Goal: Contribute content: Contribute content

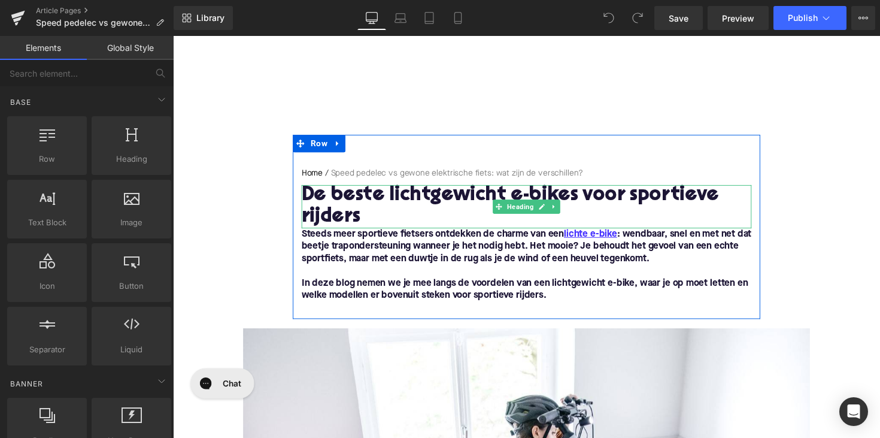
click at [431, 201] on h1 "De beste lichtgewicht e-bikes voor sportieve rijders" at bounding box center [535, 211] width 461 height 44
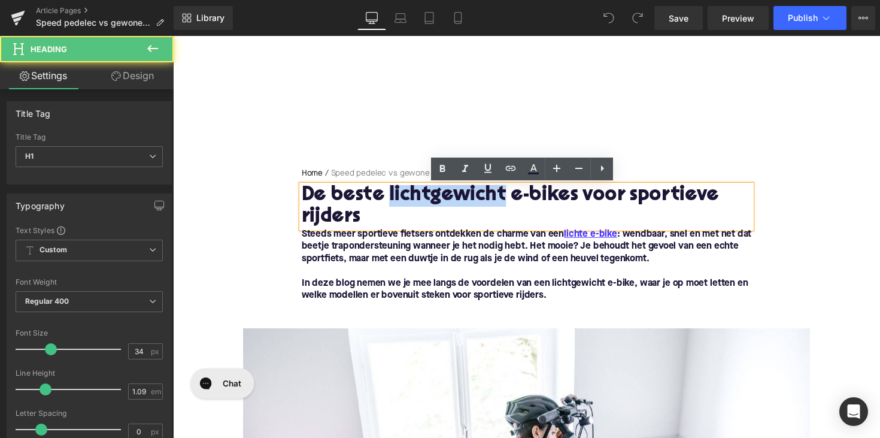
click at [431, 201] on h1 "De beste lichtgewicht e-bikes voor sportieve rijders" at bounding box center [535, 211] width 461 height 44
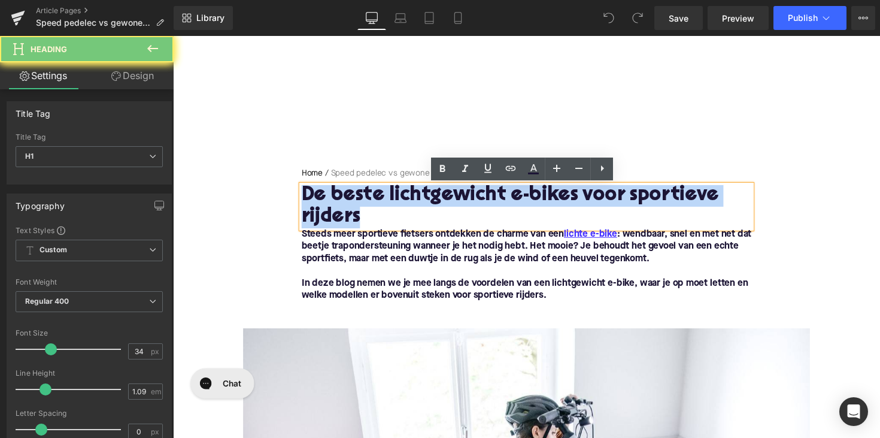
click at [431, 201] on h1 "De beste lichtgewicht e-bikes voor sportieve rijders" at bounding box center [535, 211] width 461 height 44
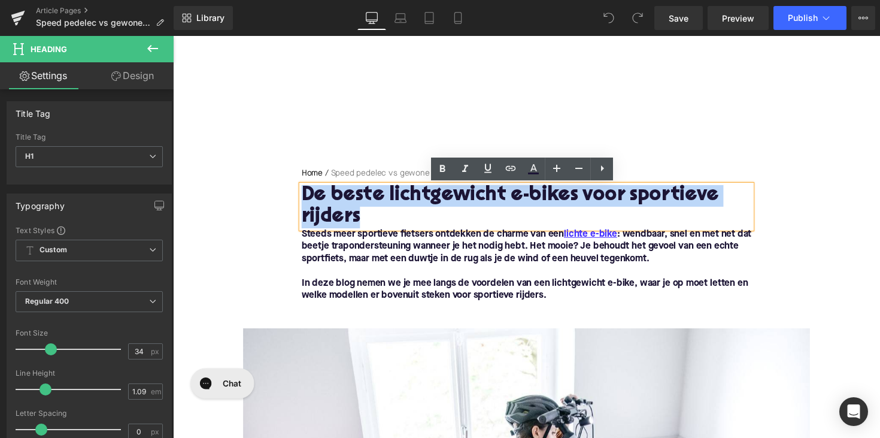
paste div
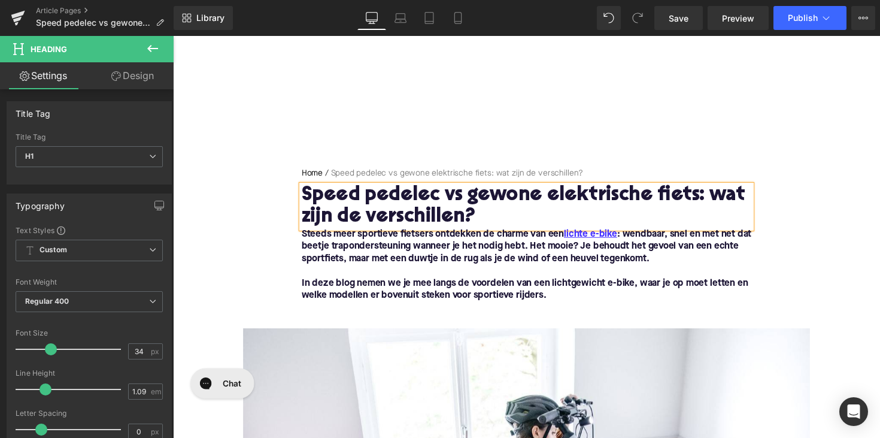
click at [526, 290] on font "In deze blog nemen we je mee langs de voordelen van een lichtgewicht e-bike, wa…" at bounding box center [534, 295] width 458 height 22
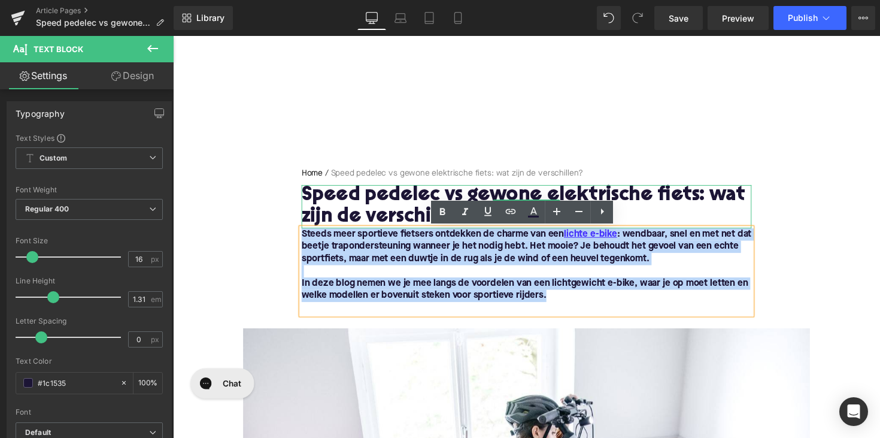
drag, startPoint x: 557, startPoint y: 301, endPoint x: 314, endPoint y: 221, distance: 255.9
click at [314, 221] on div "Home / Speed pedelec vs gewone elektrische fiets: wat zijn de verschillen? Brea…" at bounding box center [535, 246] width 479 height 150
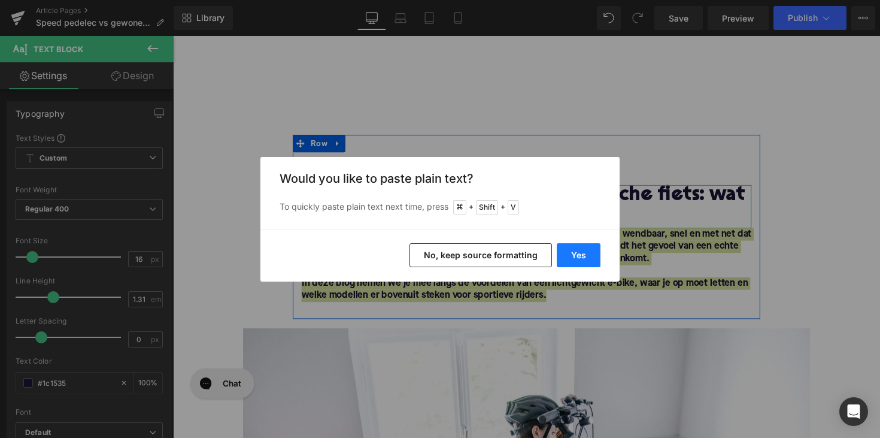
click at [577, 254] on button "Yes" at bounding box center [579, 255] width 44 height 24
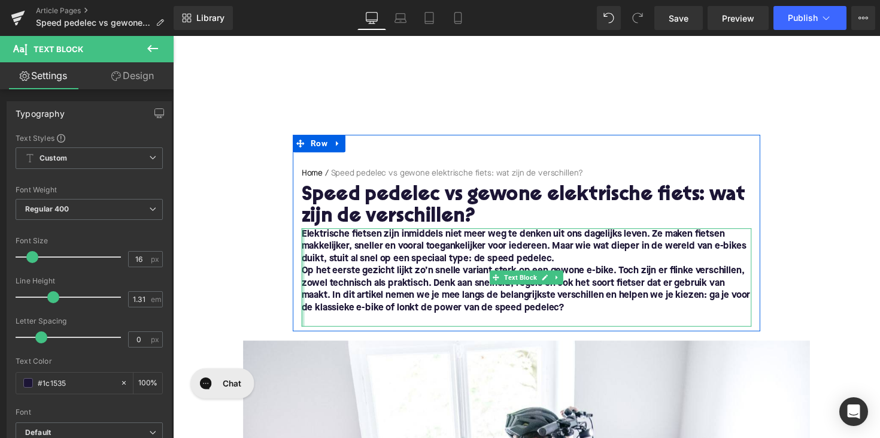
click at [305, 276] on div at bounding box center [306, 283] width 3 height 101
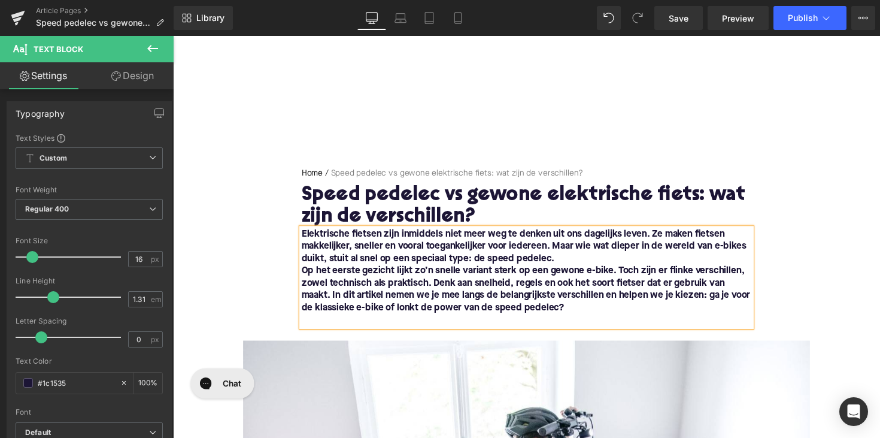
click at [306, 279] on font "Op het eerste gezicht lijkt zo’n snelle variant sterk op een gewone e-bike. Toc…" at bounding box center [535, 295] width 460 height 47
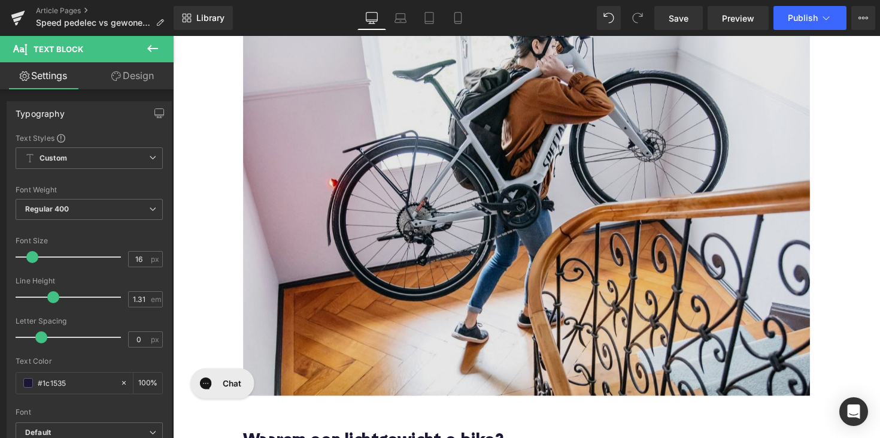
scroll to position [552, 0]
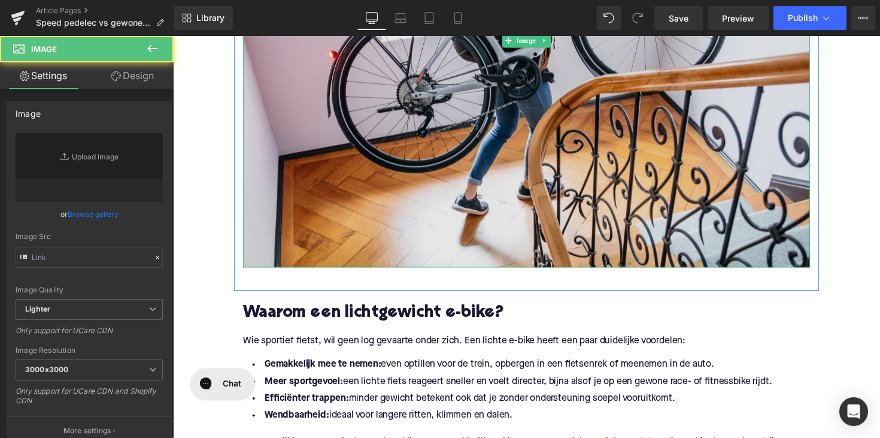
click at [395, 259] on img at bounding box center [535, 40] width 581 height 465
type input "[URL][DOMAIN_NAME]"
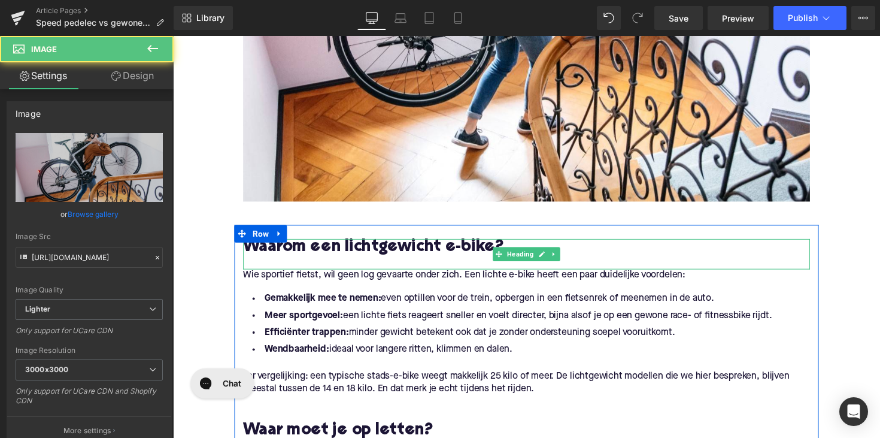
scroll to position [662, 0]
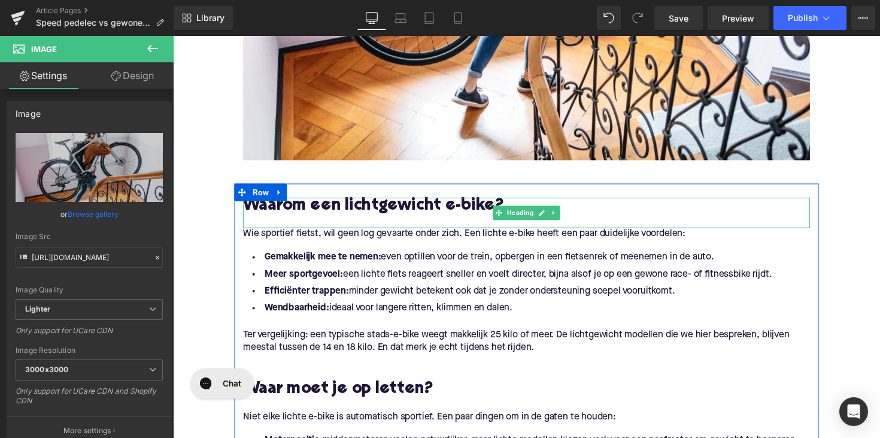
click at [355, 205] on h2 "Waarom een lichtgewicht e-bike?" at bounding box center [535, 210] width 581 height 19
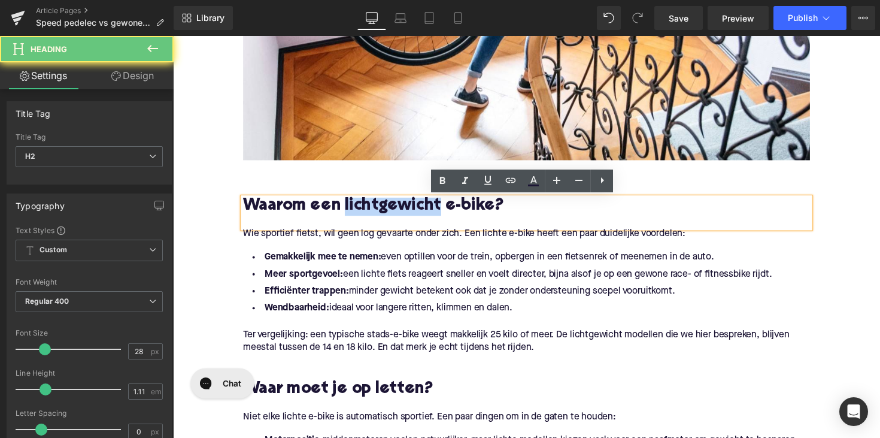
click at [355, 205] on h2 "Waarom een lichtgewicht e-bike?" at bounding box center [535, 210] width 581 height 19
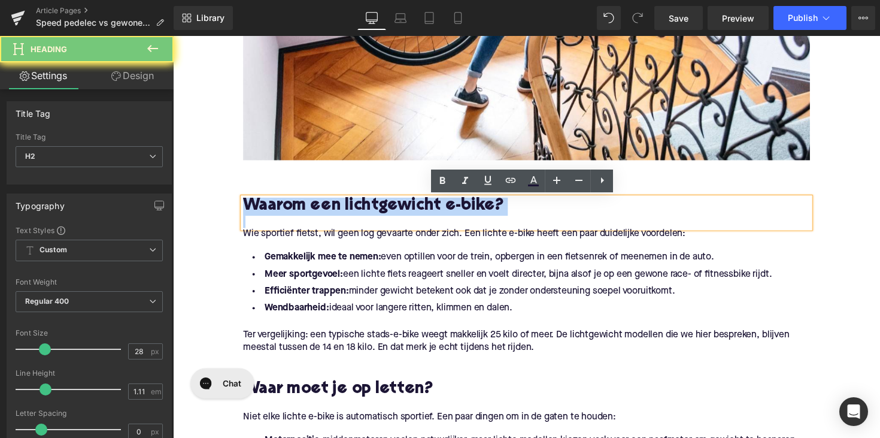
paste div
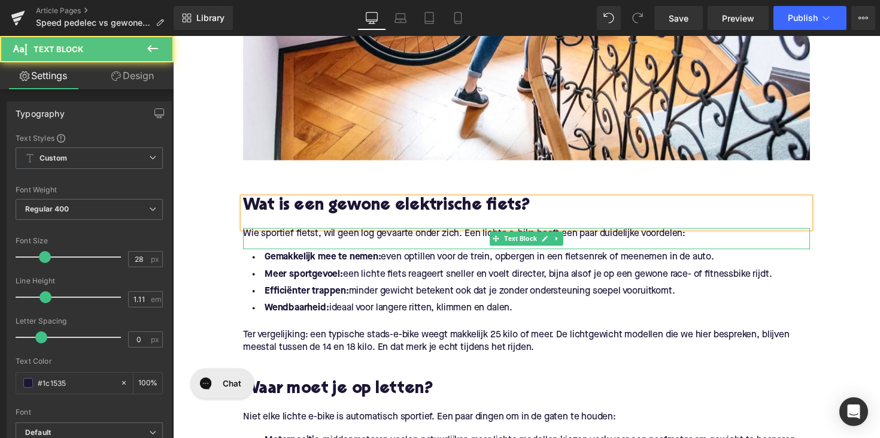
click at [346, 241] on p "Wie sportief fietst, wil geen log gevaarte onder zich. Een lichte e-bike heeft …" at bounding box center [535, 238] width 581 height 13
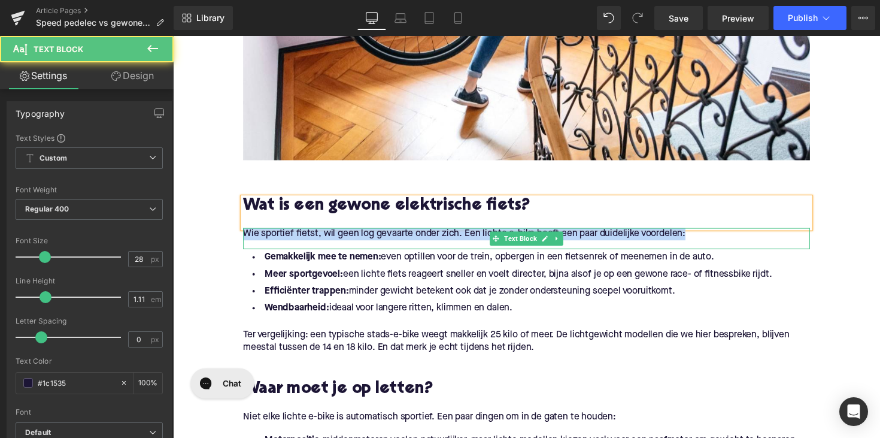
click at [346, 241] on p "Wie sportief fietst, wil geen log gevaarte onder zich. Een lichte e-bike heeft …" at bounding box center [535, 238] width 581 height 13
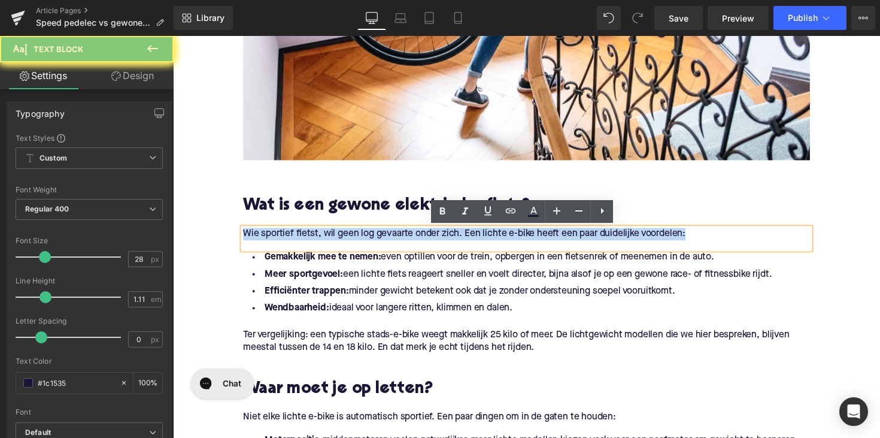
click at [346, 241] on p "Wie sportief fietst, wil geen log gevaarte onder zich. Een lichte e-bike heeft …" at bounding box center [535, 238] width 581 height 13
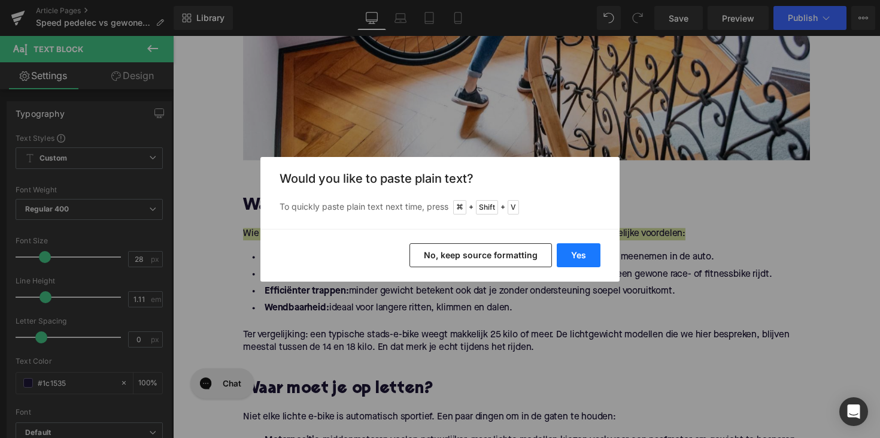
click at [571, 264] on button "Yes" at bounding box center [579, 255] width 44 height 24
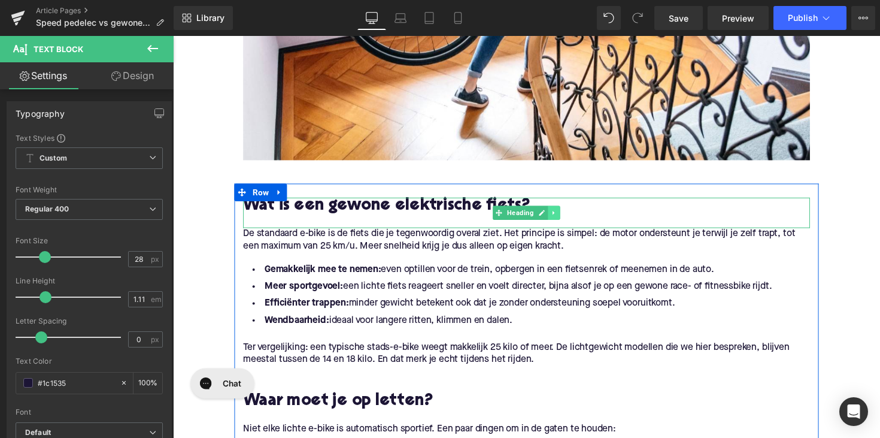
click at [561, 213] on link at bounding box center [564, 217] width 13 height 14
click at [554, 219] on icon at bounding box center [557, 216] width 7 height 7
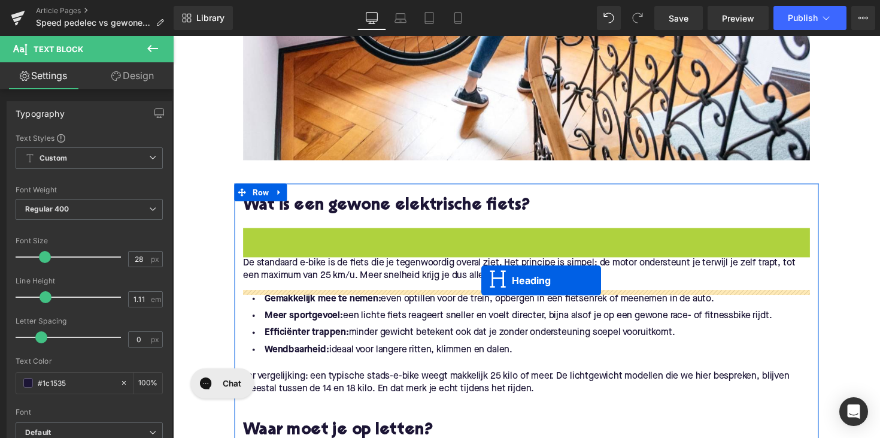
drag, startPoint x: 504, startPoint y: 250, endPoint x: 489, endPoint y: 286, distance: 39.3
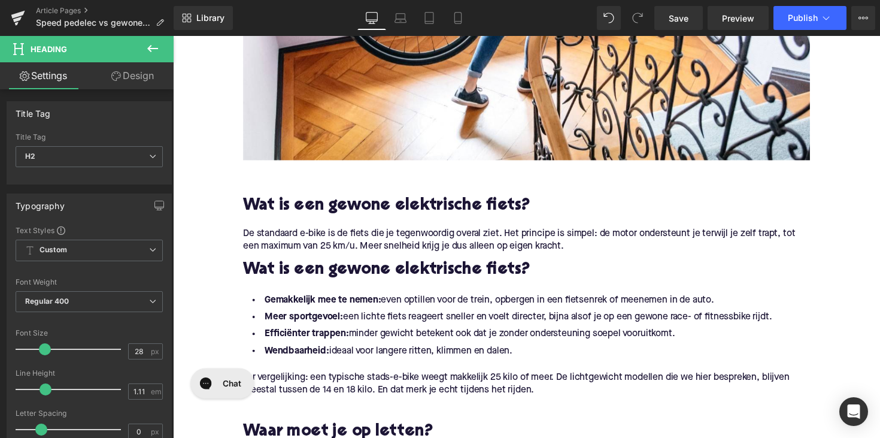
click at [299, 274] on h2 "Wat is een gewone elektrische fiets?" at bounding box center [535, 276] width 581 height 19
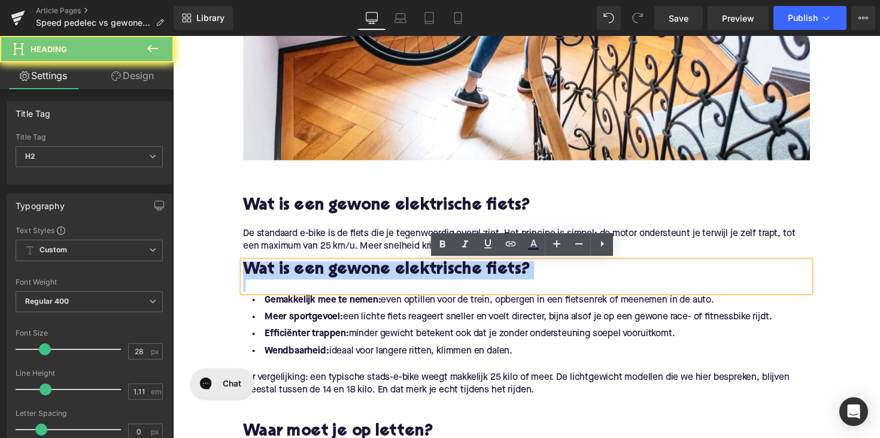
click at [299, 274] on h2 "Wat is een gewone elektrische fiets?" at bounding box center [535, 276] width 581 height 19
paste div
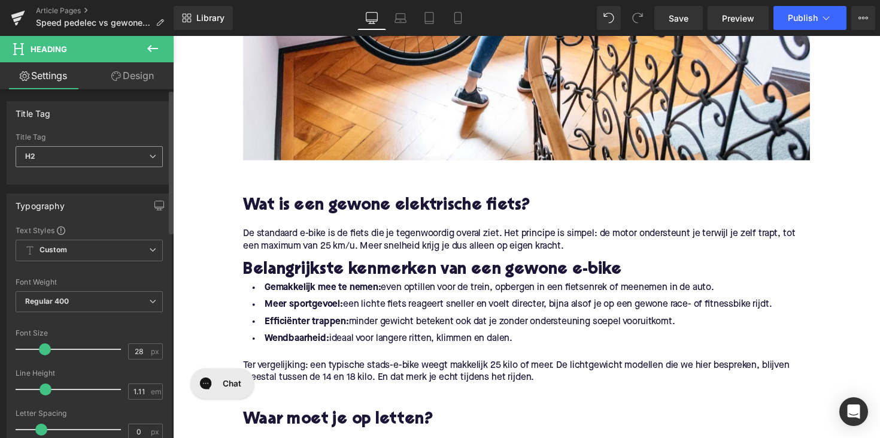
click at [135, 156] on span "H2" at bounding box center [89, 156] width 147 height 21
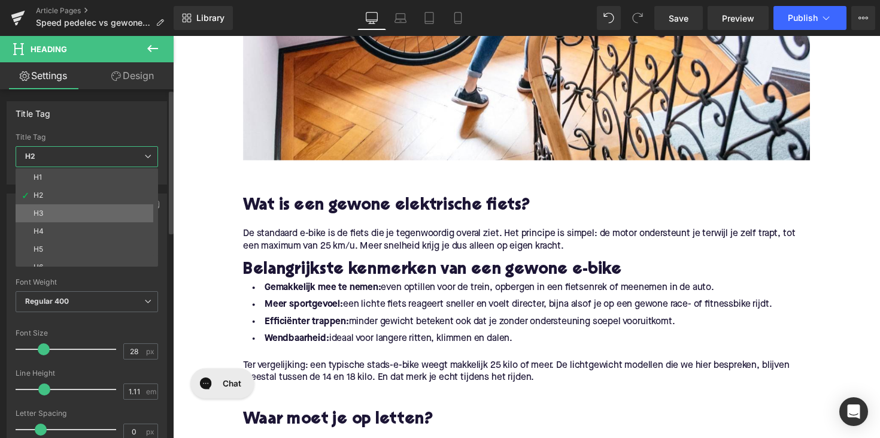
click at [114, 217] on li "H3" at bounding box center [90, 213] width 148 height 18
type input "25"
type input "1.28"
type input "100"
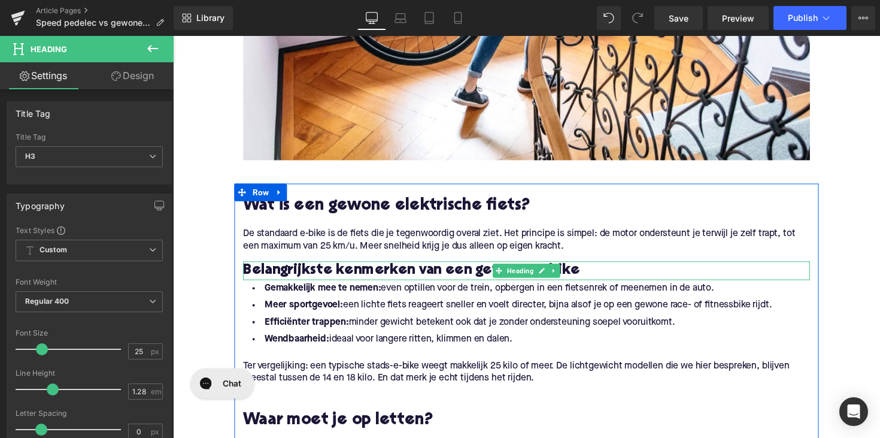
click at [584, 277] on h3 "Belangrijkste kenmerken van een gewone e-bike" at bounding box center [535, 276] width 581 height 19
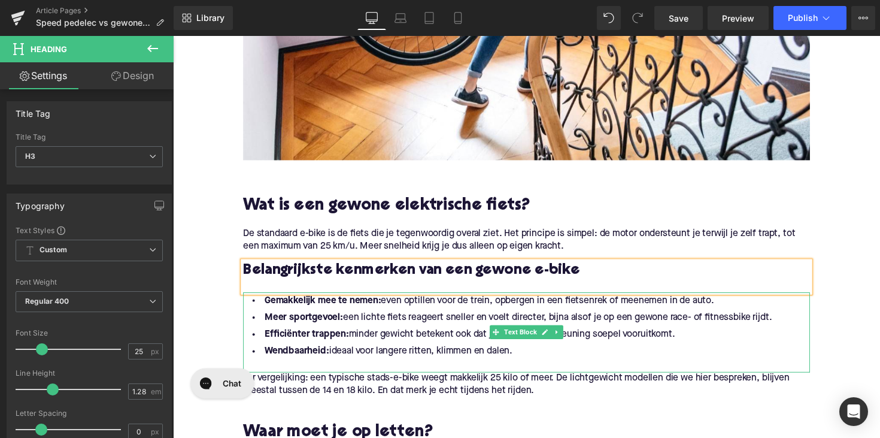
click at [517, 359] on li "Wendbaarheid: ideaal voor langere ritten, klimmen en dalen." at bounding box center [535, 358] width 581 height 17
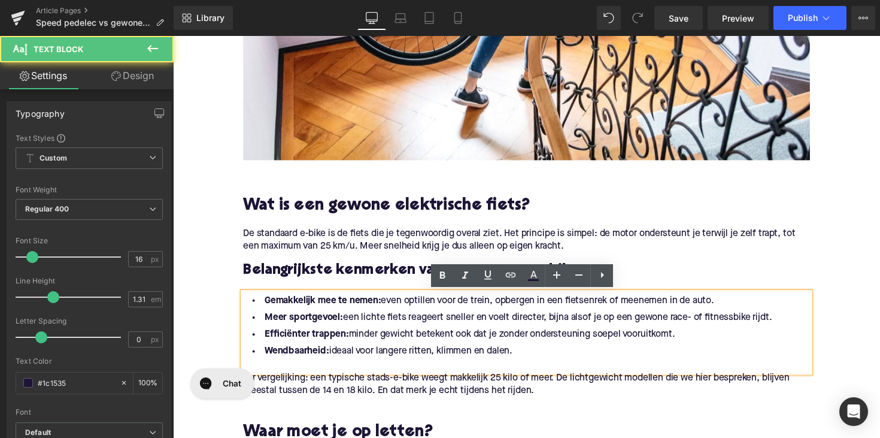
click at [531, 358] on li "Wendbaarheid: ideaal voor langere ritten, klimmen en dalen." at bounding box center [535, 358] width 581 height 17
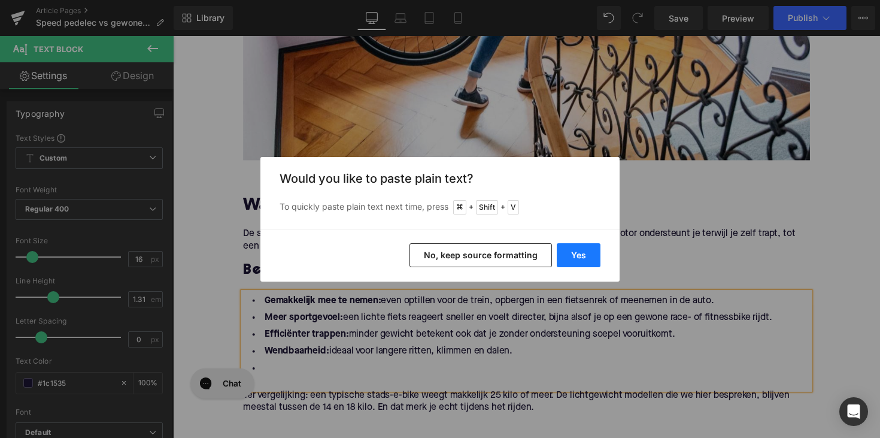
click at [571, 256] on button "Yes" at bounding box center [579, 255] width 44 height 24
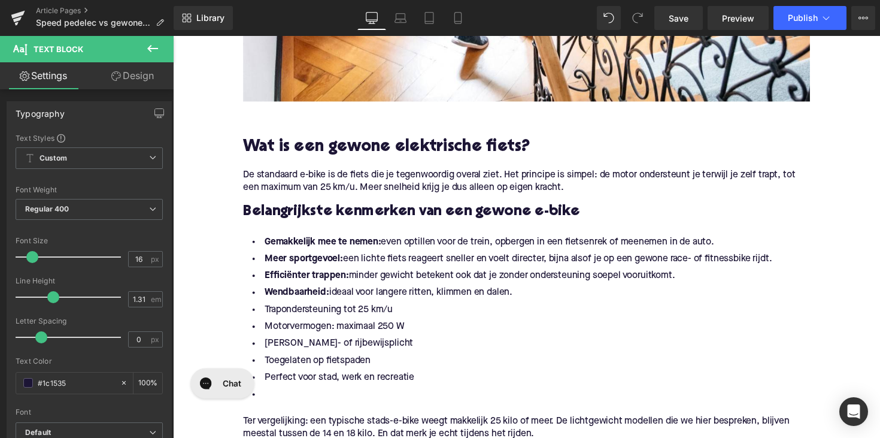
scroll to position [775, 0]
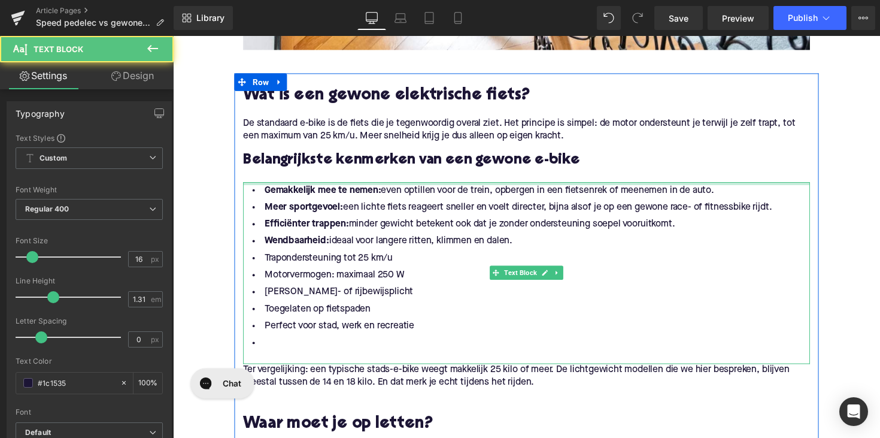
drag, startPoint x: 534, startPoint y: 244, endPoint x: 256, endPoint y: 187, distance: 284.3
click at [256, 187] on div "Gemakkelijk mee te nemen: even optillen voor de trein, opbergen in een fietsenr…" at bounding box center [535, 279] width 581 height 186
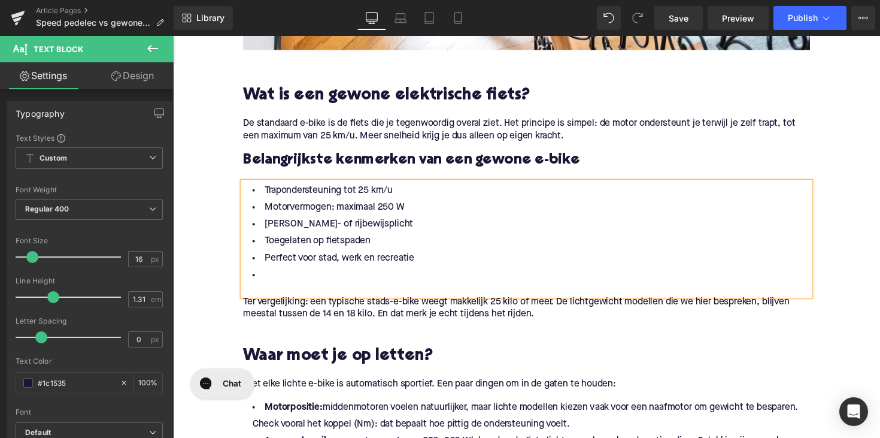
click at [279, 285] on li at bounding box center [535, 281] width 581 height 17
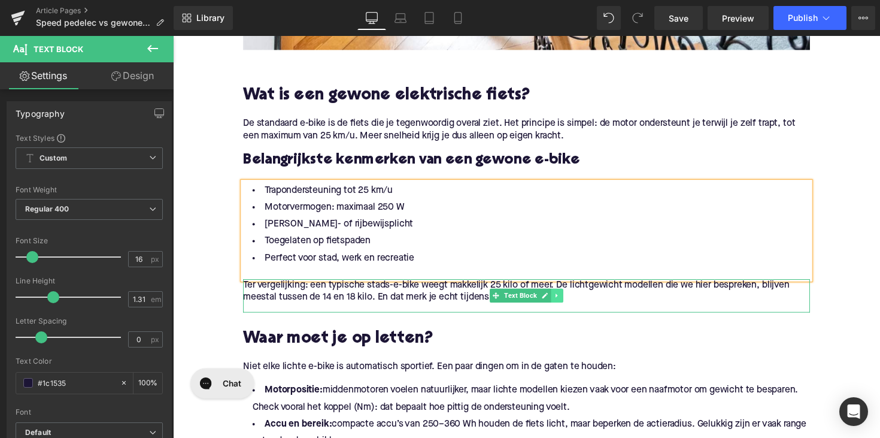
click at [564, 304] on icon at bounding box center [567, 301] width 7 height 7
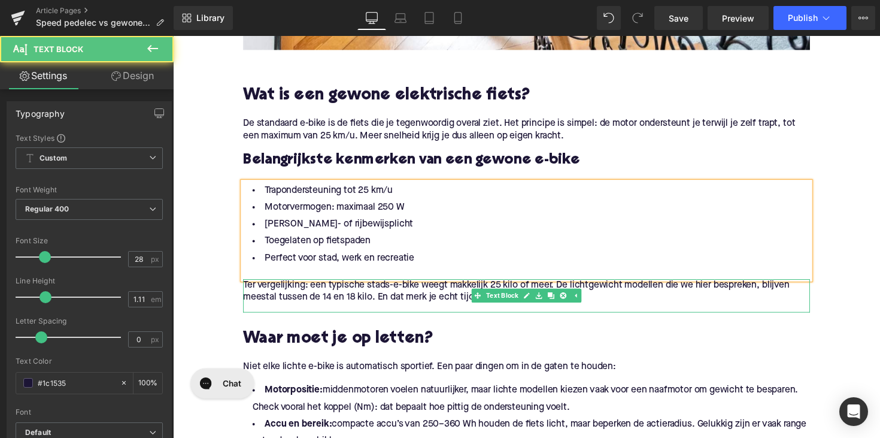
click at [601, 301] on p "Ter vergelijking: een typische stads-e-bike weegt makkelijk 25 kilo of meer. De…" at bounding box center [535, 297] width 581 height 25
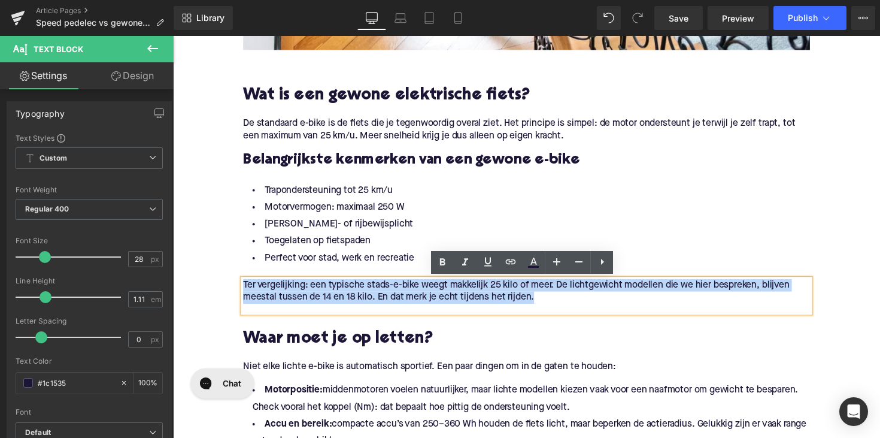
drag, startPoint x: 553, startPoint y: 306, endPoint x: 187, endPoint y: 289, distance: 365.7
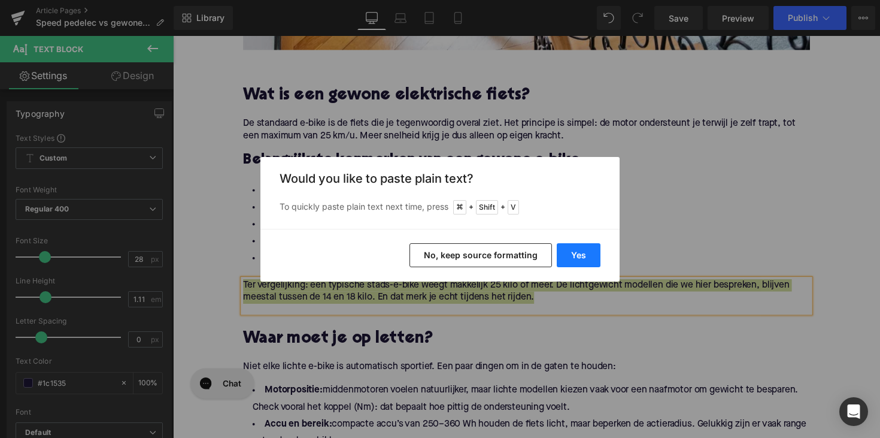
click at [565, 250] on button "Yes" at bounding box center [579, 255] width 44 height 24
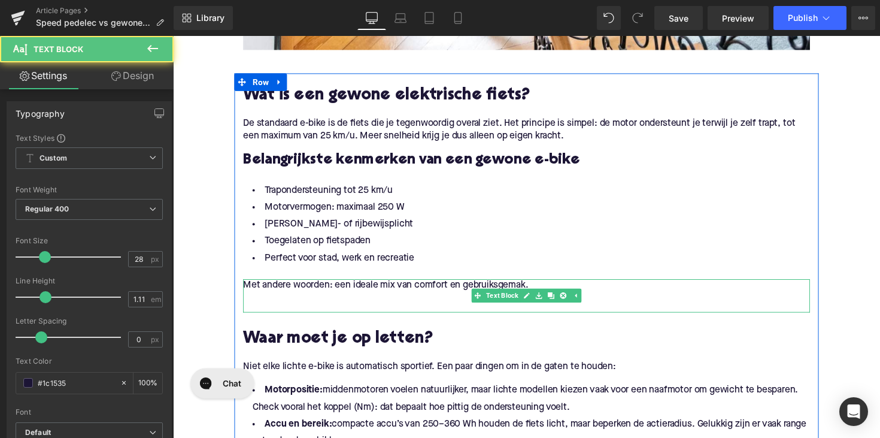
click at [303, 303] on p at bounding box center [535, 304] width 581 height 13
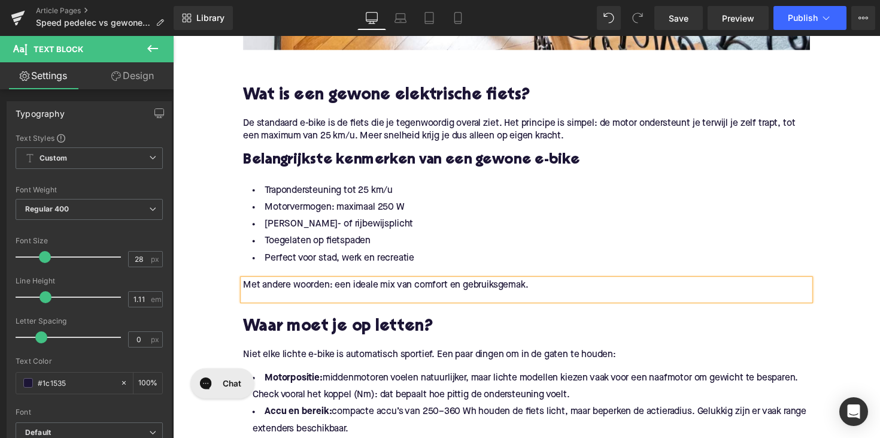
click at [334, 335] on h2 "Waar moet je op letten?" at bounding box center [535, 334] width 581 height 19
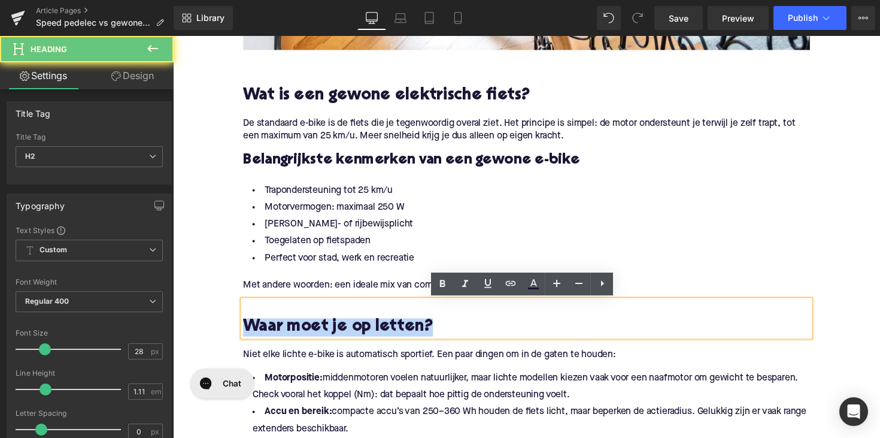
click at [334, 335] on h2 "Waar moet je op letten?" at bounding box center [535, 334] width 581 height 19
paste div
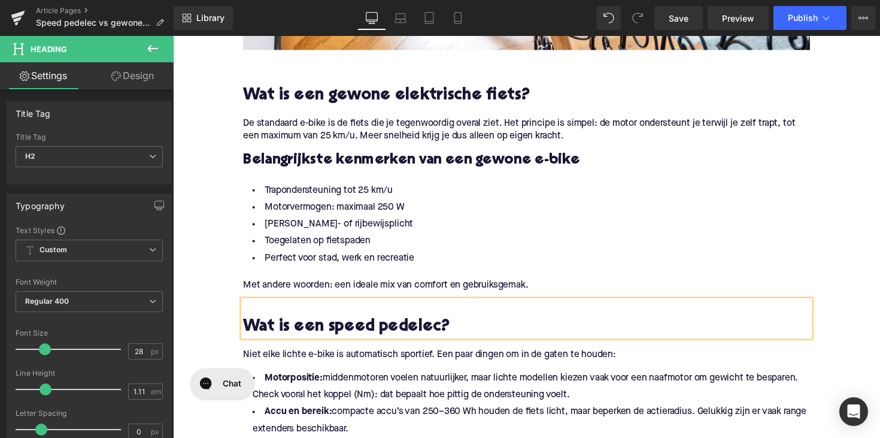
click at [304, 361] on span "Niet elke lichte e-bike is automatisch sportief. Een paar dingen om in de gaten…" at bounding box center [436, 363] width 382 height 10
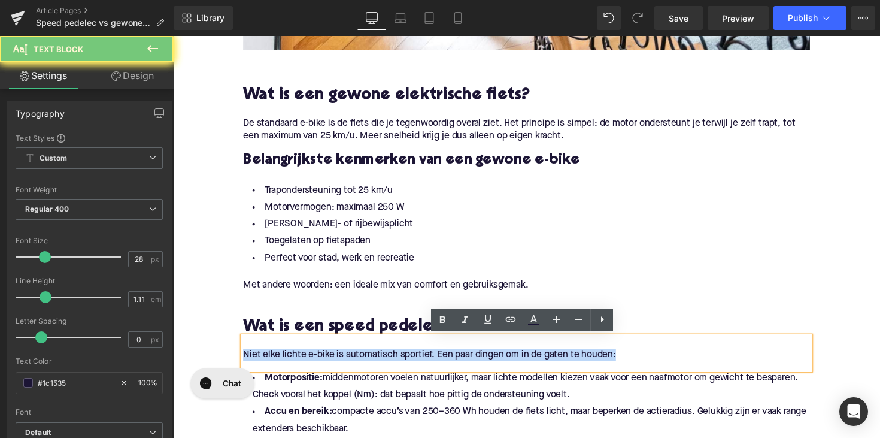
click at [304, 361] on span "Niet elke lichte e-bike is automatisch sportief. Een paar dingen om in de gaten…" at bounding box center [436, 363] width 382 height 10
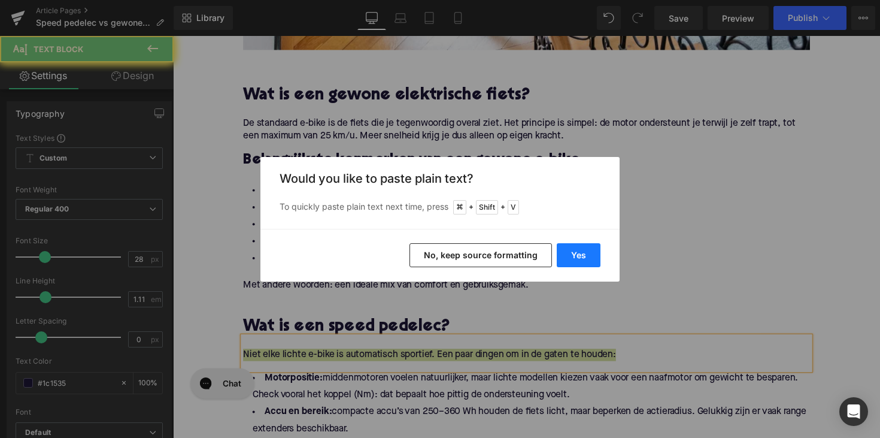
click at [561, 255] on button "Yes" at bounding box center [579, 255] width 44 height 24
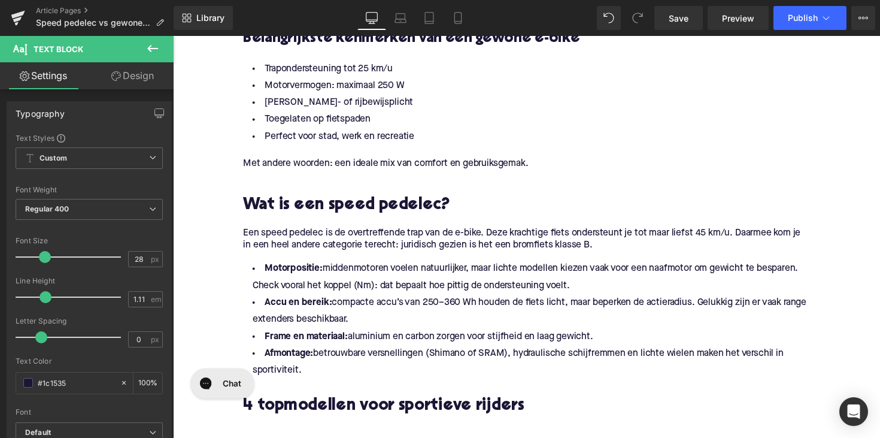
scroll to position [837, 0]
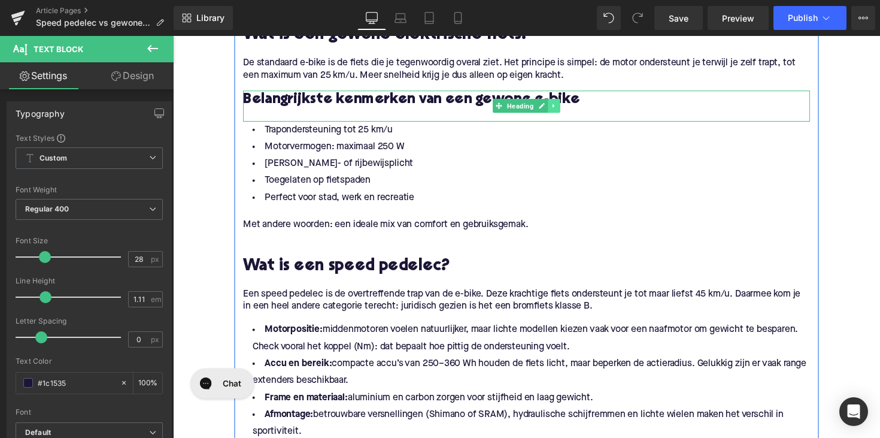
click at [564, 110] on icon at bounding box center [564, 107] width 7 height 7
click at [555, 110] on icon at bounding box center [557, 108] width 7 height 7
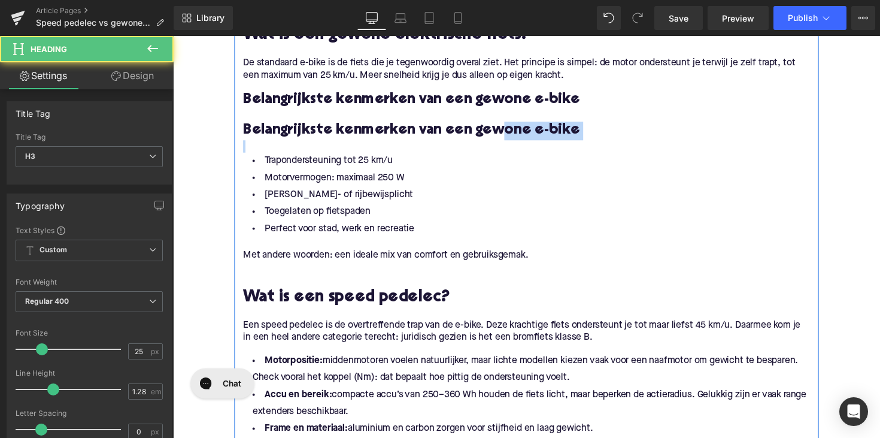
drag, startPoint x: 498, startPoint y: 141, endPoint x: 425, endPoint y: 279, distance: 155.9
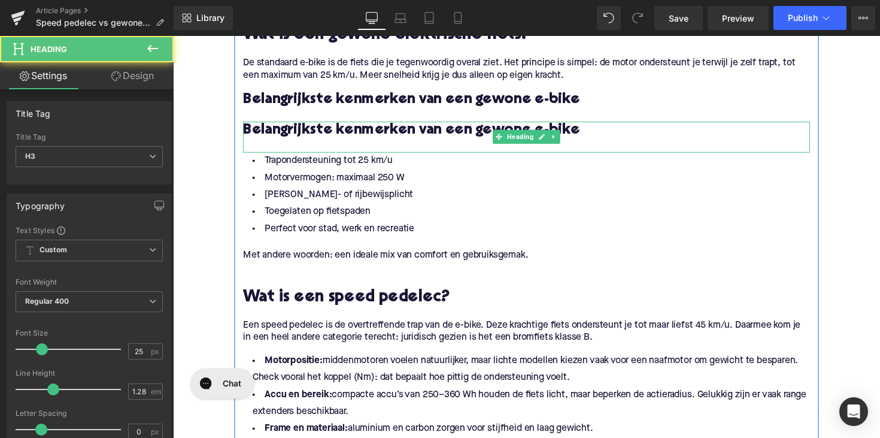
click at [494, 140] on h3 "Belangrijkste kenmerken van een gewone e-bike" at bounding box center [535, 133] width 581 height 19
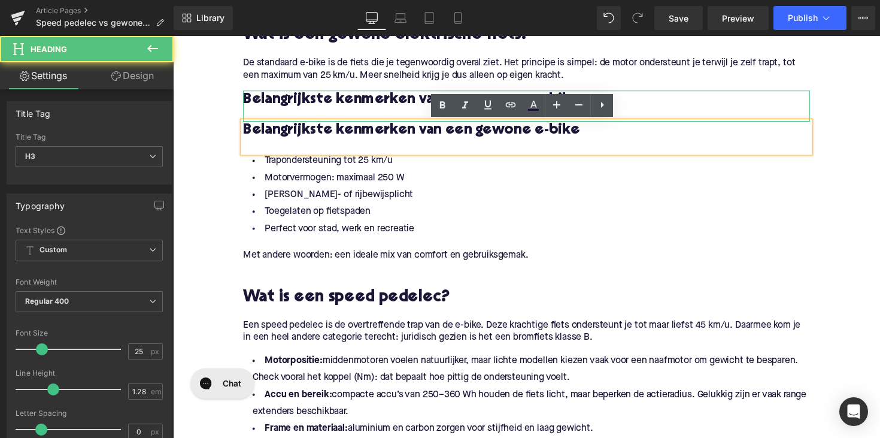
click at [406, 109] on h3 "Belangrijkste kenmerken van een gewone e-bike" at bounding box center [535, 101] width 581 height 19
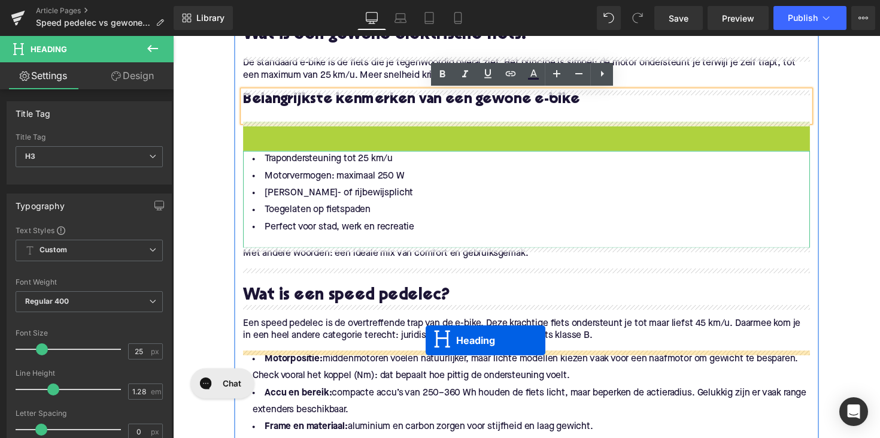
drag, startPoint x: 504, startPoint y: 136, endPoint x: 431, endPoint y: 347, distance: 223.5
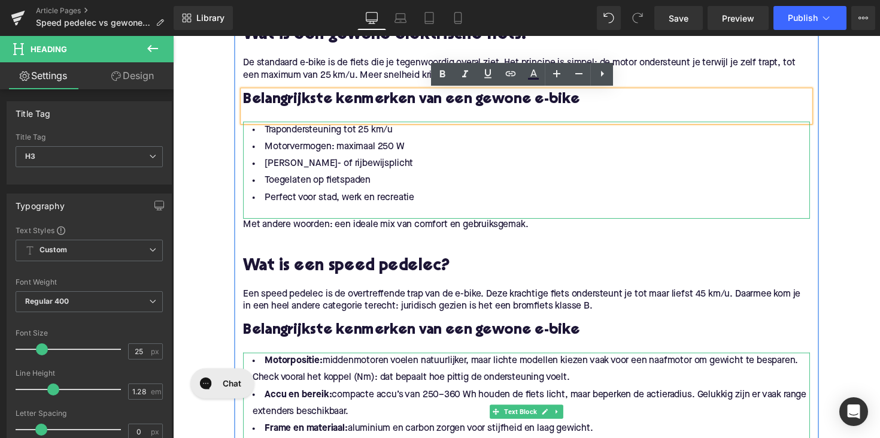
click at [361, 338] on h3 "Belangrijkste kenmerken van een gewone e-bike" at bounding box center [535, 338] width 581 height 19
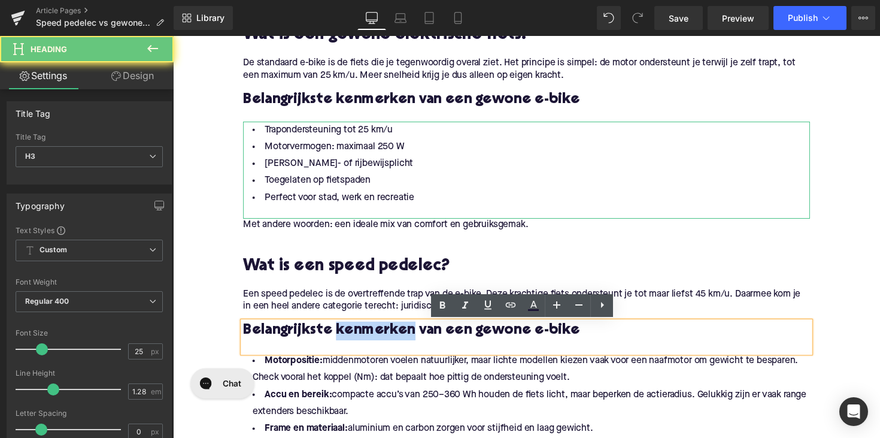
click at [361, 338] on h3 "Belangrijkste kenmerken van een gewone e-bike" at bounding box center [535, 338] width 581 height 19
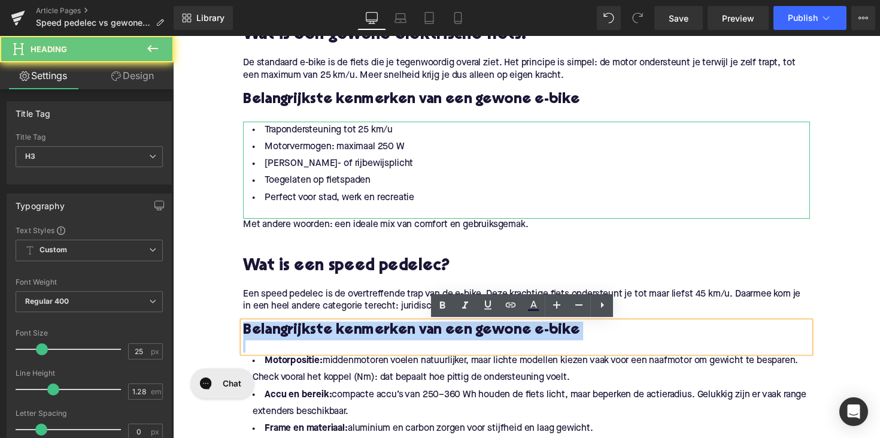
click at [361, 338] on h3 "Belangrijkste kenmerken van een gewone e-bike" at bounding box center [535, 338] width 581 height 19
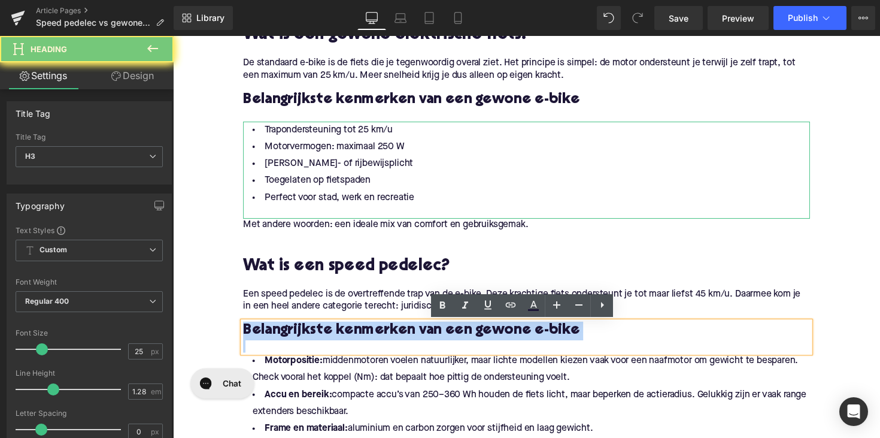
paste div
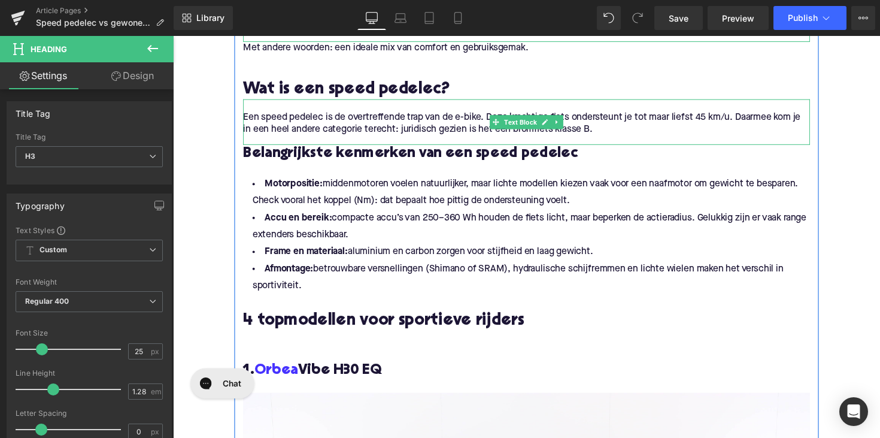
scroll to position [1037, 0]
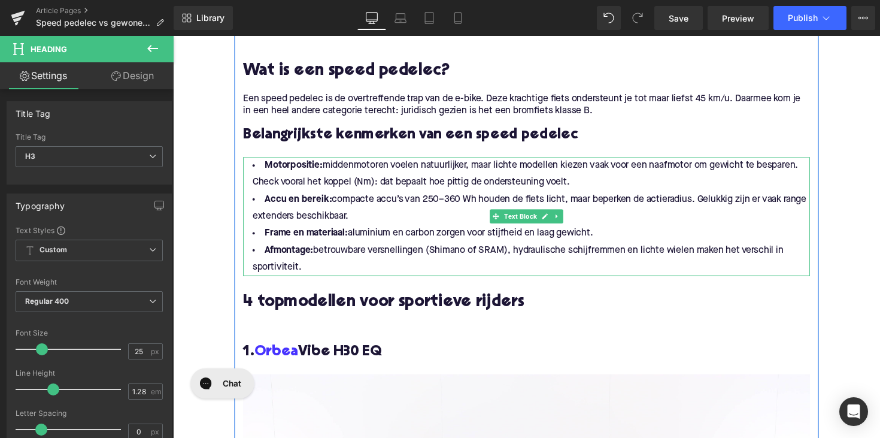
click at [320, 270] on li "Afmontage: betrouwbare versnellingen (Shimano of SRAM), hydraulische schijfremm…" at bounding box center [535, 264] width 581 height 35
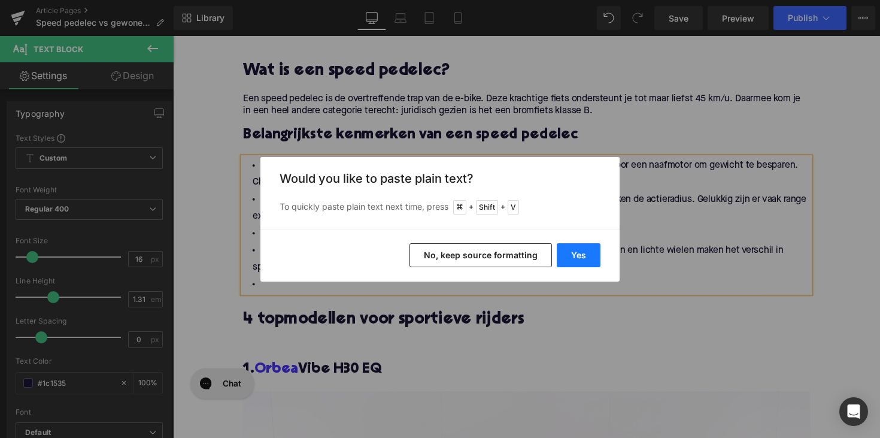
click at [581, 261] on button "Yes" at bounding box center [579, 255] width 44 height 24
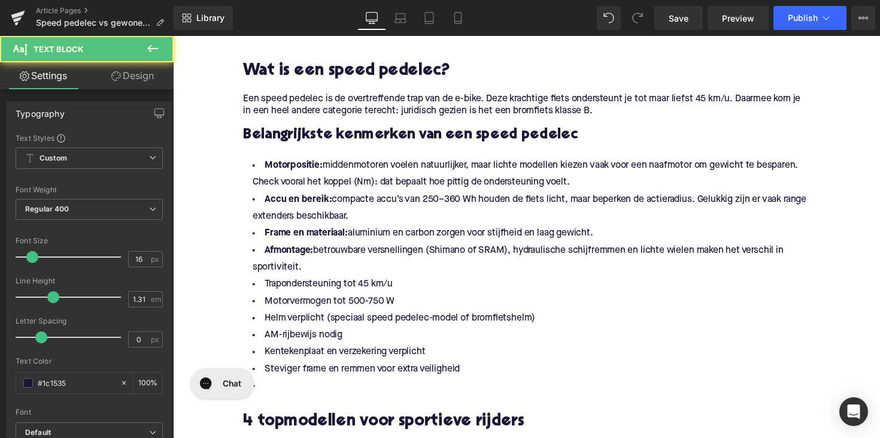
drag, startPoint x: 305, startPoint y: 270, endPoint x: 229, endPoint y: 144, distance: 146.5
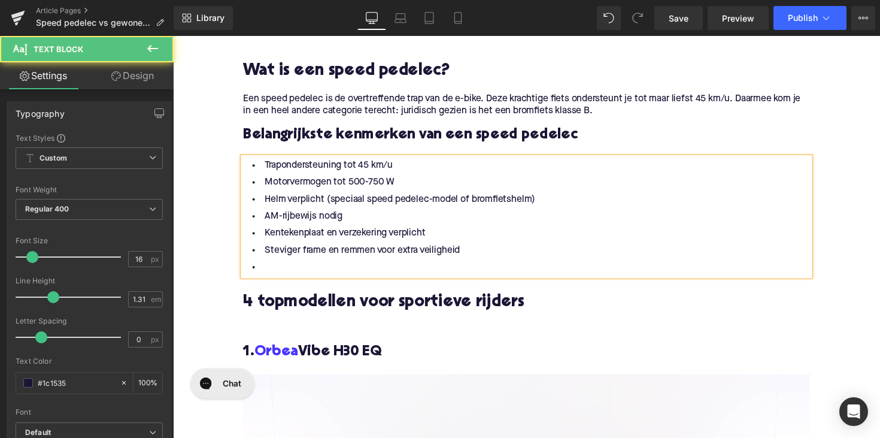
click at [302, 277] on li at bounding box center [535, 273] width 581 height 17
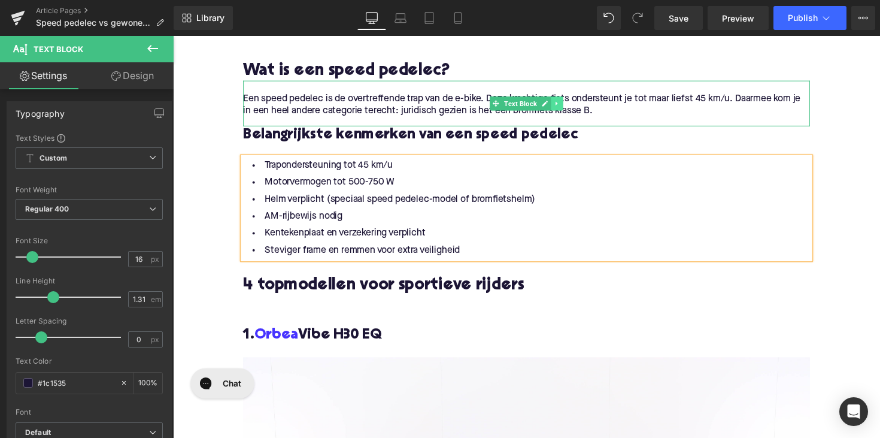
click at [569, 107] on link at bounding box center [567, 105] width 13 height 14
click at [558, 107] on icon at bounding box center [560, 105] width 7 height 7
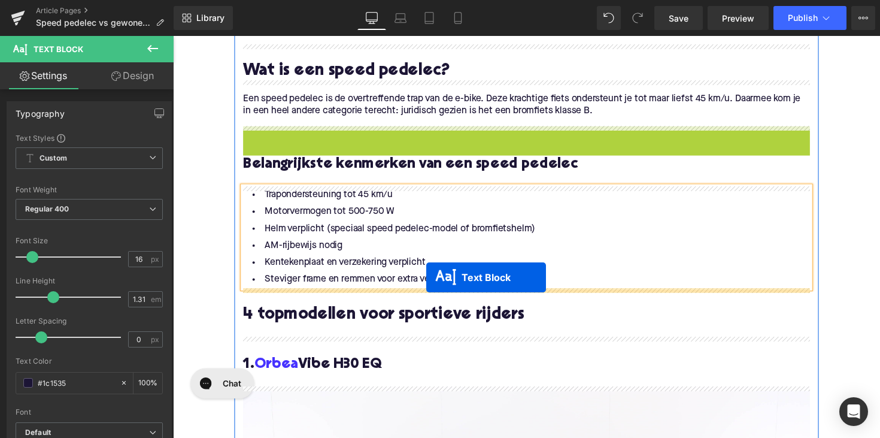
drag, startPoint x: 500, startPoint y: 150, endPoint x: 430, endPoint y: 286, distance: 152.7
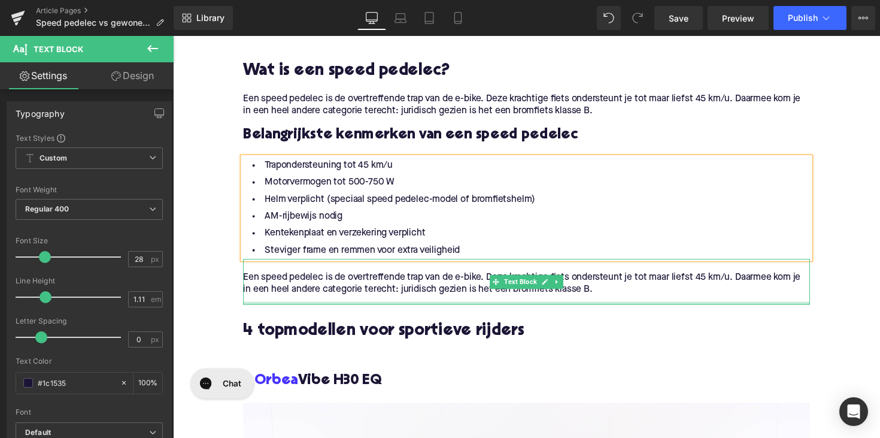
click at [353, 298] on p "Een speed pedelec is de overtreffende trap van de e-bike. Deze krachtige fiets …" at bounding box center [535, 289] width 581 height 25
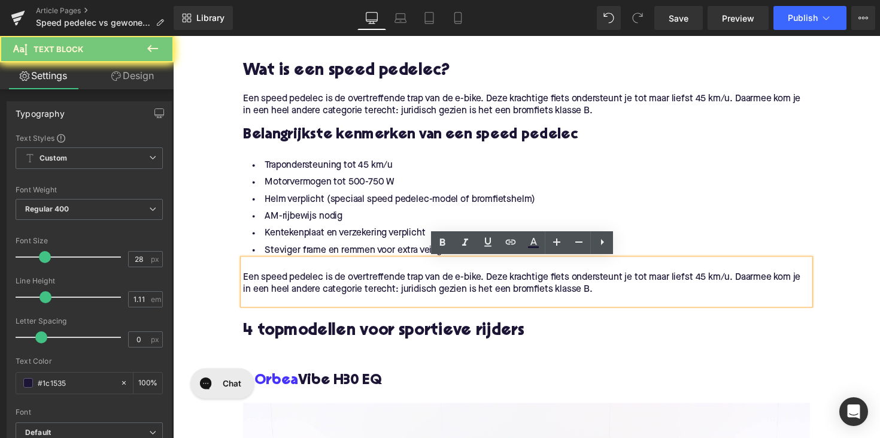
click at [629, 301] on p "Een speed pedelec is de overtreffende trap van de e-bike. Deze krachtige fiets …" at bounding box center [535, 289] width 581 height 25
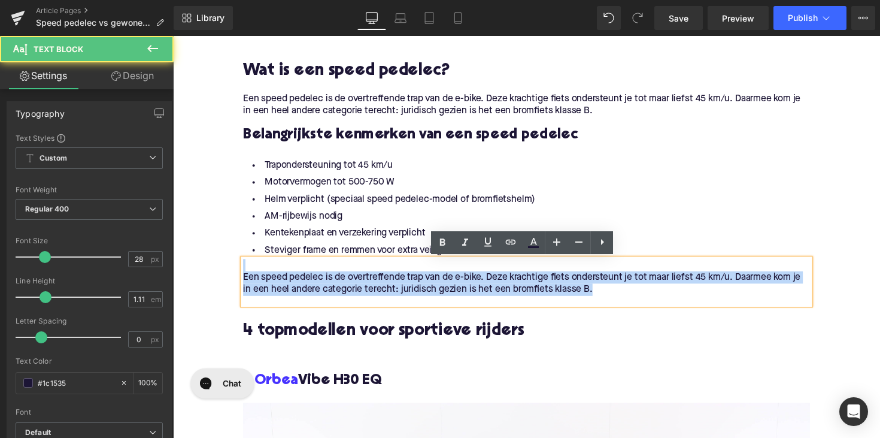
drag, startPoint x: 635, startPoint y: 298, endPoint x: 251, endPoint y: 274, distance: 384.6
click at [251, 274] on div "Een speed pedelec is de overtreffende trap van de e-bike. Deze krachtige fiets …" at bounding box center [535, 288] width 581 height 47
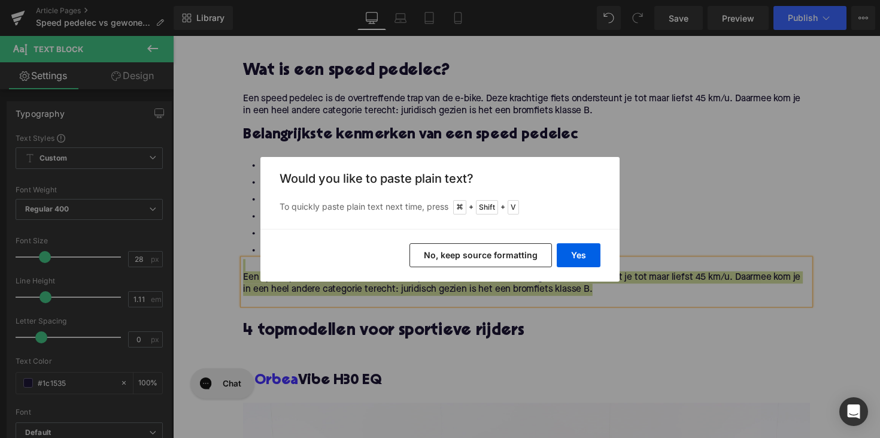
click at [554, 252] on div "Yes No, keep source formatting" at bounding box center [440, 255] width 359 height 53
click at [567, 255] on button "Yes" at bounding box center [579, 255] width 44 height 24
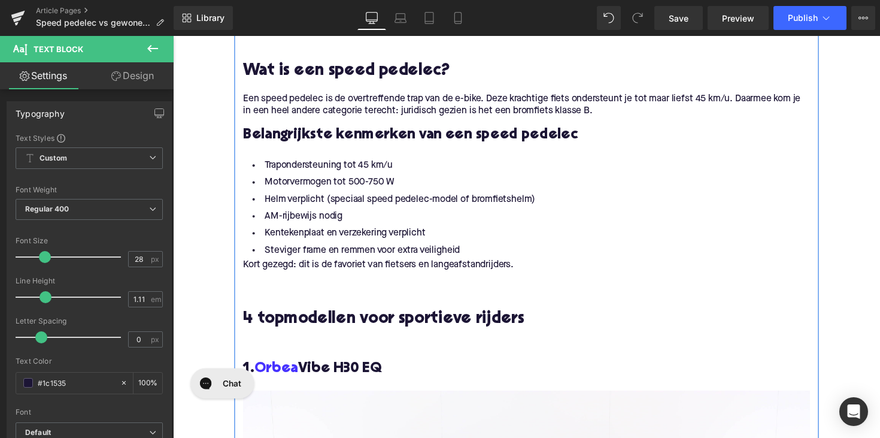
click at [173, 36] on div at bounding box center [173, 36] width 0 height 0
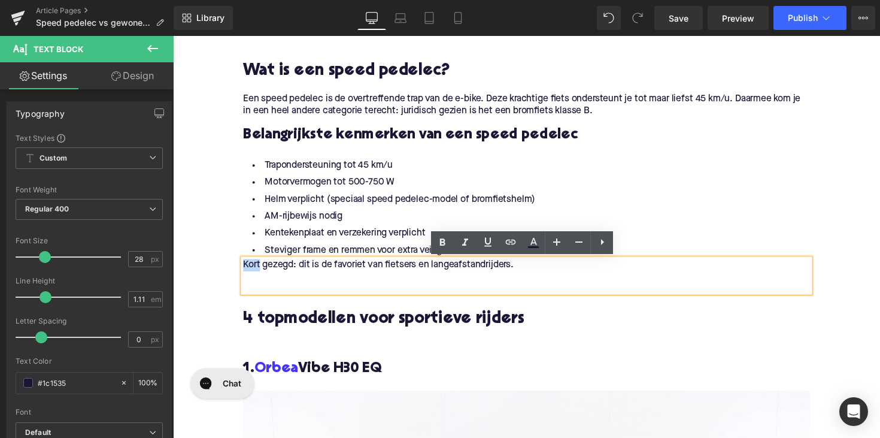
click at [245, 270] on p "Kort gezegd: dit is de favoriet van fietsers en langeafstandrijders." at bounding box center [535, 271] width 581 height 13
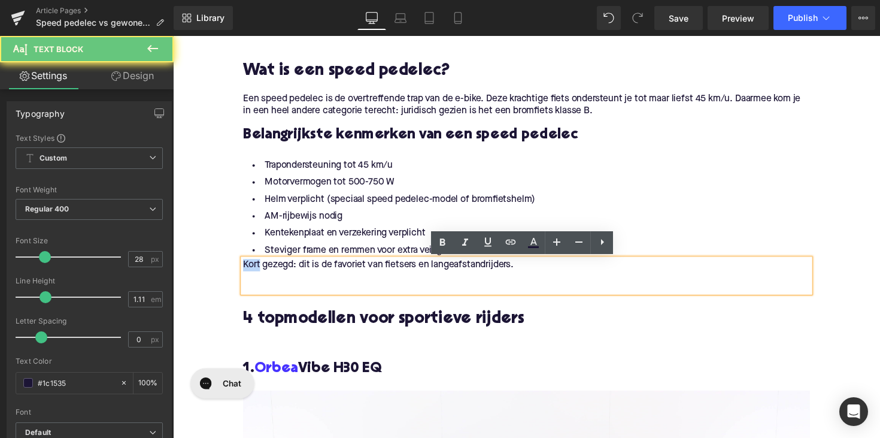
click at [245, 270] on p "Kort gezegd: dit is de favoriet van fietsers en langeafstandrijders." at bounding box center [535, 271] width 581 height 13
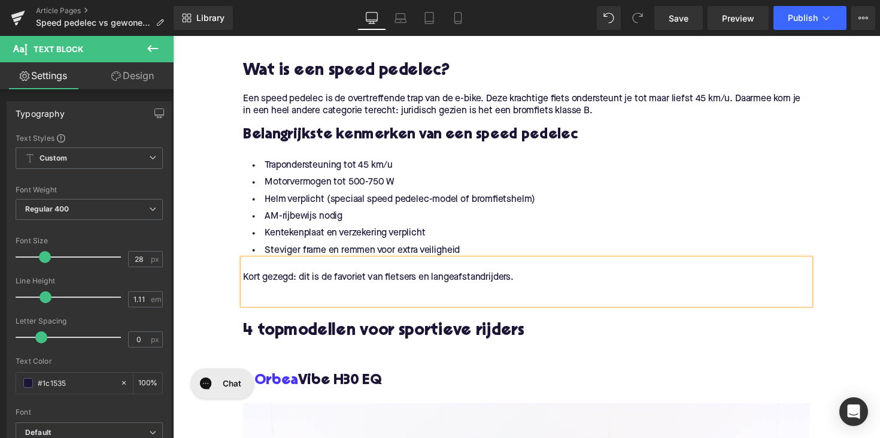
click at [248, 297] on p at bounding box center [535, 296] width 581 height 13
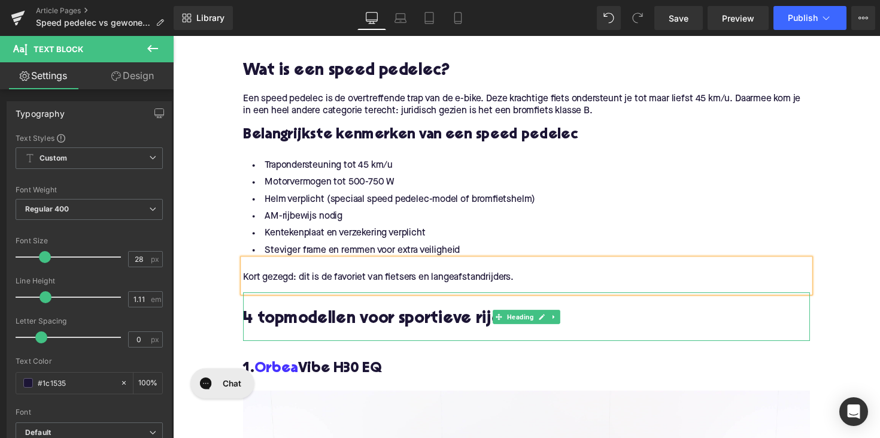
click at [338, 329] on h2 "4 topmodellen voor sportieve rijders" at bounding box center [535, 326] width 581 height 19
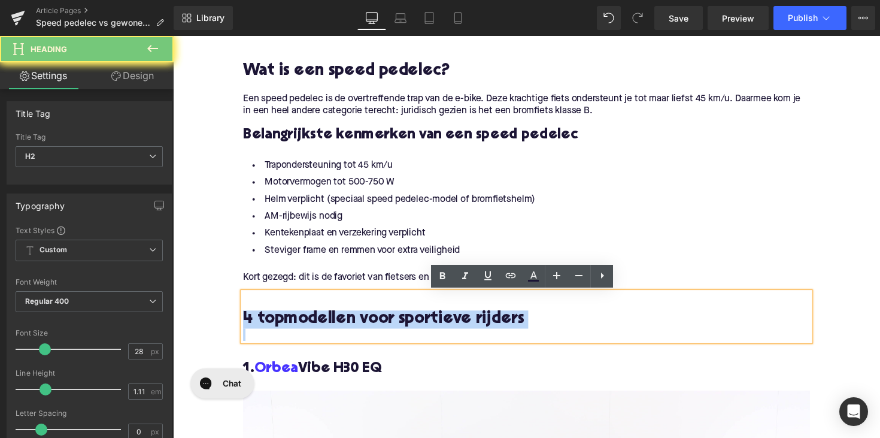
click at [338, 329] on h2 "4 topmodellen voor sportieve rijders" at bounding box center [535, 326] width 581 height 19
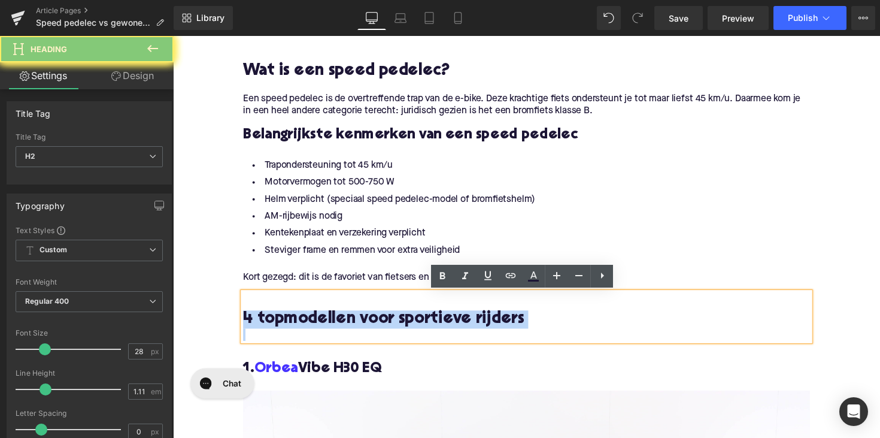
paste div
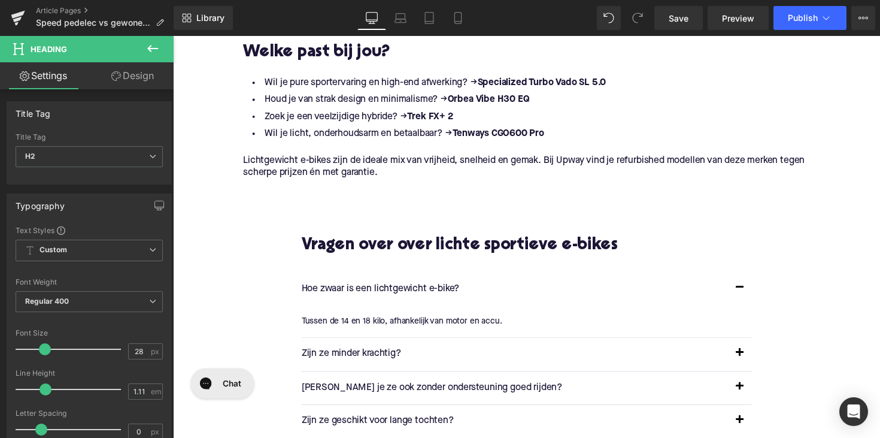
scroll to position [3714, 0]
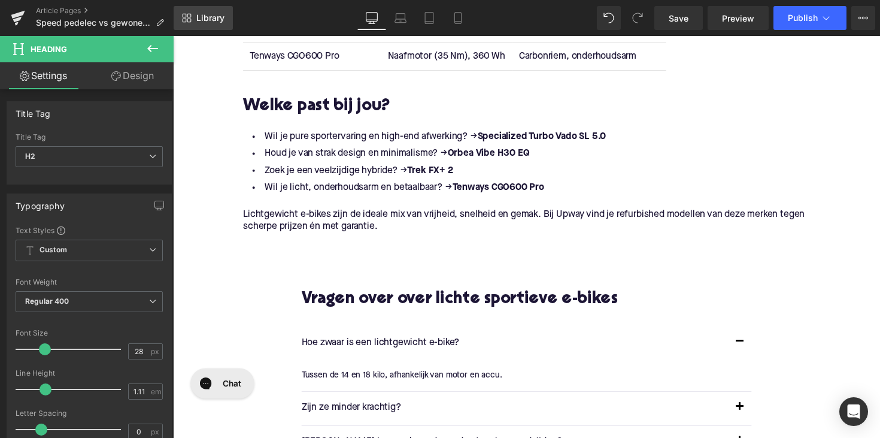
click at [201, 19] on span "Library" at bounding box center [210, 18] width 28 height 11
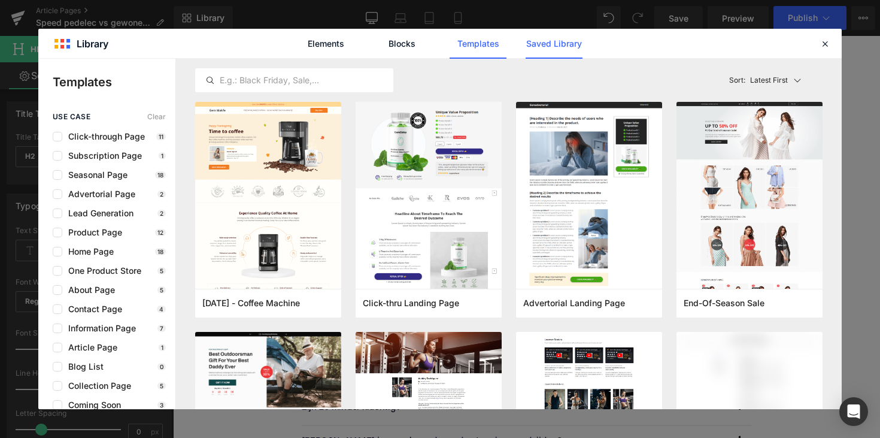
click at [526, 41] on link "Saved Library" at bounding box center [554, 44] width 57 height 30
click at [538, 41] on link "Saved Library" at bounding box center [554, 44] width 57 height 30
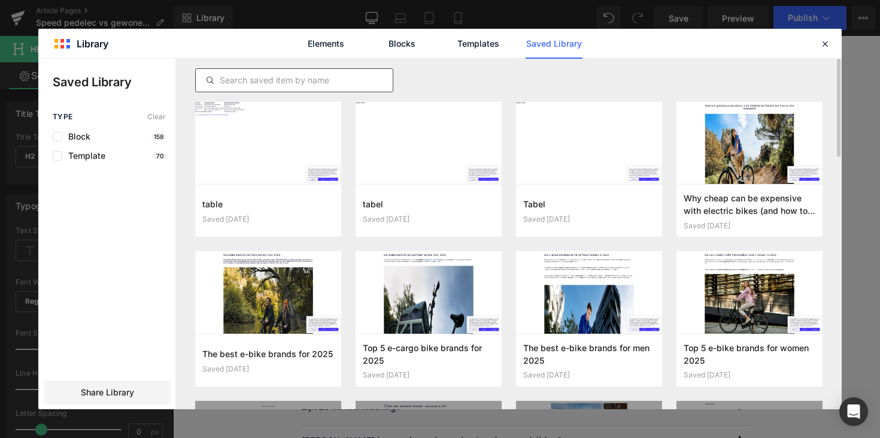
click at [312, 84] on input "text" at bounding box center [294, 80] width 197 height 14
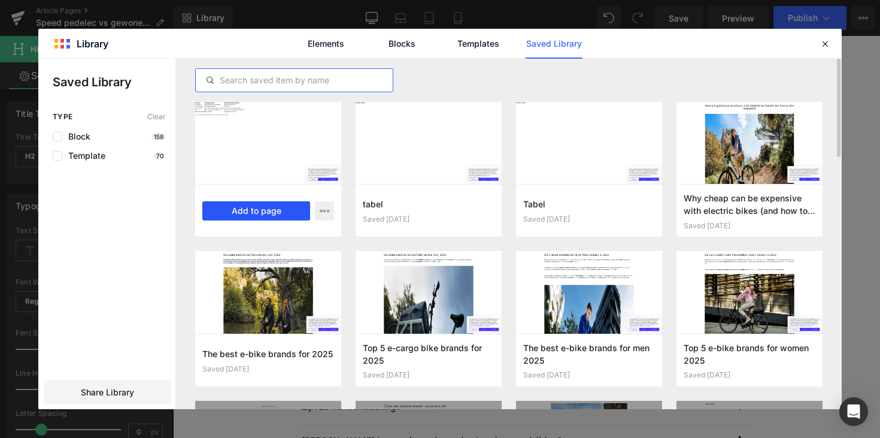
click at [289, 212] on button "Add to page" at bounding box center [256, 210] width 108 height 19
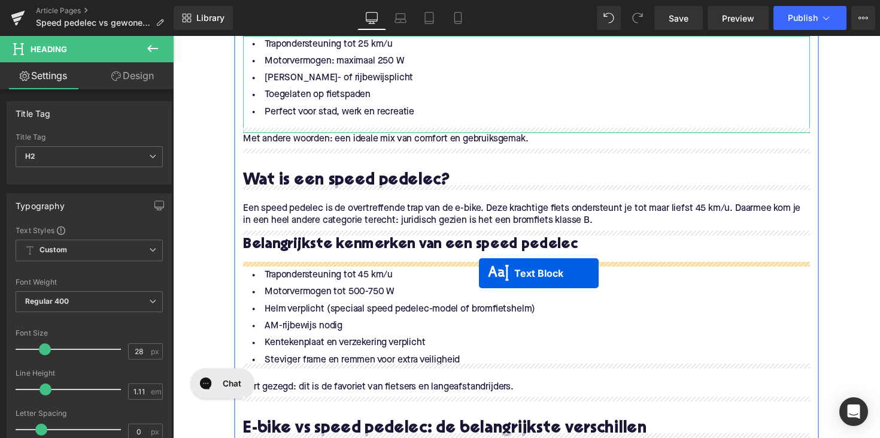
scroll to position [1125, 0]
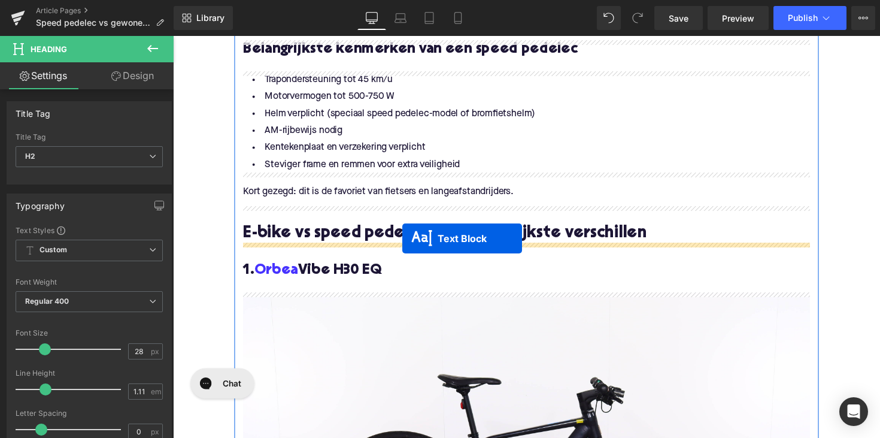
drag, startPoint x: 501, startPoint y: 205, endPoint x: 408, endPoint y: 243, distance: 100.8
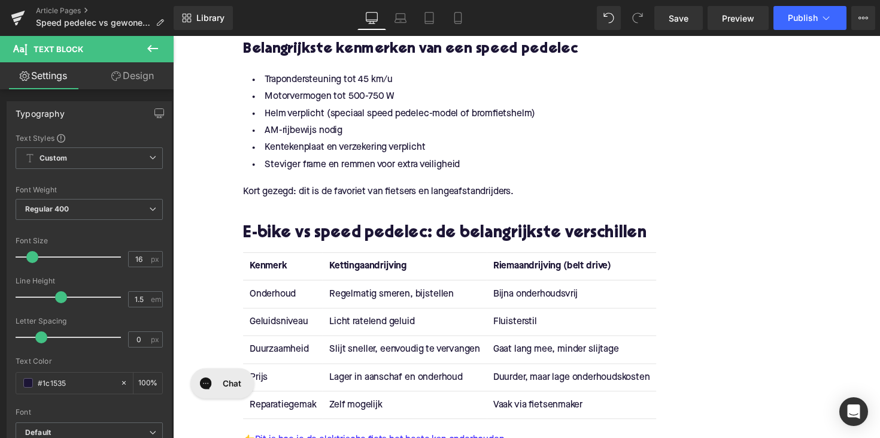
click at [372, 270] on strong "Kettingaandrijving" at bounding box center [373, 272] width 79 height 10
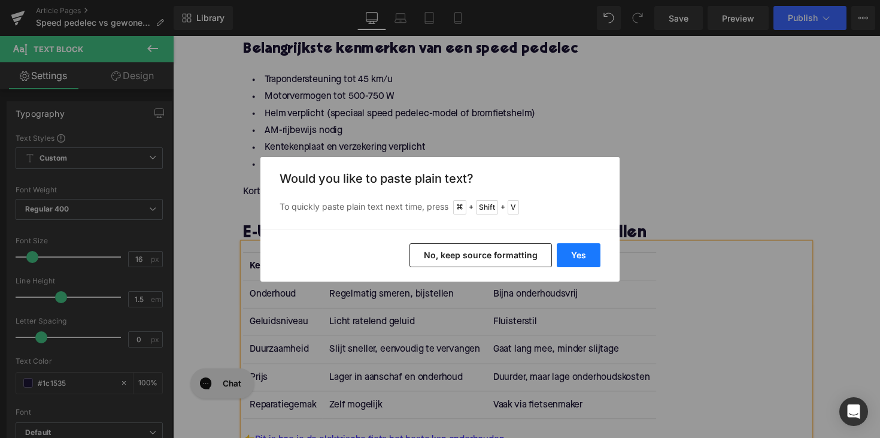
click at [580, 258] on button "Yes" at bounding box center [579, 255] width 44 height 24
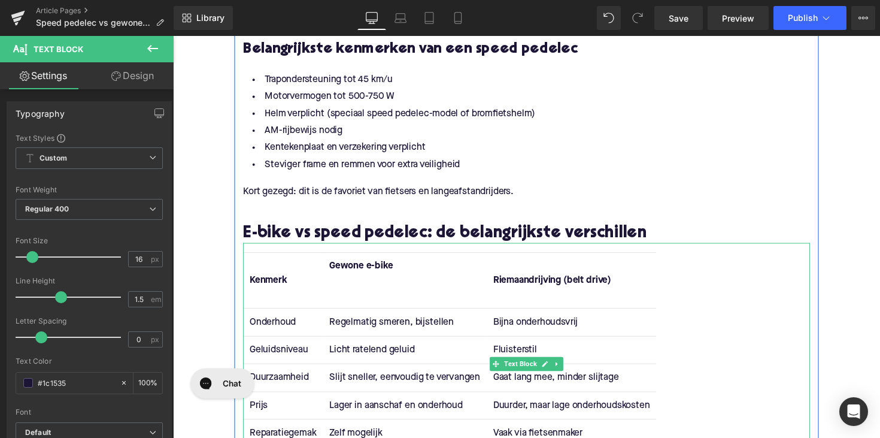
click at [400, 300] on th "Gewone e-bike" at bounding box center [410, 286] width 168 height 57
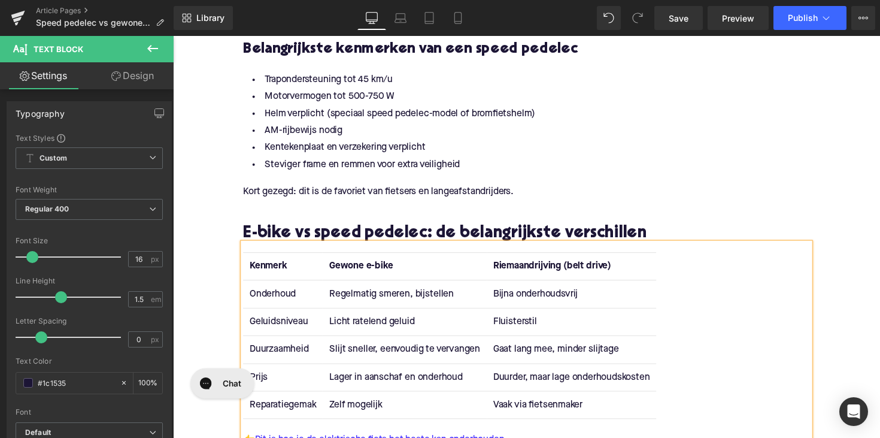
click at [544, 272] on strong "Riemaandrijving (belt drive)" at bounding box center [561, 272] width 121 height 10
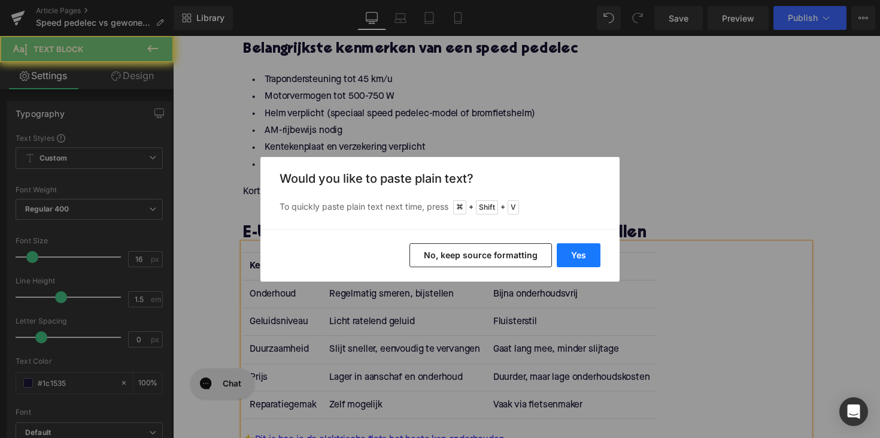
click at [575, 256] on button "Yes" at bounding box center [579, 255] width 44 height 24
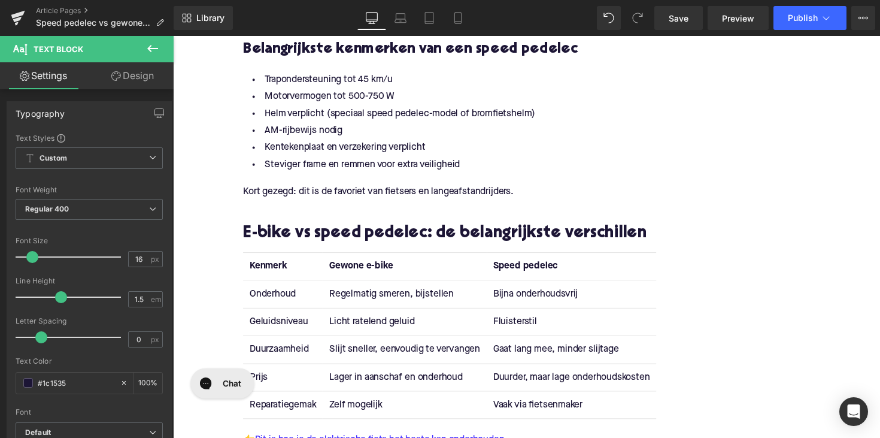
click at [253, 294] on td "Onderhoud" at bounding box center [285, 300] width 81 height 28
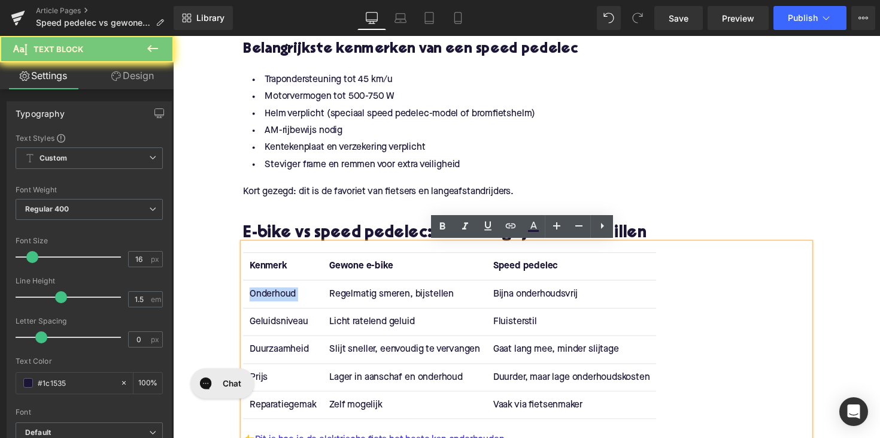
click at [253, 294] on td "Onderhoud" at bounding box center [285, 300] width 81 height 28
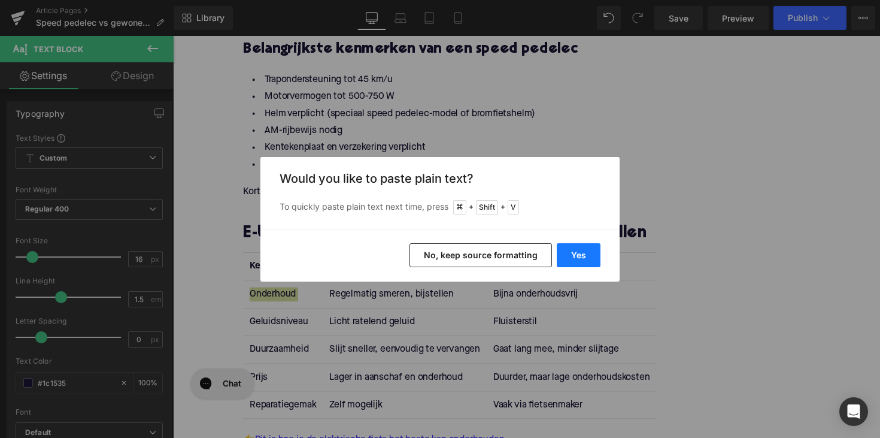
click at [575, 255] on button "Yes" at bounding box center [579, 255] width 44 height 24
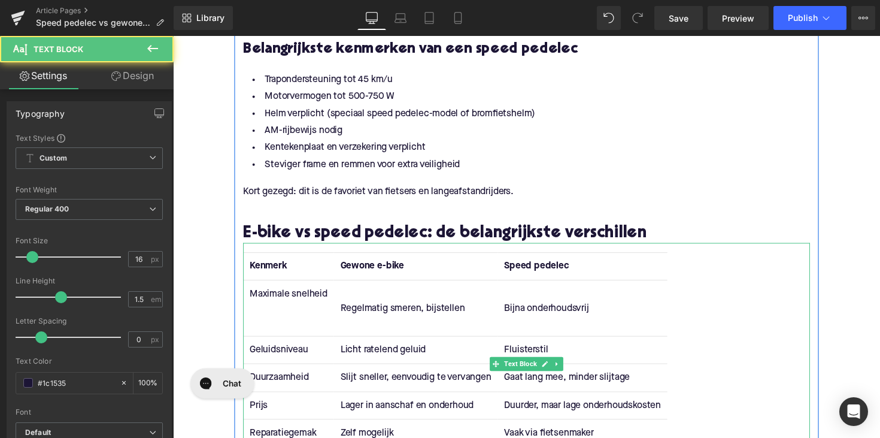
click at [297, 330] on td "Maximale snelheid" at bounding box center [291, 314] width 93 height 57
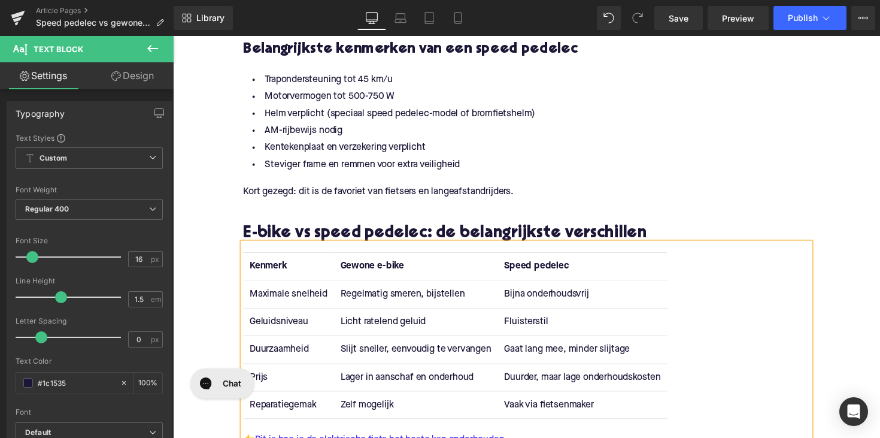
click at [371, 304] on td "Regelmatig smeren, bijstellen" at bounding box center [422, 300] width 168 height 28
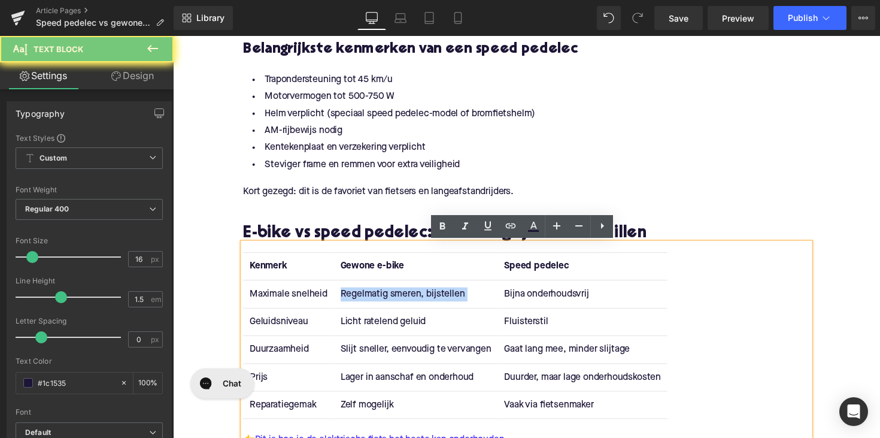
click at [371, 304] on td "Regelmatig smeren, bijstellen" at bounding box center [422, 300] width 168 height 28
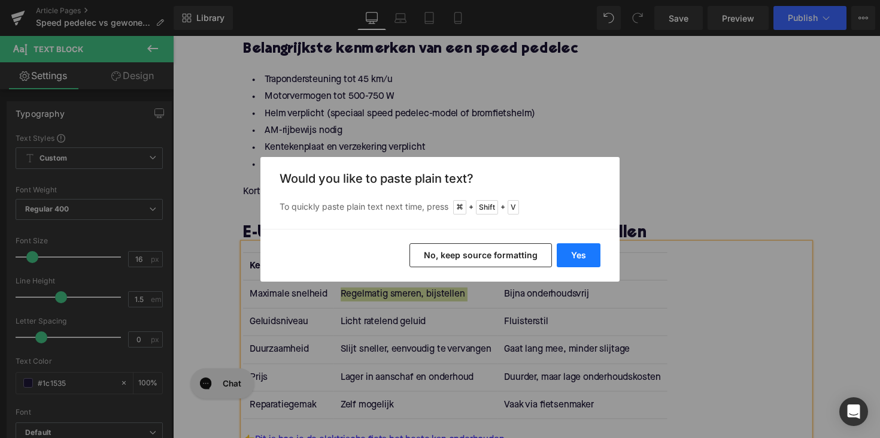
click at [576, 256] on button "Yes" at bounding box center [579, 255] width 44 height 24
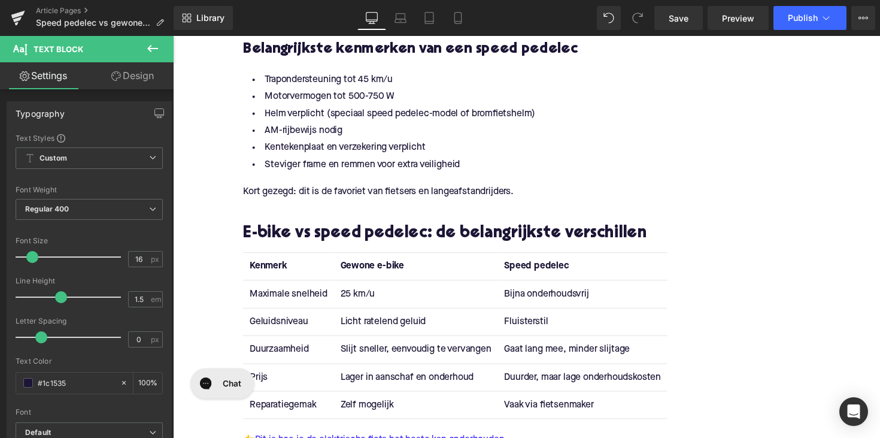
click at [553, 304] on td "Bijna onderhoudsvrij" at bounding box center [593, 300] width 174 height 28
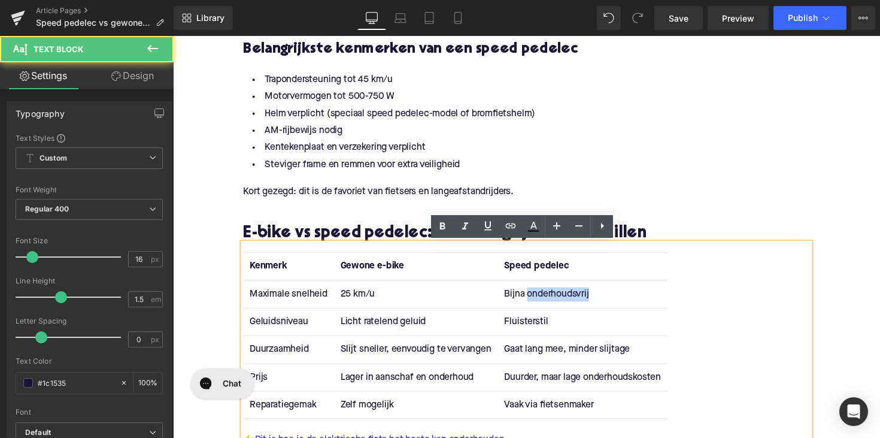
click at [553, 304] on td "Bijna onderhoudsvrij" at bounding box center [593, 300] width 174 height 28
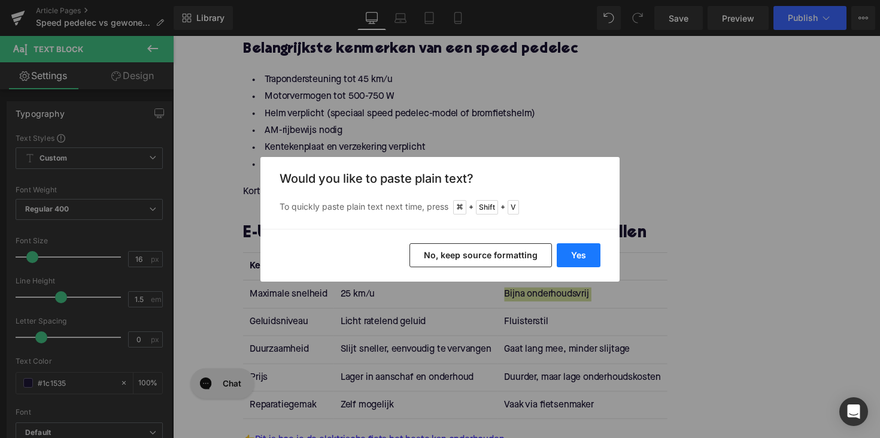
click at [591, 261] on button "Yes" at bounding box center [579, 255] width 44 height 24
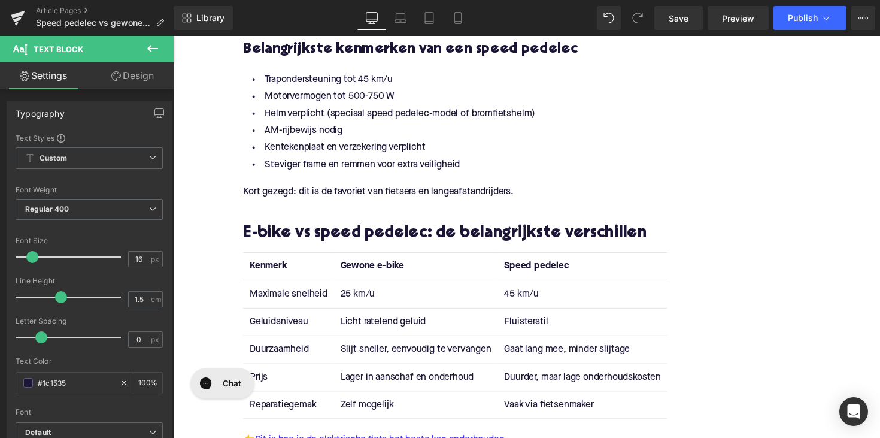
scroll to position [1195, 0]
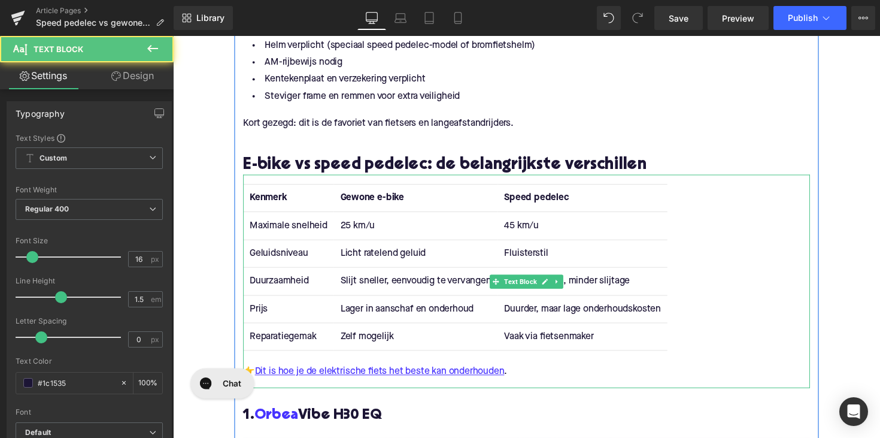
click at [267, 258] on td "Geluidsniveau" at bounding box center [291, 258] width 93 height 28
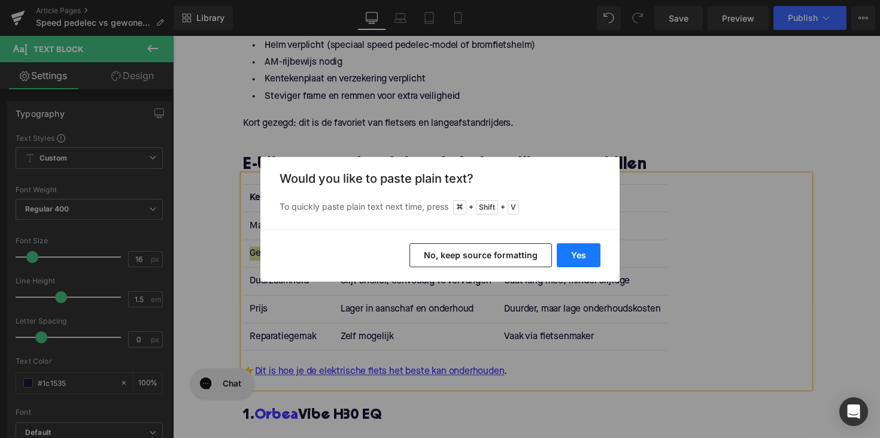
click at [578, 264] on button "Yes" at bounding box center [579, 255] width 44 height 24
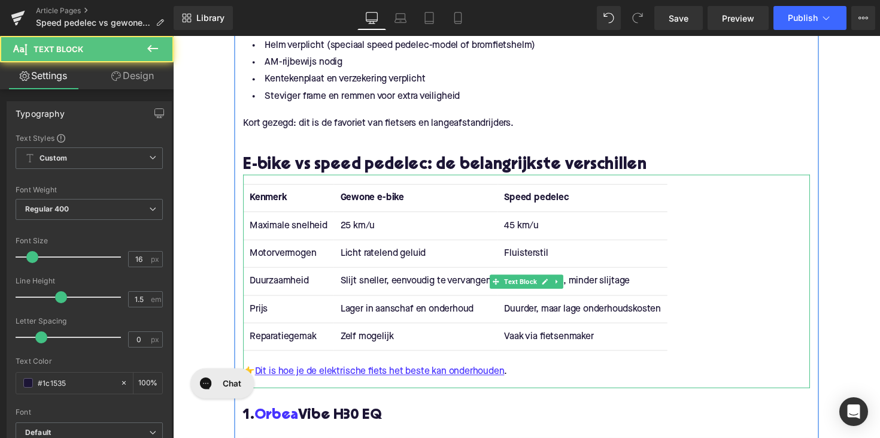
click at [268, 292] on td "Duurzaamheid" at bounding box center [291, 287] width 93 height 28
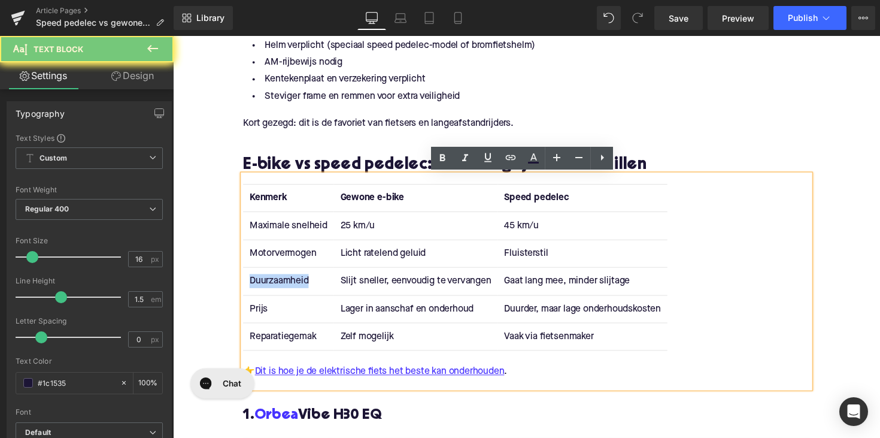
click at [268, 292] on td "Duurzaamheid" at bounding box center [291, 287] width 93 height 28
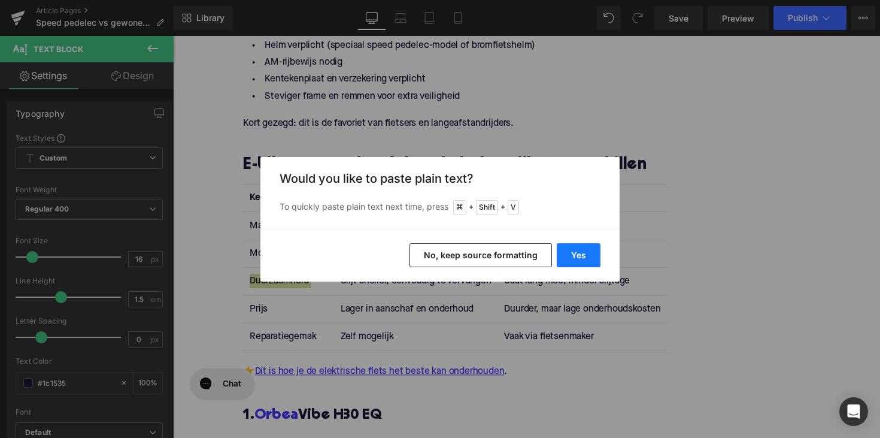
click at [568, 248] on button "Yes" at bounding box center [579, 255] width 44 height 24
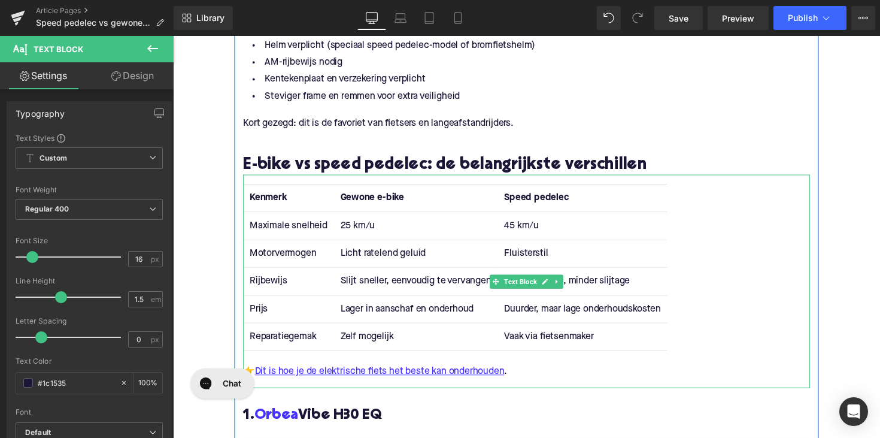
click at [261, 316] on td "Prijs" at bounding box center [291, 315] width 93 height 28
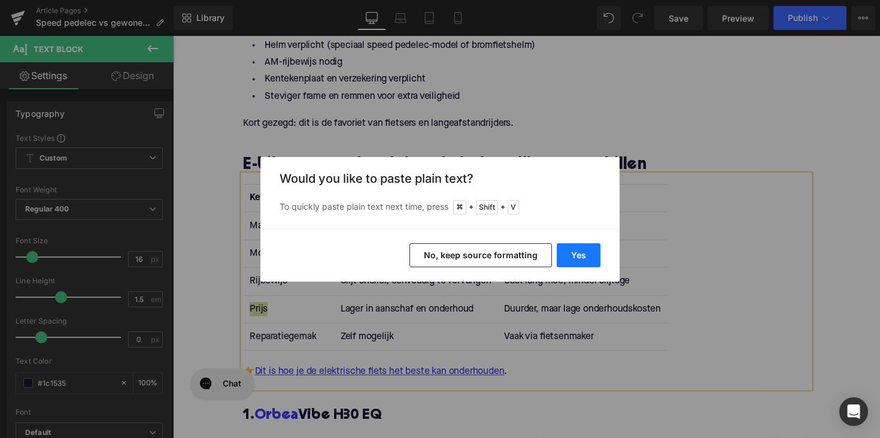
click at [589, 259] on button "Yes" at bounding box center [579, 255] width 44 height 24
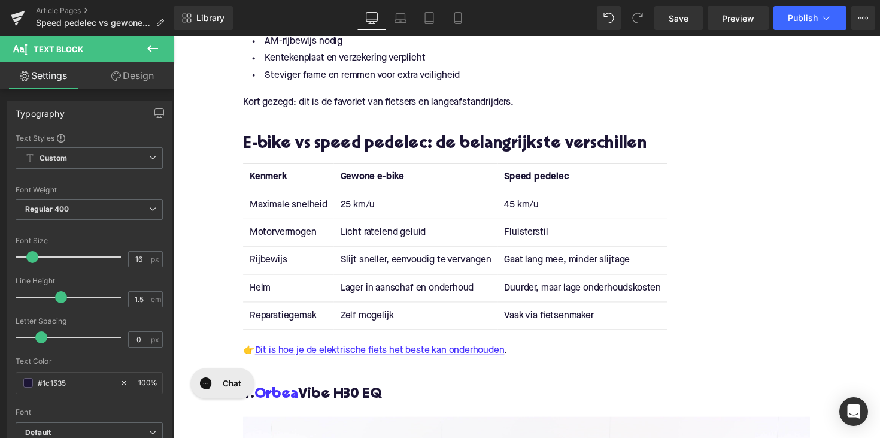
scroll to position [1228, 0]
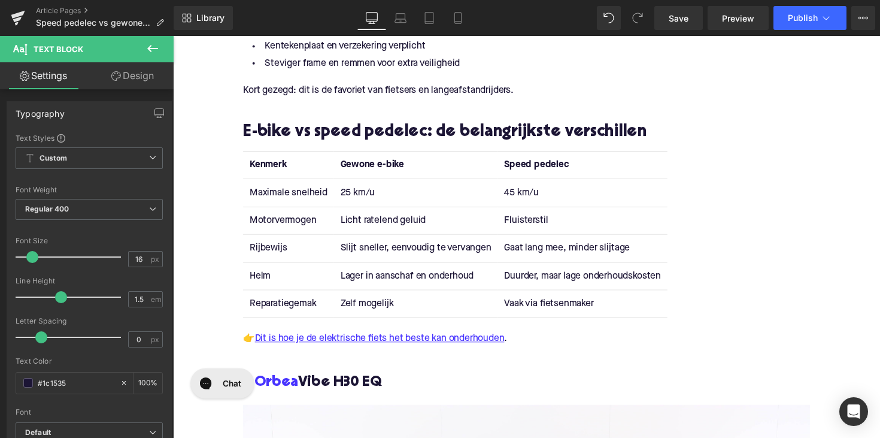
click at [274, 310] on td "Reparatiegemak" at bounding box center [291, 310] width 93 height 28
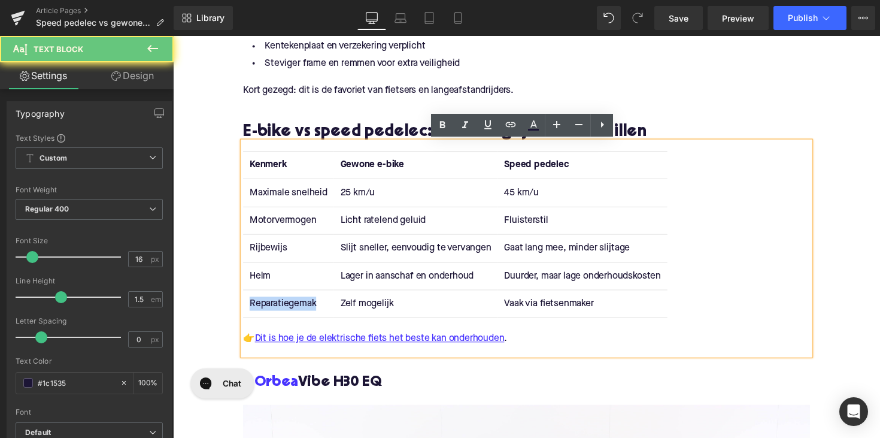
click at [274, 310] on td "Reparatiegemak" at bounding box center [291, 310] width 93 height 28
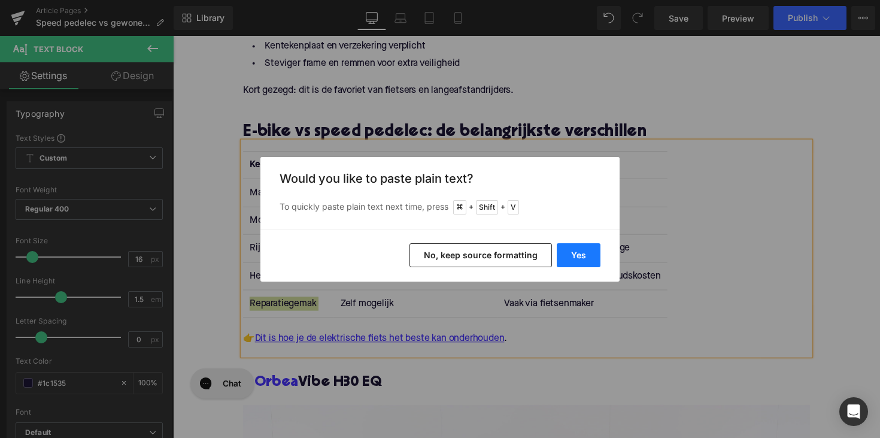
click at [591, 251] on button "Yes" at bounding box center [579, 255] width 44 height 24
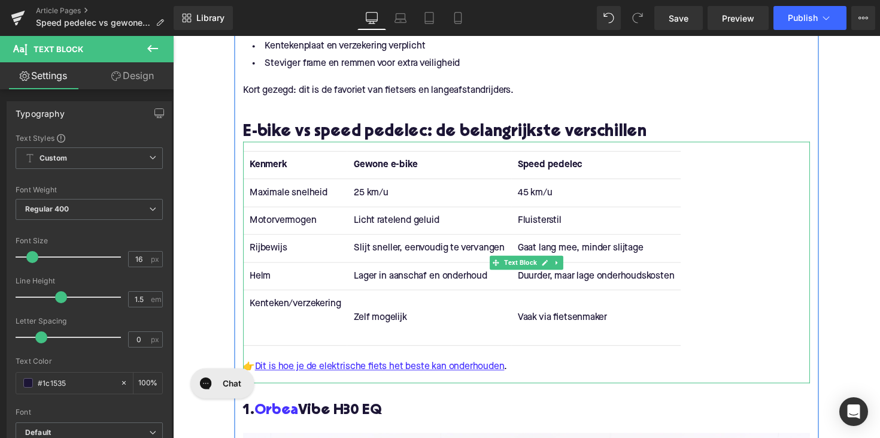
click at [313, 328] on td "Kenteken/verzekering" at bounding box center [298, 324] width 107 height 57
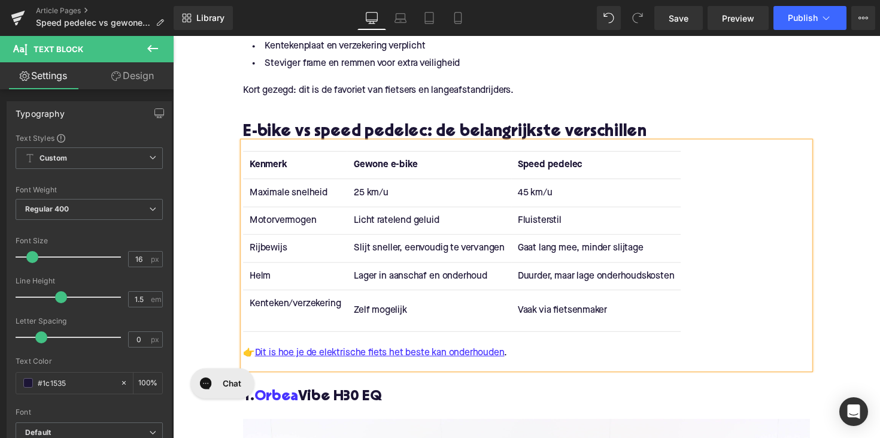
click at [306, 325] on td "Kenteken/verzekering" at bounding box center [298, 317] width 107 height 43
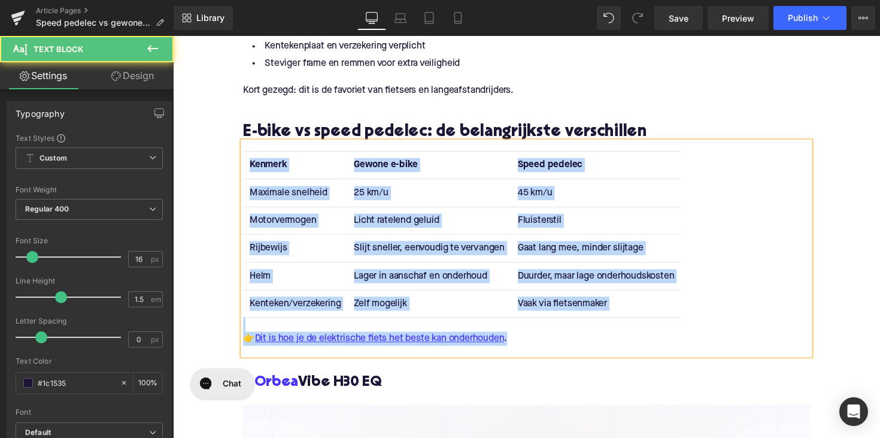
drag, startPoint x: 543, startPoint y: 339, endPoint x: 231, endPoint y: 335, distance: 312.7
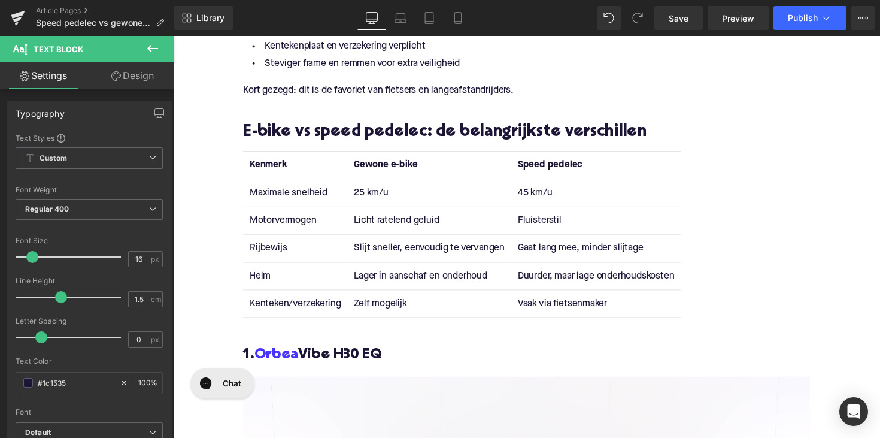
click at [111, 83] on link "Design" at bounding box center [132, 75] width 87 height 27
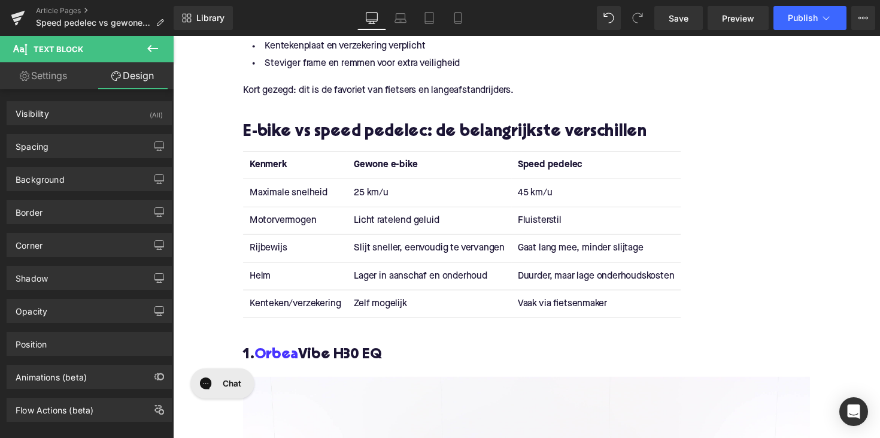
click at [35, 68] on link "Settings" at bounding box center [43, 75] width 87 height 27
type input "100"
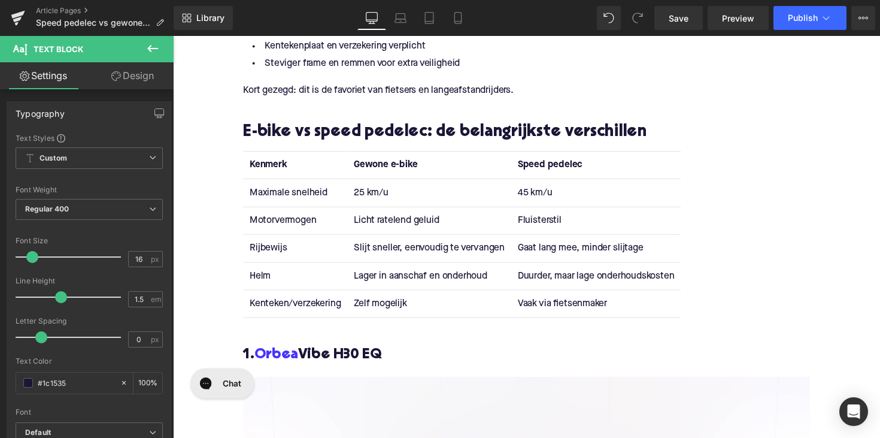
click at [159, 52] on icon at bounding box center [153, 48] width 14 height 14
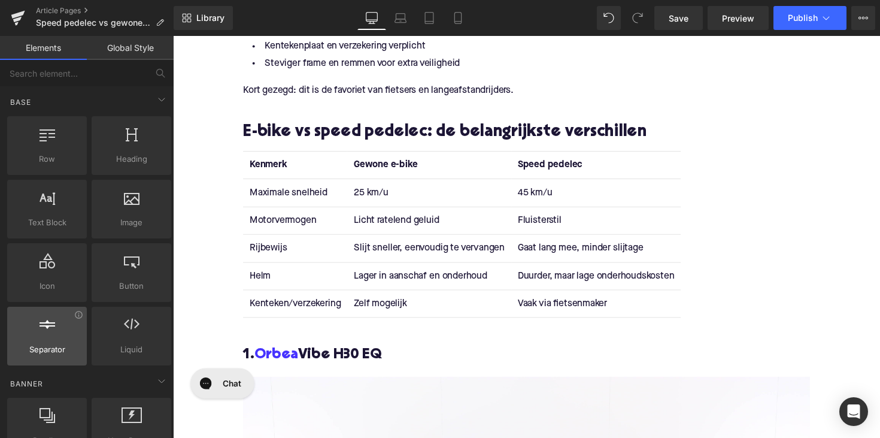
scroll to position [205, 0]
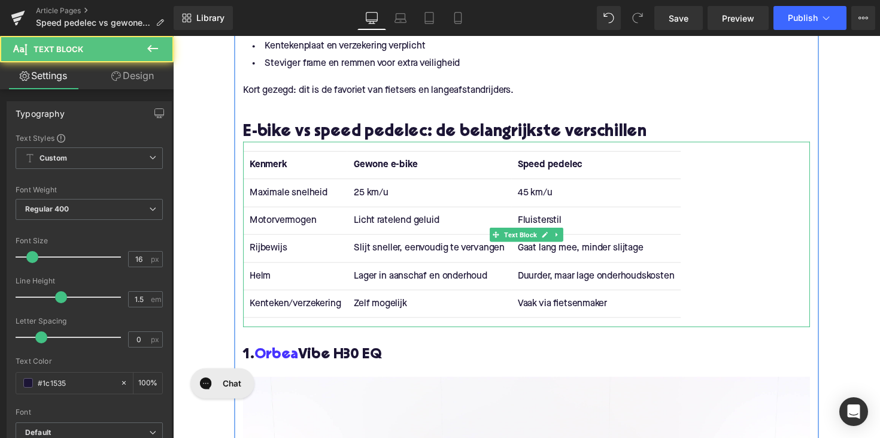
click at [319, 322] on td "Kenteken/verzekering" at bounding box center [298, 310] width 107 height 28
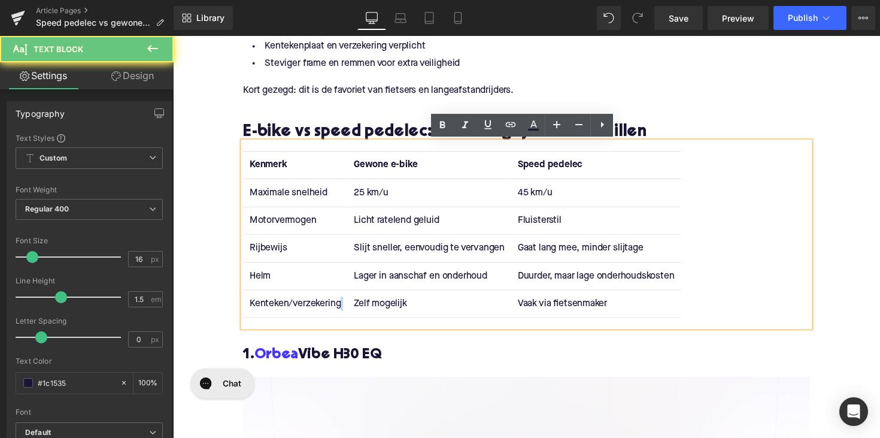
click at [319, 322] on td "Kenteken/verzekering" at bounding box center [298, 310] width 107 height 28
click at [317, 325] on div "Kenmerk Gewone e-bike Speed pedelec Maximale snelheid 25 km/u 45 km/u Motorverm…" at bounding box center [535, 239] width 581 height 190
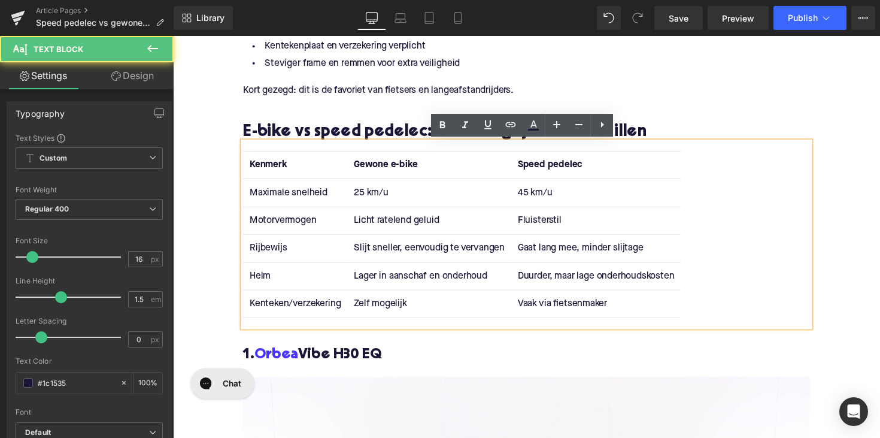
click at [317, 325] on div "Kenmerk Gewone e-bike Speed pedelec Maximale snelheid 25 km/u 45 km/u Motorverm…" at bounding box center [535, 239] width 581 height 190
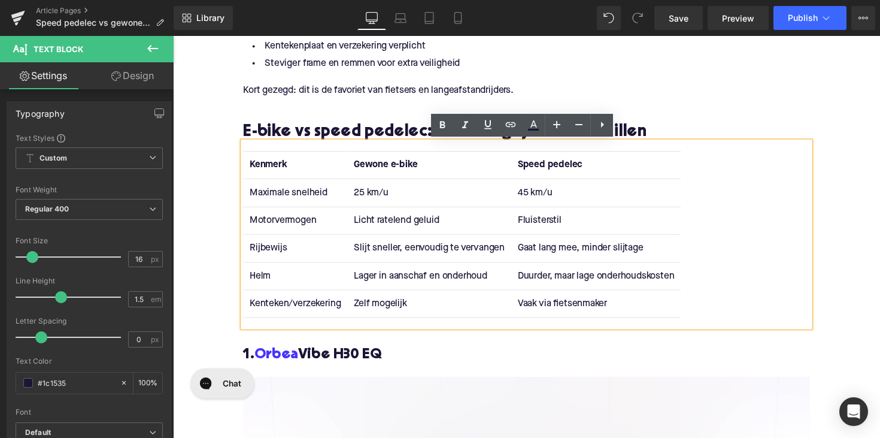
click at [317, 325] on div "Kenmerk Gewone e-bike Speed pedelec Maximale snelheid 25 km/u 45 km/u Motorverm…" at bounding box center [535, 239] width 581 height 190
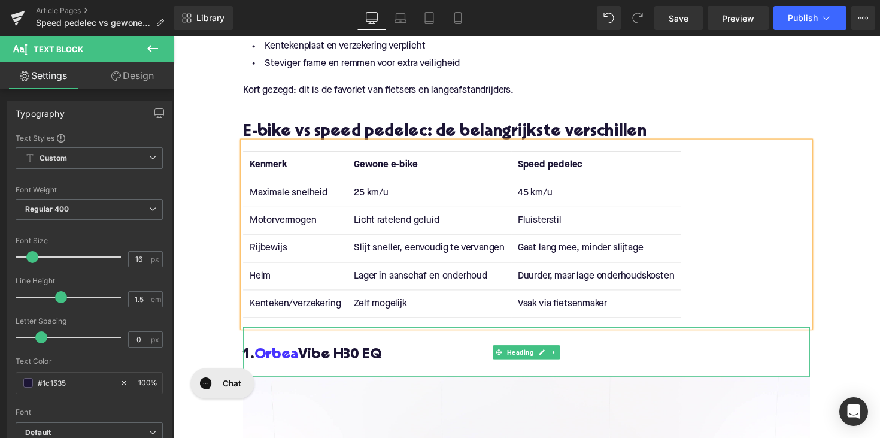
scroll to position [1207, 0]
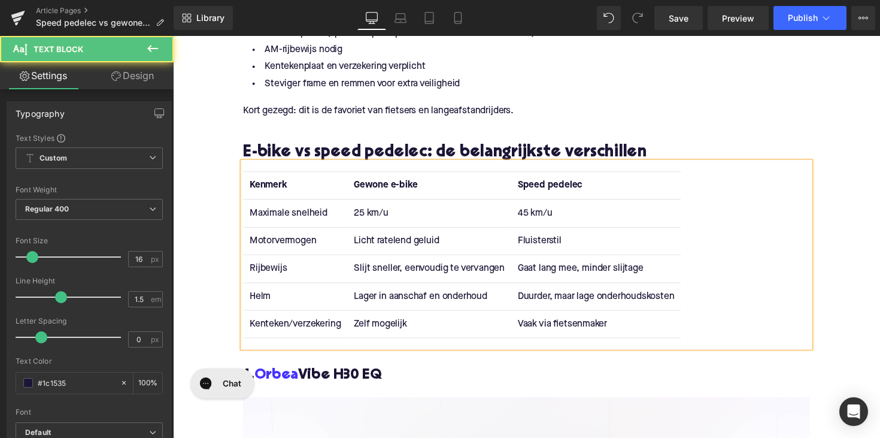
click at [736, 331] on div "Kenmerk Gewone e-bike Speed pedelec Maximale snelheid 25 km/u 45 km/u Motorverm…" at bounding box center [535, 260] width 581 height 190
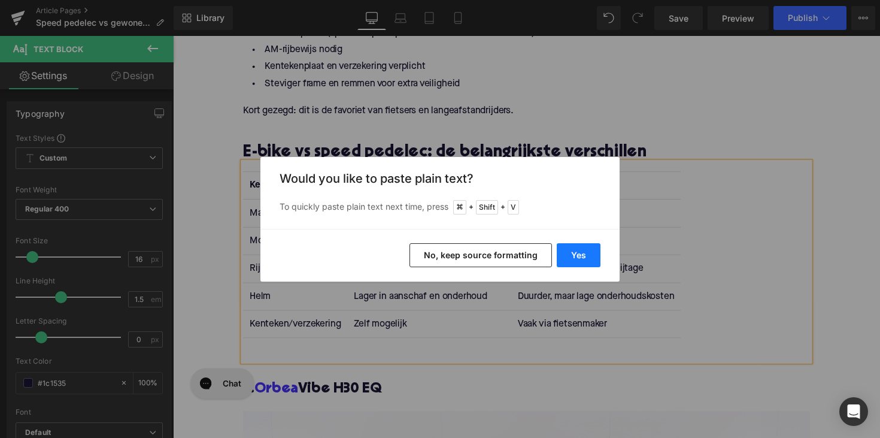
click at [567, 254] on button "Yes" at bounding box center [579, 255] width 44 height 24
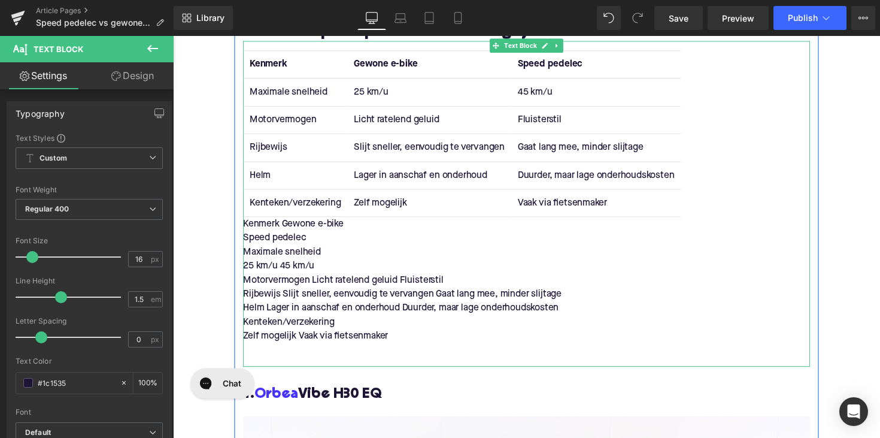
scroll to position [1353, 0]
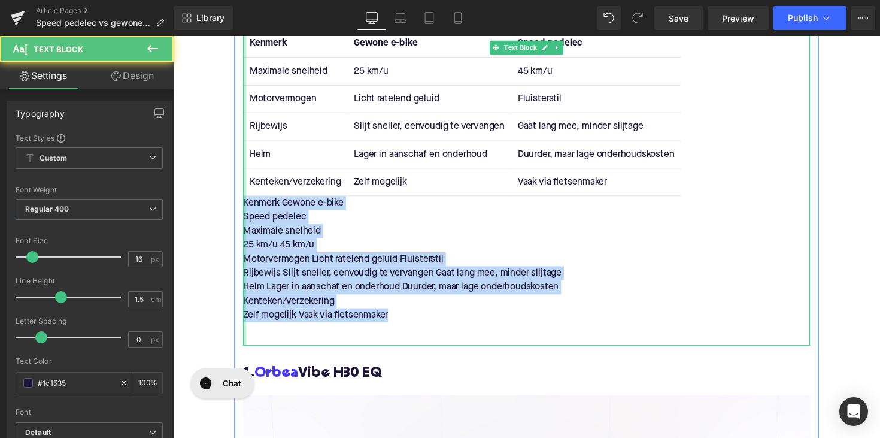
drag, startPoint x: 401, startPoint y: 320, endPoint x: 239, endPoint y: 204, distance: 199.5
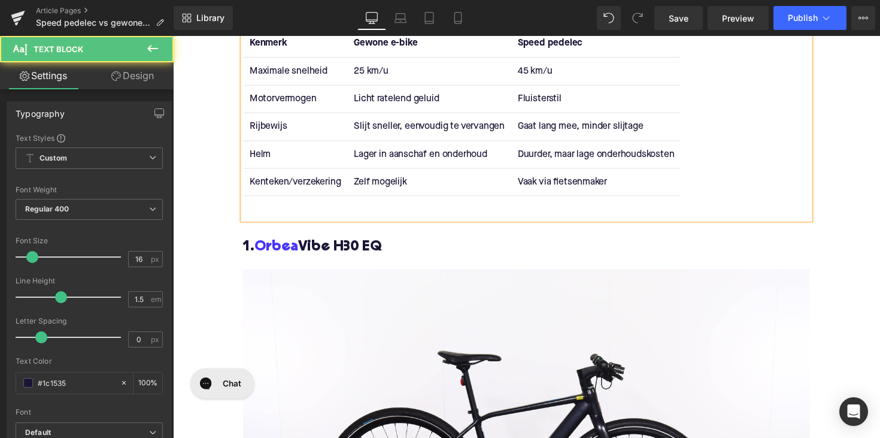
click at [374, 208] on div at bounding box center [535, 207] width 581 height 14
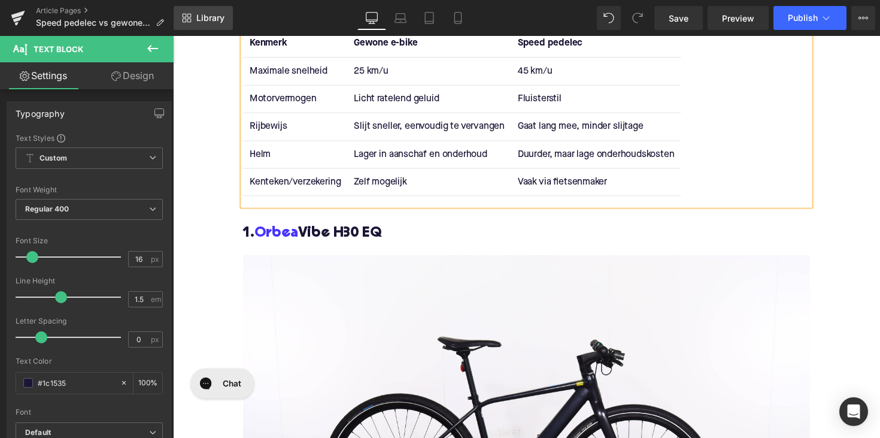
click at [222, 20] on span "Library" at bounding box center [210, 18] width 28 height 11
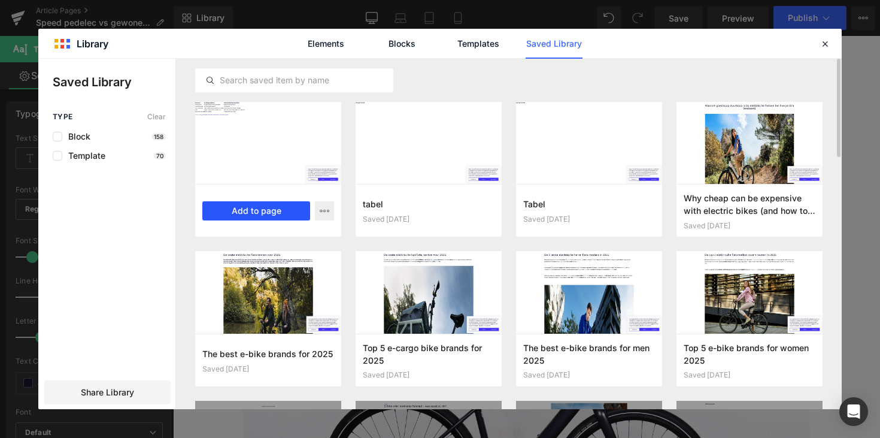
click at [252, 214] on button "Add to page" at bounding box center [256, 210] width 108 height 19
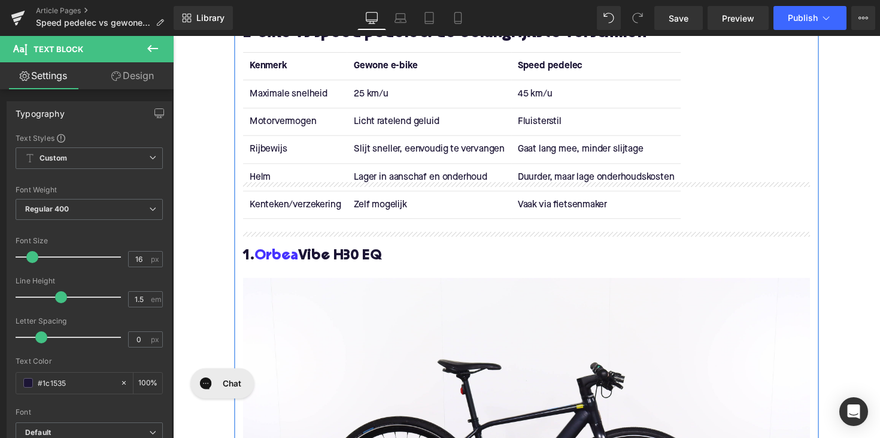
scroll to position [1312, 0]
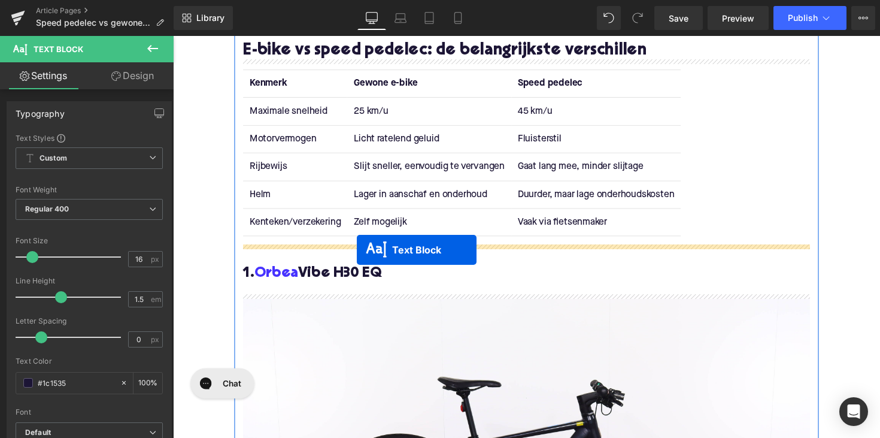
drag, startPoint x: 502, startPoint y: 207, endPoint x: 362, endPoint y: 255, distance: 148.1
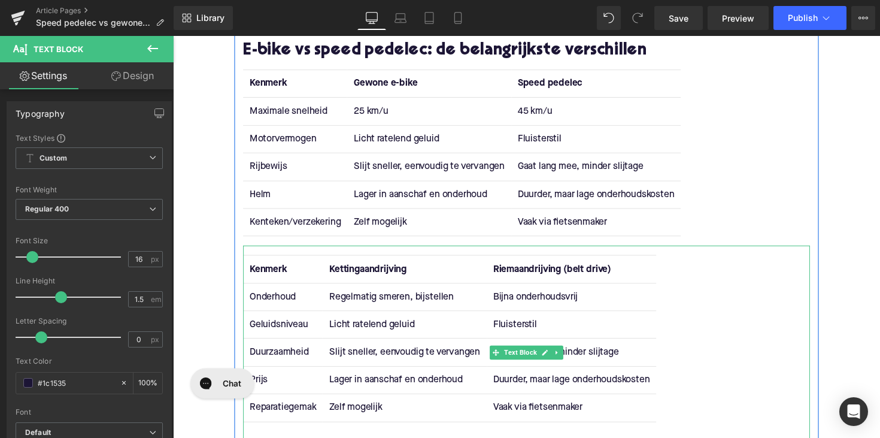
click at [643, 281] on th "Riemaandrijving (belt drive)" at bounding box center [582, 275] width 174 height 28
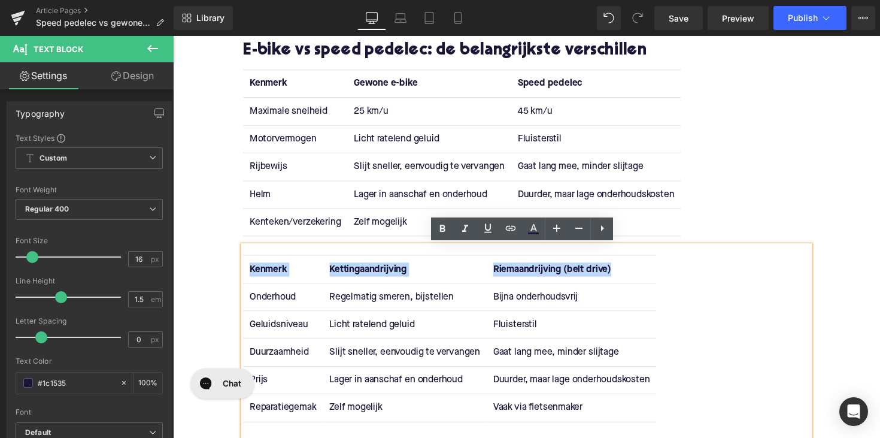
drag, startPoint x: 633, startPoint y: 274, endPoint x: 244, endPoint y: 276, distance: 389.3
click at [245, 276] on tr "Kenmerk Kettingaandrijving Riemaandrijving (belt drive)" at bounding box center [456, 275] width 423 height 28
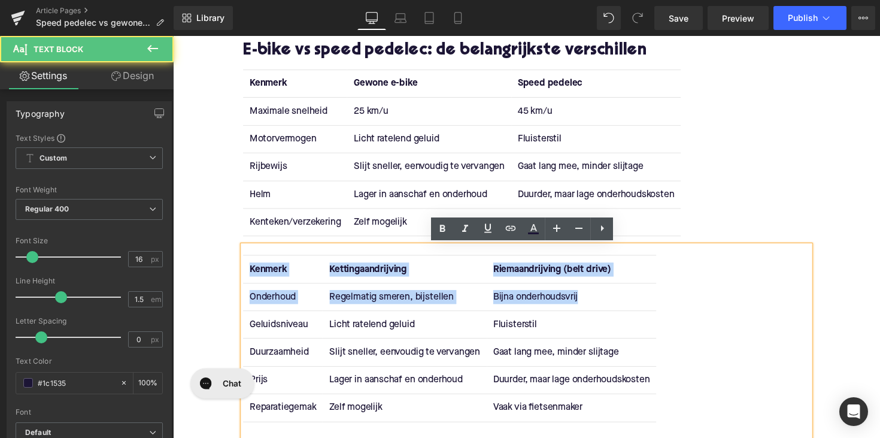
drag, startPoint x: 604, startPoint y: 308, endPoint x: 194, endPoint y: 278, distance: 411.4
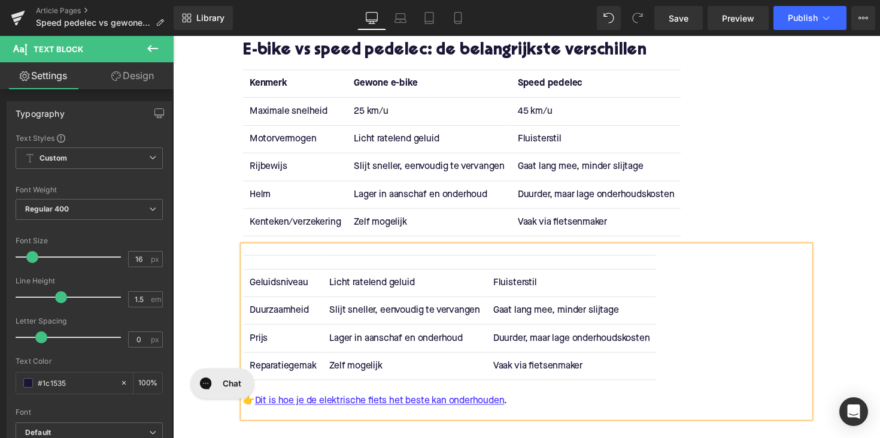
click at [283, 274] on th at bounding box center [285, 268] width 81 height 14
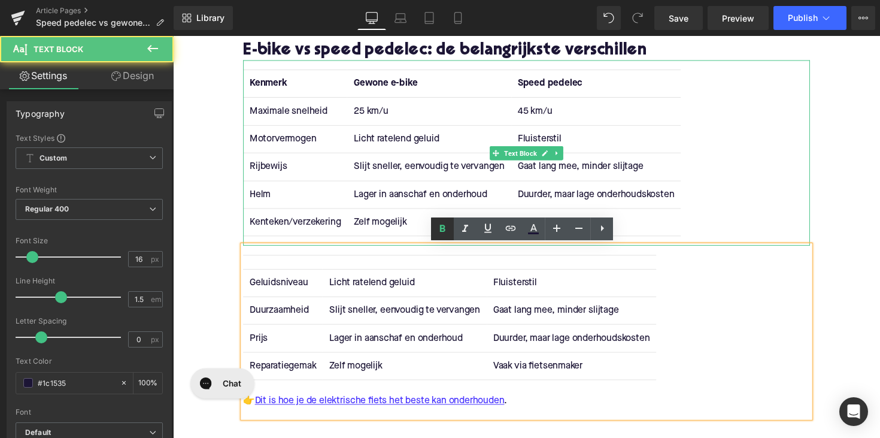
click at [454, 220] on link at bounding box center [442, 228] width 23 height 23
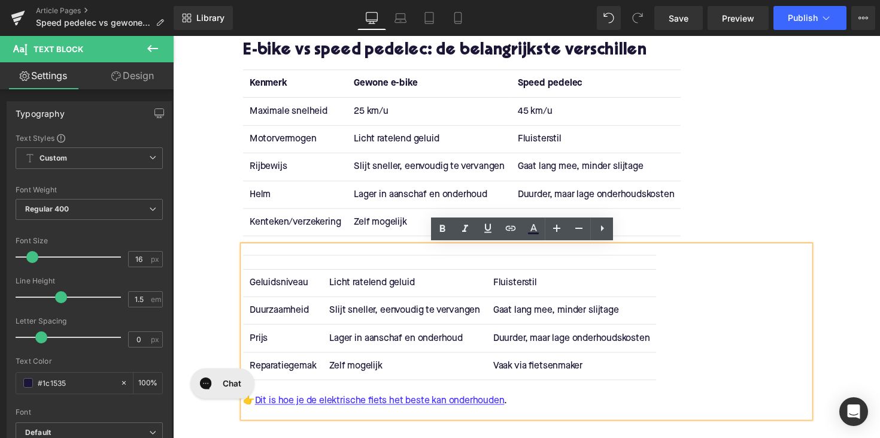
click at [278, 252] on div "Geluidsniveau Licht ratelend geluid Fluisterstil Duurzaamheid Slijt sneller, ee…" at bounding box center [535, 338] width 581 height 176
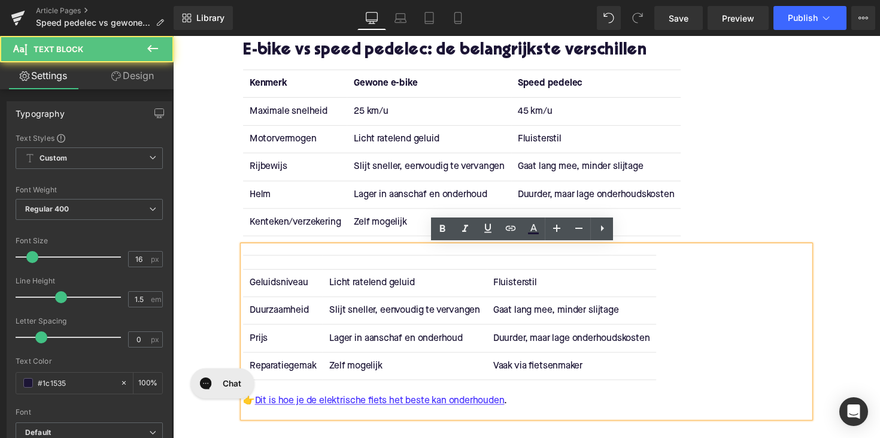
click at [264, 274] on th at bounding box center [285, 268] width 81 height 14
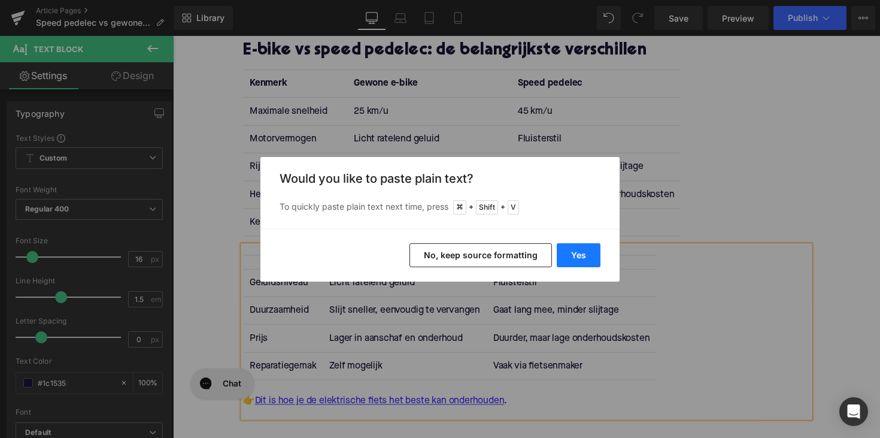
click at [573, 250] on button "Yes" at bounding box center [579, 255] width 44 height 24
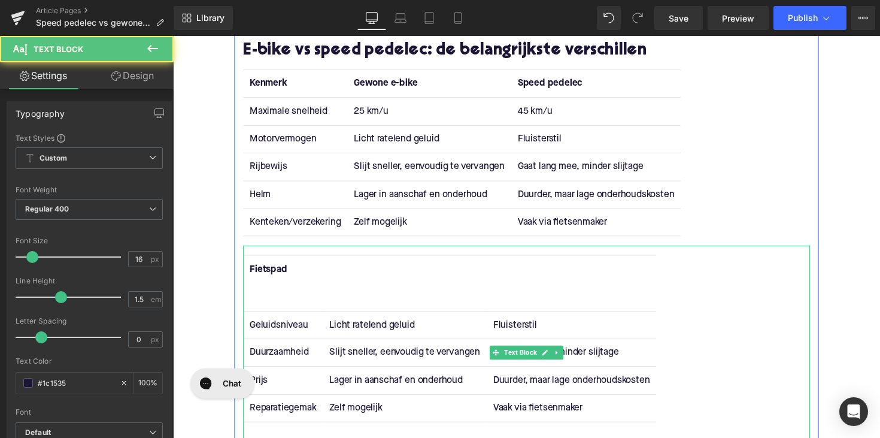
click at [293, 277] on th "Fietspad" at bounding box center [285, 289] width 81 height 57
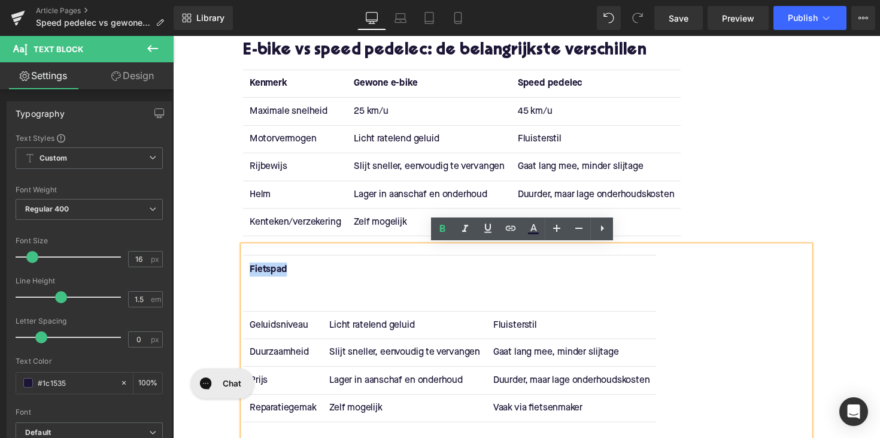
drag, startPoint x: 296, startPoint y: 275, endPoint x: 232, endPoint y: 275, distance: 63.5
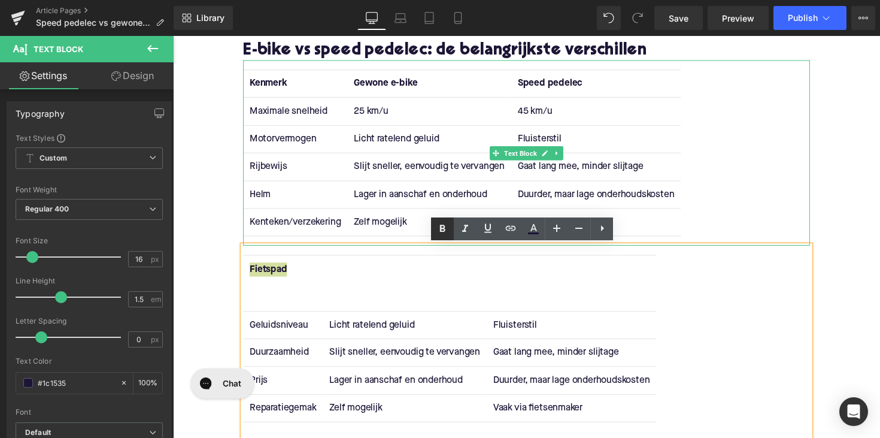
click at [438, 228] on icon at bounding box center [442, 229] width 14 height 14
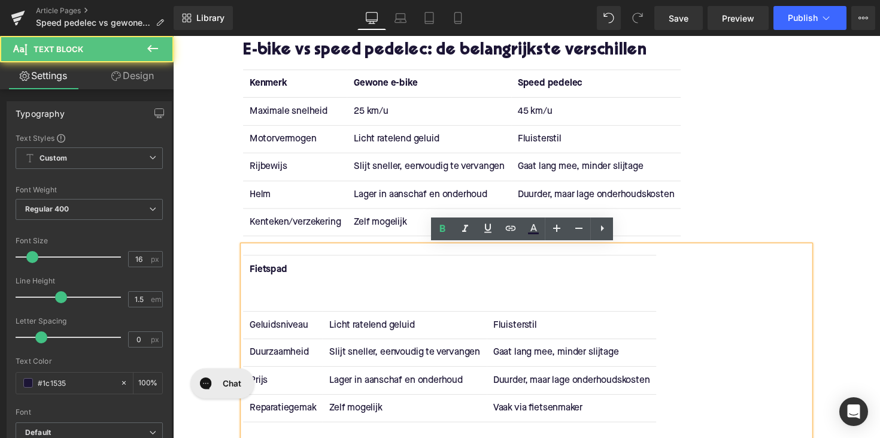
click at [265, 277] on th "Fietspad" at bounding box center [285, 289] width 81 height 57
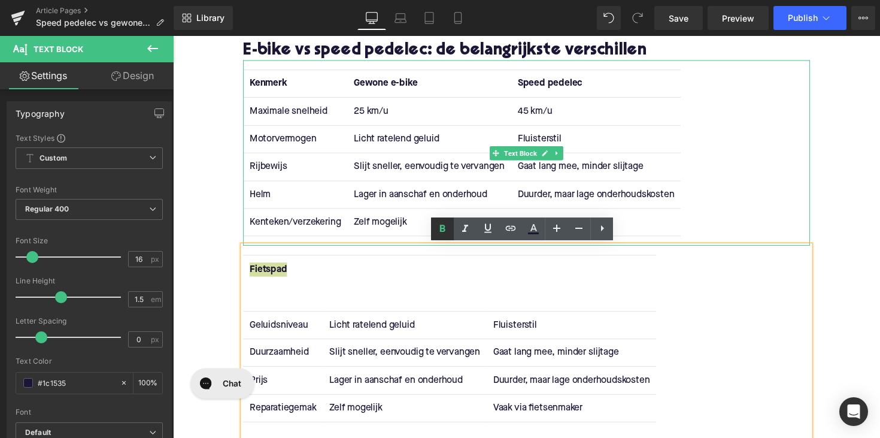
click at [441, 229] on icon at bounding box center [442, 228] width 5 height 7
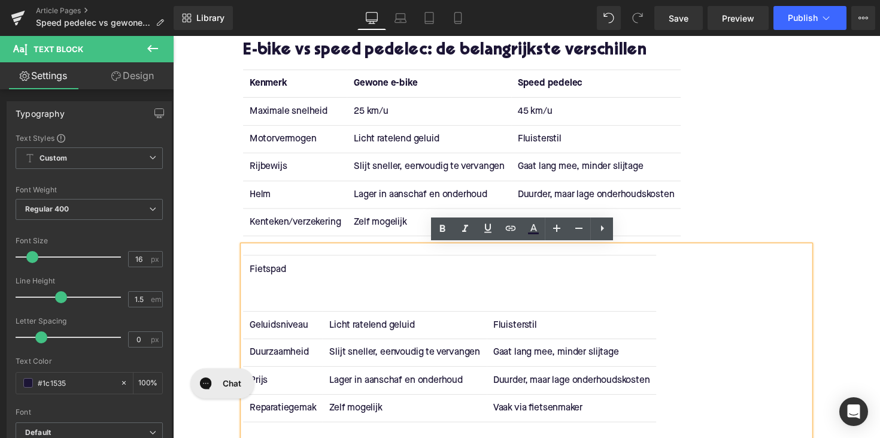
click at [299, 300] on th "Fietspad" at bounding box center [285, 289] width 81 height 57
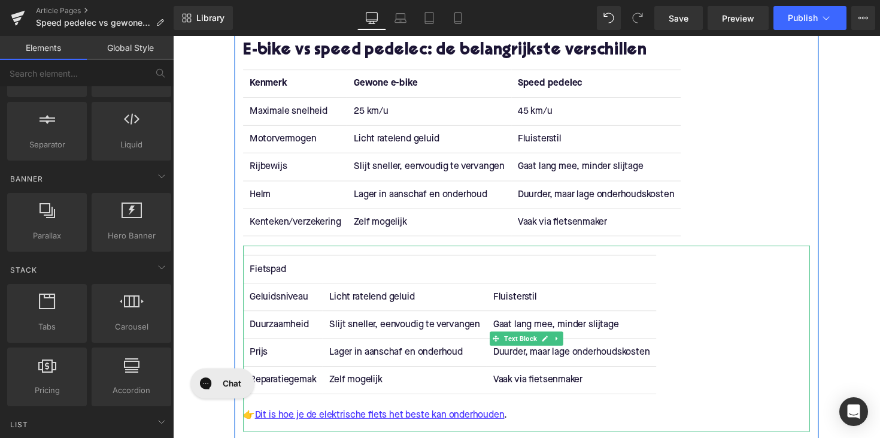
click at [268, 255] on div "Fietspad Geluidsniveau Licht ratelend geluid Fluisterstil Duurzaamheid Slijt sn…" at bounding box center [535, 345] width 581 height 190
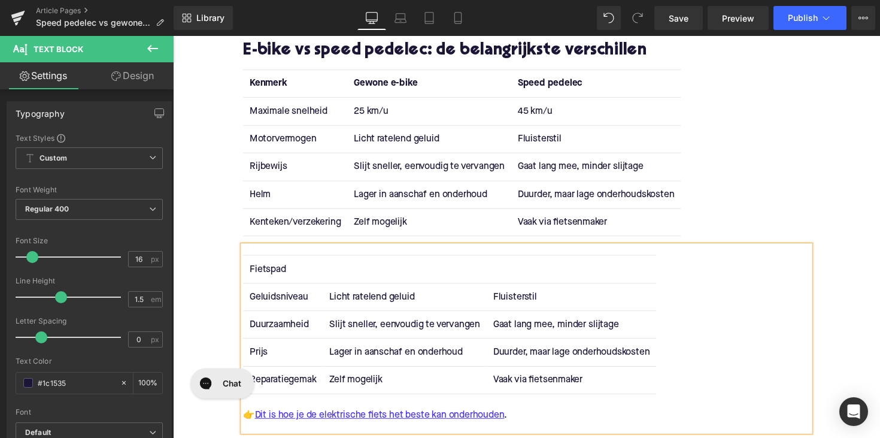
click at [678, 258] on div "Fietspad Geluidsniveau Licht ratelend geluid Fluisterstil Duurzaamheid Slijt sn…" at bounding box center [535, 345] width 581 height 190
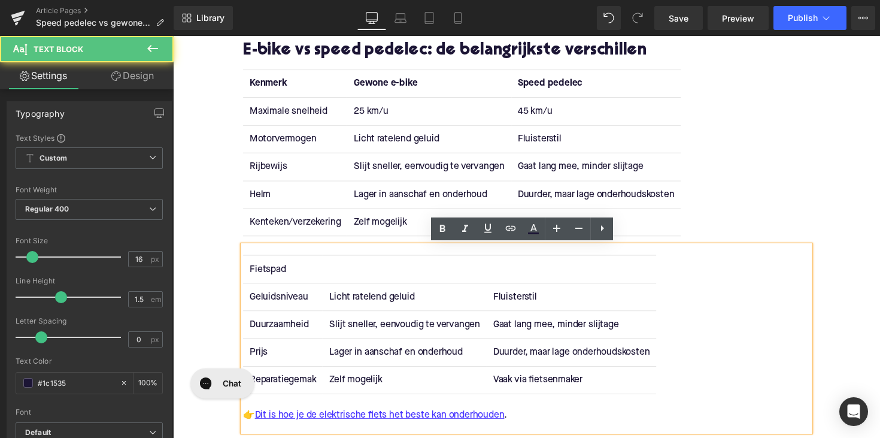
click at [678, 258] on div "Fietspad Geluidsniveau Licht ratelend geluid Fluisterstil Duurzaamheid Slijt sn…" at bounding box center [535, 345] width 581 height 190
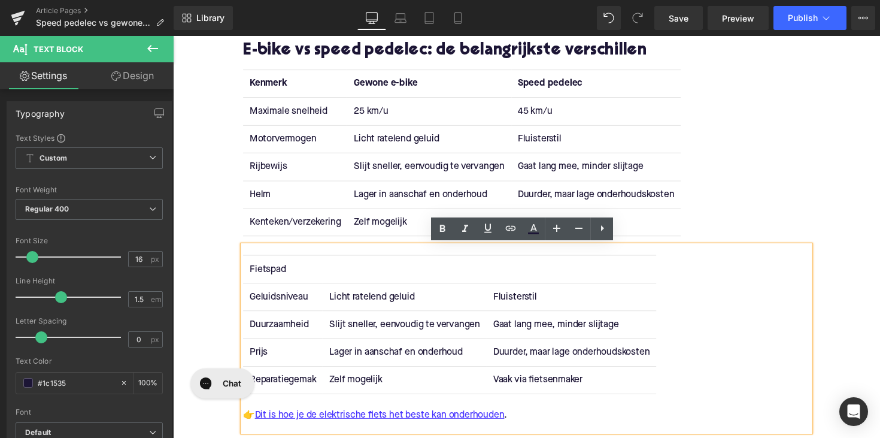
click at [264, 301] on td "Geluidsniveau" at bounding box center [285, 303] width 81 height 28
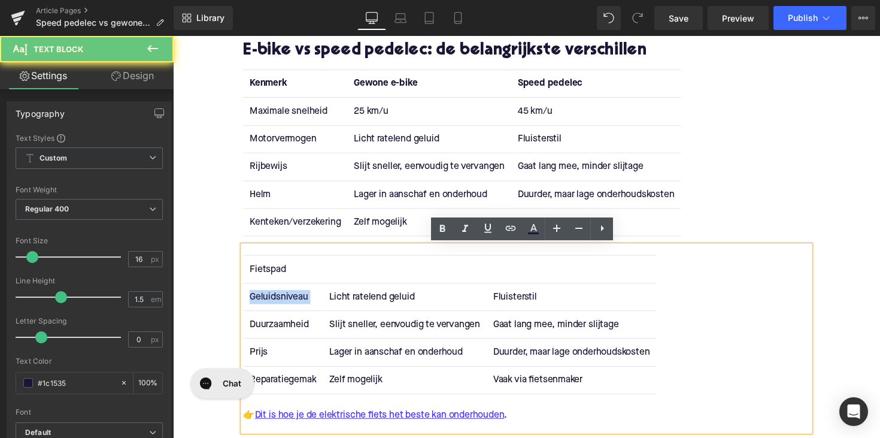
click at [264, 301] on td "Geluidsniveau" at bounding box center [285, 303] width 81 height 28
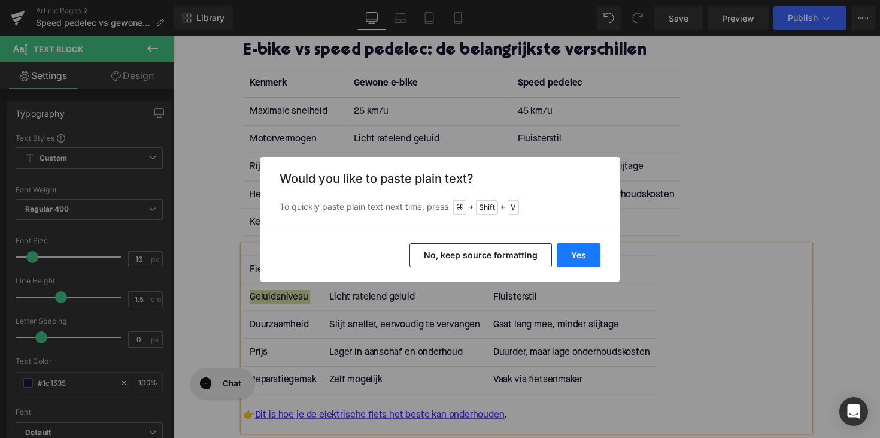
click at [578, 252] on button "Yes" at bounding box center [579, 255] width 44 height 24
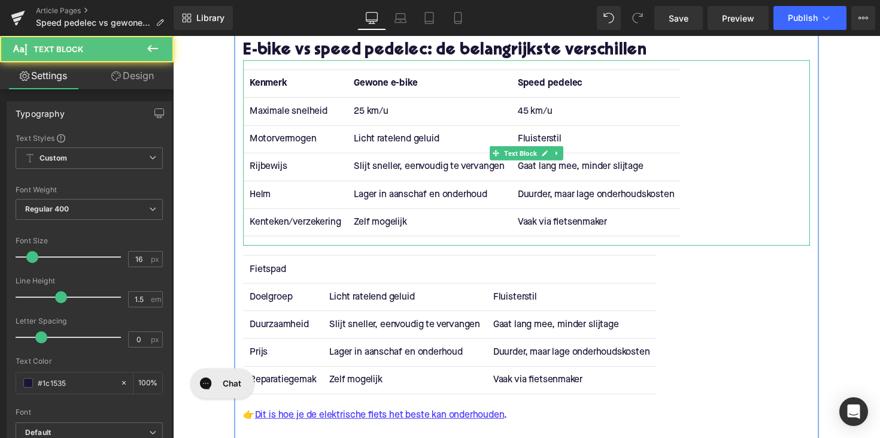
click at [387, 138] on td "Licht ratelend geluid" at bounding box center [436, 141] width 168 height 28
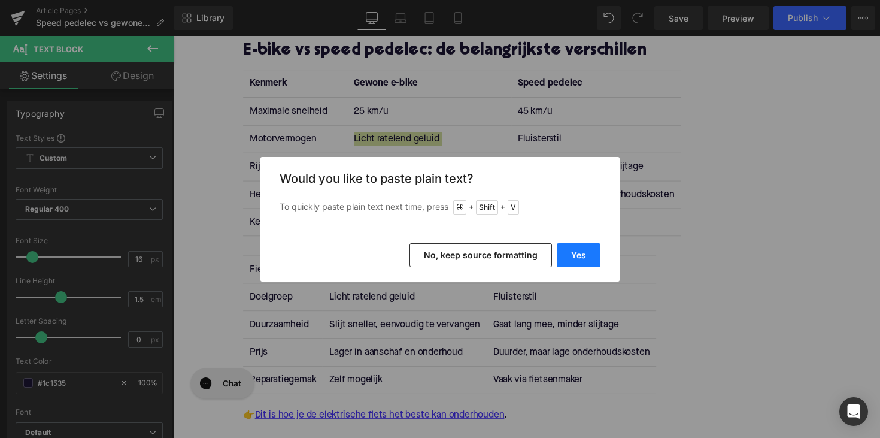
click at [574, 257] on button "Yes" at bounding box center [579, 255] width 44 height 24
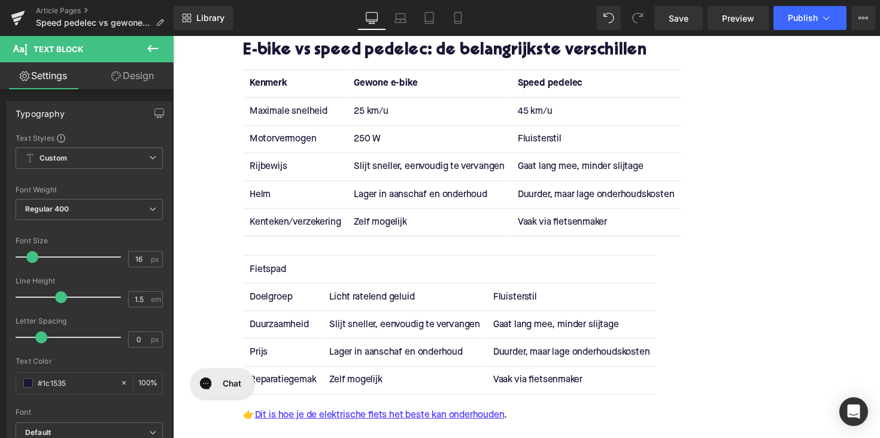
click at [538, 143] on td "Fluisterstil" at bounding box center [607, 141] width 174 height 28
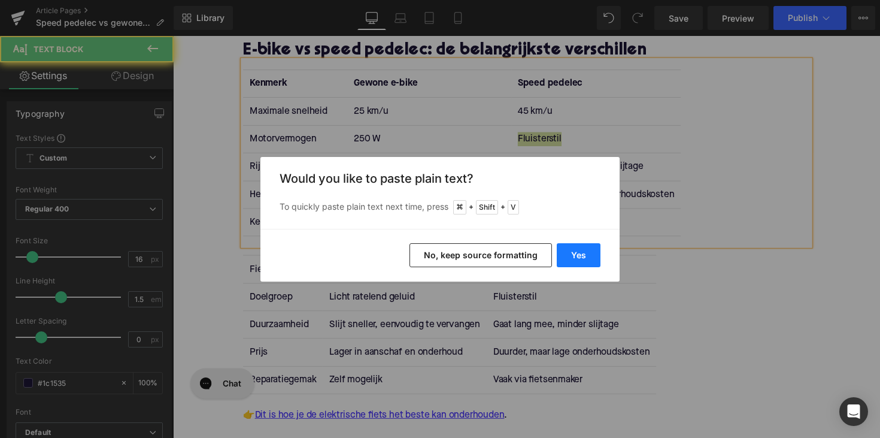
click at [582, 259] on button "Yes" at bounding box center [579, 255] width 44 height 24
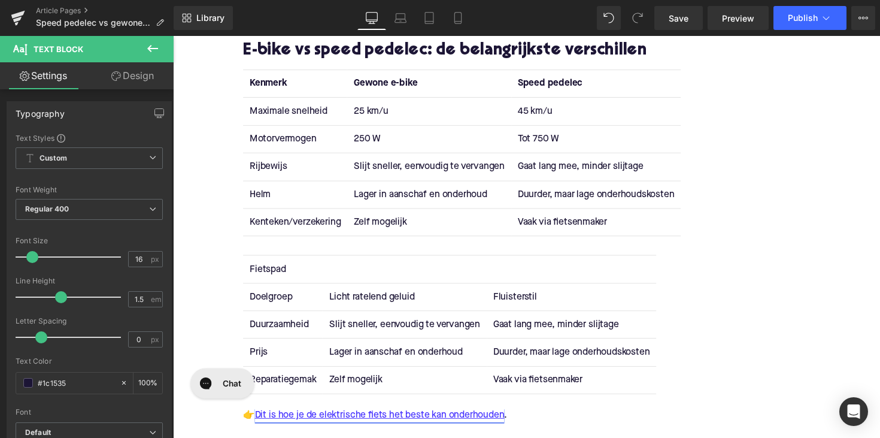
click at [411, 174] on td "Slijt sneller, eenvoudig te vervangen" at bounding box center [436, 170] width 168 height 28
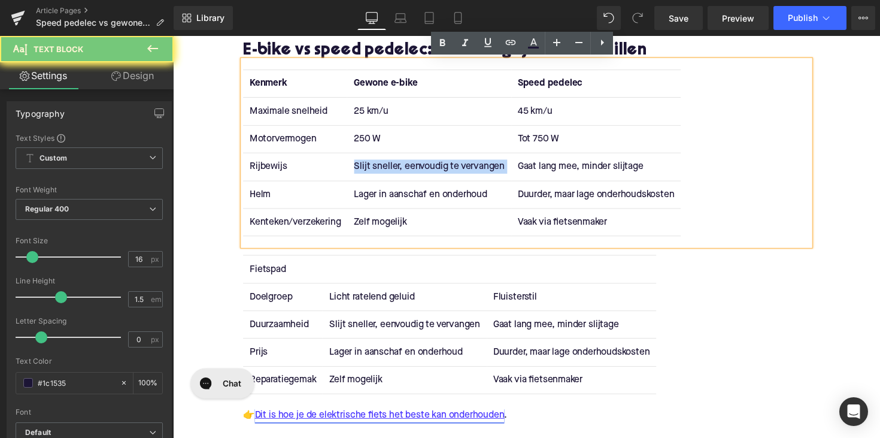
click at [411, 174] on td "Slijt sneller, eenvoudig te vervangen" at bounding box center [436, 170] width 168 height 28
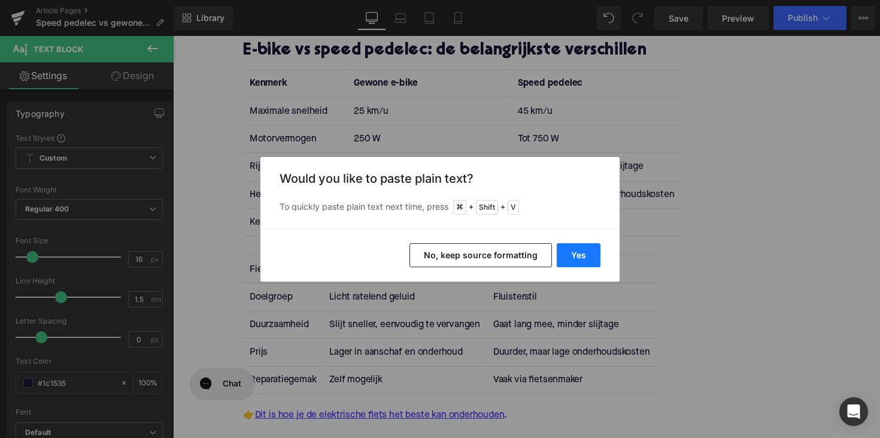
click at [561, 255] on button "Yes" at bounding box center [579, 255] width 44 height 24
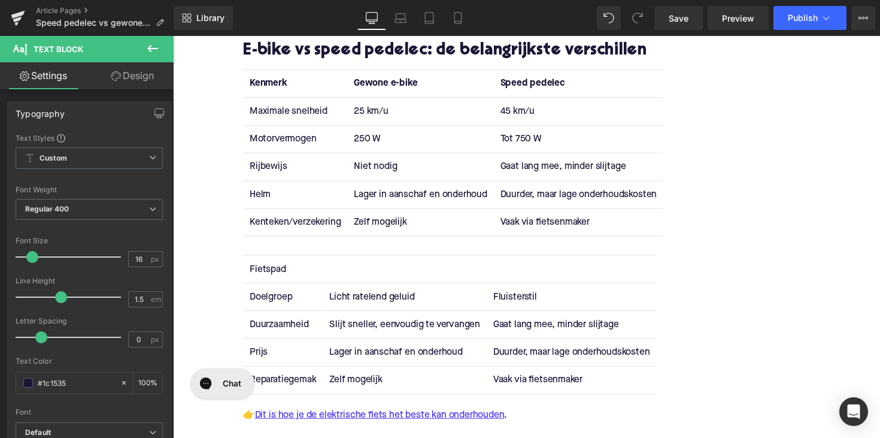
click at [528, 168] on td "Gaat lang mee, minder slijtage" at bounding box center [589, 170] width 174 height 28
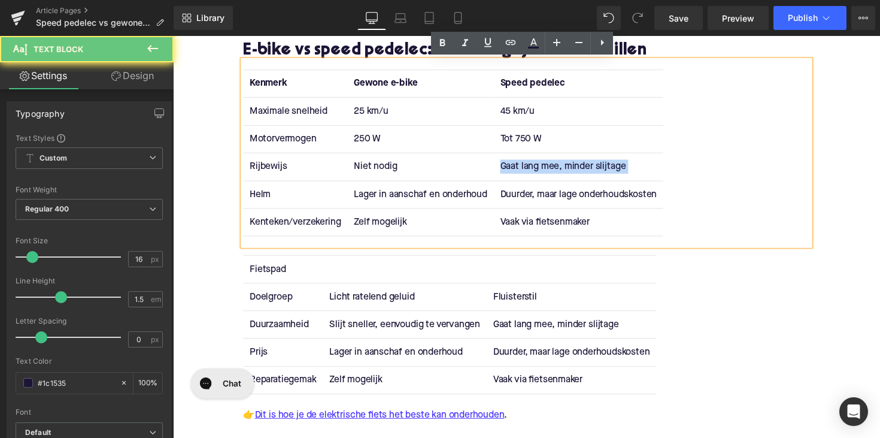
click at [528, 168] on td "Gaat lang mee, minder slijtage" at bounding box center [589, 170] width 174 height 28
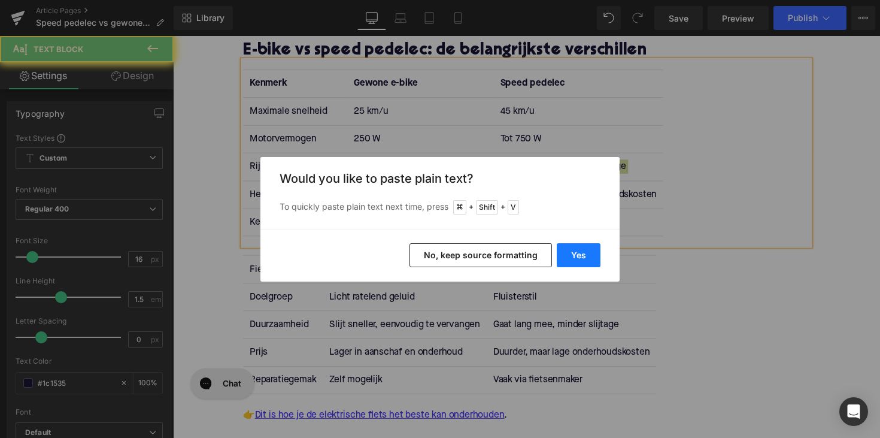
click at [581, 259] on button "Yes" at bounding box center [579, 255] width 44 height 24
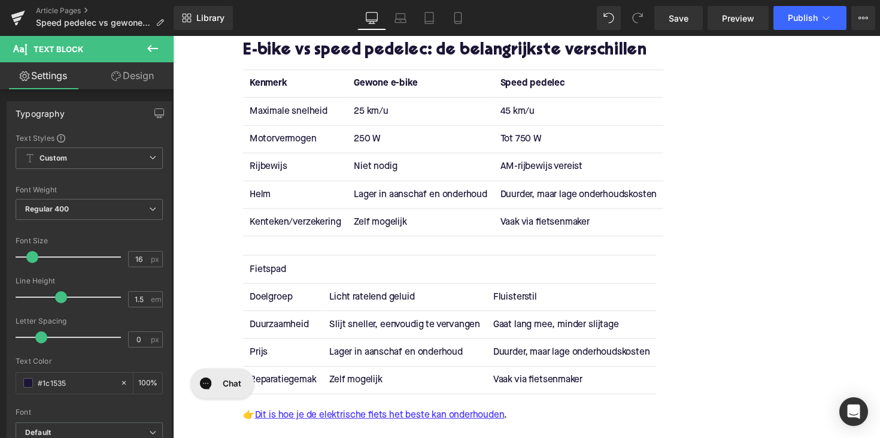
click at [398, 197] on td "Lager in aanschaf en onderhoud" at bounding box center [427, 198] width 150 height 28
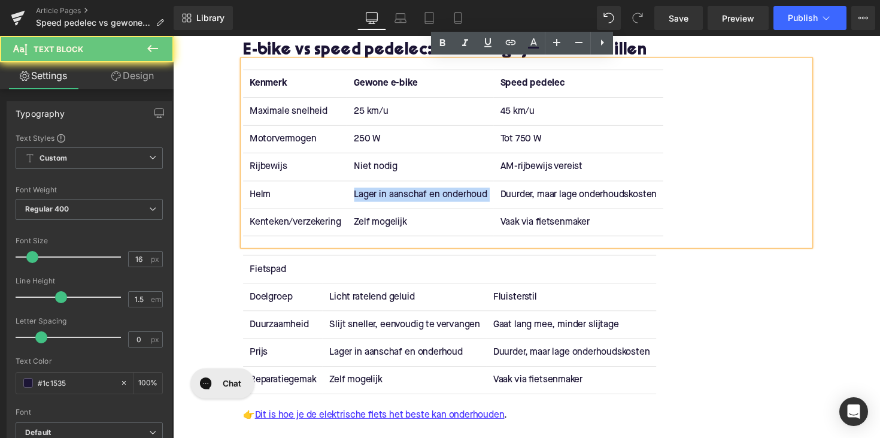
click at [398, 197] on td "Lager in aanschaf en onderhoud" at bounding box center [427, 198] width 150 height 28
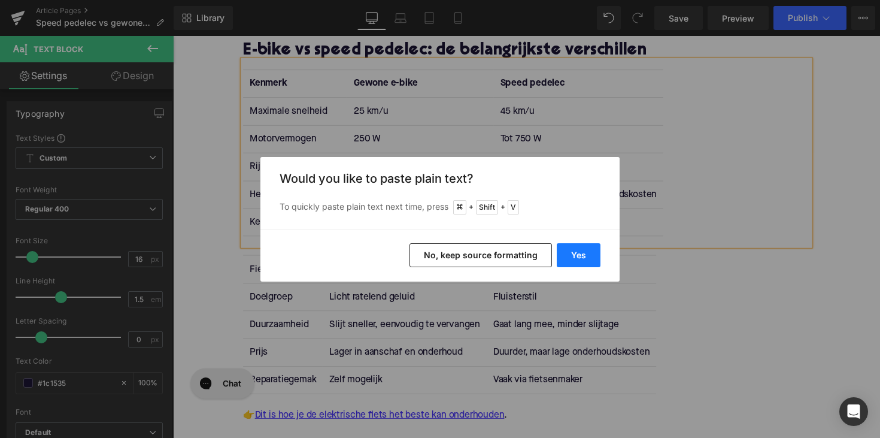
click at [590, 250] on button "Yes" at bounding box center [579, 255] width 44 height 24
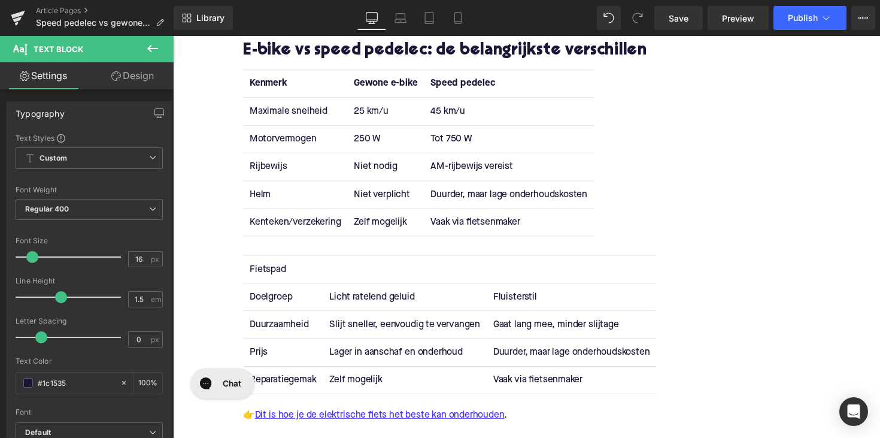
click at [475, 196] on td "Duurder, maar lage onderhoudskosten" at bounding box center [518, 198] width 174 height 28
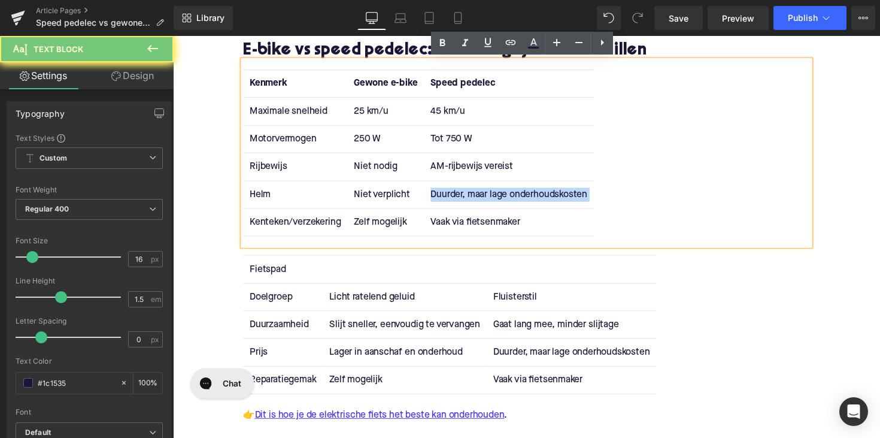
click at [475, 196] on td "Duurder, maar lage onderhoudskosten" at bounding box center [518, 198] width 174 height 28
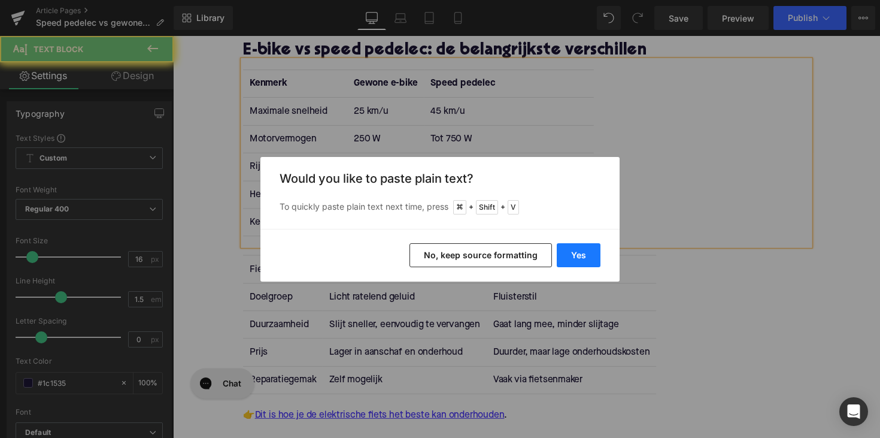
click at [587, 261] on button "Yes" at bounding box center [579, 255] width 44 height 24
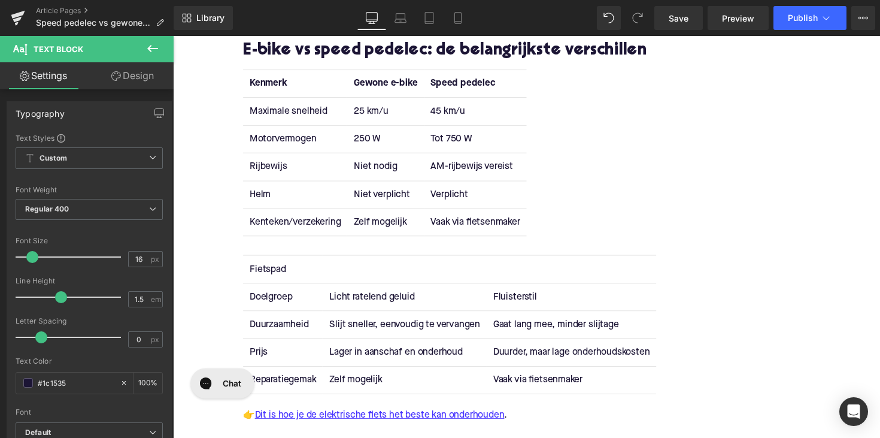
click at [380, 223] on td "Zelf mogelijk" at bounding box center [391, 226] width 78 height 28
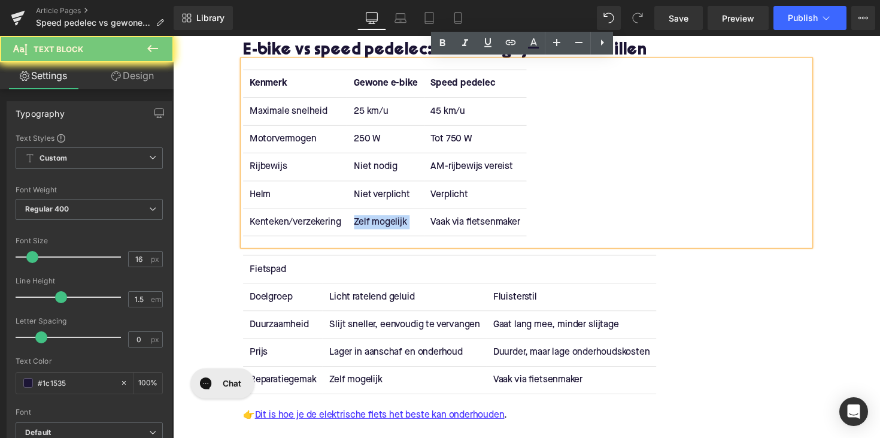
click at [380, 223] on td "Zelf mogelijk" at bounding box center [391, 226] width 78 height 28
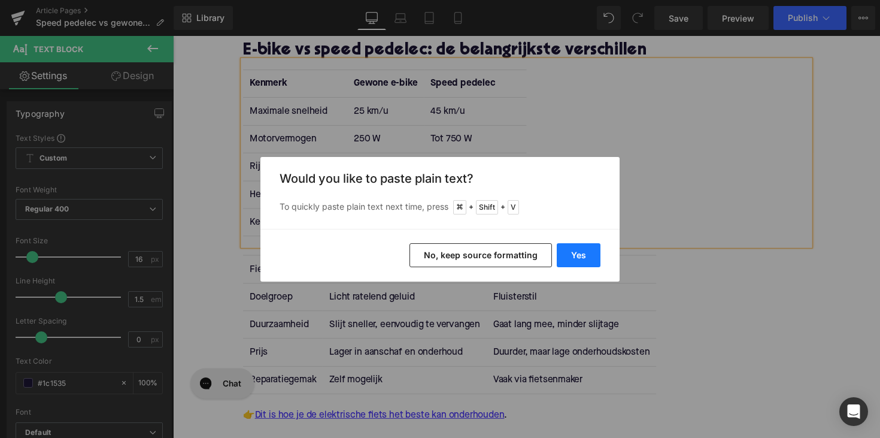
click at [594, 256] on button "Yes" at bounding box center [579, 255] width 44 height 24
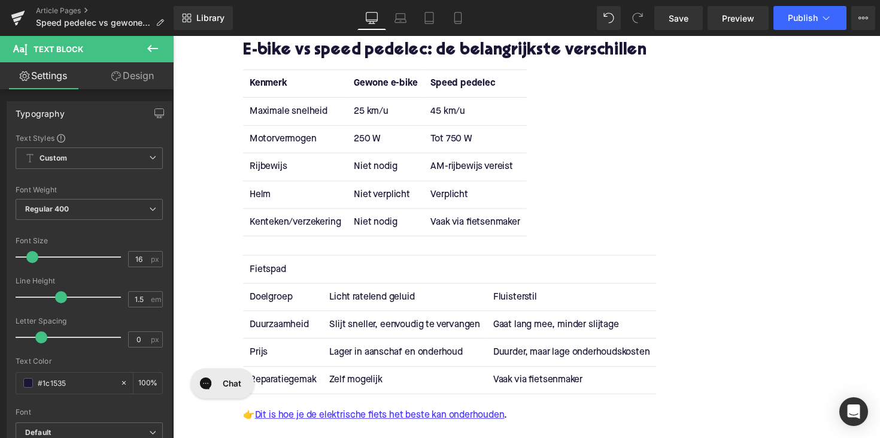
click at [478, 225] on td "Vaak via fietsenmaker" at bounding box center [483, 226] width 105 height 28
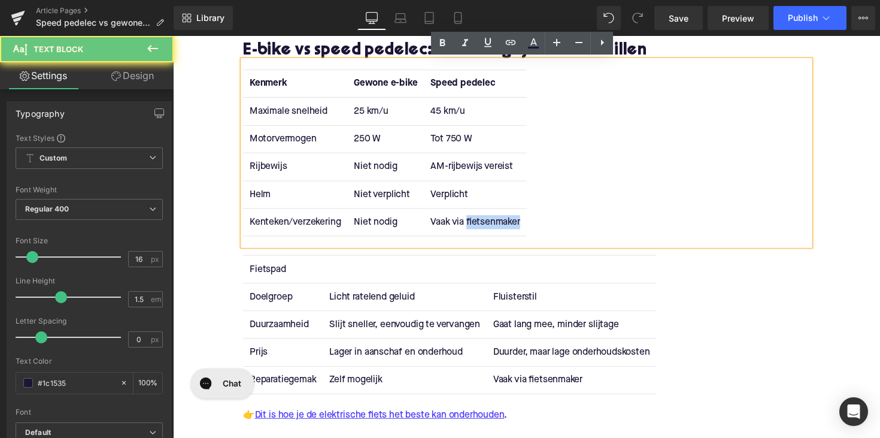
click at [478, 225] on td "Vaak via fietsenmaker" at bounding box center [483, 226] width 105 height 28
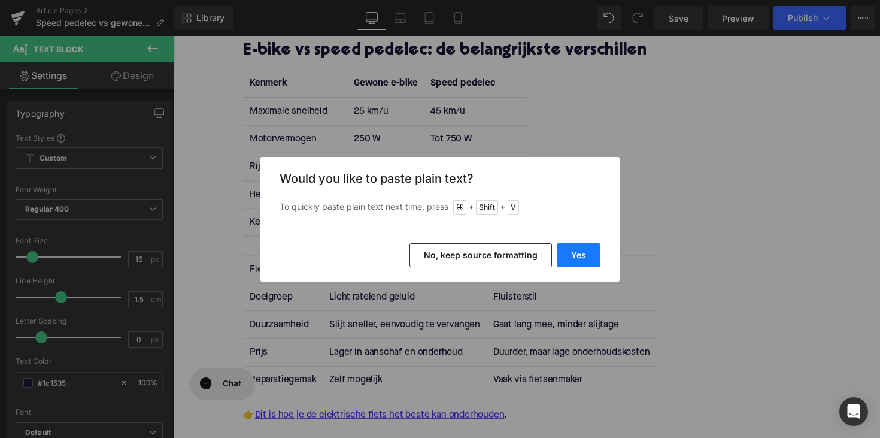
click at [589, 247] on button "Yes" at bounding box center [579, 255] width 44 height 24
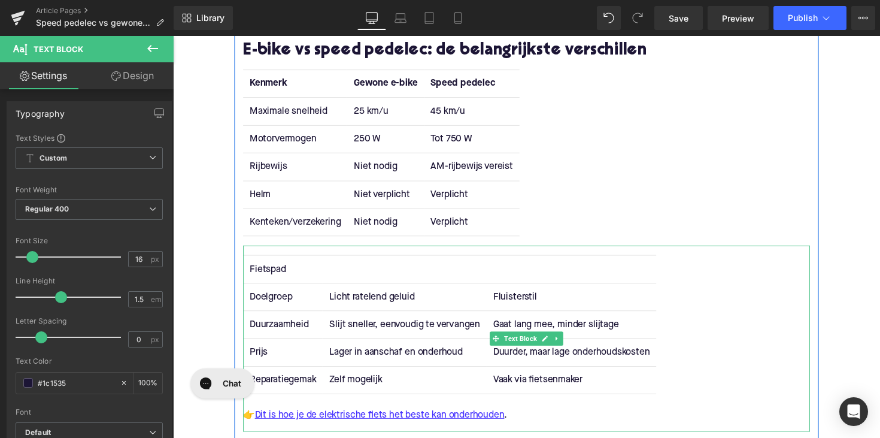
click at [358, 270] on th at bounding box center [410, 275] width 168 height 28
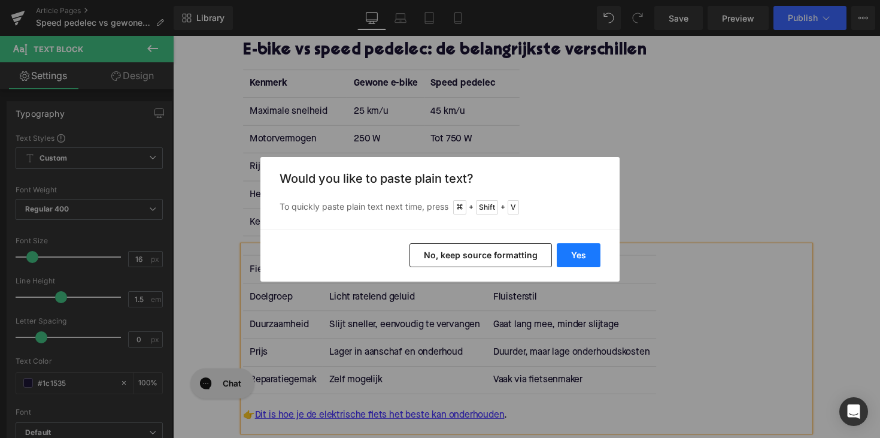
click at [573, 253] on button "Yes" at bounding box center [579, 255] width 44 height 24
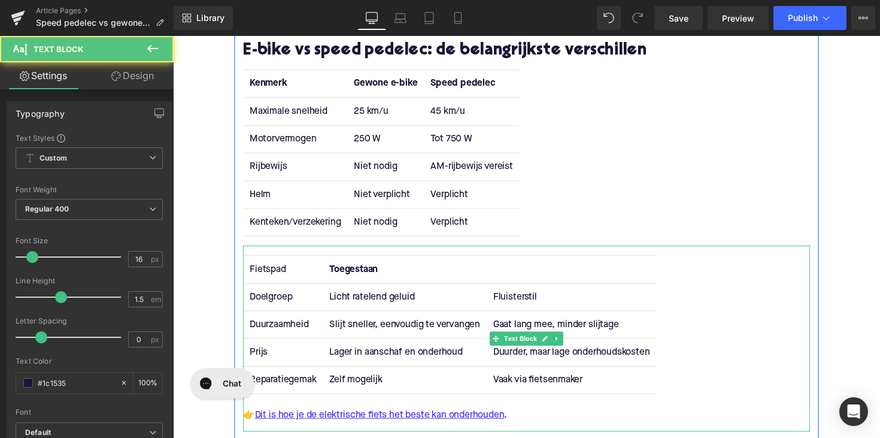
click at [375, 277] on th "Toegestaan" at bounding box center [410, 275] width 168 height 28
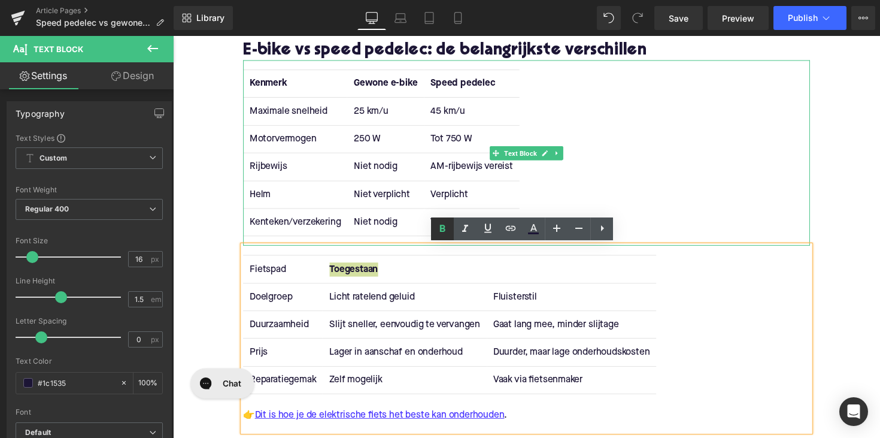
click at [445, 229] on icon at bounding box center [442, 228] width 5 height 7
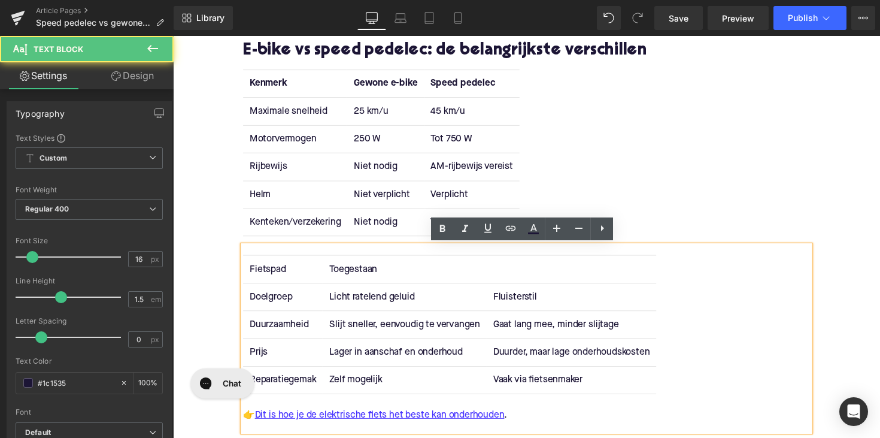
click at [498, 271] on th at bounding box center [582, 275] width 174 height 28
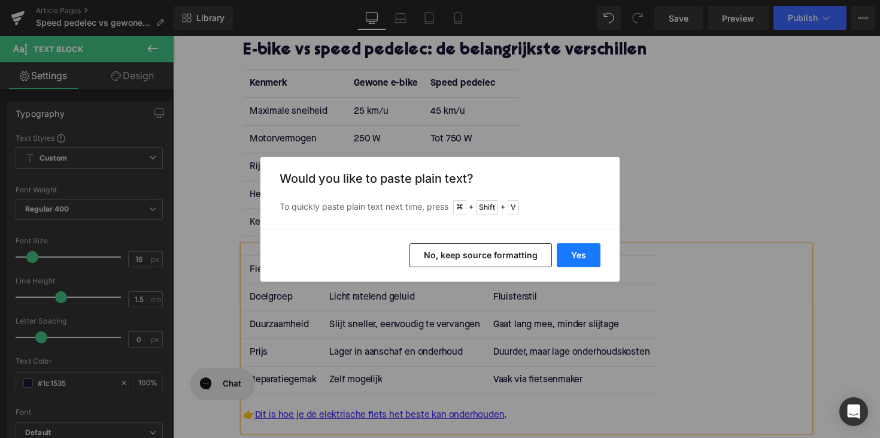
click at [590, 262] on button "Yes" at bounding box center [579, 255] width 44 height 24
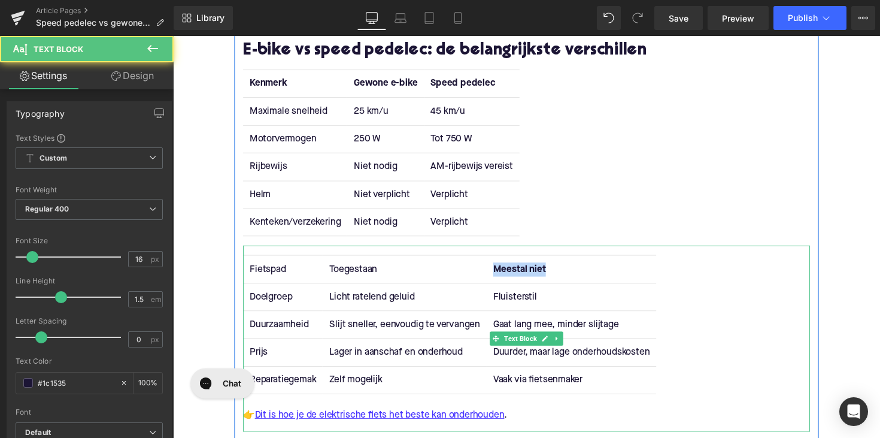
drag, startPoint x: 561, startPoint y: 277, endPoint x: 499, endPoint y: 276, distance: 62.3
click at [499, 276] on th "Meestal niet" at bounding box center [582, 275] width 174 height 28
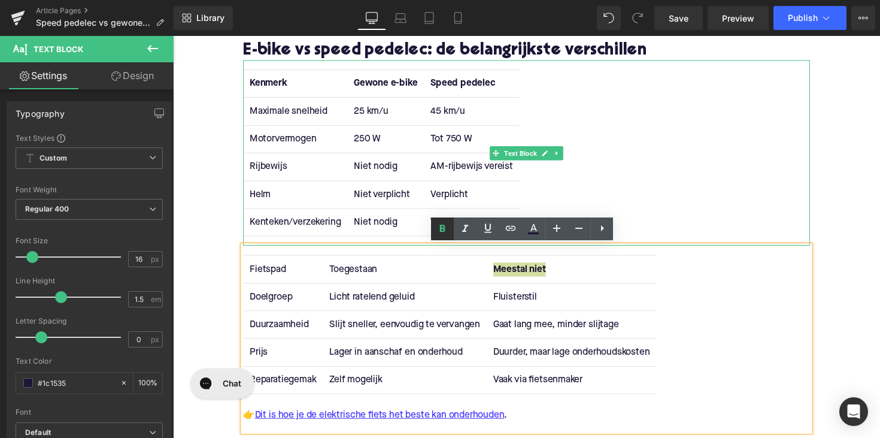
click at [444, 226] on icon at bounding box center [442, 228] width 5 height 7
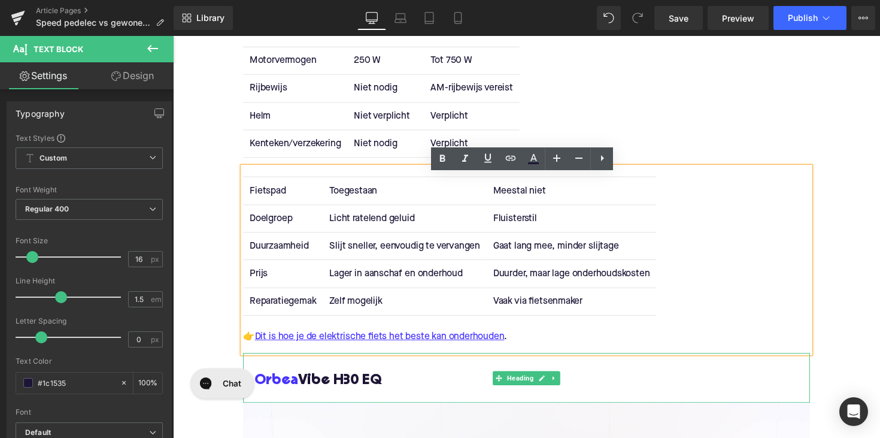
scroll to position [1384, 0]
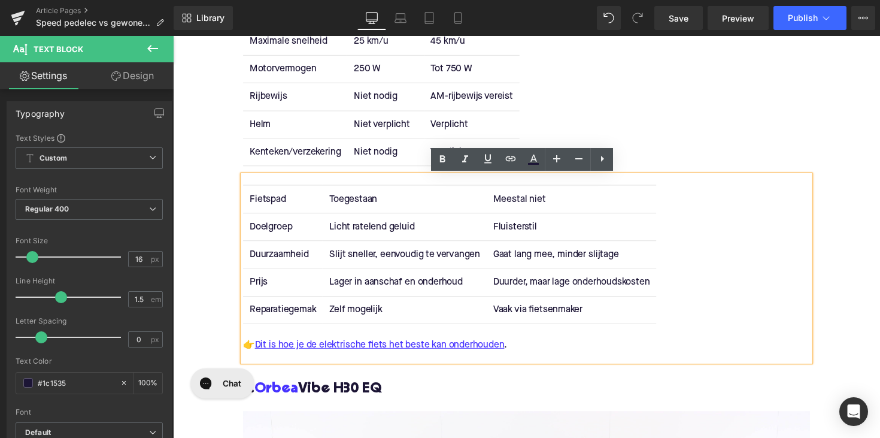
click at [645, 118] on div "Kenmerk Gewone e-bike Speed pedelec Maximale snelheid 25 km/u 45 km/u Motorverm…" at bounding box center [535, 84] width 581 height 190
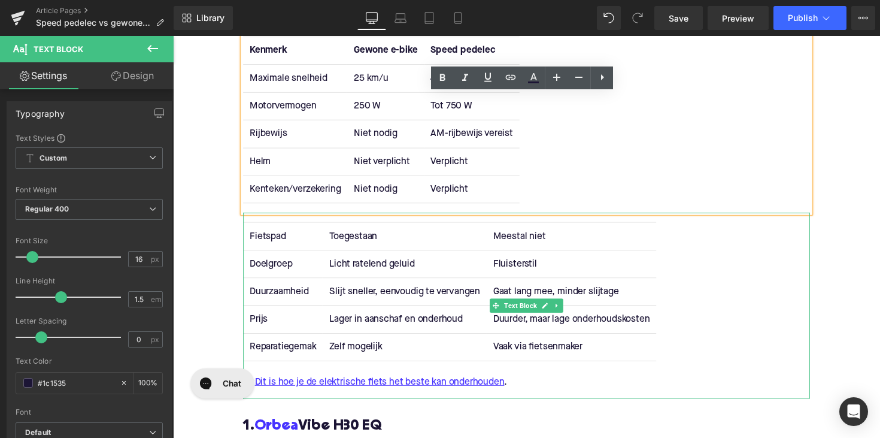
scroll to position [1379, 0]
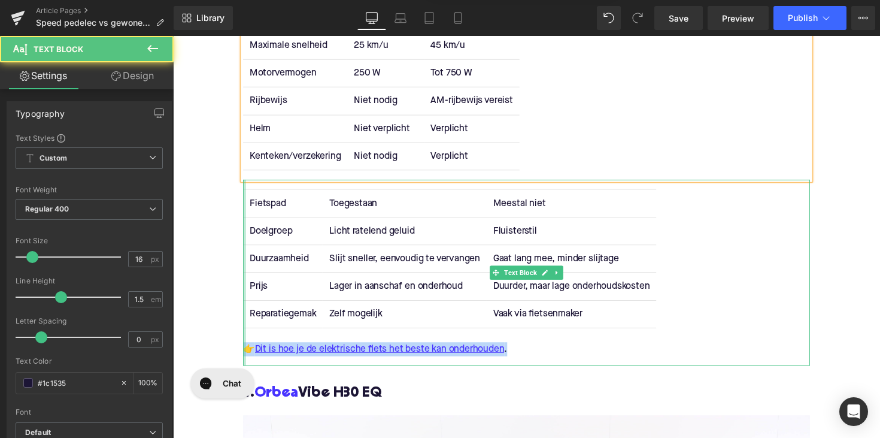
drag, startPoint x: 538, startPoint y: 356, endPoint x: 245, endPoint y: 358, distance: 293.5
click at [245, 358] on div "Fietspad Toegestaan Meestal niet Doelgroep Licht ratelend geluid Fluisterstil D…" at bounding box center [535, 278] width 581 height 190
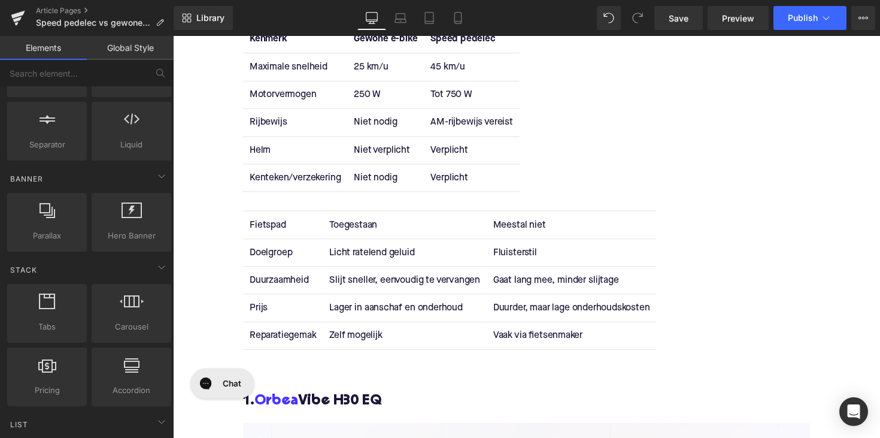
scroll to position [1350, 0]
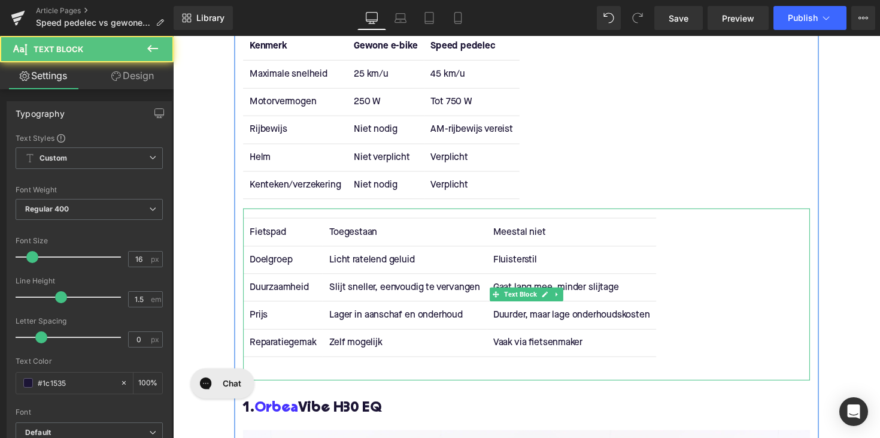
click at [371, 263] on td "Licht ratelend geluid" at bounding box center [410, 265] width 168 height 28
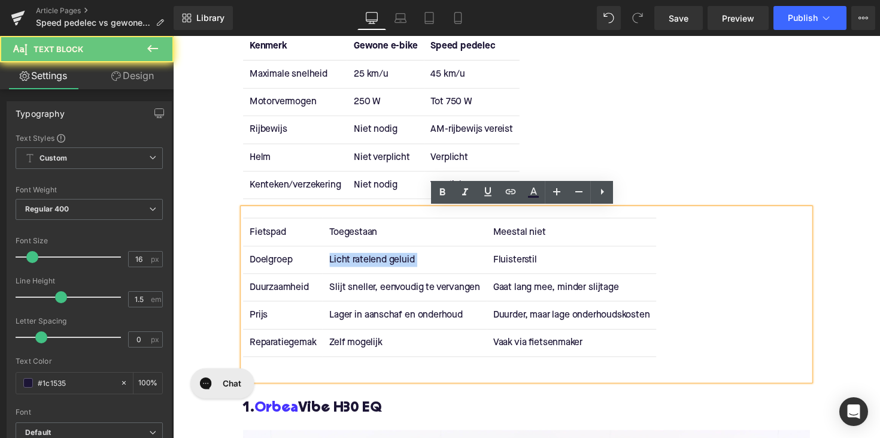
click at [371, 263] on td "Licht ratelend geluid" at bounding box center [410, 265] width 168 height 28
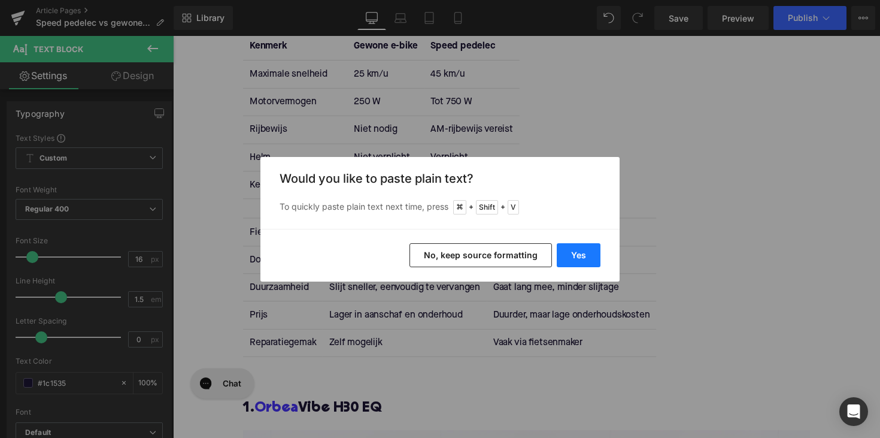
click at [559, 249] on button "Yes" at bounding box center [579, 255] width 44 height 24
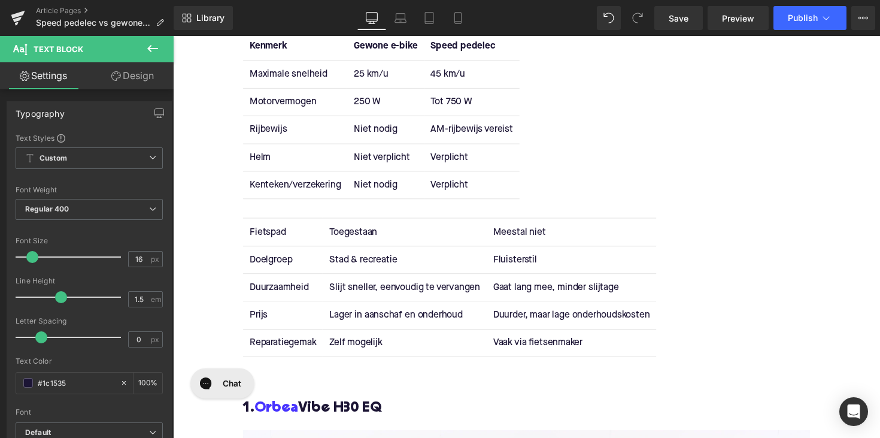
click at [514, 264] on td "Fluisterstil" at bounding box center [582, 265] width 174 height 28
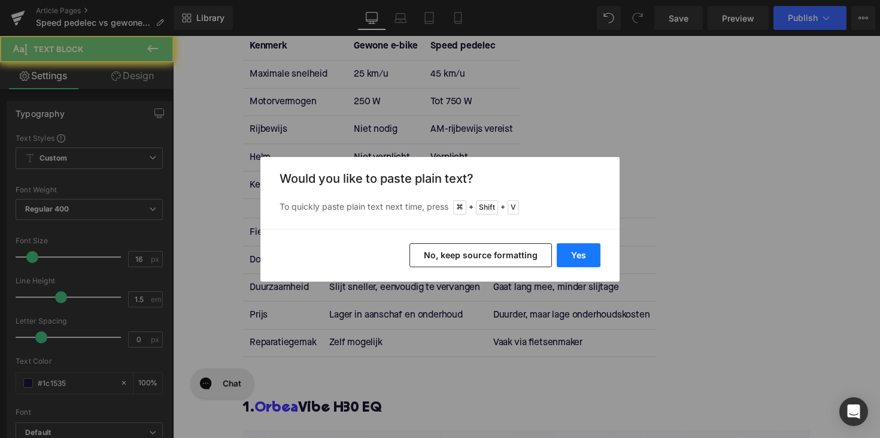
click at [586, 262] on button "Yes" at bounding box center [579, 255] width 44 height 24
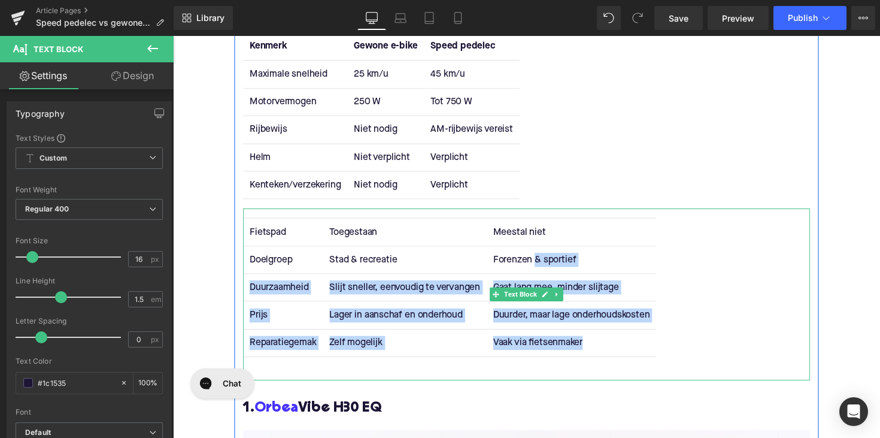
drag, startPoint x: 625, startPoint y: 354, endPoint x: 544, endPoint y: 267, distance: 118.7
click at [544, 267] on tbody "Doelgroep Stad & recreatie Forenzen & sportief Duurzaamheid Slijt sneller, eenv…" at bounding box center [456, 308] width 423 height 114
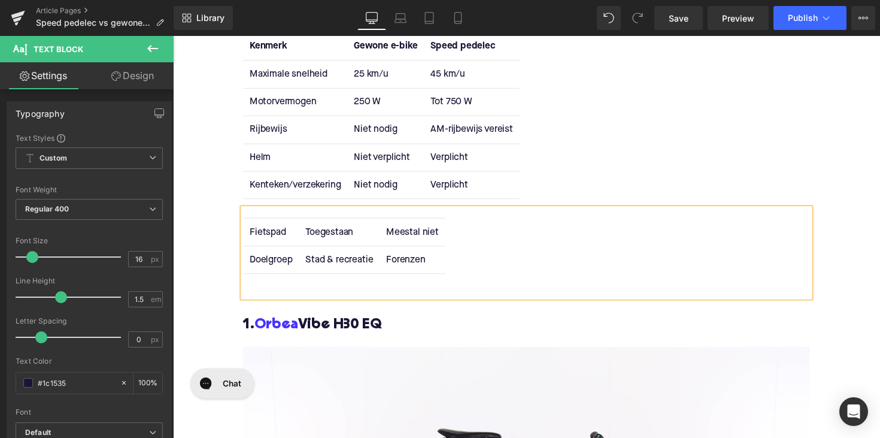
click at [411, 262] on td "Forenzen" at bounding box center [418, 265] width 67 height 28
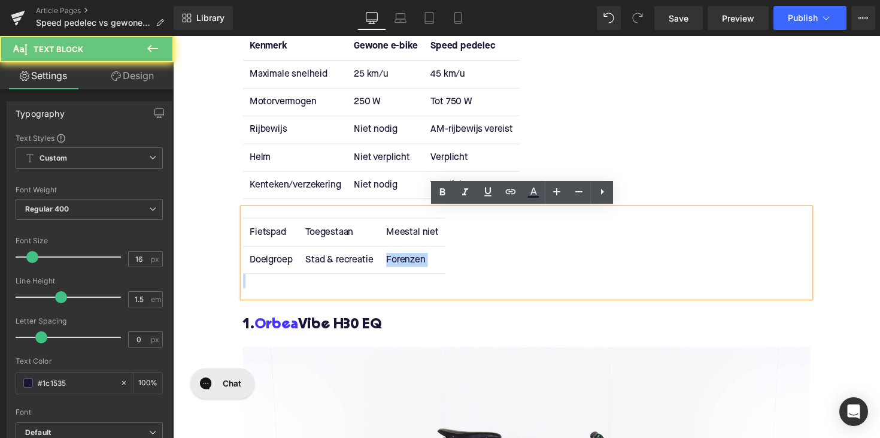
click at [411, 262] on td "Forenzen" at bounding box center [418, 265] width 67 height 28
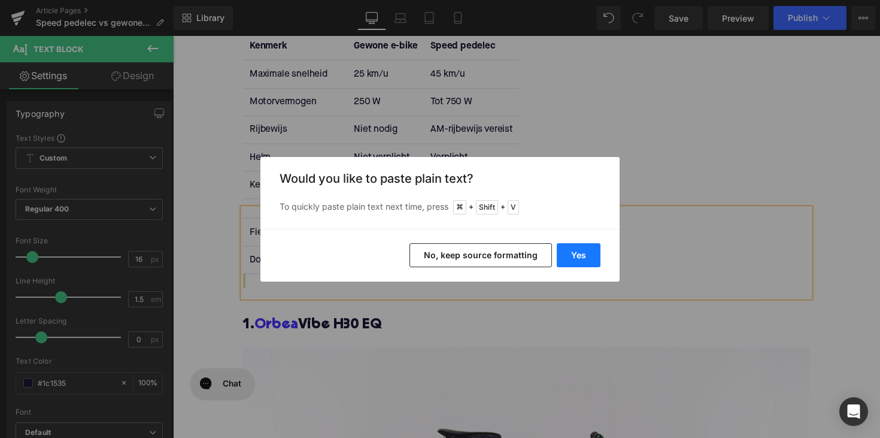
click at [579, 255] on button "Yes" at bounding box center [579, 255] width 44 height 24
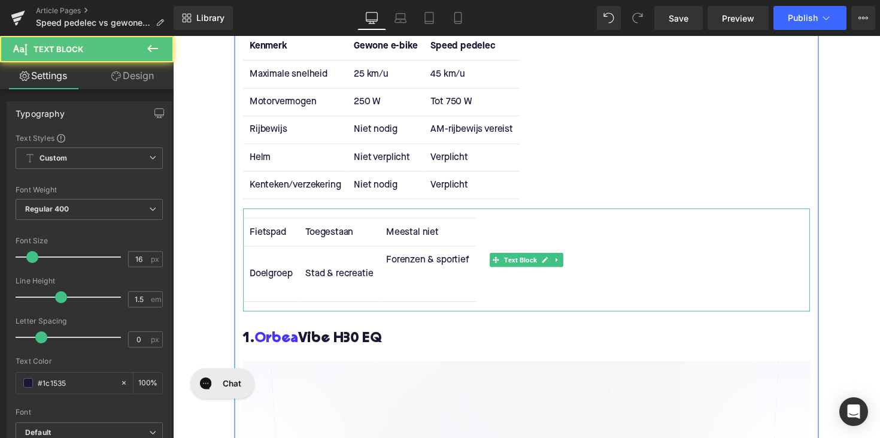
click at [440, 285] on td "Forenzen & sportief" at bounding box center [434, 279] width 98 height 57
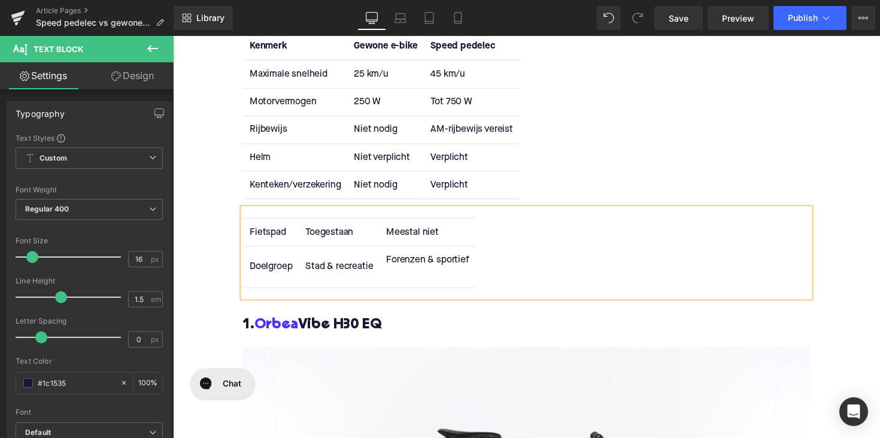
click at [427, 291] on td "Forenzen & sportief" at bounding box center [434, 272] width 98 height 43
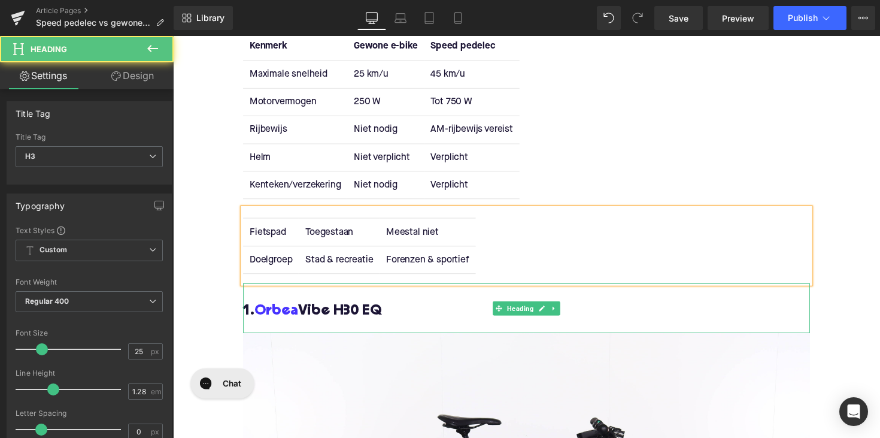
click at [549, 302] on h3 at bounding box center [535, 298] width 581 height 19
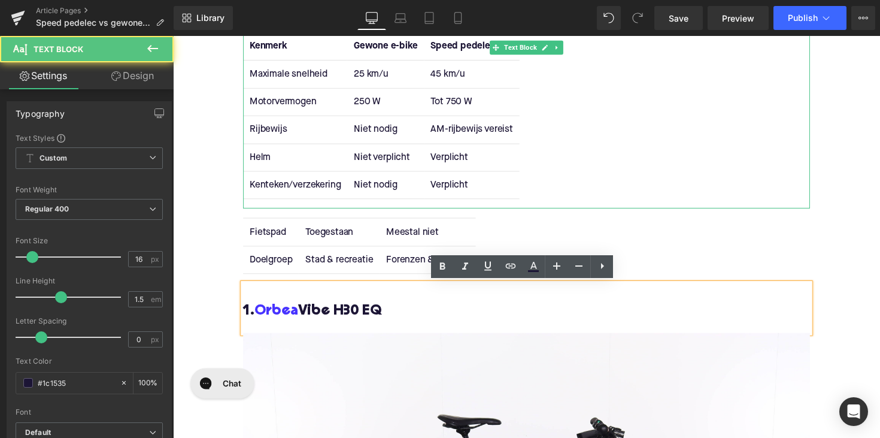
click at [289, 186] on td "Kenteken/verzekering" at bounding box center [298, 188] width 107 height 28
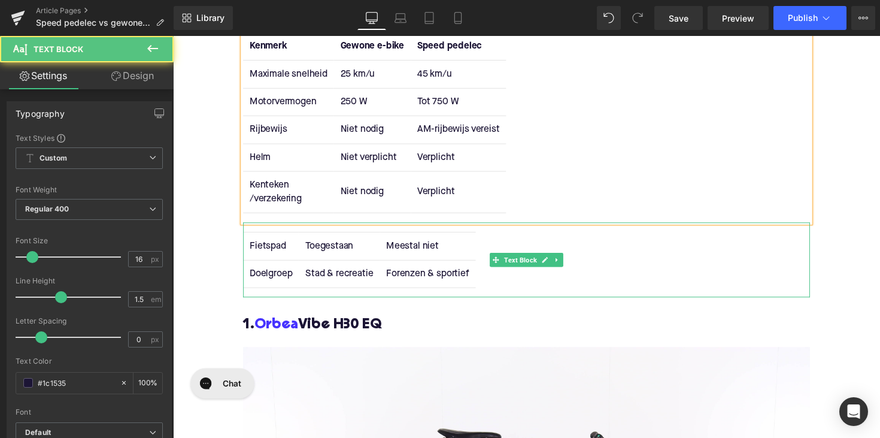
click at [294, 285] on td "Doelgroep" at bounding box center [273, 279] width 57 height 28
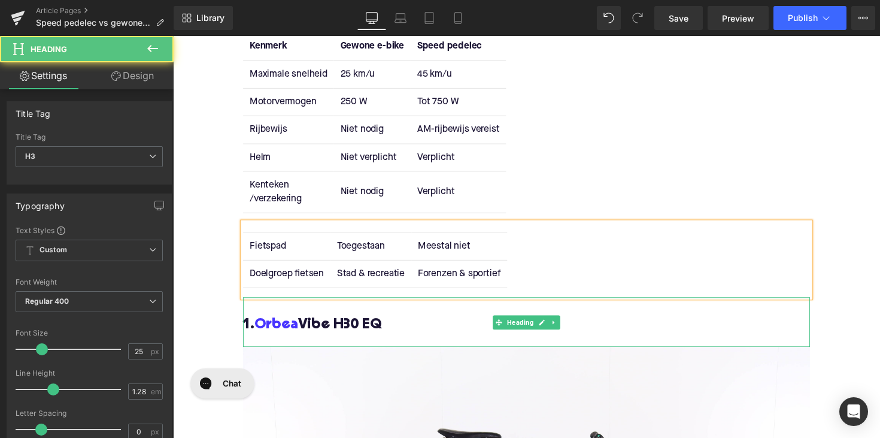
click at [444, 325] on h3 "1. Orbea Vibe H30 EQ" at bounding box center [535, 332] width 581 height 19
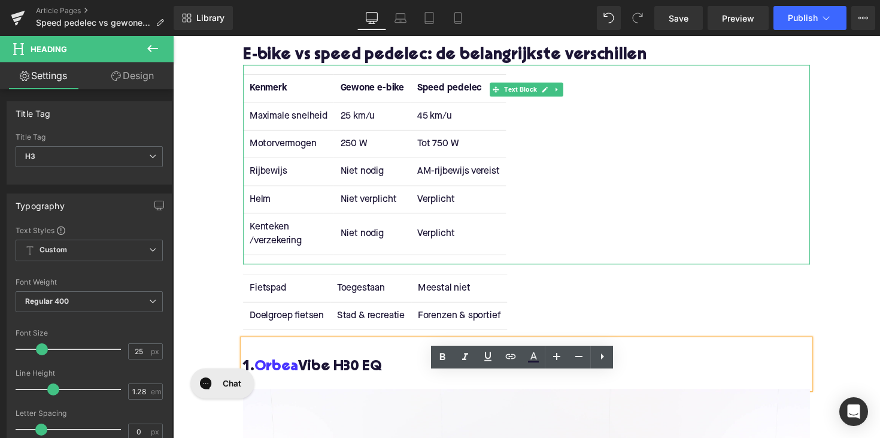
scroll to position [1272, 0]
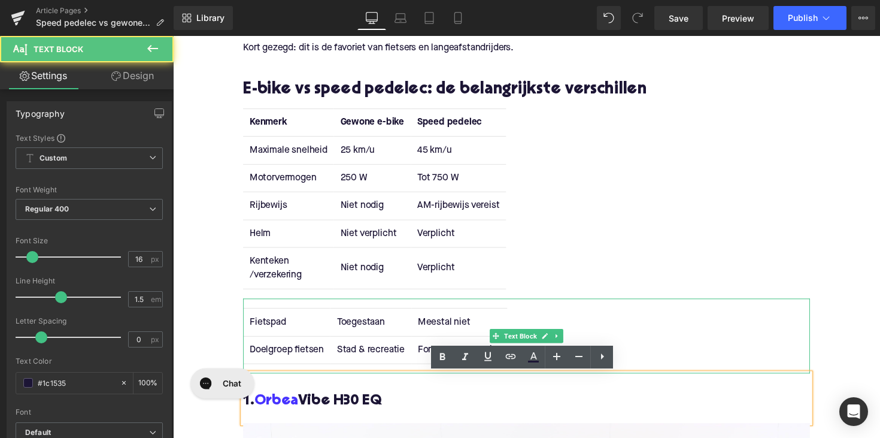
click at [300, 313] on div "Fietspad Toegestaan Meestal niet Doelgroep fietsen Stad & recreatie Forenzen & …" at bounding box center [535, 343] width 581 height 77
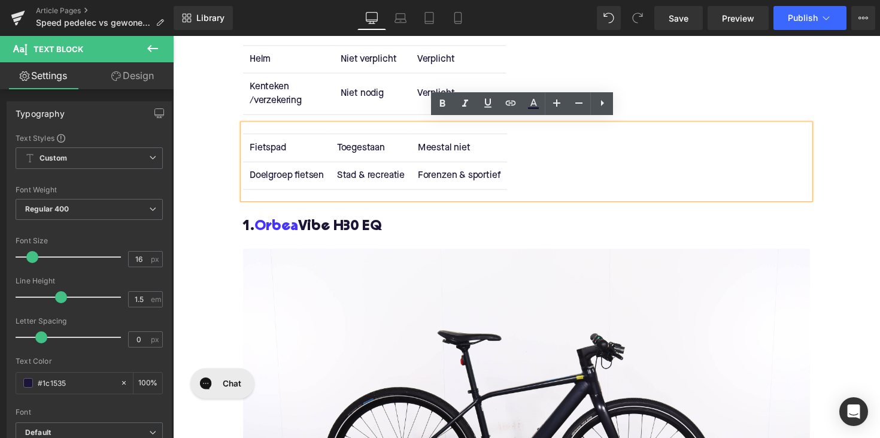
scroll to position [1464, 0]
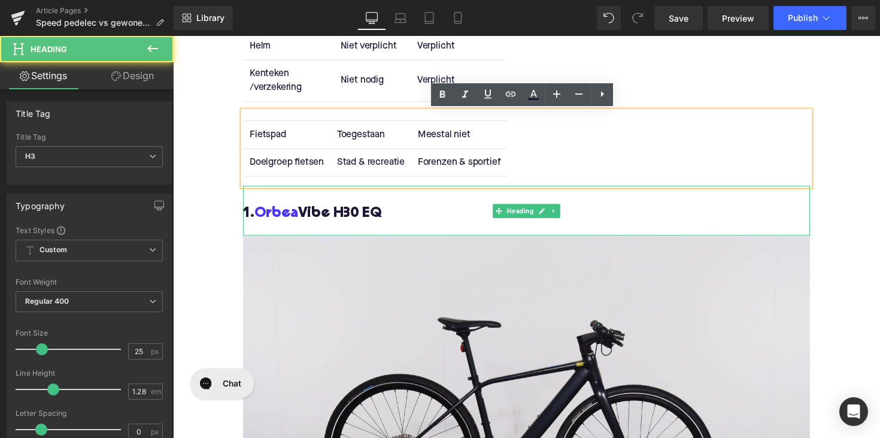
click at [364, 215] on h3 "1. Orbea Vibe H30 EQ" at bounding box center [535, 217] width 581 height 19
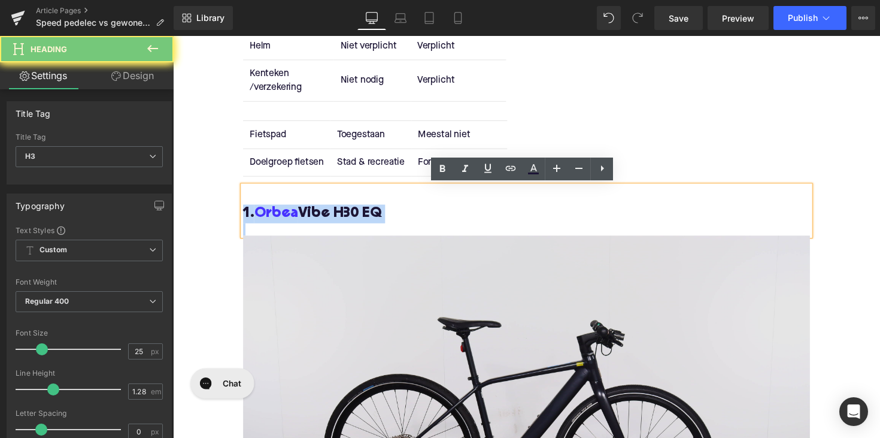
paste div
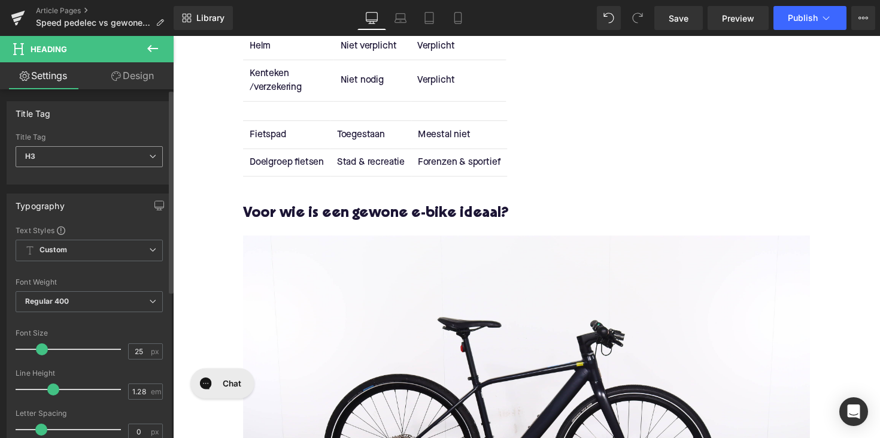
click at [108, 164] on span "H3" at bounding box center [89, 156] width 147 height 21
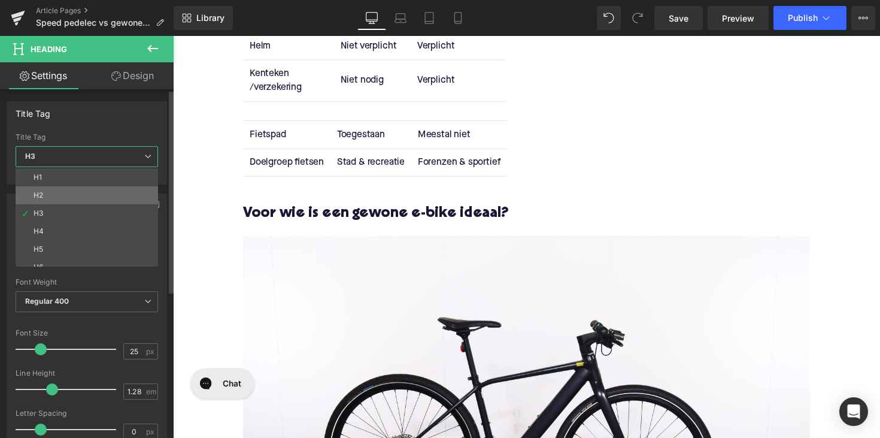
click at [105, 198] on li "H2" at bounding box center [90, 195] width 148 height 18
type input "28"
type input "1.11"
type input "100"
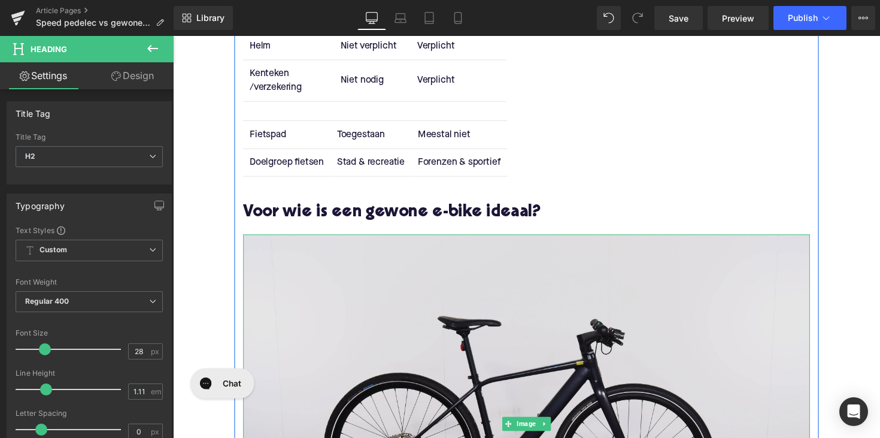
scroll to position [1672, 0]
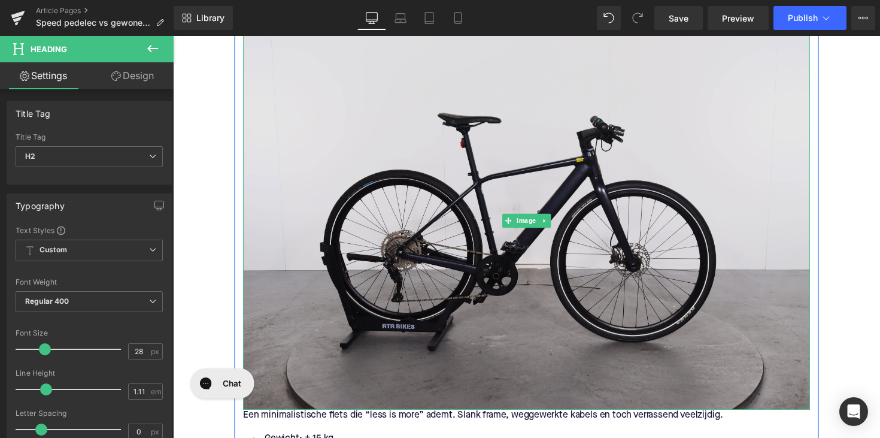
click at [452, 204] on img at bounding box center [535, 225] width 581 height 388
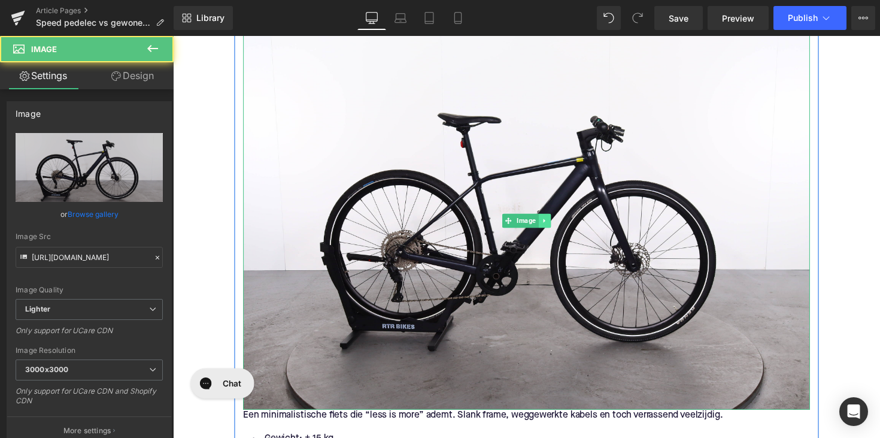
click at [552, 226] on icon at bounding box center [553, 225] width 7 height 7
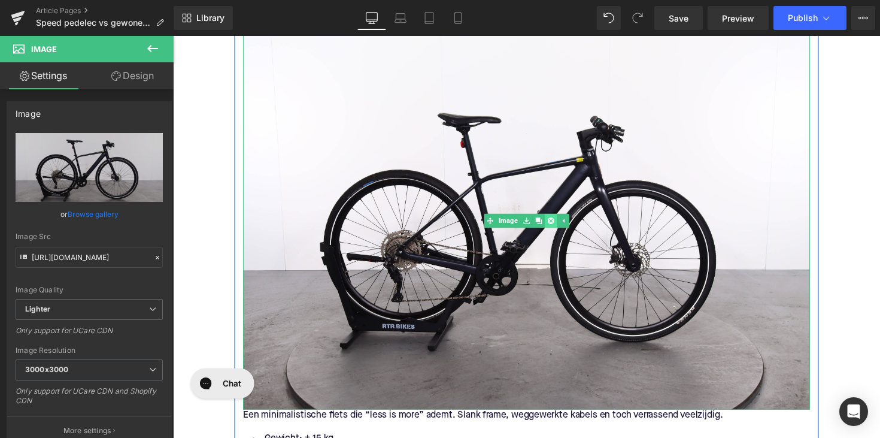
click at [557, 226] on icon at bounding box center [560, 225] width 7 height 7
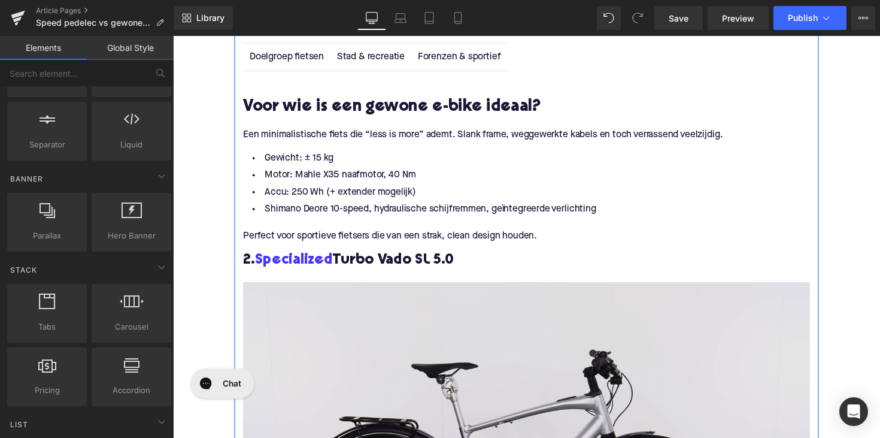
scroll to position [1558, 0]
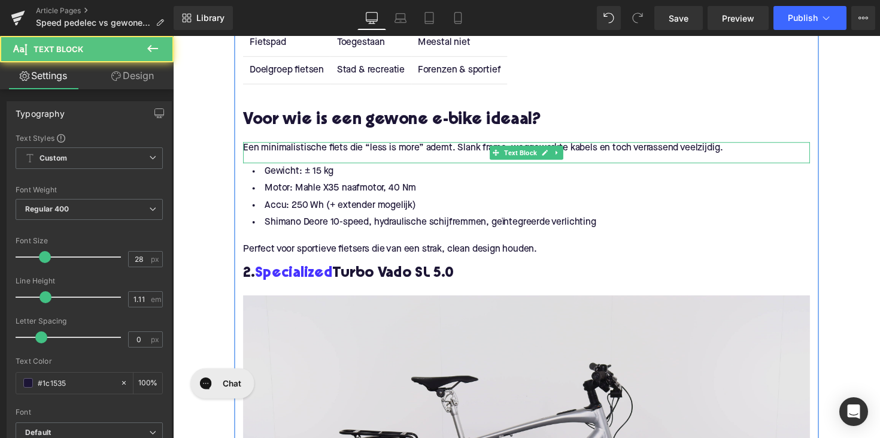
click at [336, 156] on p "Een minimalistische fiets die “less is more” ademt. Slank frame, weggewerkte ka…" at bounding box center [535, 151] width 581 height 13
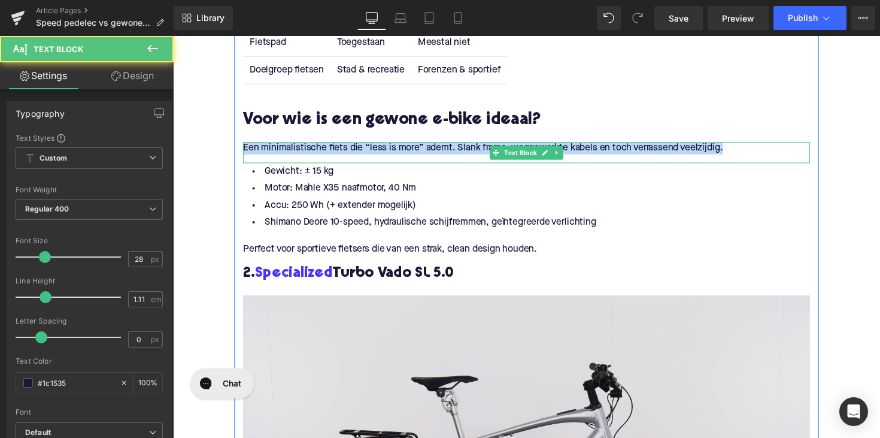
click at [336, 156] on p "Een minimalistische fiets die “less is more” ademt. Slank frame, weggewerkte ka…" at bounding box center [535, 151] width 581 height 13
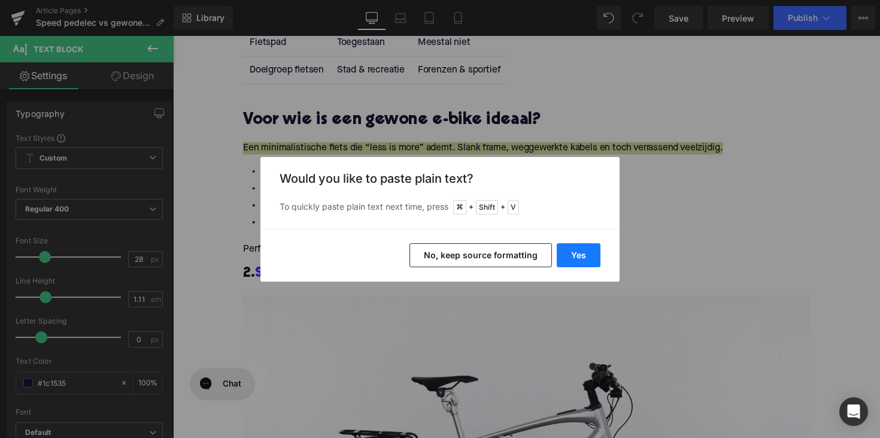
click at [580, 263] on button "Yes" at bounding box center [579, 255] width 44 height 24
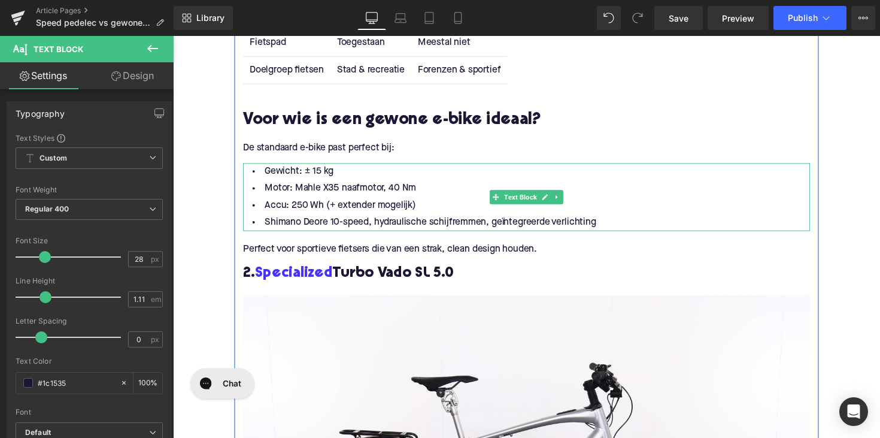
click at [610, 229] on li "Shimano Deore 10-speed, hydraulische schijfremmen, geïntegreerde verlichting" at bounding box center [535, 227] width 581 height 17
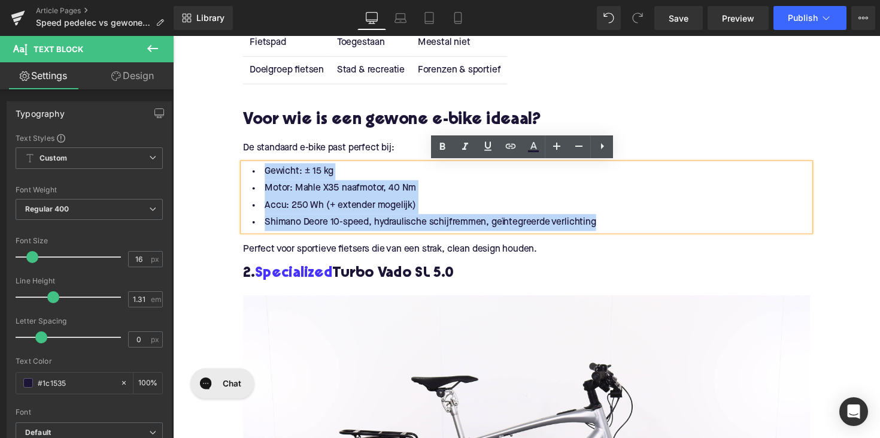
drag, startPoint x: 606, startPoint y: 226, endPoint x: 259, endPoint y: 175, distance: 351.1
click at [259, 175] on ul "Gewicht: ± 15 kg Motor: Mahle X35 naafmotor, 40 Nm Accu: 250 Wh (+ extender mog…" at bounding box center [535, 201] width 581 height 69
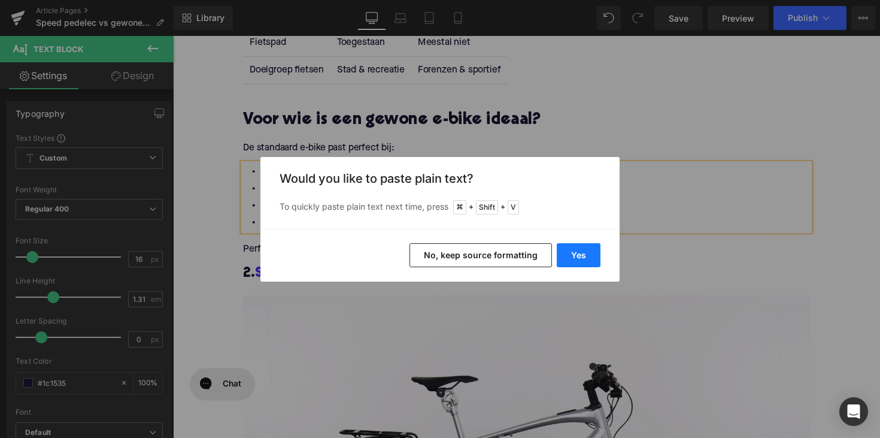
click at [588, 253] on button "Yes" at bounding box center [579, 255] width 44 height 24
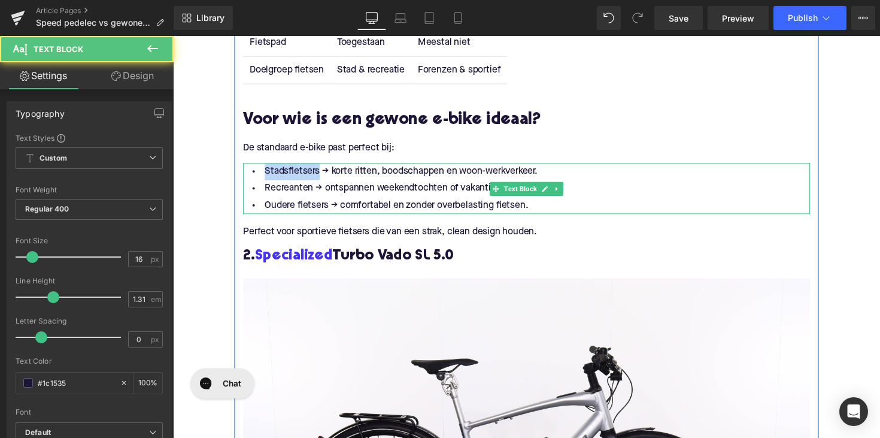
drag, startPoint x: 317, startPoint y: 176, endPoint x: 252, endPoint y: 176, distance: 65.3
click at [252, 176] on li "Stadsfietsers → korte ritten, boodschappen en woon-werkverkeer." at bounding box center [535, 175] width 581 height 17
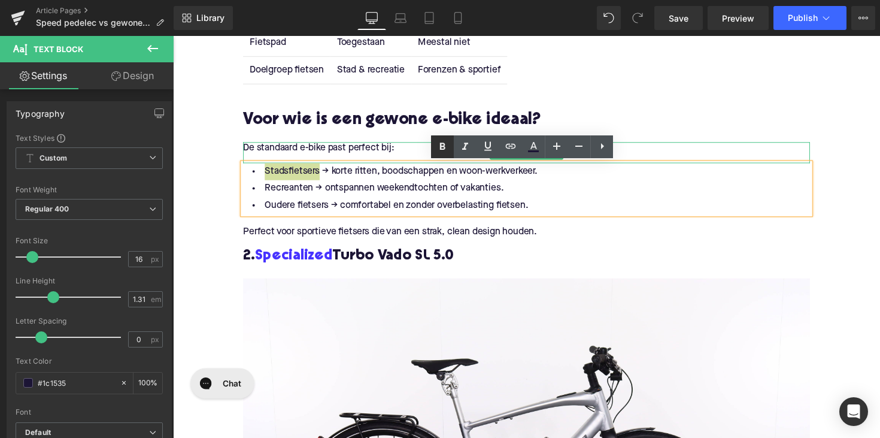
click at [441, 147] on icon at bounding box center [442, 146] width 5 height 7
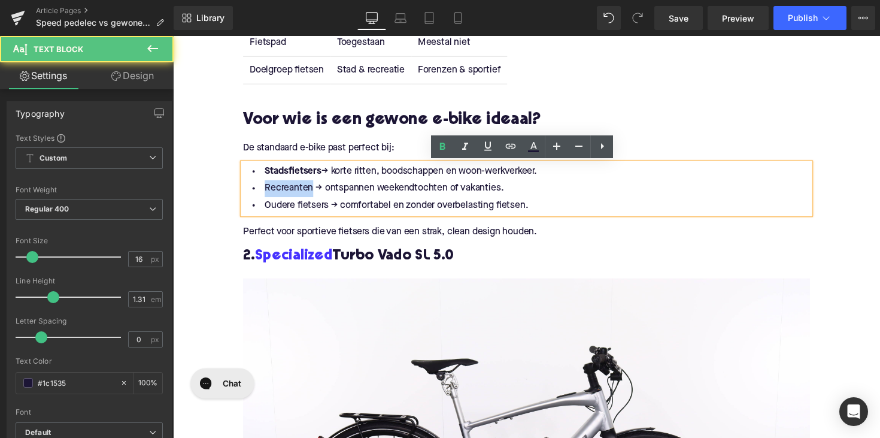
drag, startPoint x: 308, startPoint y: 193, endPoint x: 252, endPoint y: 193, distance: 56.3
click at [252, 193] on li "Recreanten → ontspannen weekendtochten of vakanties." at bounding box center [535, 192] width 581 height 17
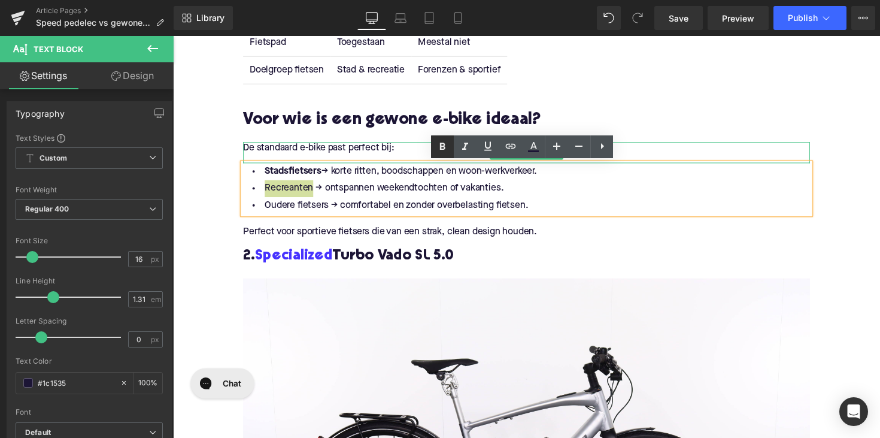
click at [449, 155] on link at bounding box center [442, 146] width 23 height 23
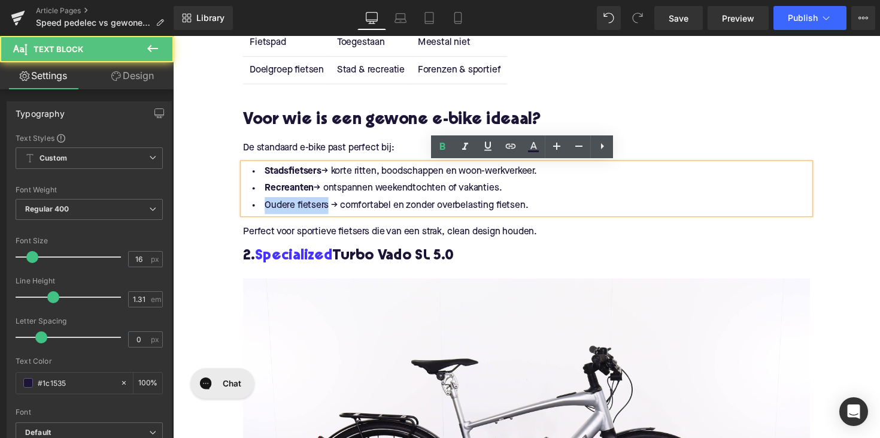
drag, startPoint x: 326, startPoint y: 211, endPoint x: 243, endPoint y: 211, distance: 82.7
click at [245, 211] on li "Oudere fietsers → comfortabel en zonder overbelasting fietsen." at bounding box center [535, 209] width 581 height 17
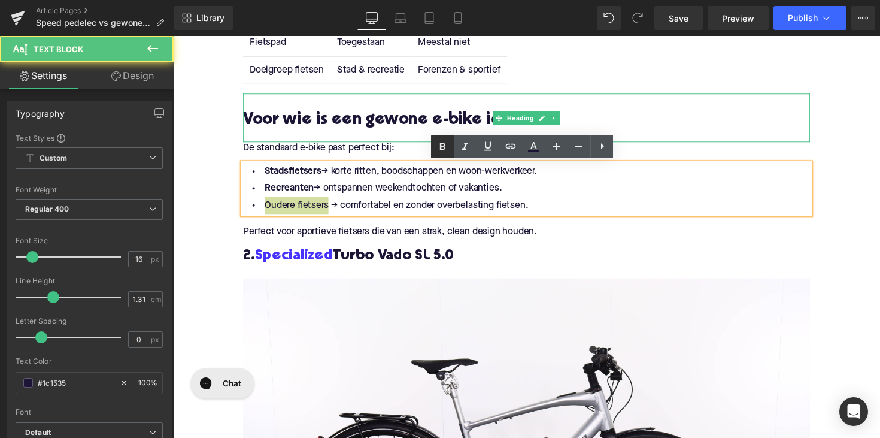
click at [441, 143] on icon at bounding box center [442, 146] width 5 height 7
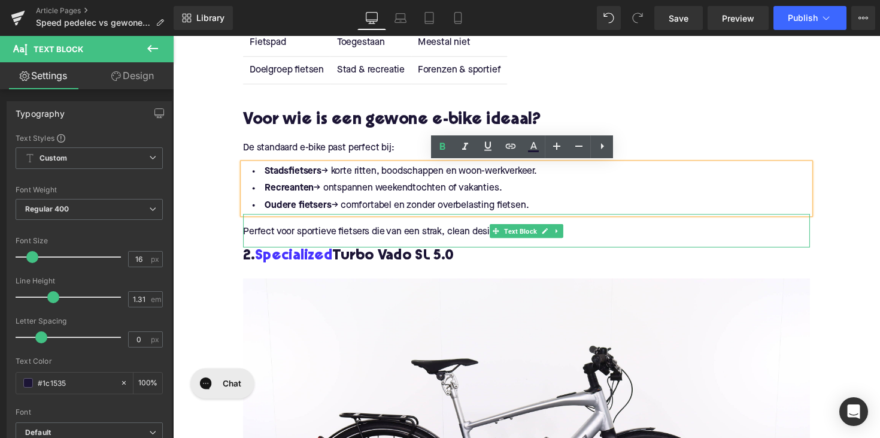
click at [298, 229] on p at bounding box center [535, 225] width 581 height 13
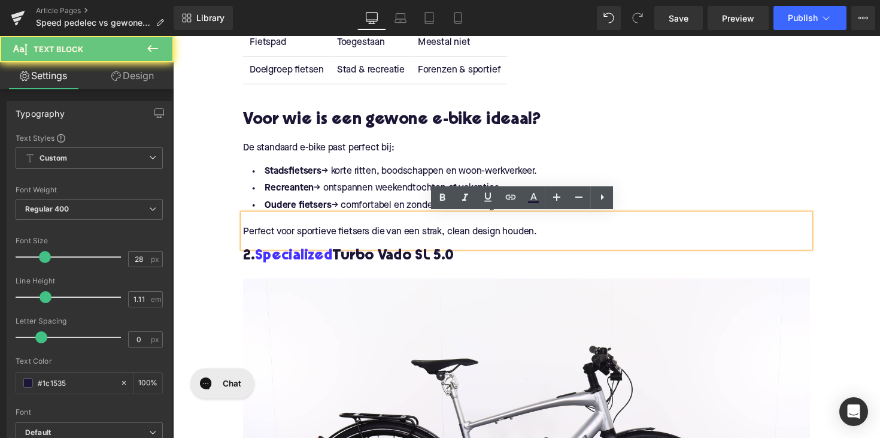
click at [294, 238] on p "Perfect voor sportieve fietsers die van een strak, clean design houden." at bounding box center [535, 237] width 581 height 13
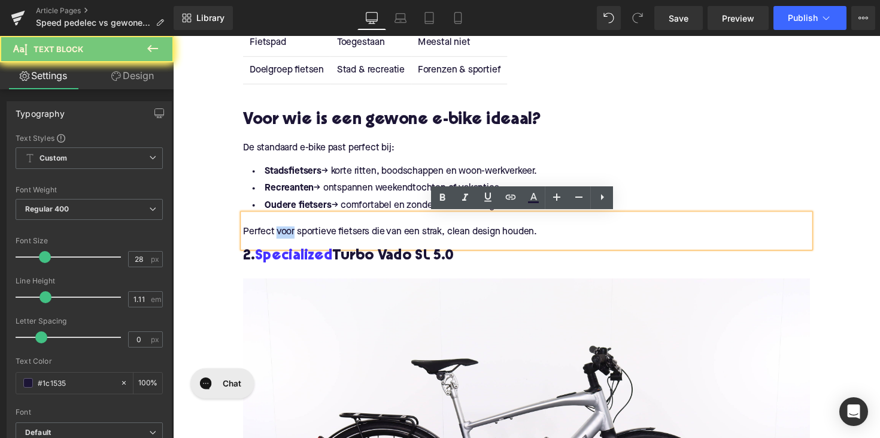
click at [294, 238] on p "Perfect voor sportieve fietsers die van een strak, clean design houden." at bounding box center [535, 237] width 581 height 13
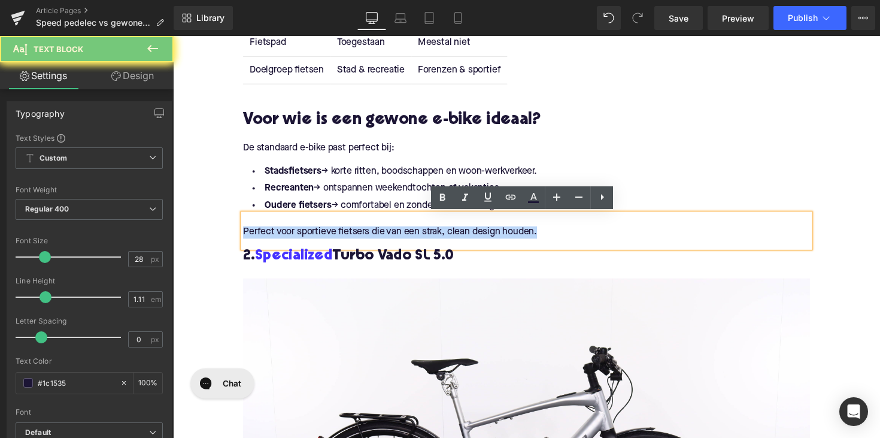
click at [294, 238] on p "Perfect voor sportieve fietsers die van een strak, clean design houden." at bounding box center [535, 237] width 581 height 13
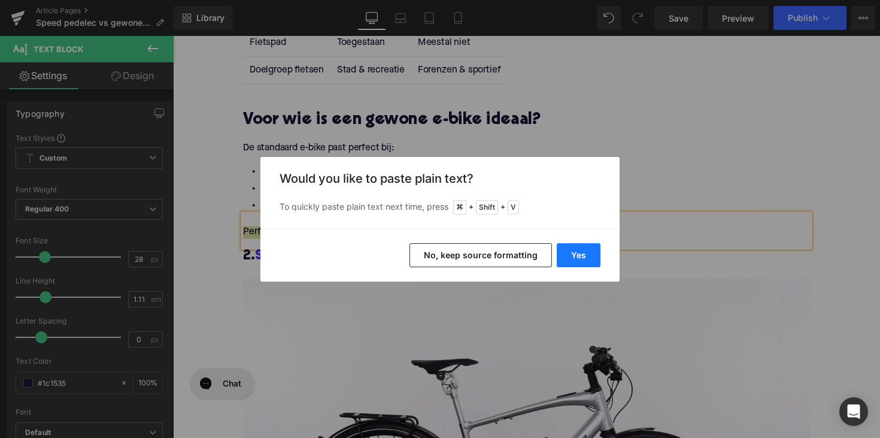
click at [570, 261] on button "Yes" at bounding box center [579, 255] width 44 height 24
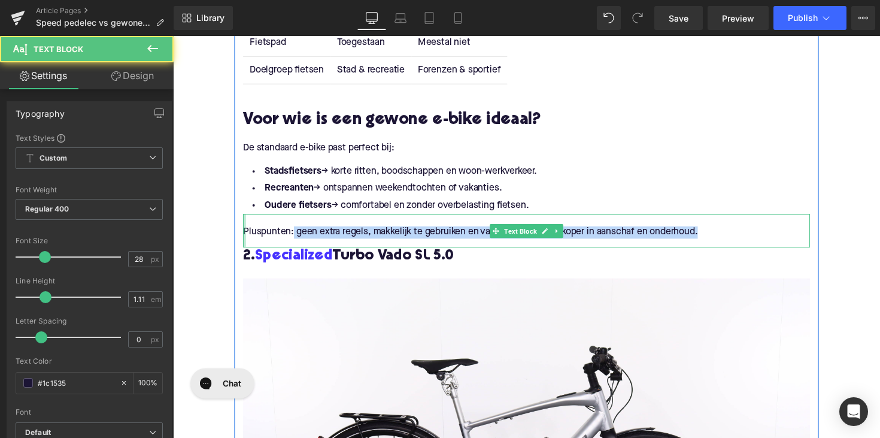
drag, startPoint x: 294, startPoint y: 238, endPoint x: 234, endPoint y: 244, distance: 60.2
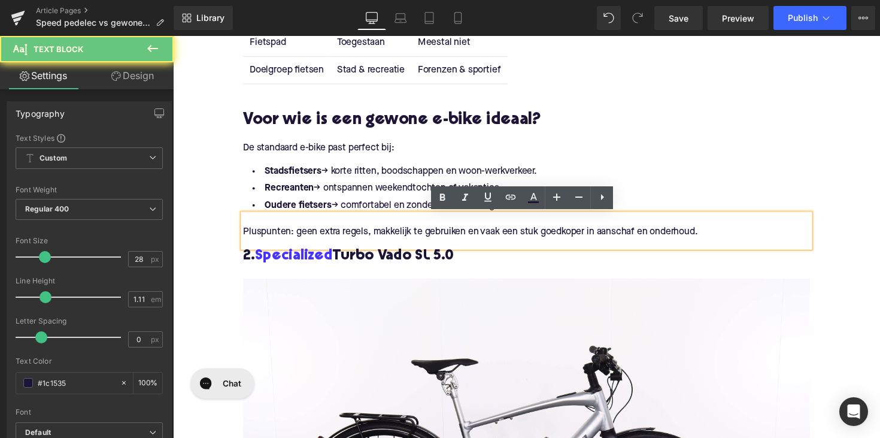
click at [251, 234] on p "Pluspunten: geen extra regels, makkelijk te gebruiken en vaak een stuk goedkope…" at bounding box center [535, 237] width 581 height 13
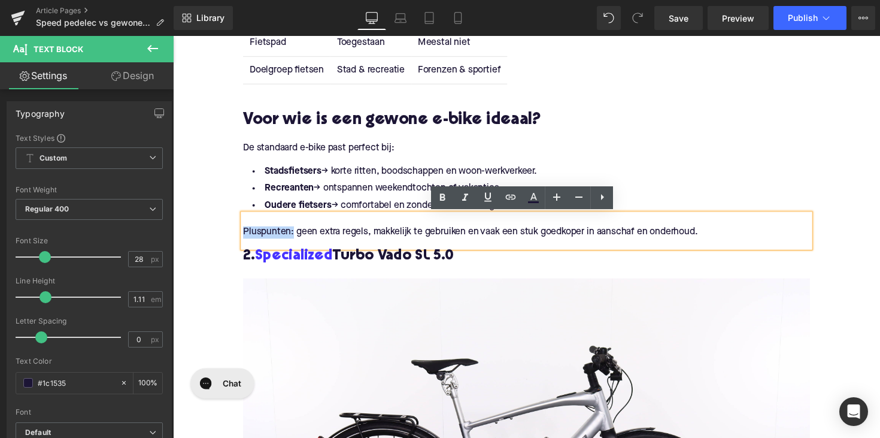
drag, startPoint x: 244, startPoint y: 237, endPoint x: 293, endPoint y: 237, distance: 49.7
click at [293, 237] on p "Pluspunten: geen extra regels, makkelijk te gebruiken en vaak een stuk goedkope…" at bounding box center [535, 237] width 581 height 13
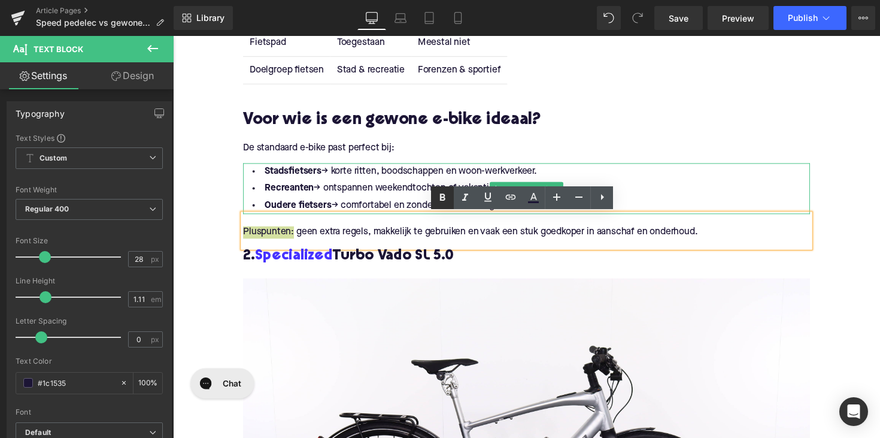
click at [439, 197] on icon at bounding box center [442, 197] width 14 height 14
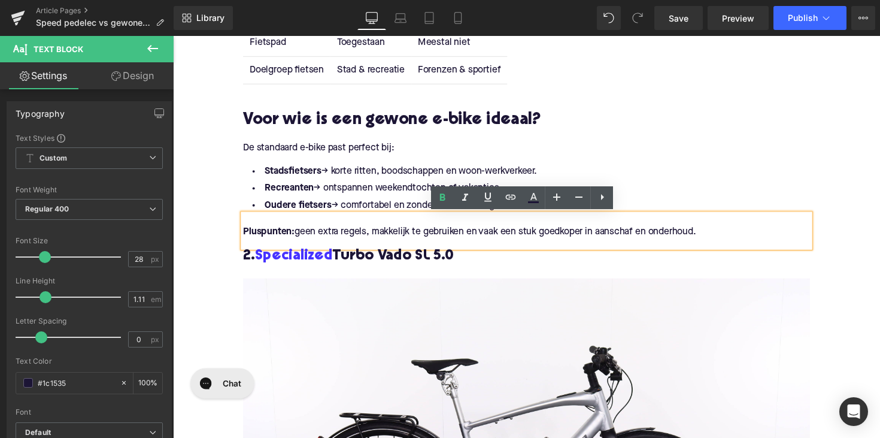
click at [395, 267] on span "2. Specialized Turbo Vado SL 5.0" at bounding box center [353, 262] width 216 height 15
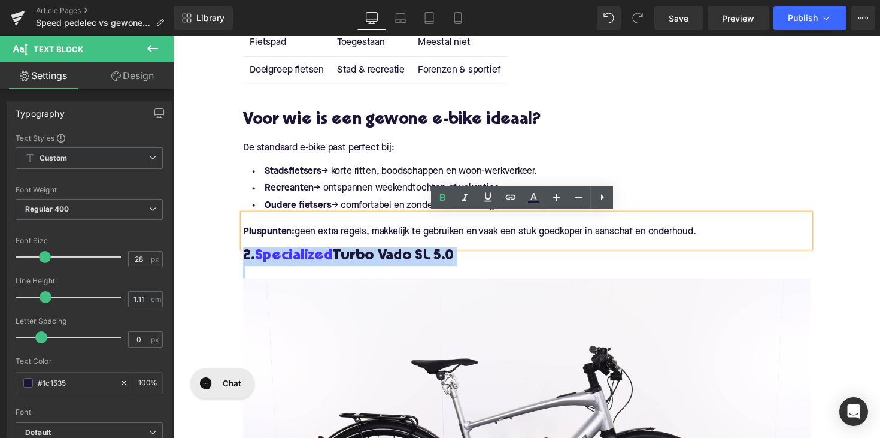
click at [395, 267] on span "2. Specialized Turbo Vado SL 5.0" at bounding box center [353, 262] width 216 height 15
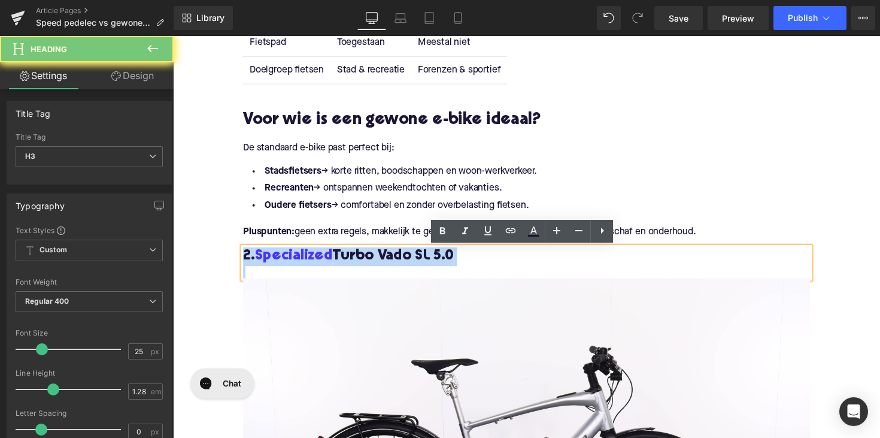
paste div
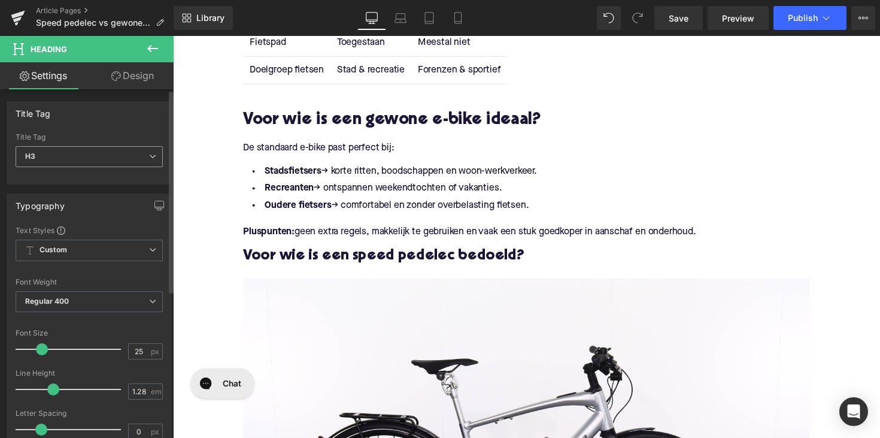
click at [86, 162] on span "H3" at bounding box center [89, 156] width 147 height 21
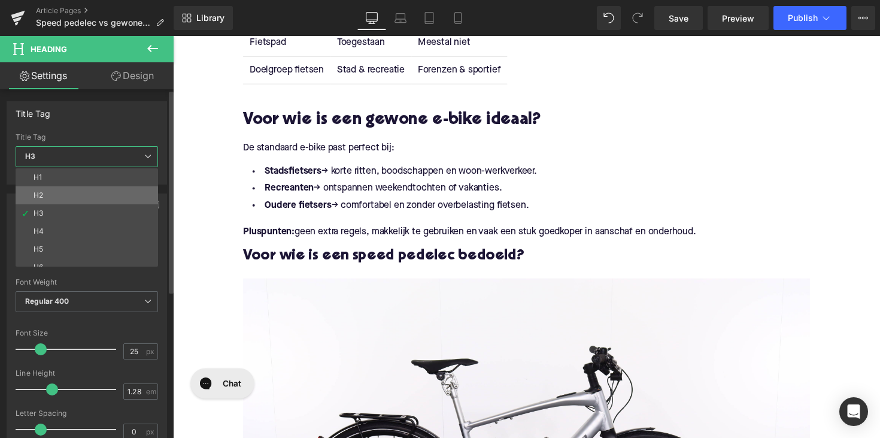
click at [87, 195] on li "H2" at bounding box center [90, 195] width 148 height 18
type input "28"
type input "1.11"
type input "100"
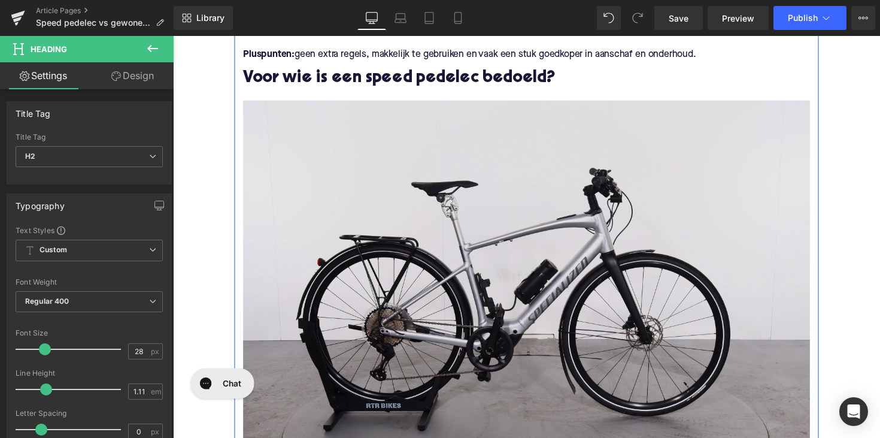
scroll to position [1768, 0]
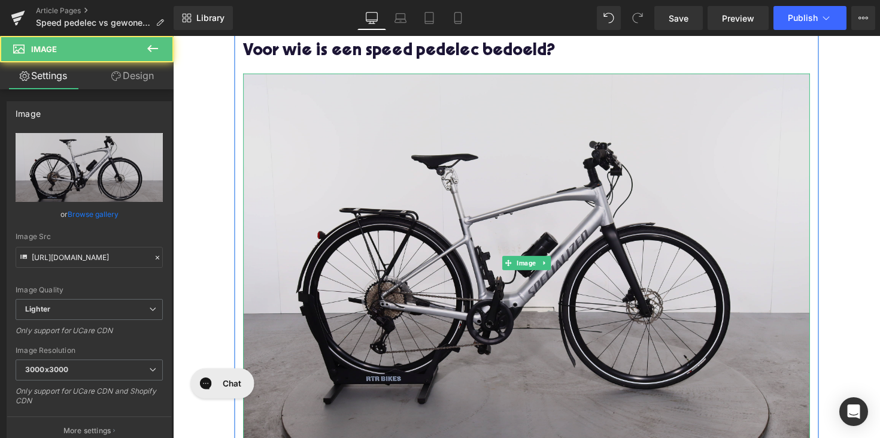
click at [531, 279] on img at bounding box center [535, 268] width 581 height 388
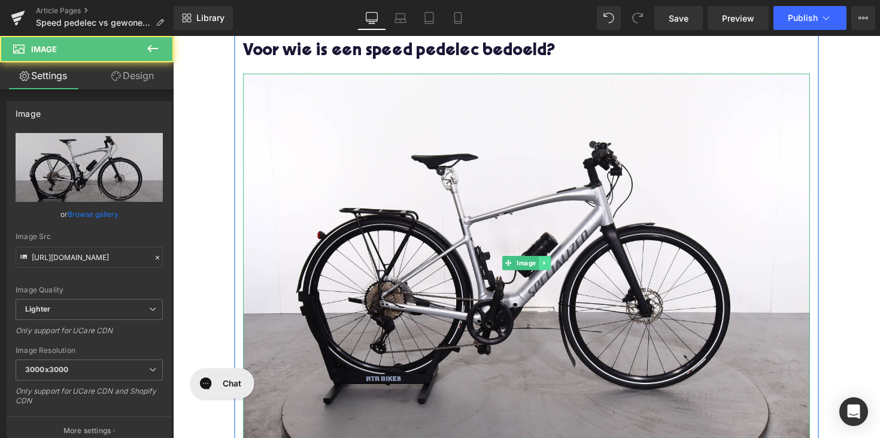
click at [550, 264] on link at bounding box center [554, 268] width 13 height 14
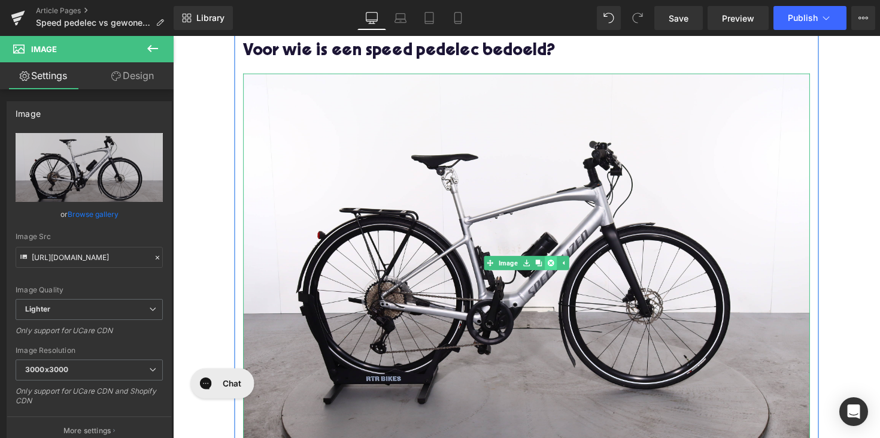
click at [557, 270] on icon at bounding box center [560, 268] width 7 height 7
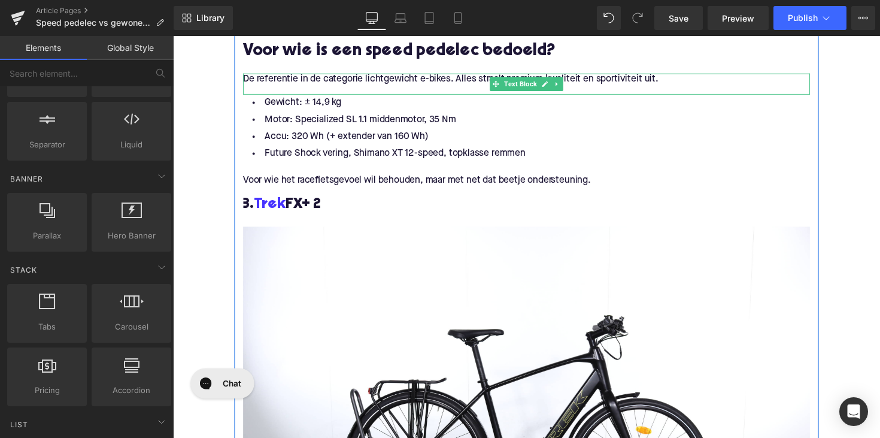
click at [367, 78] on p "De referentie in de categorie lichtgewicht e-bikes. Alles straalt premium kwali…" at bounding box center [535, 80] width 581 height 13
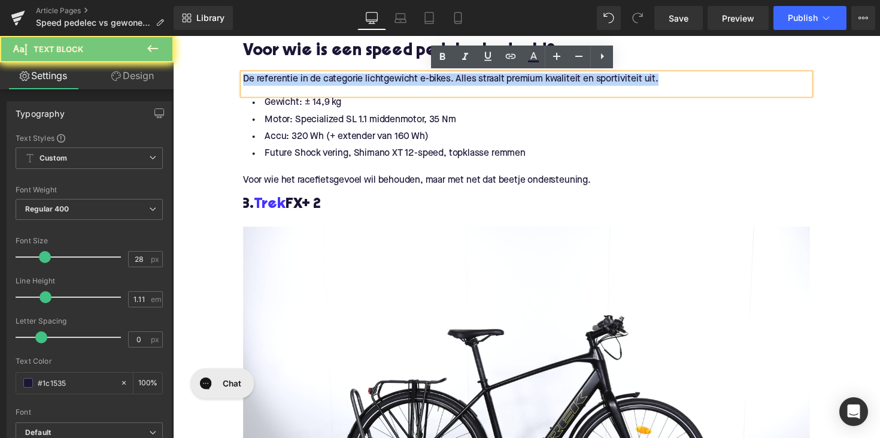
click at [367, 78] on p "De referentie in de categorie lichtgewicht e-bikes. Alles straalt premium kwali…" at bounding box center [535, 80] width 581 height 13
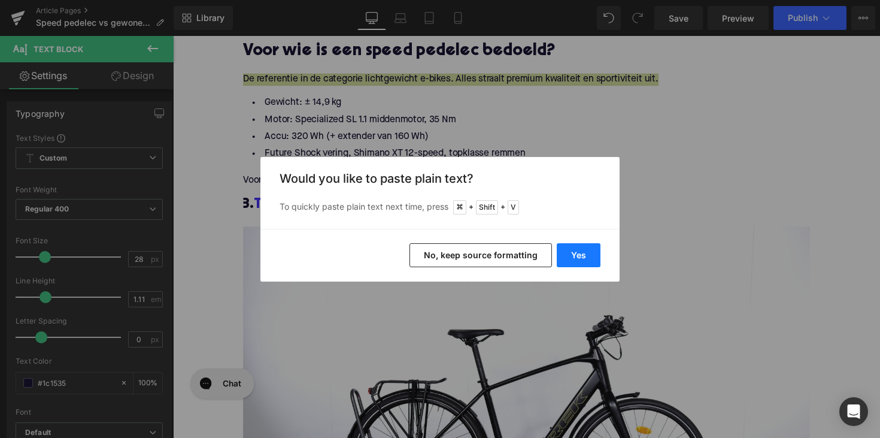
click at [564, 252] on button "Yes" at bounding box center [579, 255] width 44 height 24
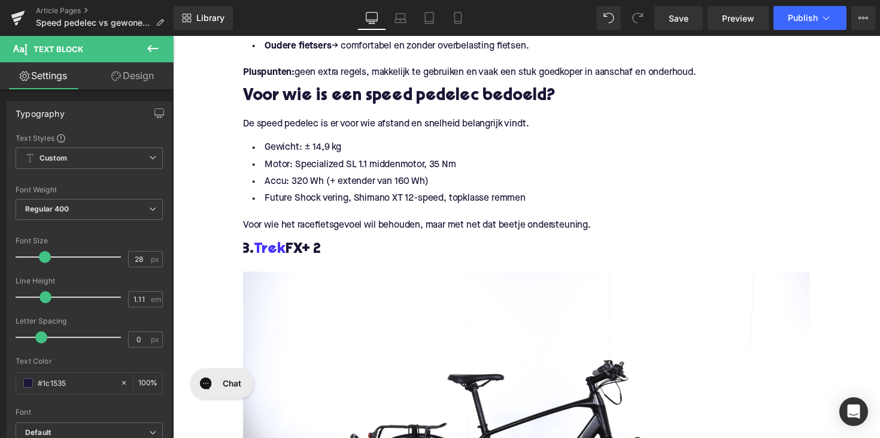
scroll to position [1721, 0]
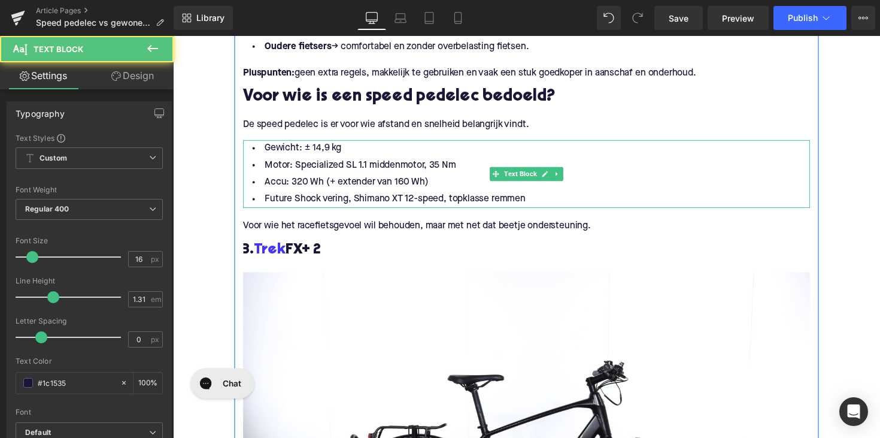
click at [389, 195] on li "Future Shock vering, Shimano XT 12-speed, topklasse remmen" at bounding box center [535, 203] width 581 height 17
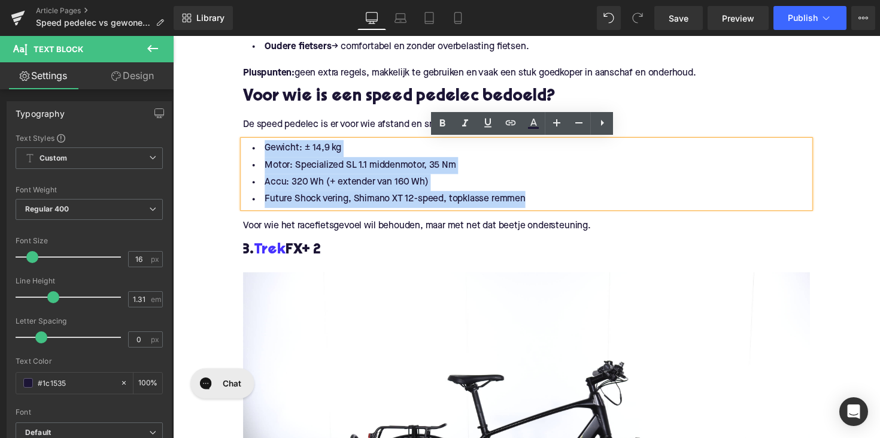
drag, startPoint x: 574, startPoint y: 207, endPoint x: 247, endPoint y: 146, distance: 332.8
click at [247, 146] on ul "Gewicht: ± 14,9 kg Motor: Specialized SL 1.1 middenmotor, 35 Nm Accu: 320 Wh (+…" at bounding box center [535, 177] width 581 height 69
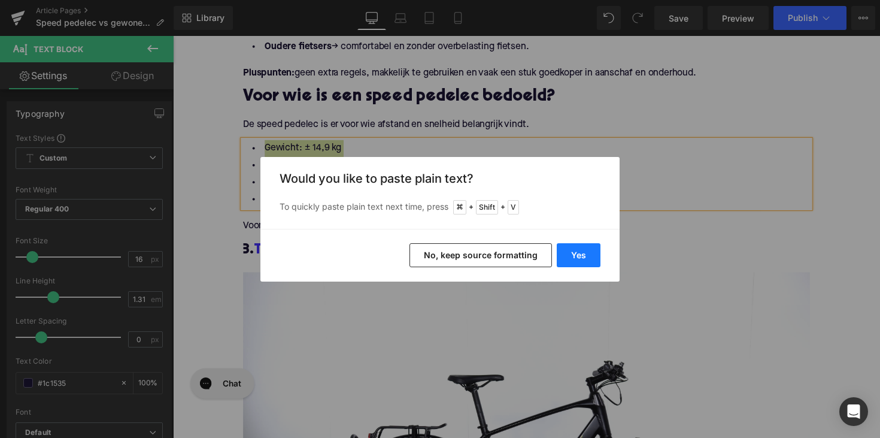
click at [569, 247] on button "Yes" at bounding box center [579, 255] width 44 height 24
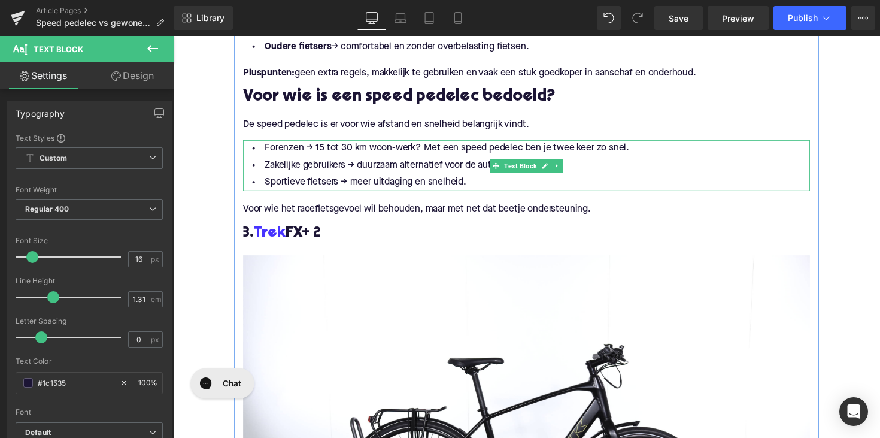
scroll to position [1612, 0]
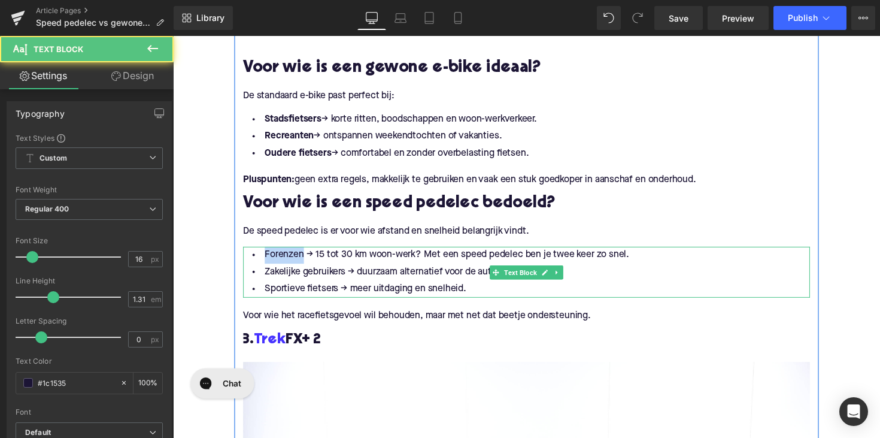
drag, startPoint x: 300, startPoint y: 259, endPoint x: 251, endPoint y: 259, distance: 49.1
click at [251, 259] on li "Forenzen → 15 tot 30 km woon-werk? Met een speed pedelec ben je twee keer zo sn…" at bounding box center [535, 260] width 581 height 17
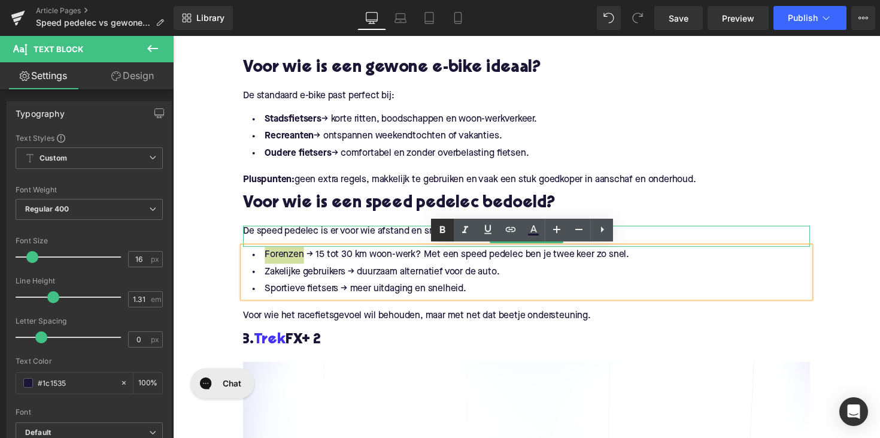
click at [437, 235] on icon at bounding box center [442, 230] width 14 height 14
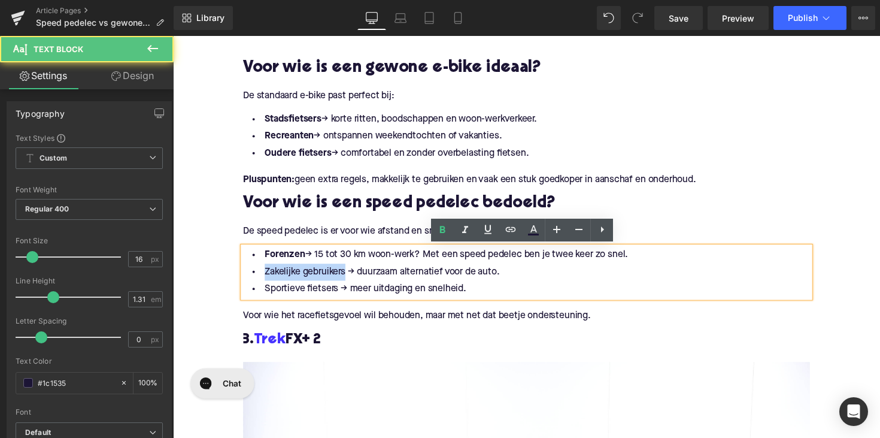
drag, startPoint x: 347, startPoint y: 280, endPoint x: 225, endPoint y: 279, distance: 122.2
click at [225, 279] on div "Home / Speed pedelec vs gewone elektrische fiets: wat zijn de verschillen? Brea…" at bounding box center [535, 388] width 725 height 3727
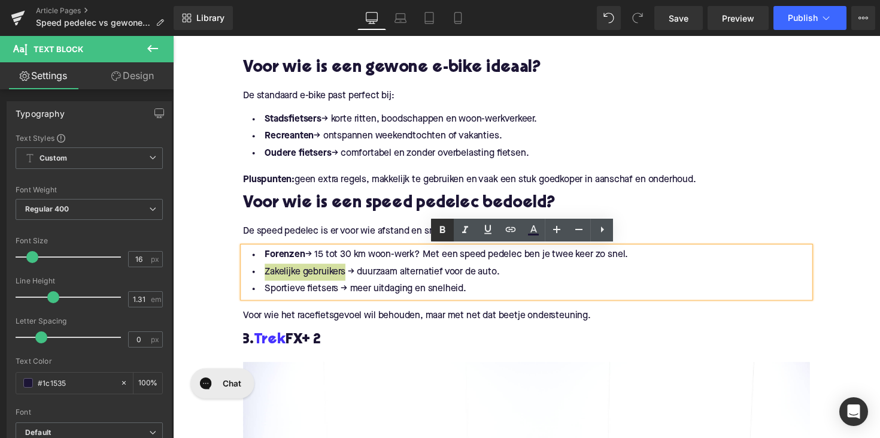
click at [440, 231] on icon at bounding box center [442, 230] width 14 height 14
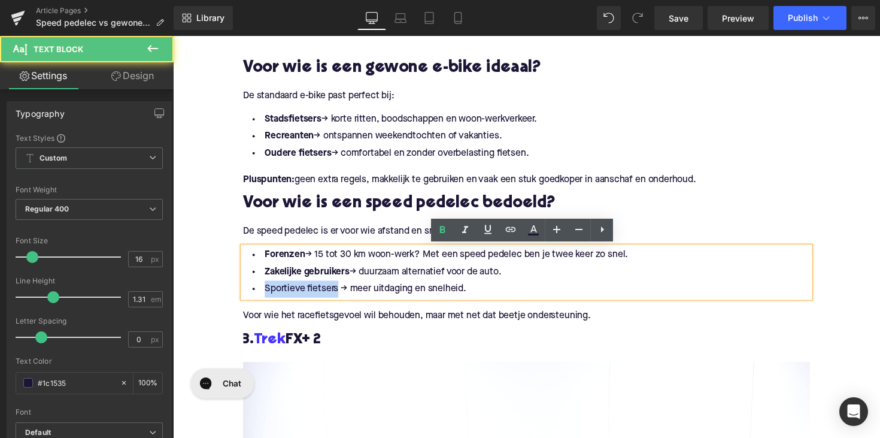
drag, startPoint x: 337, startPoint y: 294, endPoint x: 253, endPoint y: 294, distance: 84.4
click at [253, 294] on li "Sportieve fietsers → meer uitdaging en snelheid." at bounding box center [535, 294] width 581 height 17
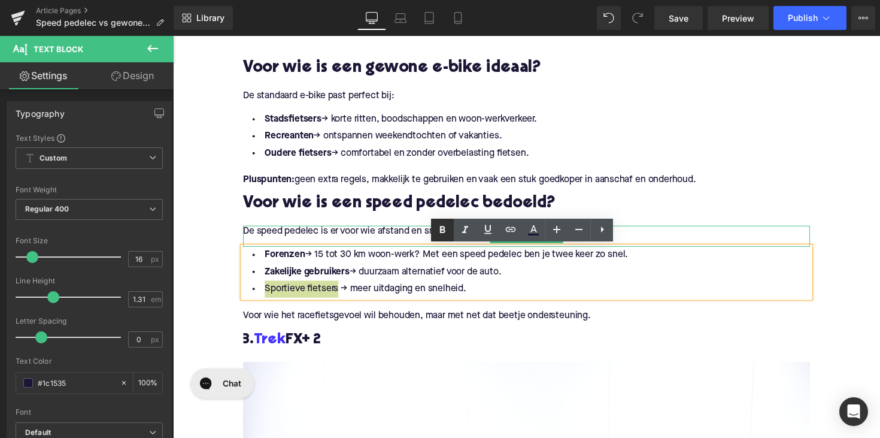
click at [441, 227] on icon at bounding box center [442, 229] width 5 height 7
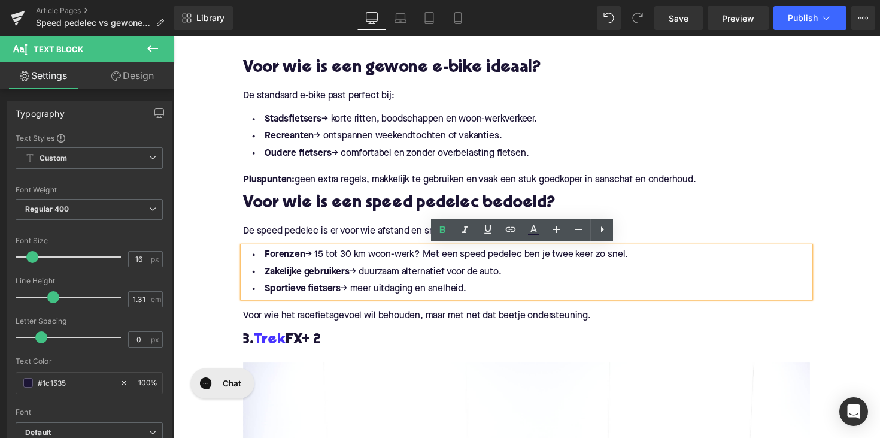
click at [309, 320] on p "Voor wie het racefietsgevoel wil behouden, maar met net dat beetje ondersteunin…" at bounding box center [535, 322] width 581 height 13
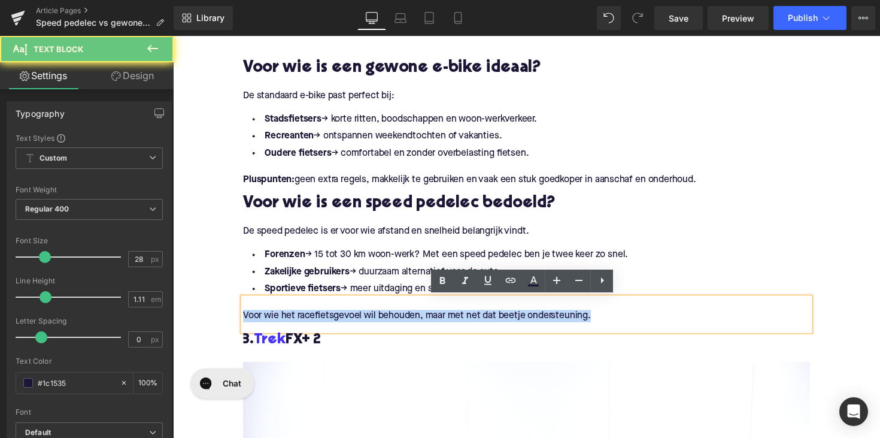
click at [309, 320] on p "Voor wie het racefietsgevoel wil behouden, maar met net dat beetje ondersteunin…" at bounding box center [535, 322] width 581 height 13
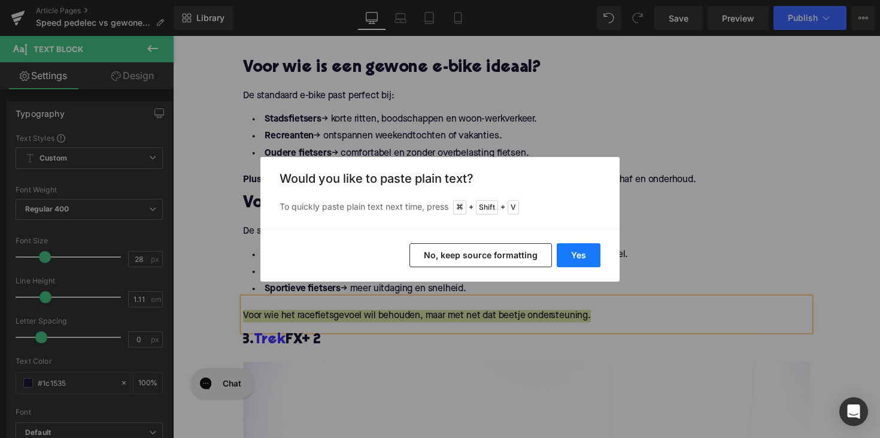
click at [571, 263] on button "Yes" at bounding box center [579, 255] width 44 height 24
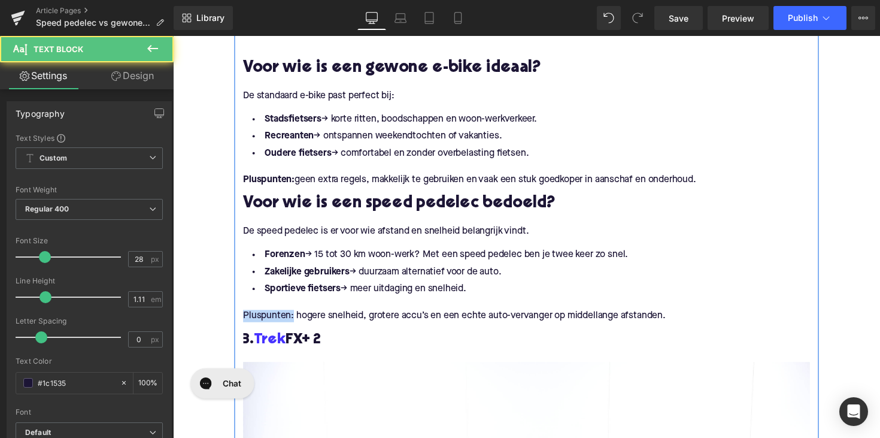
drag, startPoint x: 293, startPoint y: 325, endPoint x: 242, endPoint y: 325, distance: 51.5
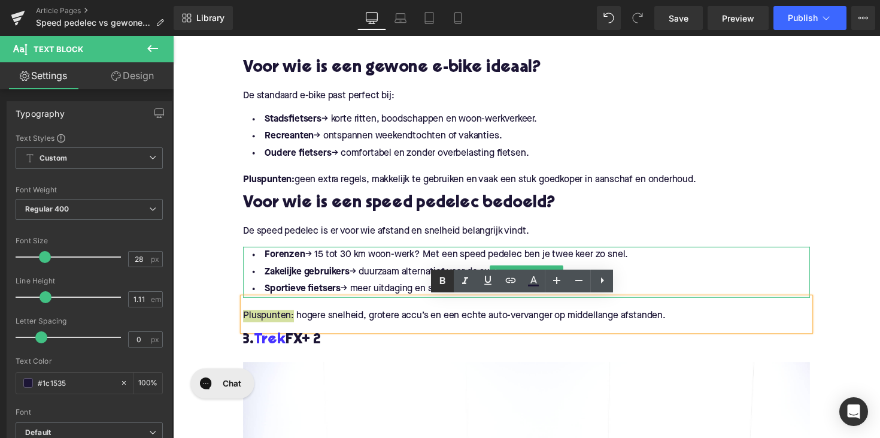
click at [441, 280] on icon at bounding box center [442, 280] width 5 height 7
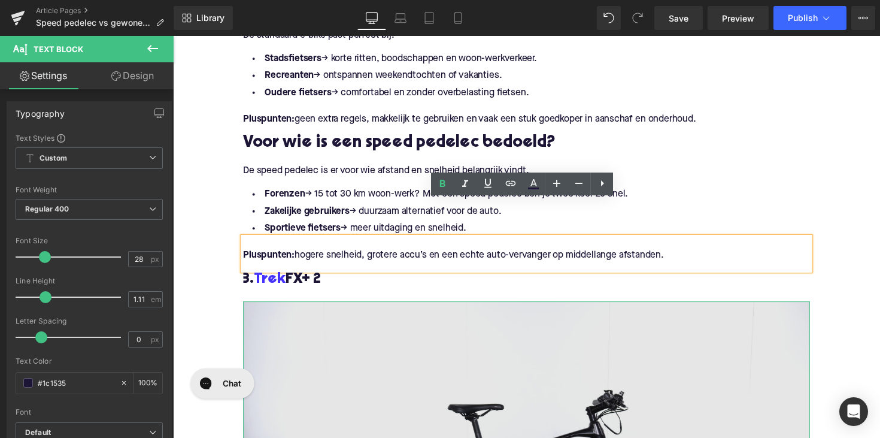
scroll to position [1735, 0]
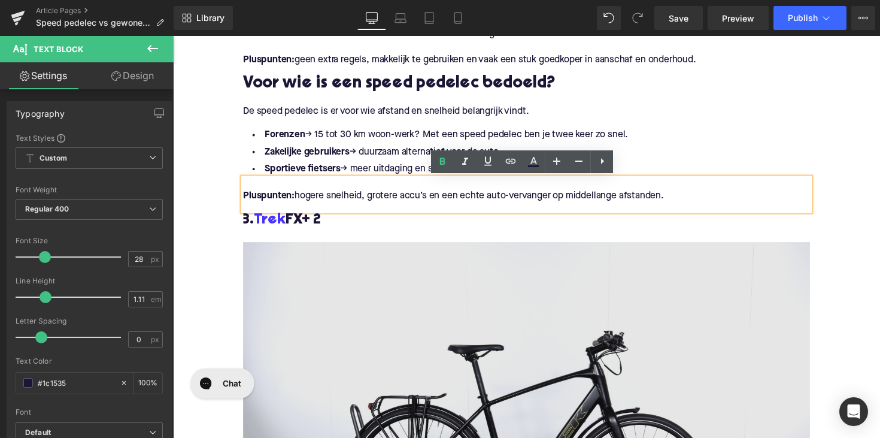
click at [293, 226] on span "3. Trek FX+ 2" at bounding box center [285, 224] width 80 height 15
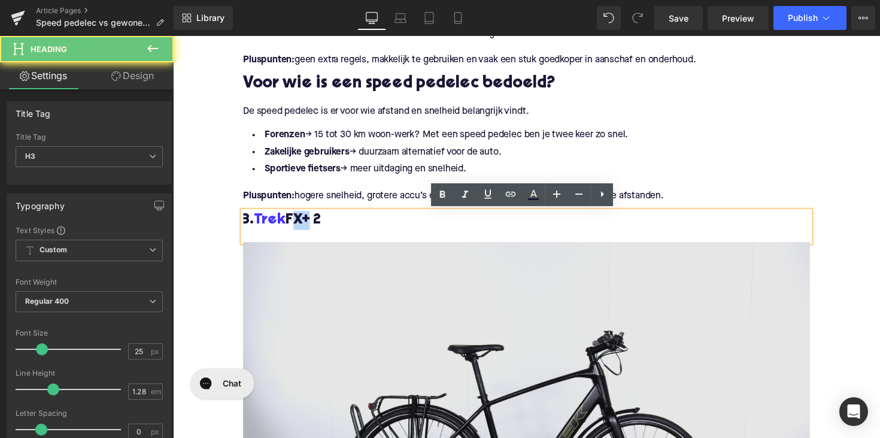
click at [293, 226] on span "3. Trek FX+ 2" at bounding box center [285, 224] width 80 height 15
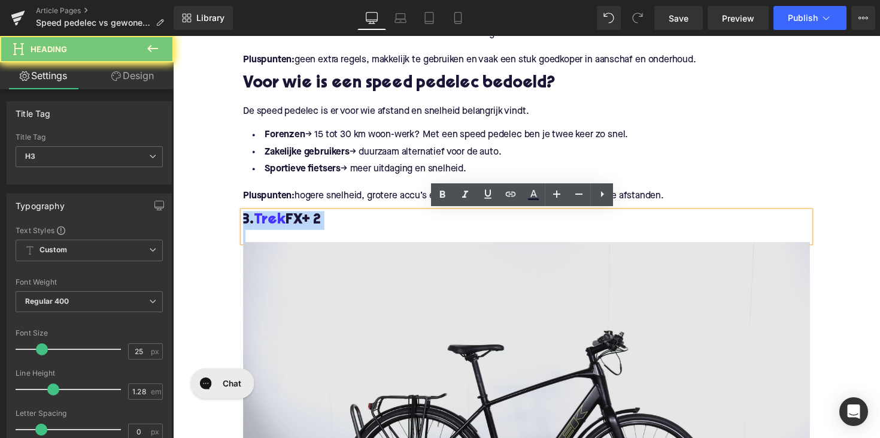
paste div
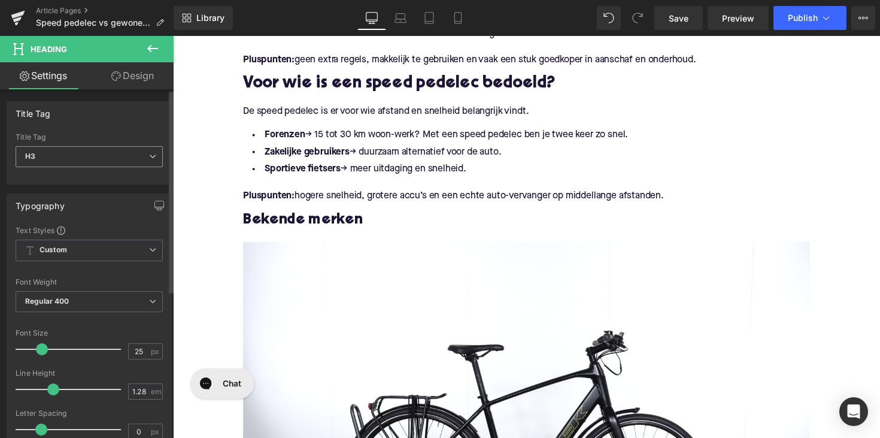
click at [113, 159] on span "H3" at bounding box center [89, 156] width 147 height 21
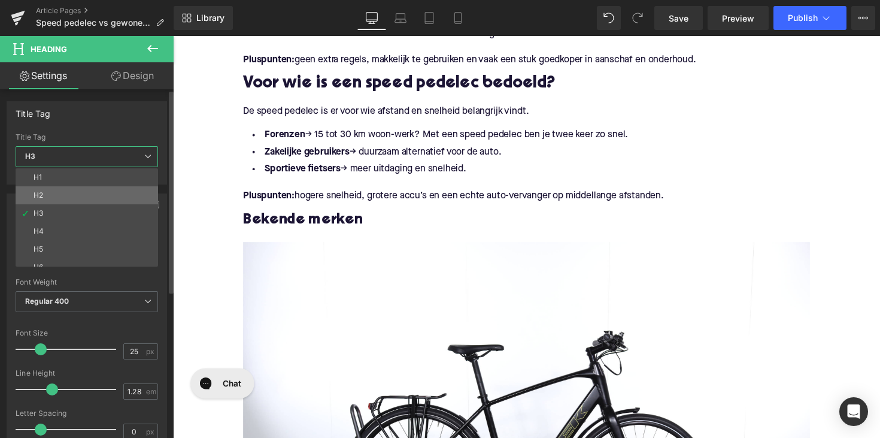
click at [96, 192] on li "H2" at bounding box center [90, 195] width 148 height 18
type input "28"
type input "1.11"
type input "100"
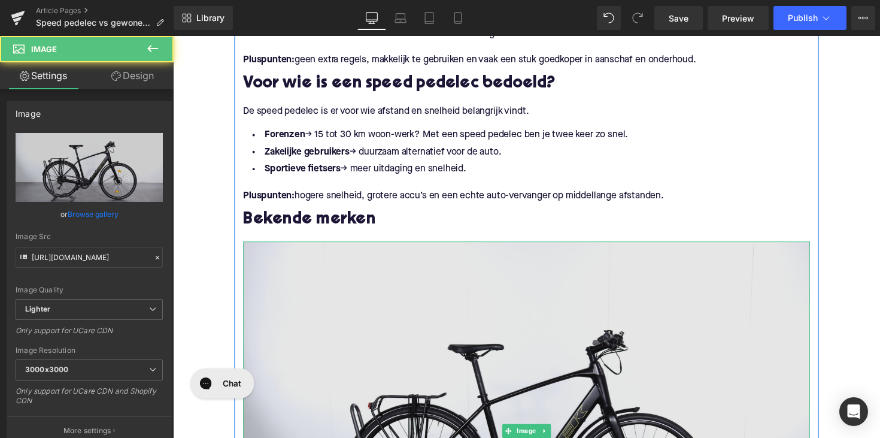
click at [340, 317] on img at bounding box center [535, 441] width 581 height 388
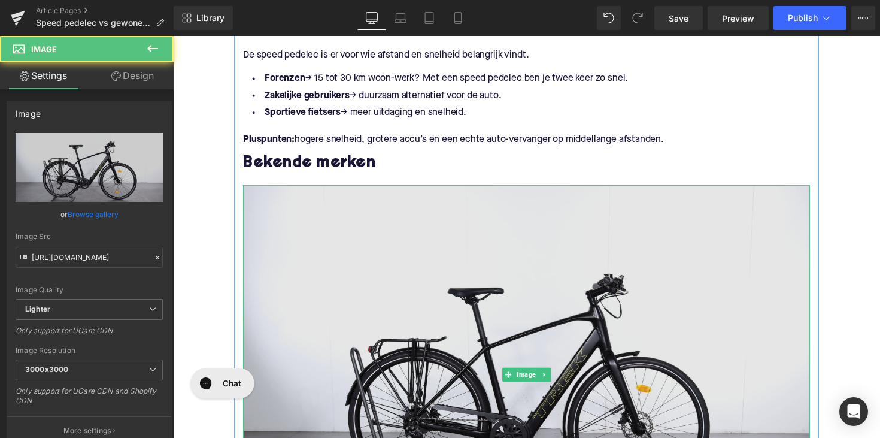
scroll to position [1850, 0]
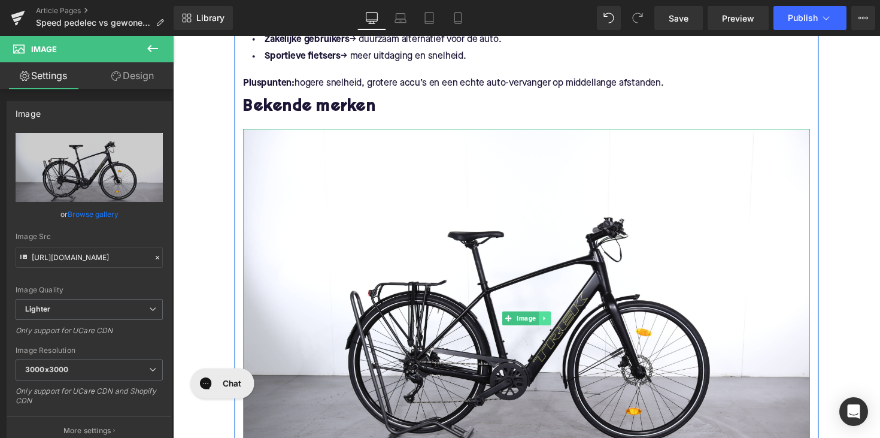
click at [551, 319] on link at bounding box center [554, 325] width 13 height 14
click at [558, 328] on icon at bounding box center [560, 325] width 7 height 7
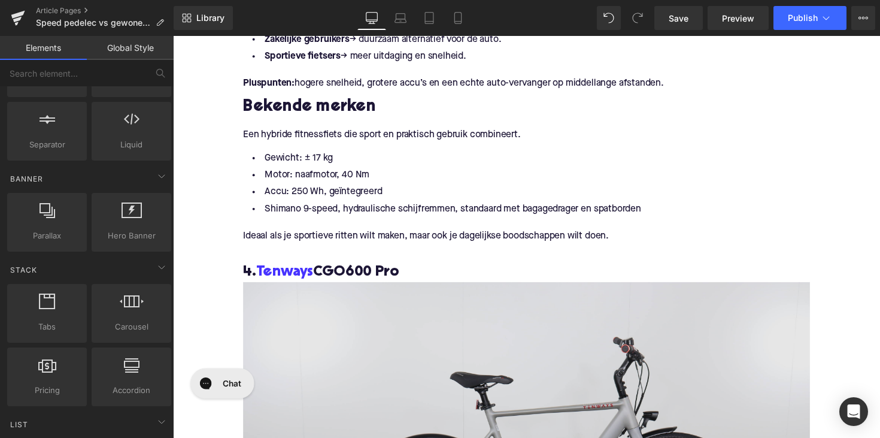
click at [340, 133] on div "Een hybride fitnessfiets die sport en praktisch gebruik combineert. Text Block" at bounding box center [535, 142] width 581 height 22
click at [340, 133] on p "Een hybride fitnessfiets die sport en praktisch gebruik combineert." at bounding box center [535, 137] width 581 height 13
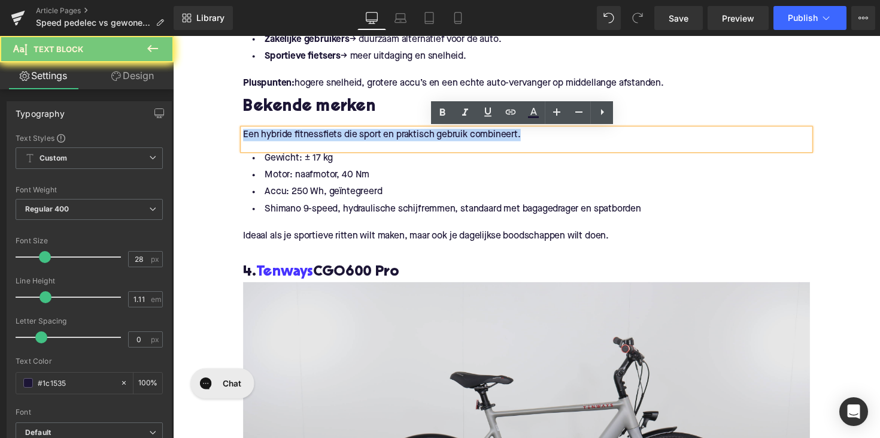
click at [340, 133] on p "Een hybride fitnessfiets die sport en praktisch gebruik combineert." at bounding box center [535, 137] width 581 height 13
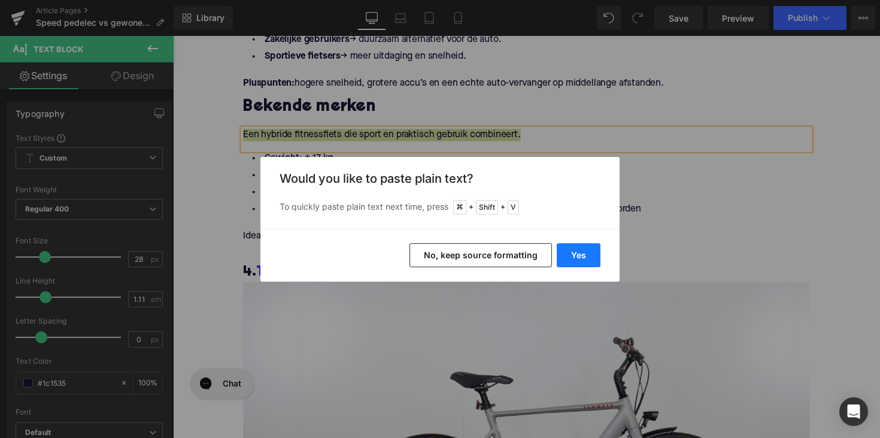
click at [573, 258] on button "Yes" at bounding box center [579, 255] width 44 height 24
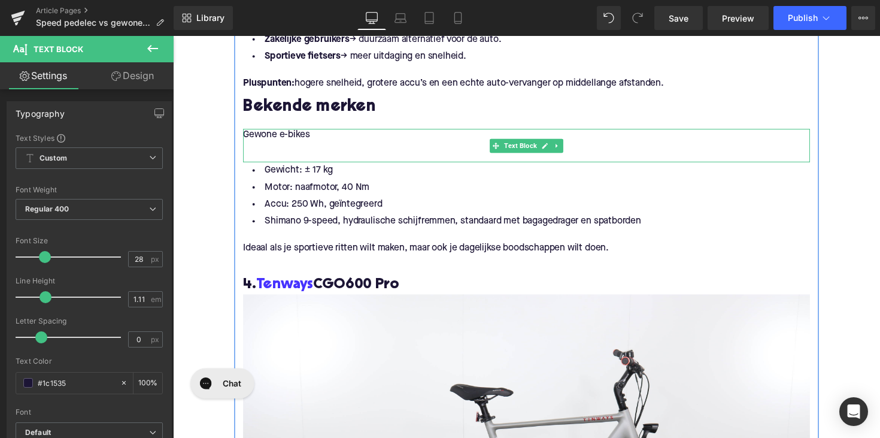
click at [284, 156] on p at bounding box center [535, 150] width 581 height 13
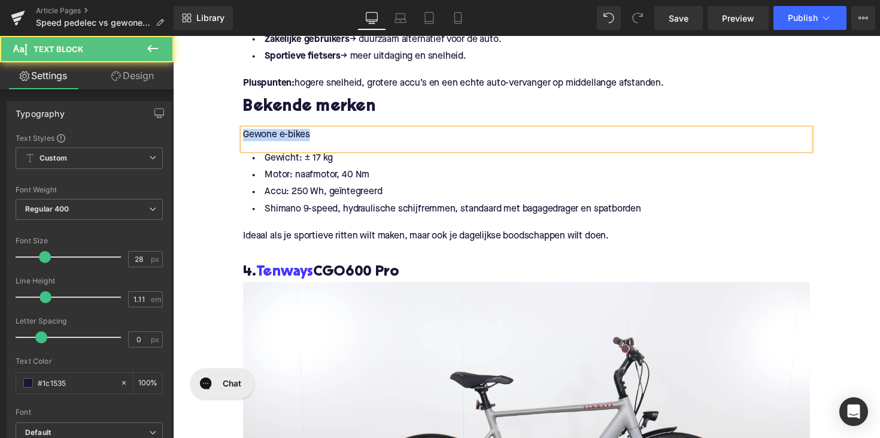
drag, startPoint x: 299, startPoint y: 137, endPoint x: 195, endPoint y: 132, distance: 103.7
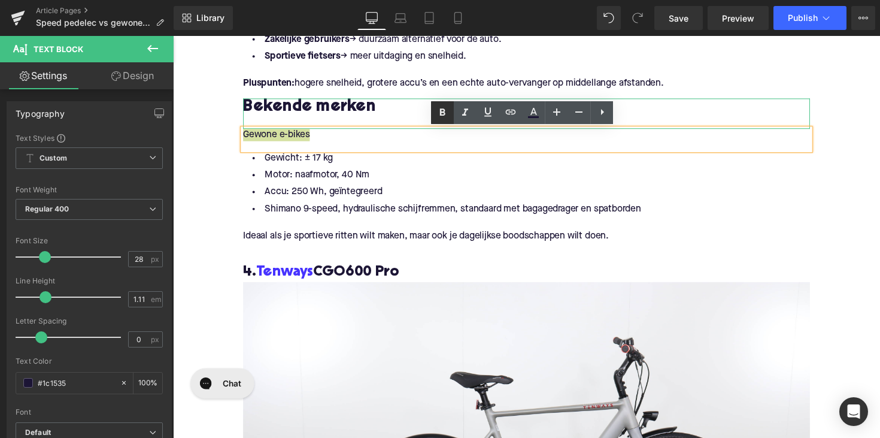
click at [443, 112] on icon at bounding box center [442, 111] width 5 height 7
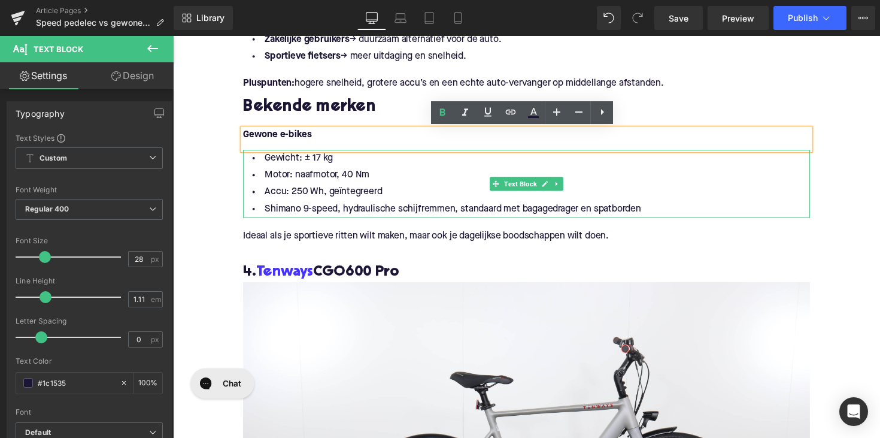
click at [347, 210] on li "Shimano 9-speed, hydraulische schijfremmen, standaard met bagagedrager en spatb…" at bounding box center [535, 213] width 581 height 17
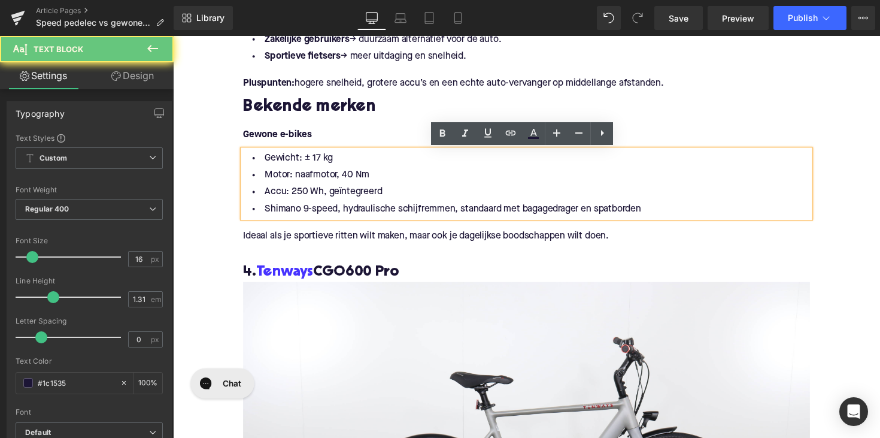
click at [637, 211] on li "Shimano 9-speed, hydraulische schijfremmen, standaard met bagagedrager en spatb…" at bounding box center [535, 213] width 581 height 17
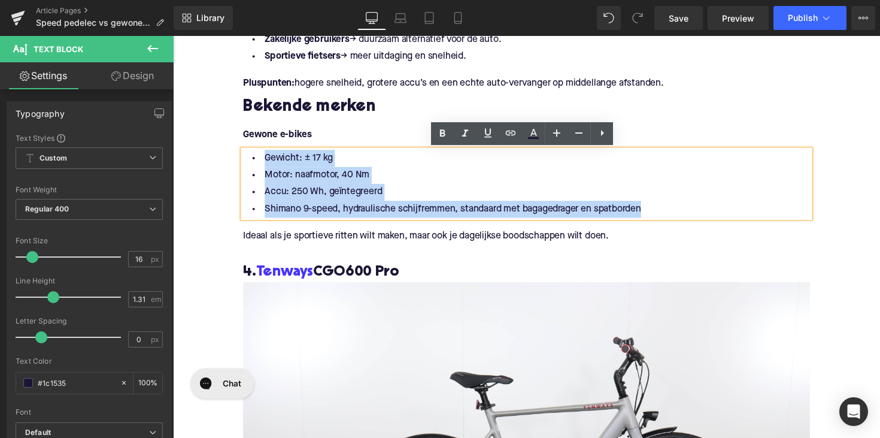
drag, startPoint x: 650, startPoint y: 211, endPoint x: 249, endPoint y: 156, distance: 405.6
click at [249, 156] on ul "Gewicht: ± 17 kg Motor: naafmotor, 40 Nm Accu: 250 Wh, geïntegreerd Shimano 9-s…" at bounding box center [535, 187] width 581 height 69
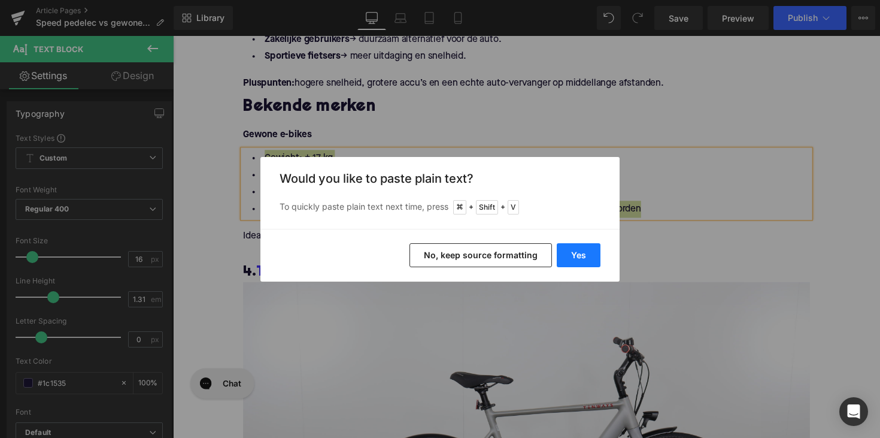
click at [583, 259] on button "Yes" at bounding box center [579, 255] width 44 height 24
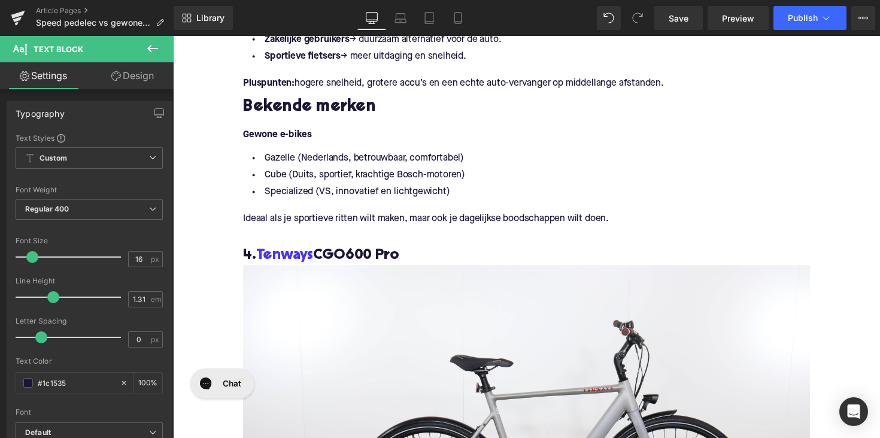
click at [301, 229] on p "Ideaal als je sportieve ritten wilt maken, maar ook je dagelijkse boodschappen …" at bounding box center [535, 223] width 581 height 13
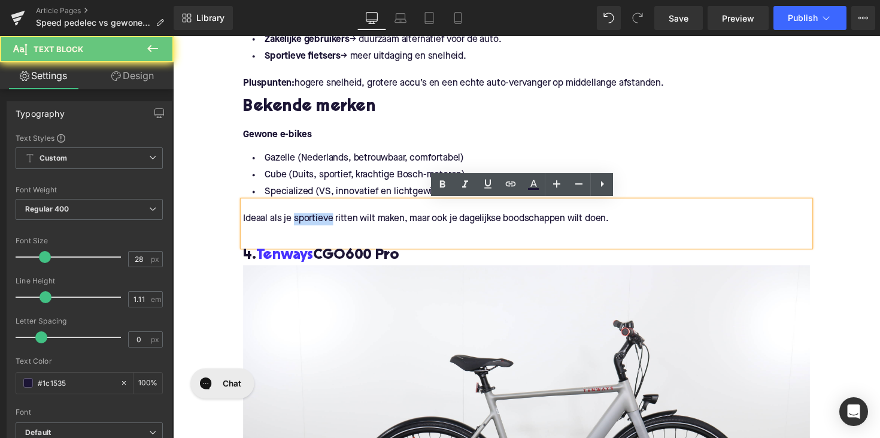
click at [301, 229] on p "Ideaal als je sportieve ritten wilt maken, maar ook je dagelijkse boodschappen …" at bounding box center [535, 223] width 581 height 13
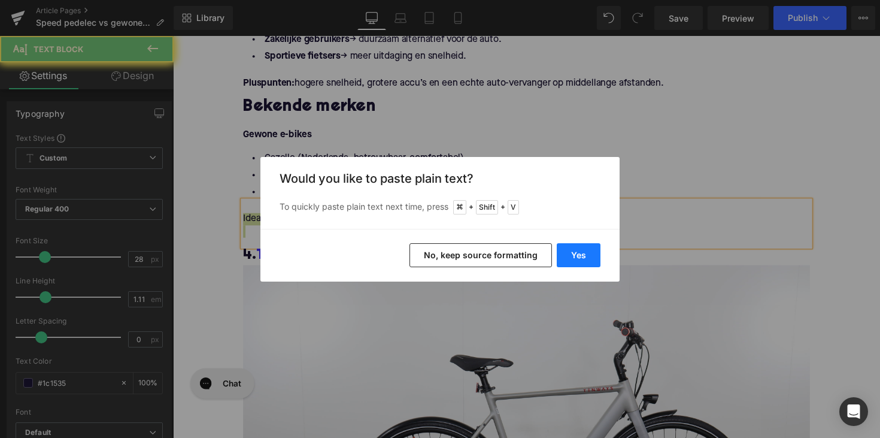
click at [585, 261] on button "Yes" at bounding box center [579, 255] width 44 height 24
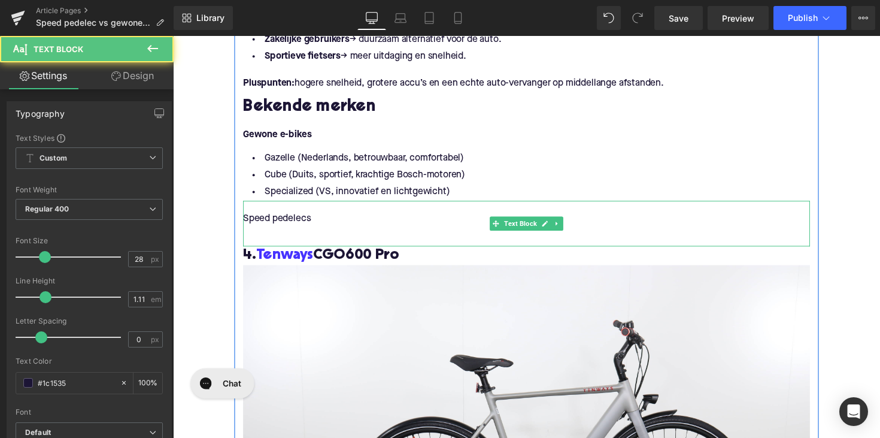
click at [290, 235] on p at bounding box center [535, 236] width 581 height 13
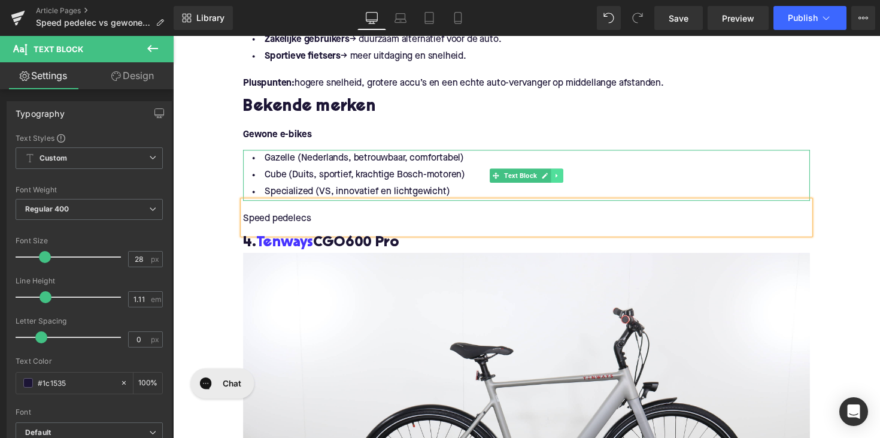
click at [568, 180] on link at bounding box center [567, 179] width 13 height 14
click at [562, 180] on link at bounding box center [561, 179] width 13 height 14
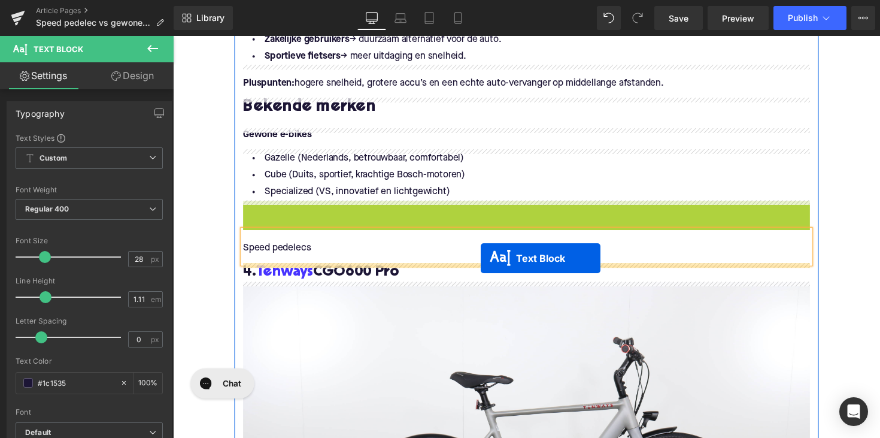
drag, startPoint x: 500, startPoint y: 230, endPoint x: 489, endPoint y: 264, distance: 35.2
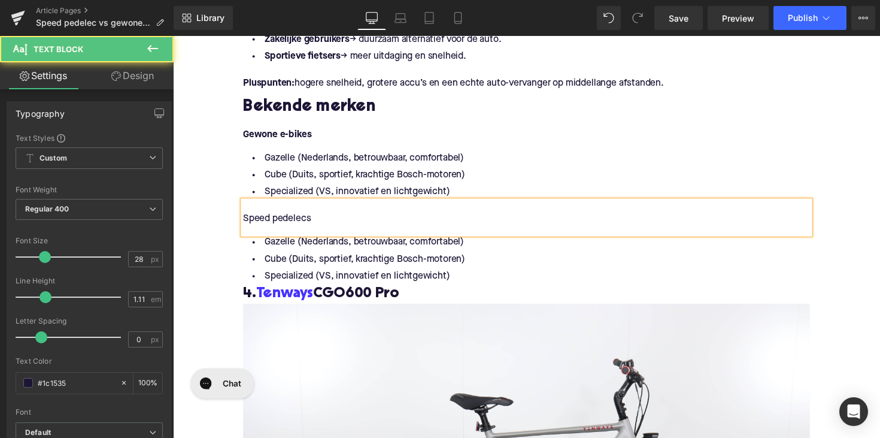
click at [282, 225] on p "Speed pedelecs" at bounding box center [535, 223] width 581 height 13
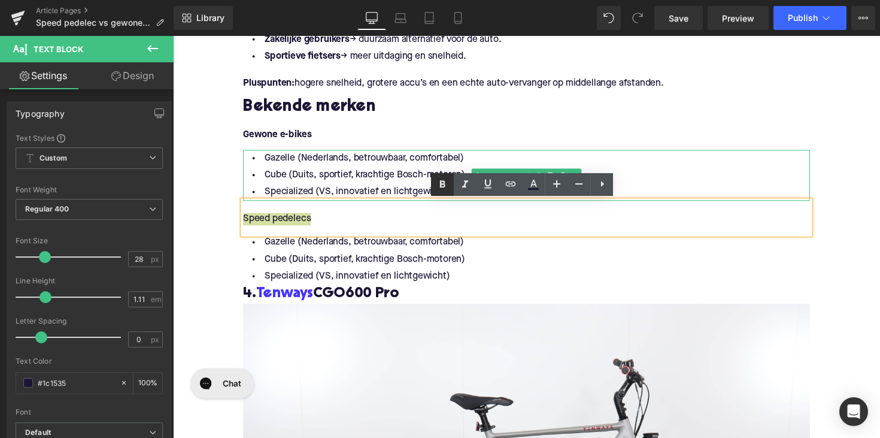
click at [440, 180] on icon at bounding box center [442, 184] width 14 height 14
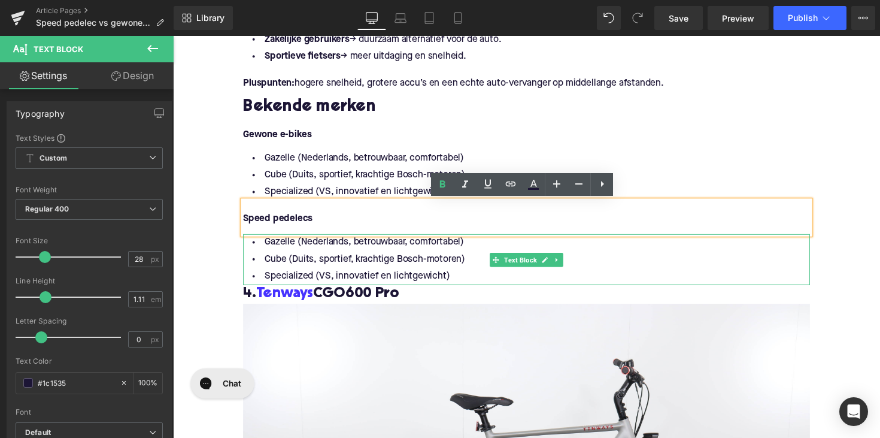
click at [362, 267] on li "Cube (Duits, sportief, krachtige Bosch-motoren)" at bounding box center [535, 264] width 581 height 17
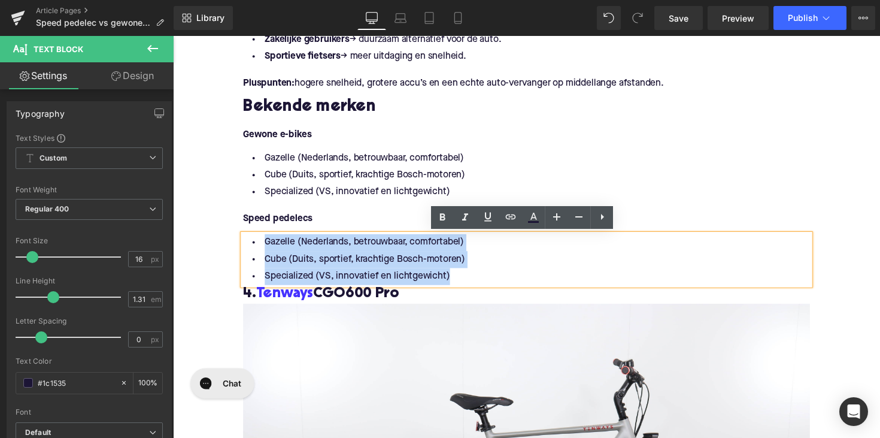
drag, startPoint x: 477, startPoint y: 280, endPoint x: 251, endPoint y: 246, distance: 228.9
click at [251, 246] on ul "Gazelle (Nederlands, betrouwbaar, comfortabel) Cube (Duits, sportief, krachtige…" at bounding box center [535, 265] width 581 height 52
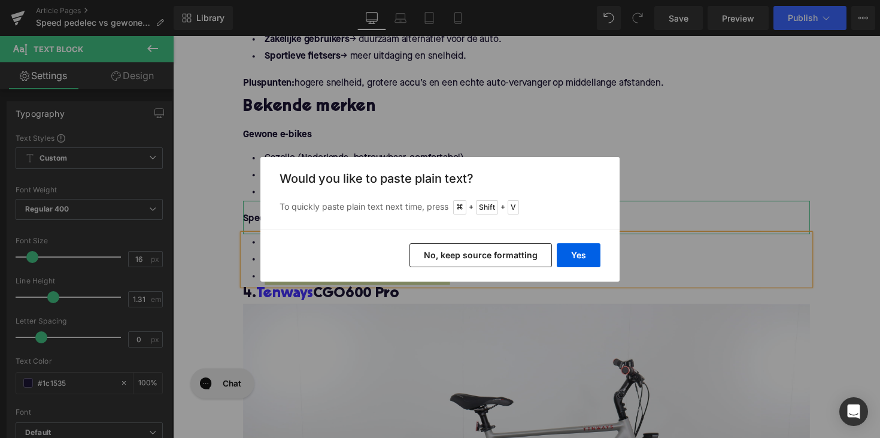
click at [580, 242] on div "Yes No, keep source formatting" at bounding box center [440, 255] width 359 height 53
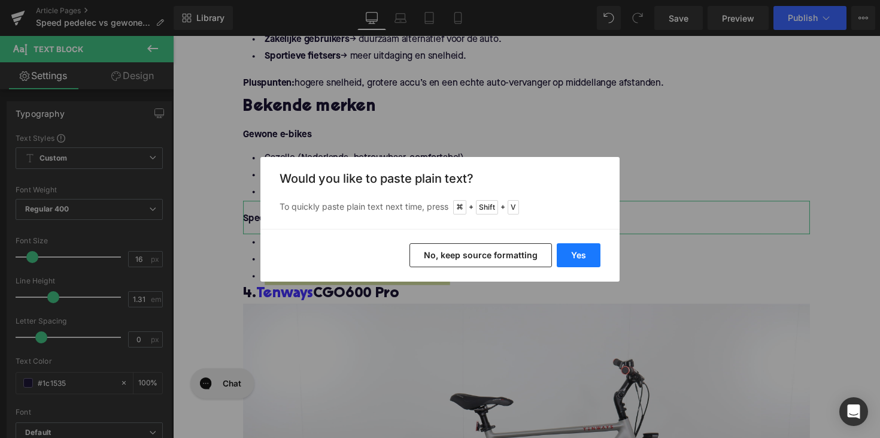
click at [576, 250] on button "Yes" at bounding box center [579, 255] width 44 height 24
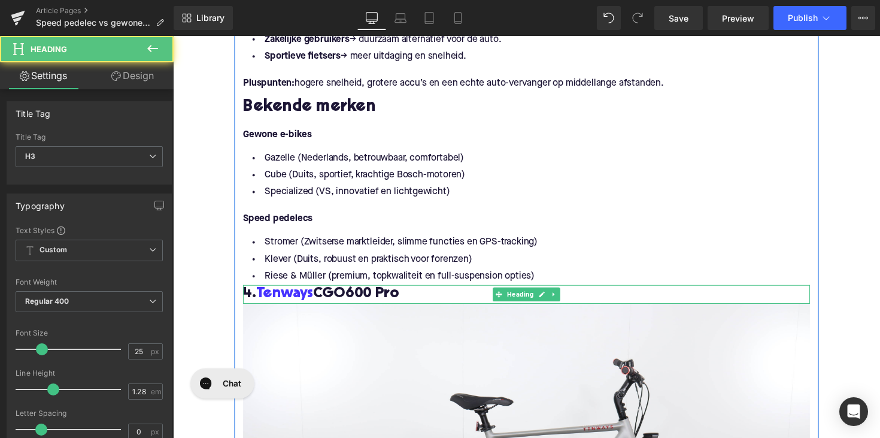
click at [332, 300] on h3 "4. Tenways CGO600 Pro" at bounding box center [535, 300] width 581 height 19
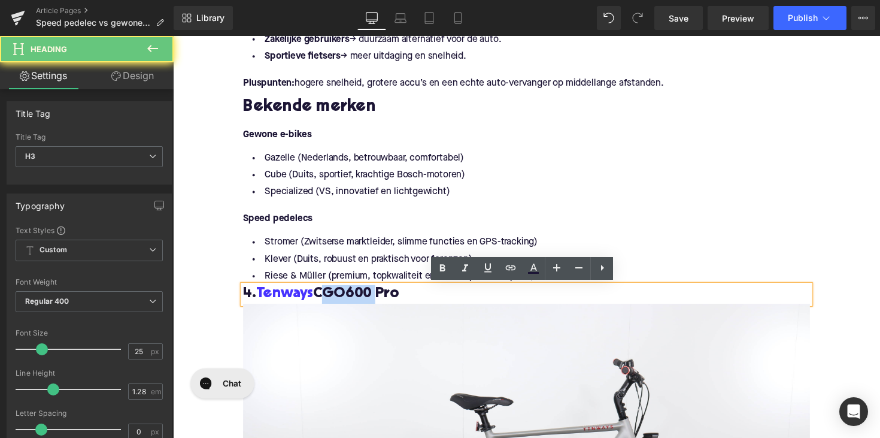
click at [332, 300] on h3 "4. Tenways CGO600 Pro" at bounding box center [535, 300] width 581 height 19
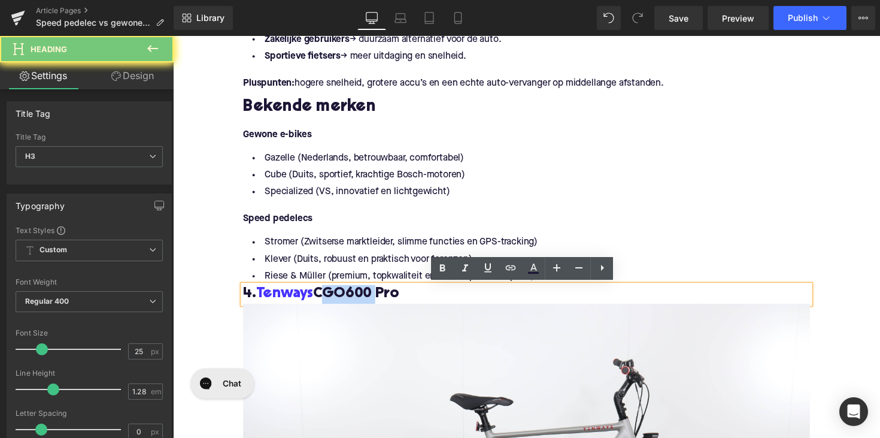
paste div
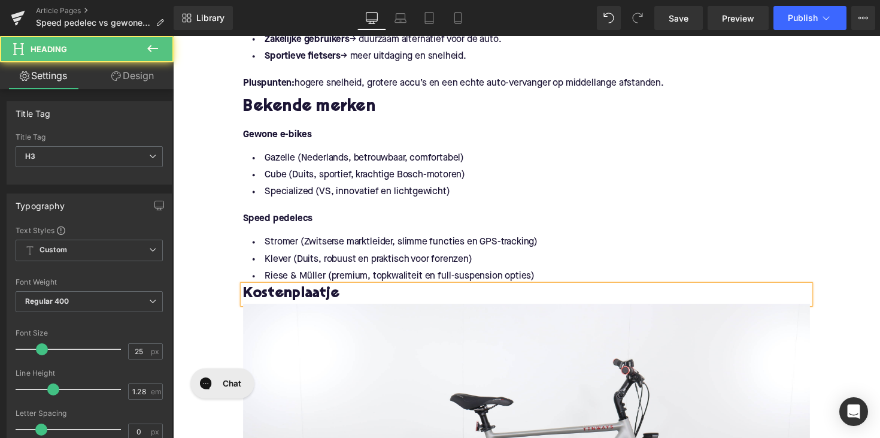
click at [246, 299] on h3 "Kostenplaatje" at bounding box center [535, 300] width 581 height 19
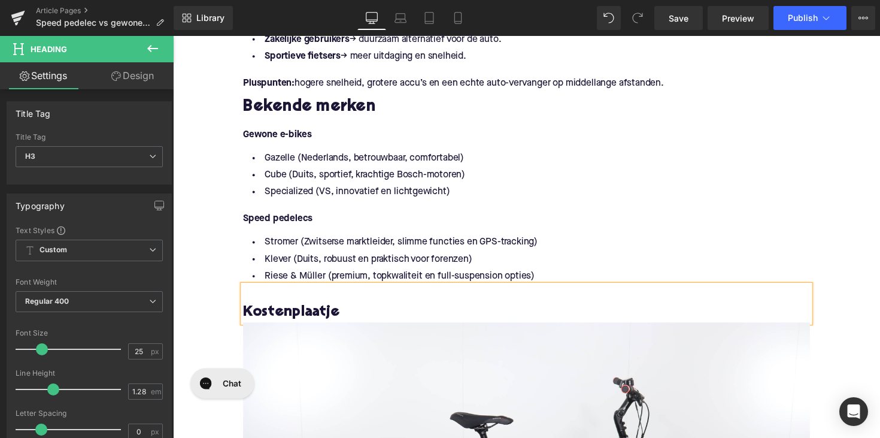
click at [277, 320] on h3 "Kostenplaatje" at bounding box center [535, 319] width 581 height 19
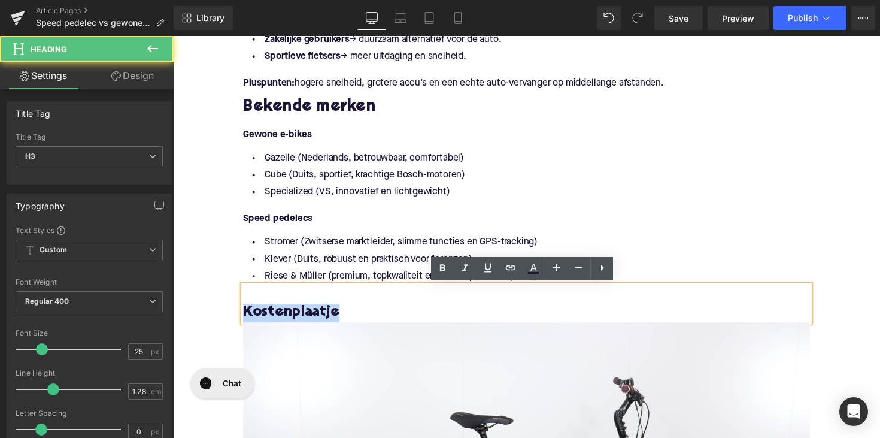
click at [277, 320] on h3 "Kostenplaatje" at bounding box center [535, 319] width 581 height 19
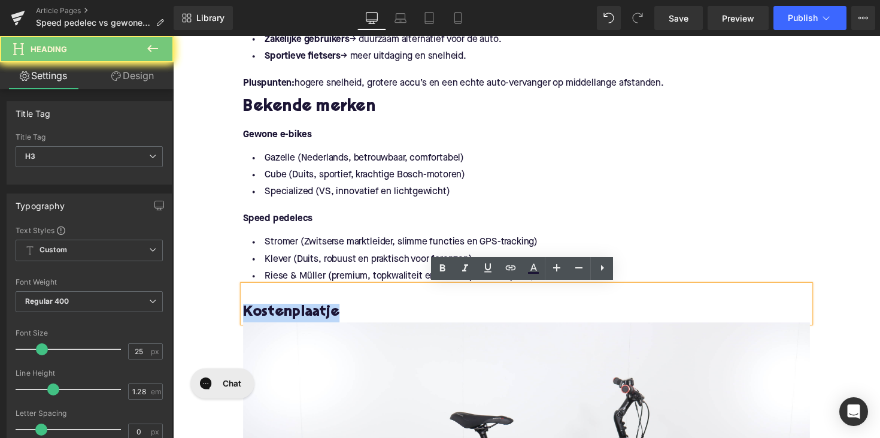
drag, startPoint x: 277, startPoint y: 320, endPoint x: 304, endPoint y: 237, distance: 86.9
click at [277, 320] on h3 "Kostenplaatje" at bounding box center [535, 319] width 581 height 19
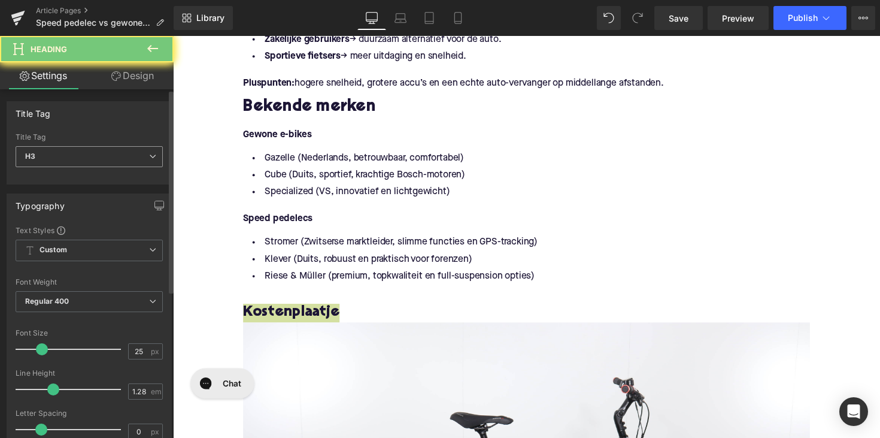
click at [103, 156] on span "H3" at bounding box center [89, 156] width 147 height 21
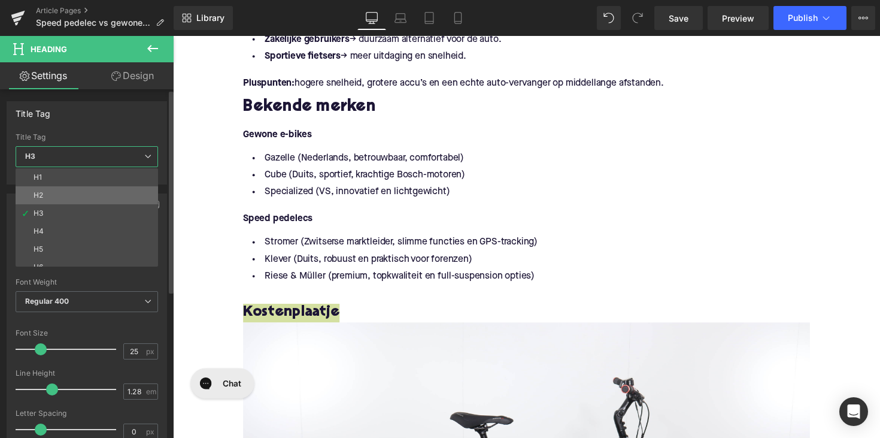
click at [102, 196] on li "H2" at bounding box center [90, 195] width 148 height 18
type input "28"
type input "1.11"
type input "100"
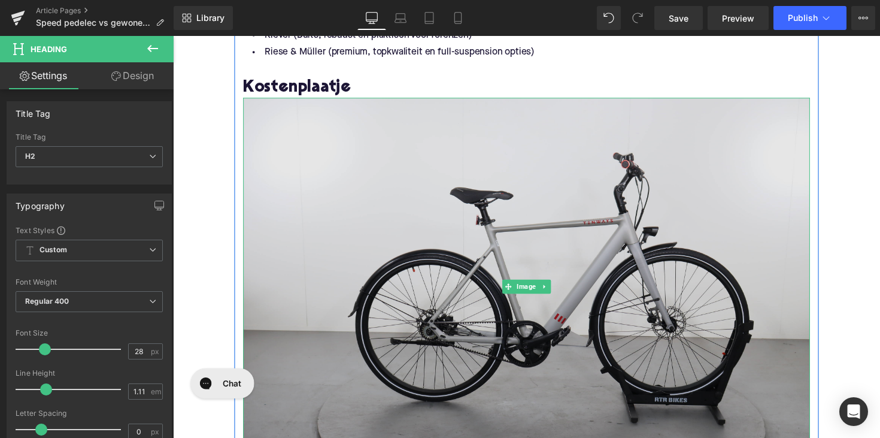
scroll to position [2095, 0]
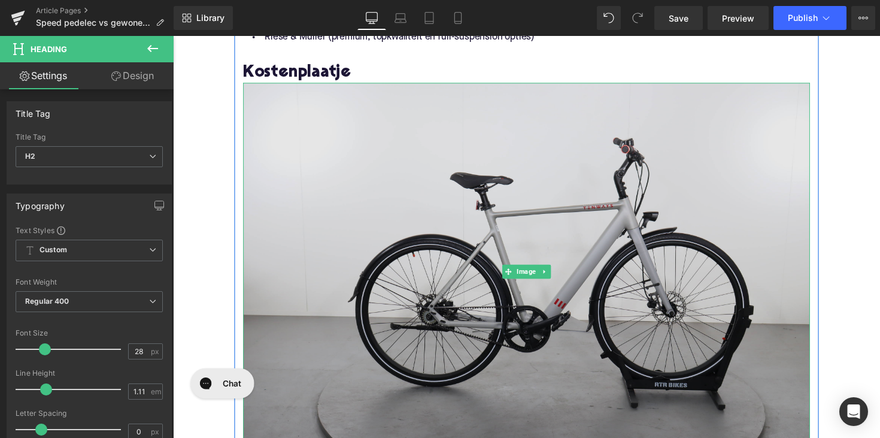
click at [520, 247] on img at bounding box center [535, 278] width 581 height 388
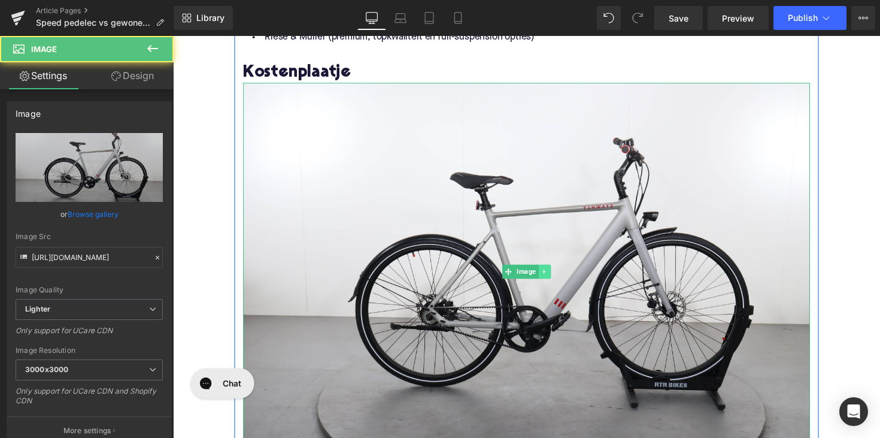
click at [552, 279] on icon at bounding box center [553, 277] width 2 height 4
click at [557, 279] on icon at bounding box center [560, 277] width 7 height 7
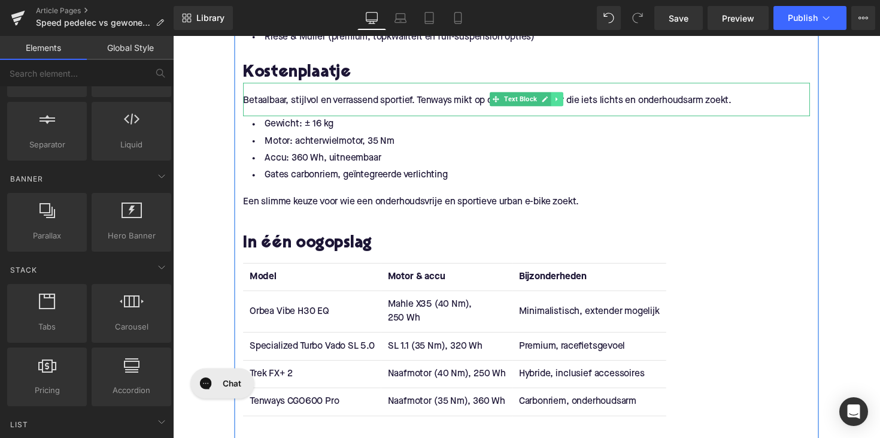
click at [565, 102] on icon at bounding box center [567, 100] width 7 height 7
click at [570, 97] on icon at bounding box center [573, 100] width 7 height 7
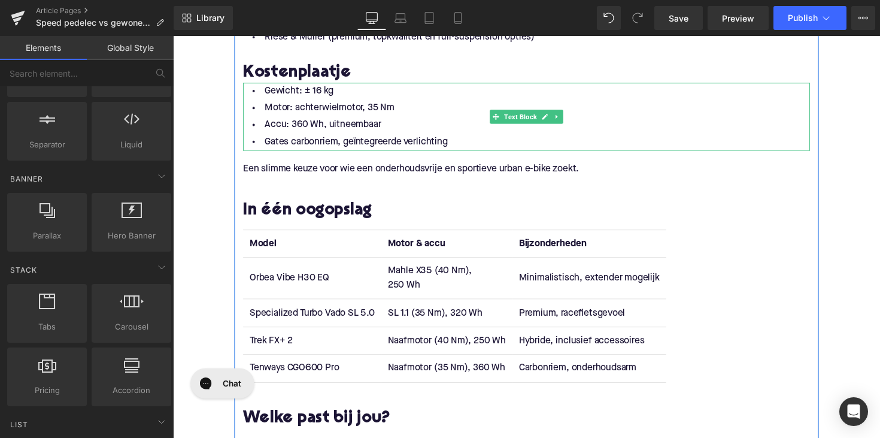
click at [423, 144] on li "Gates carbonriem, geïntegreerde verlichting" at bounding box center [535, 144] width 581 height 17
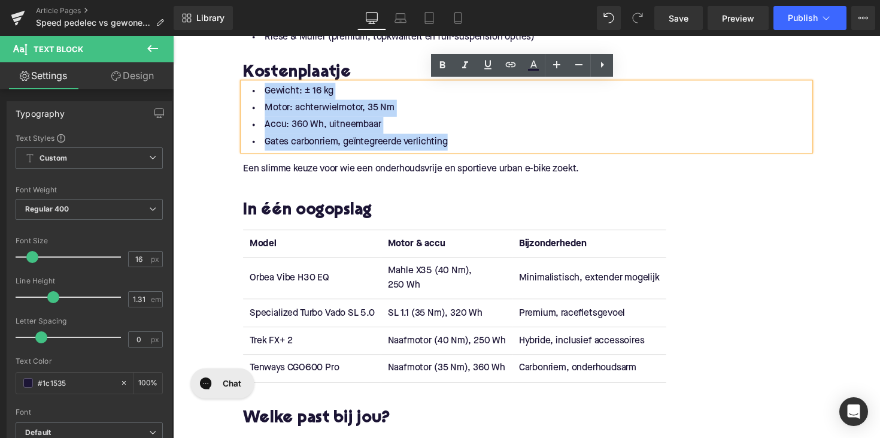
drag, startPoint x: 453, startPoint y: 144, endPoint x: 258, endPoint y: 90, distance: 202.4
click at [258, 90] on ul "Gewicht: ± 16 kg Motor: achterwielmotor, 35 Nm Accu: 360 Wh, uitneembaar Gates …" at bounding box center [535, 118] width 581 height 69
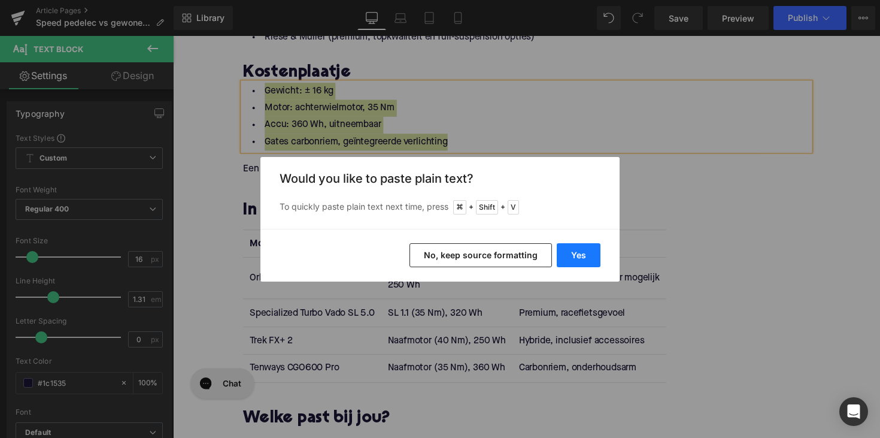
click at [583, 258] on button "Yes" at bounding box center [579, 255] width 44 height 24
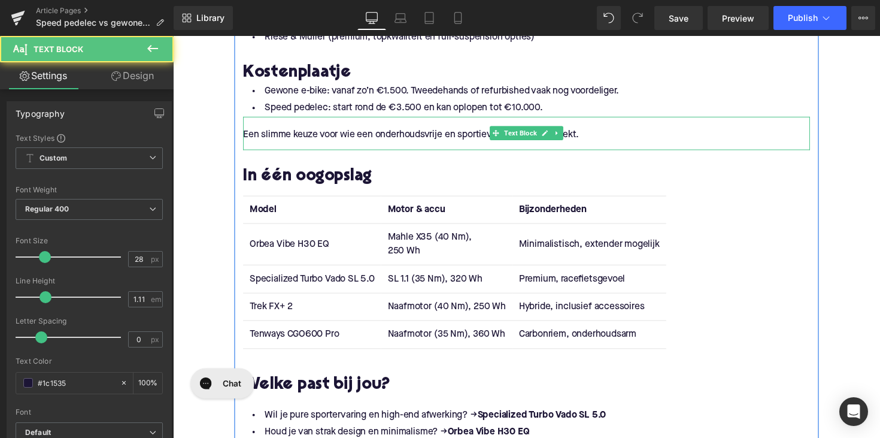
click at [353, 141] on p "Een slimme keuze voor wie een onderhoudsvrije en sportieve urban e-bike zoekt." at bounding box center [535, 137] width 581 height 13
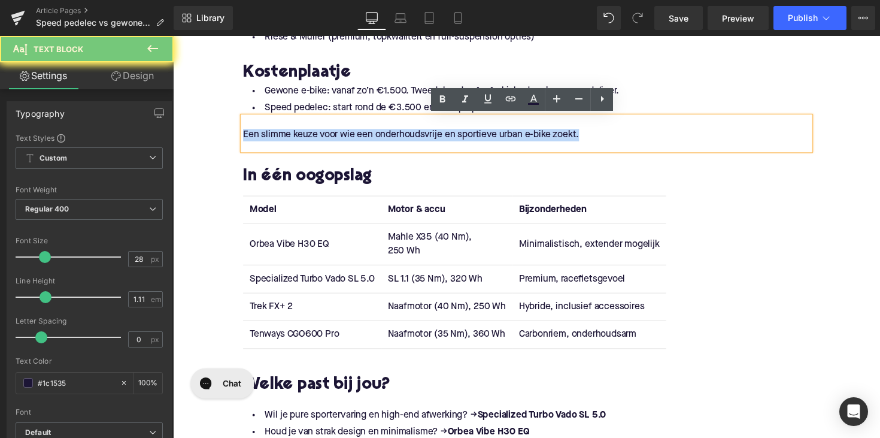
click at [353, 141] on p "Een slimme keuze voor wie een onderhoudsvrije en sportieve urban e-bike zoekt." at bounding box center [535, 137] width 581 height 13
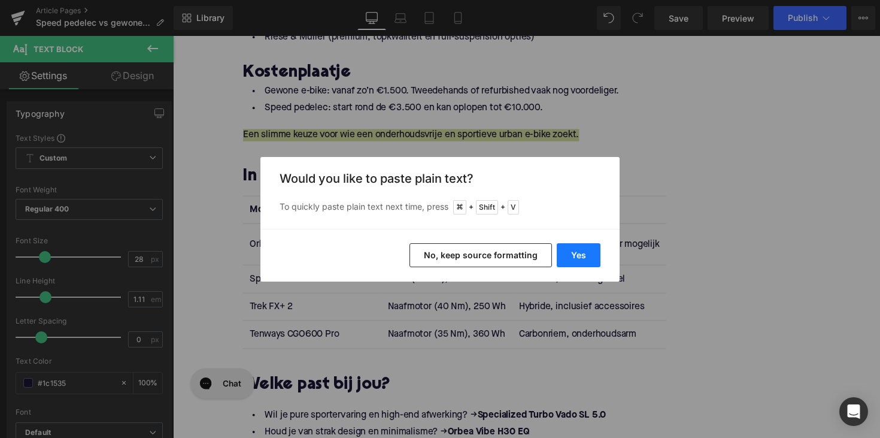
drag, startPoint x: 571, startPoint y: 252, endPoint x: 130, endPoint y: 91, distance: 469.9
click at [571, 252] on button "Yes" at bounding box center [579, 255] width 44 height 24
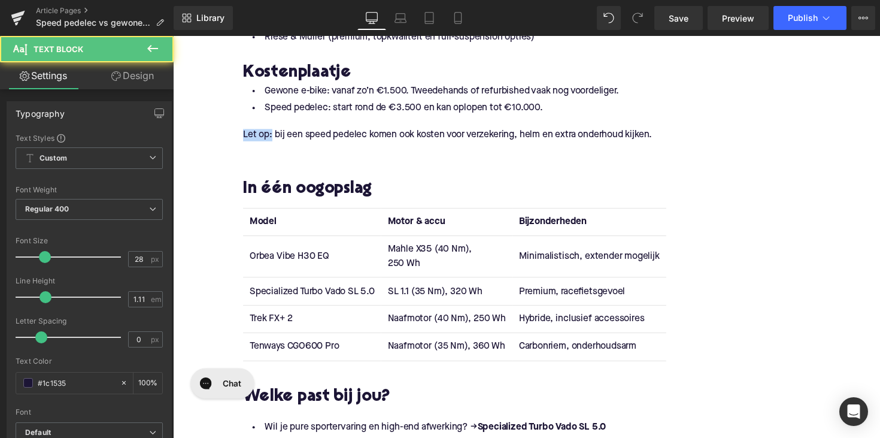
drag, startPoint x: 273, startPoint y: 138, endPoint x: 231, endPoint y: 138, distance: 41.3
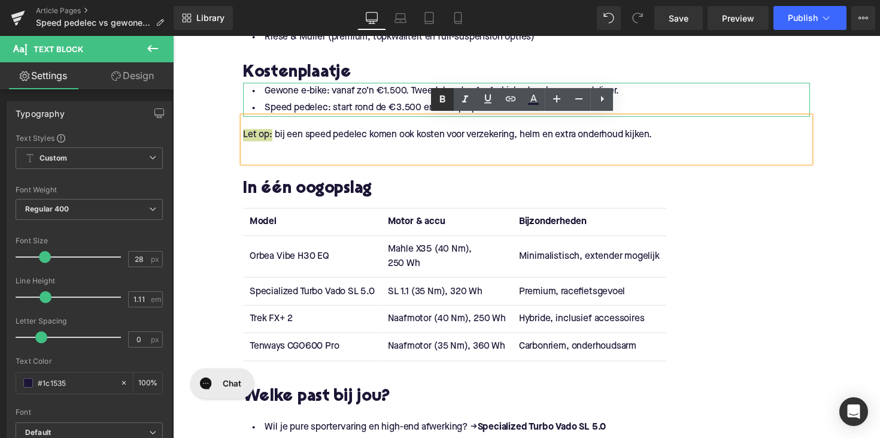
click at [440, 96] on icon at bounding box center [442, 99] width 14 height 14
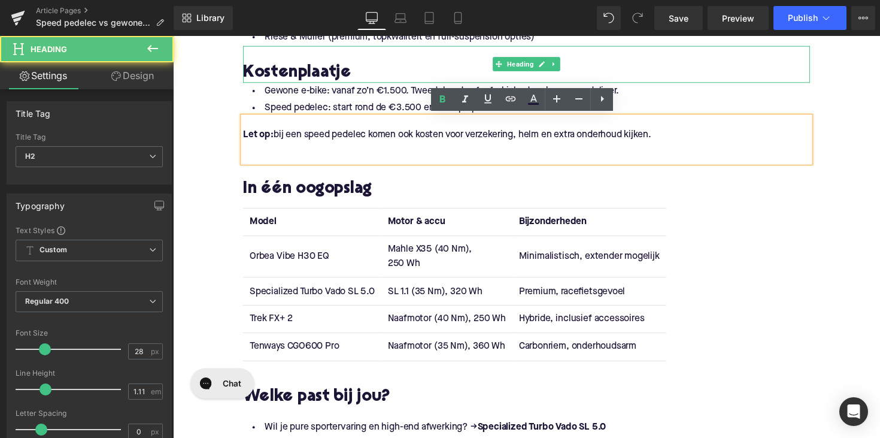
click at [354, 74] on h2 "Kostenplaatje" at bounding box center [535, 74] width 581 height 19
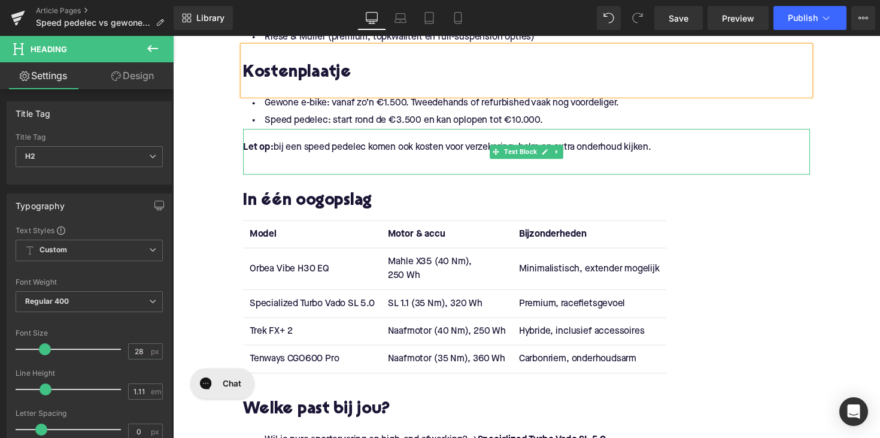
click at [315, 168] on p at bounding box center [535, 162] width 581 height 13
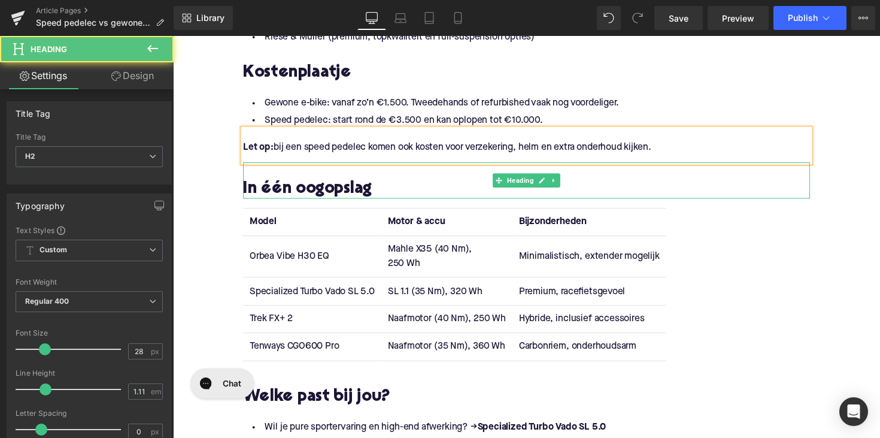
click at [306, 195] on h2 "In één oogopslag" at bounding box center [535, 193] width 581 height 19
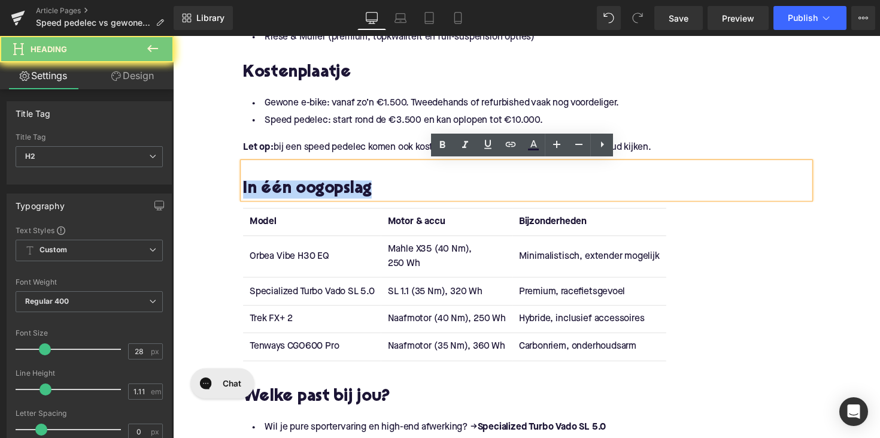
click at [306, 195] on h2 "In één oogopslag" at bounding box center [535, 193] width 581 height 19
paste div
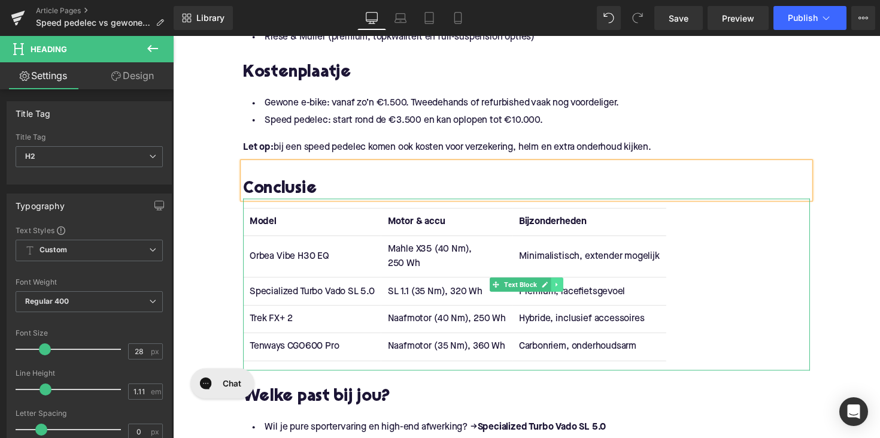
click at [568, 292] on icon at bounding box center [567, 290] width 7 height 7
click at [573, 291] on icon at bounding box center [573, 290] width 7 height 7
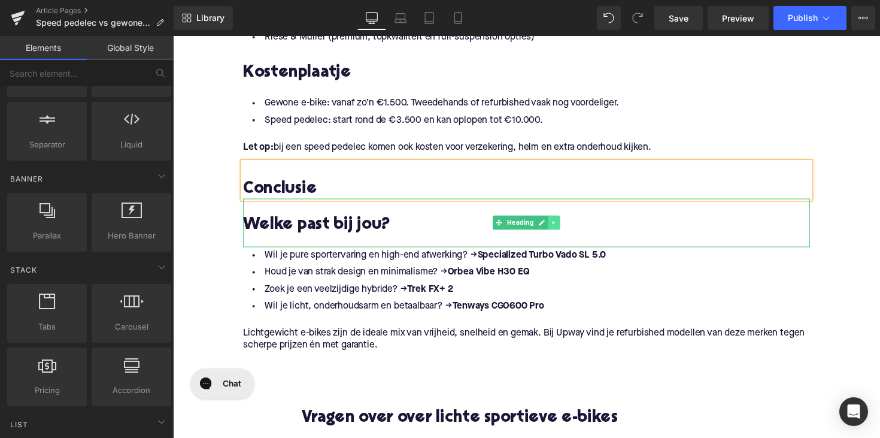
click at [564, 225] on icon at bounding box center [564, 226] width 7 height 7
click at [564, 227] on link at bounding box center [570, 227] width 13 height 14
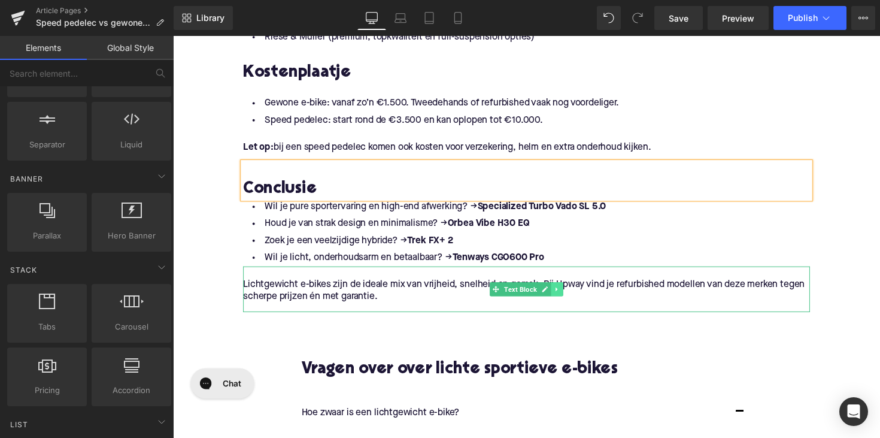
click at [566, 300] on link at bounding box center [567, 295] width 13 height 14
click at [561, 296] on icon at bounding box center [560, 295] width 7 height 7
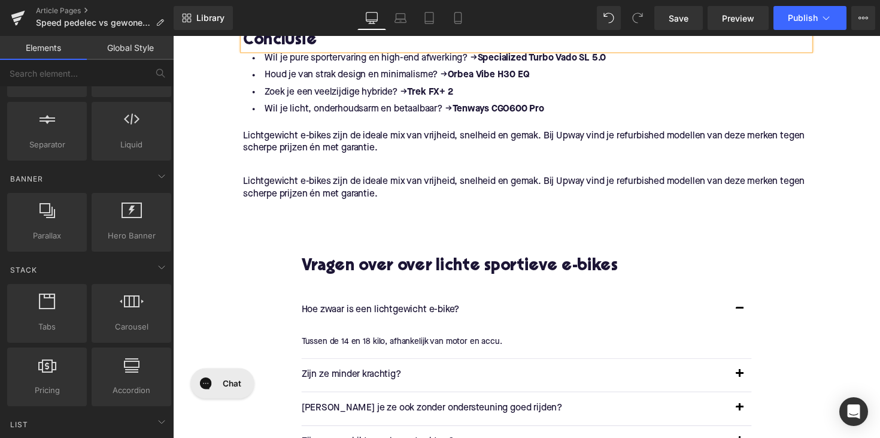
scroll to position [2184, 0]
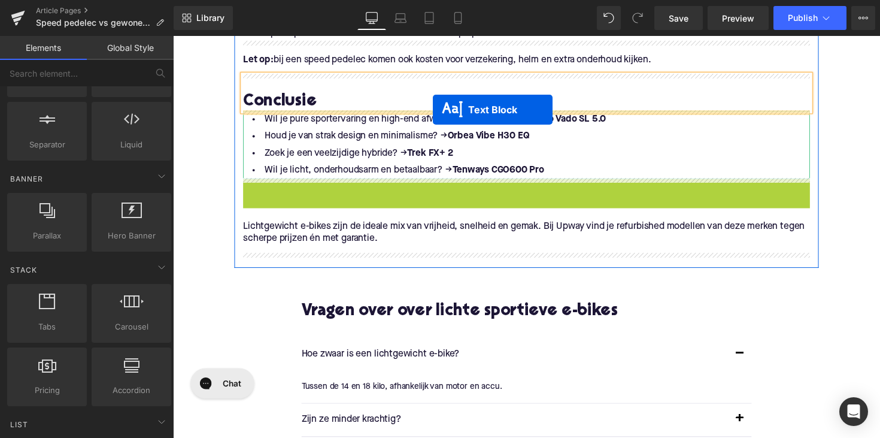
drag, startPoint x: 482, startPoint y: 206, endPoint x: 439, endPoint y: 111, distance: 104.0
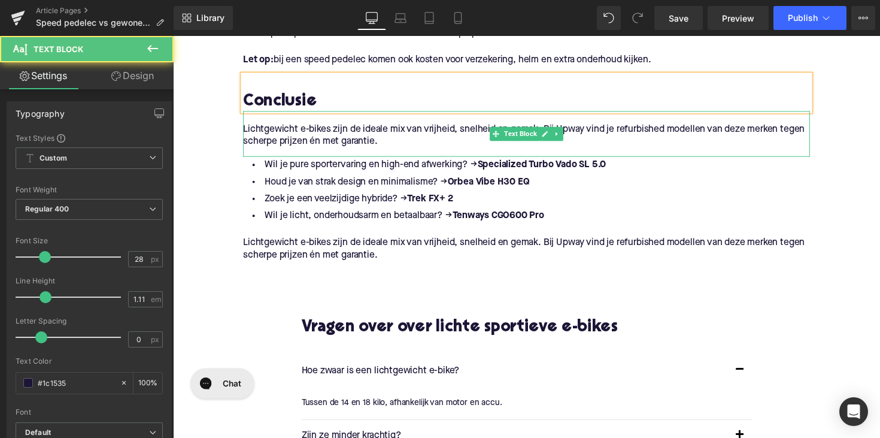
click at [373, 140] on p "Lichtgewicht e-bikes zijn de ideale mix van vrijheid, snelheid en gemak. Bij Up…" at bounding box center [535, 138] width 581 height 25
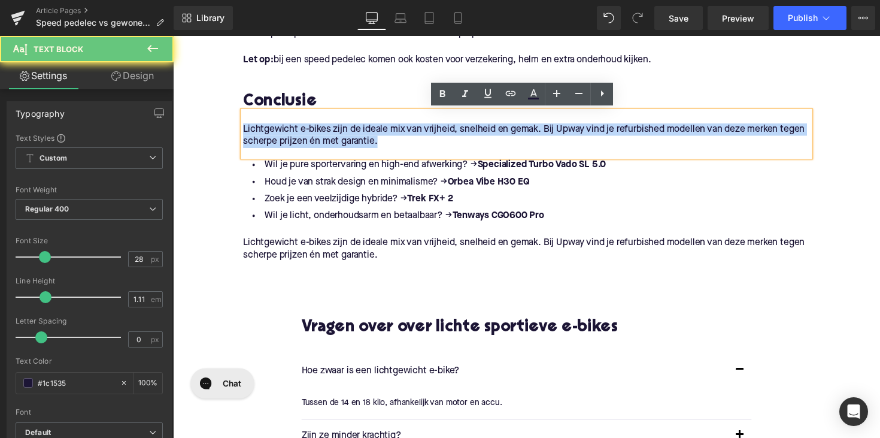
drag, startPoint x: 386, startPoint y: 143, endPoint x: 216, endPoint y: 135, distance: 170.9
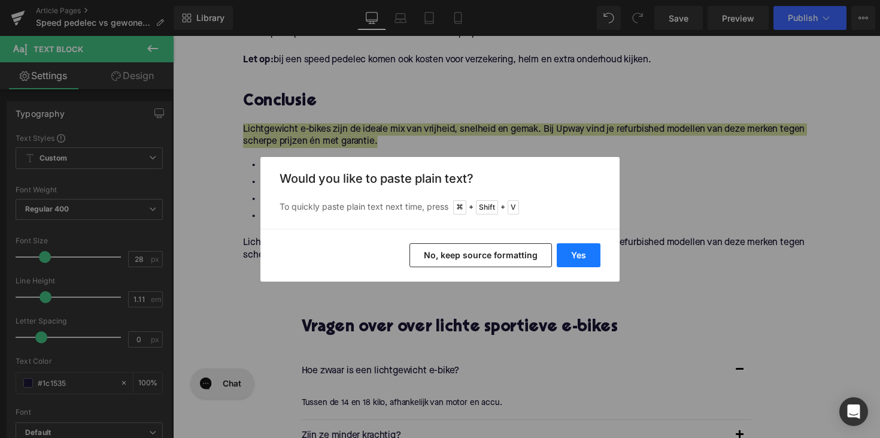
click at [577, 261] on button "Yes" at bounding box center [579, 255] width 44 height 24
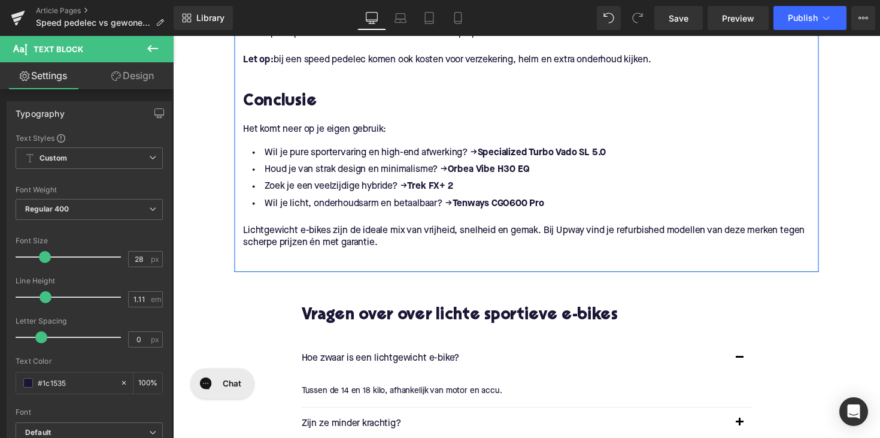
click at [556, 208] on li "Wil je licht, onderhoudsarm en betaalbaar? → Tenways CGO600 Pro" at bounding box center [535, 207] width 581 height 17
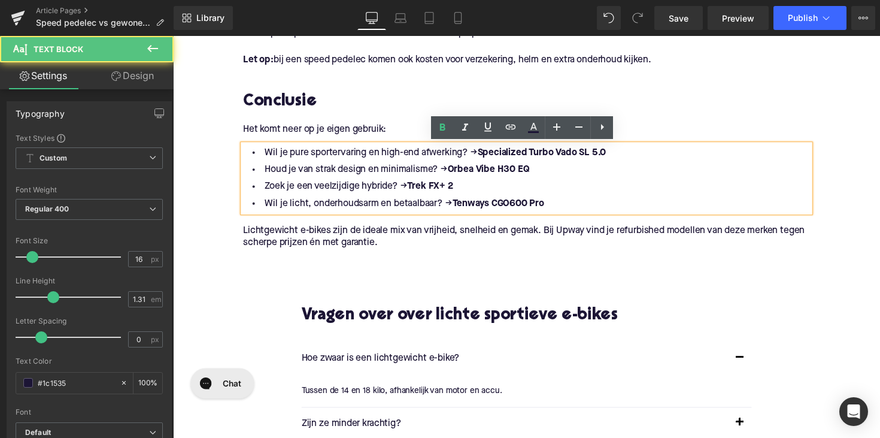
click at [562, 208] on li "Wil je licht, onderhoudsarm en betaalbaar? → Tenways CGO600 Pro" at bounding box center [535, 207] width 581 height 17
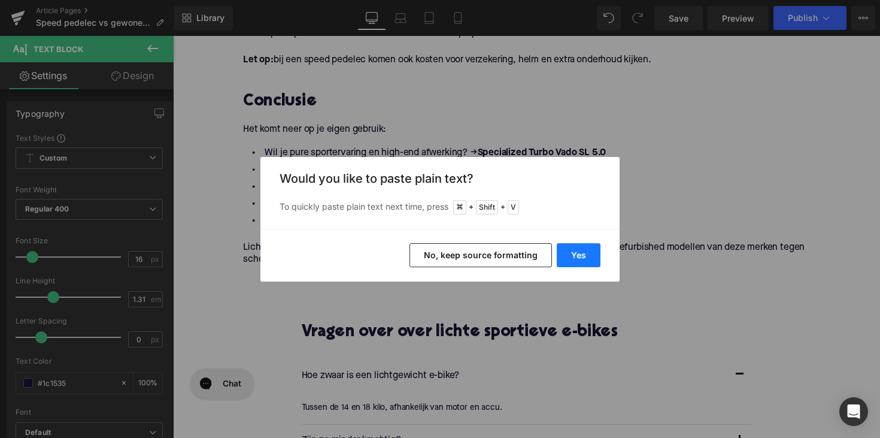
click at [578, 258] on button "Yes" at bounding box center [579, 255] width 44 height 24
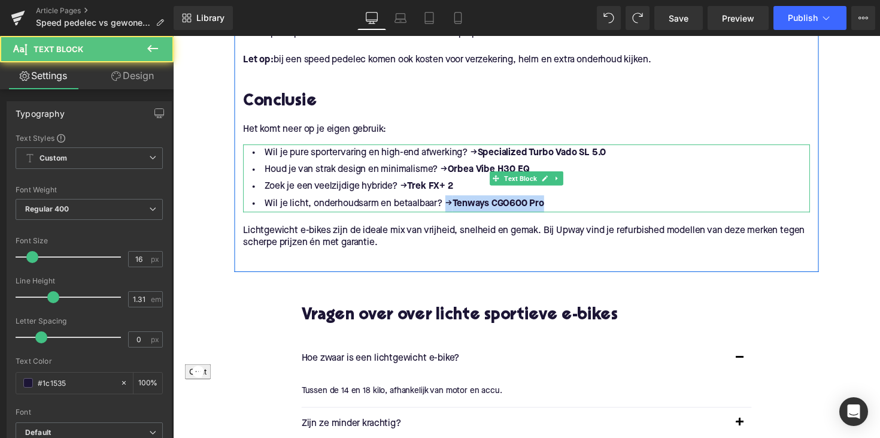
drag, startPoint x: 560, startPoint y: 210, endPoint x: 449, endPoint y: 211, distance: 110.8
click at [449, 211] on li "Wil je licht, onderhoudsarm en betaalbaar? → Tenways CGO600 Pro" at bounding box center [535, 207] width 581 height 17
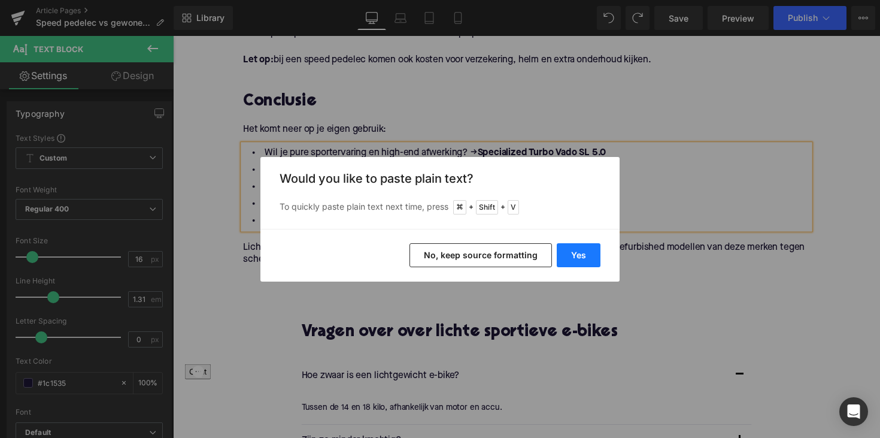
click at [586, 252] on button "Yes" at bounding box center [579, 255] width 44 height 24
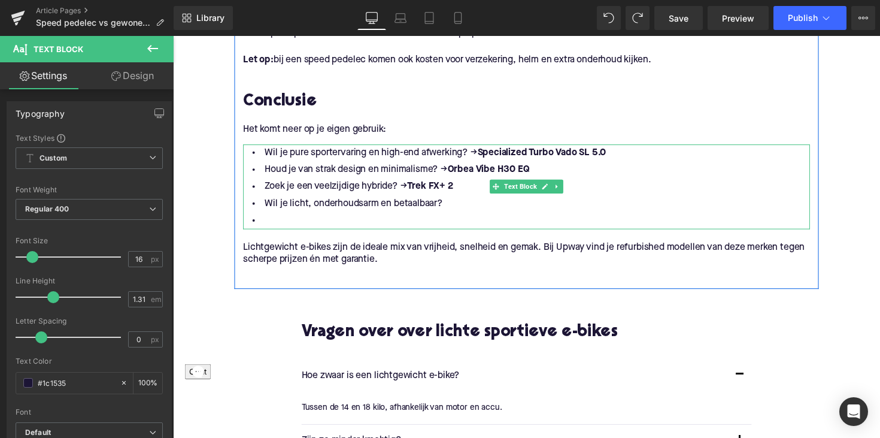
click at [451, 209] on li "Wil je licht, onderhoudsarm en betaalbaar?" at bounding box center [535, 207] width 581 height 17
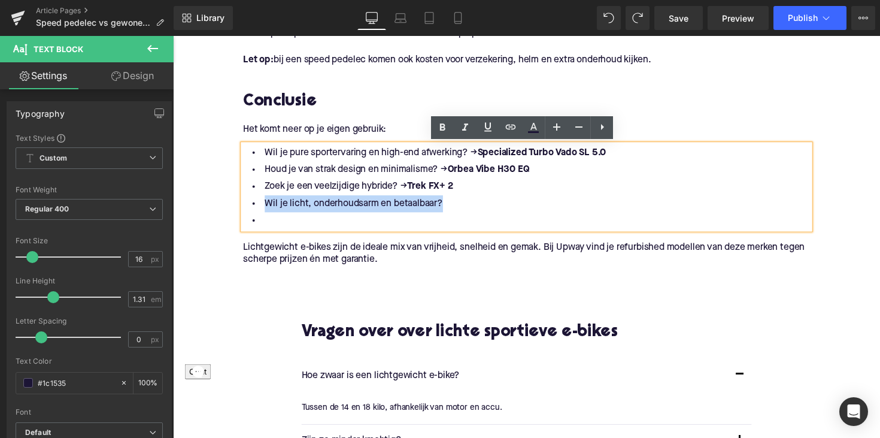
drag, startPoint x: 456, startPoint y: 208, endPoint x: 223, endPoint y: 206, distance: 232.4
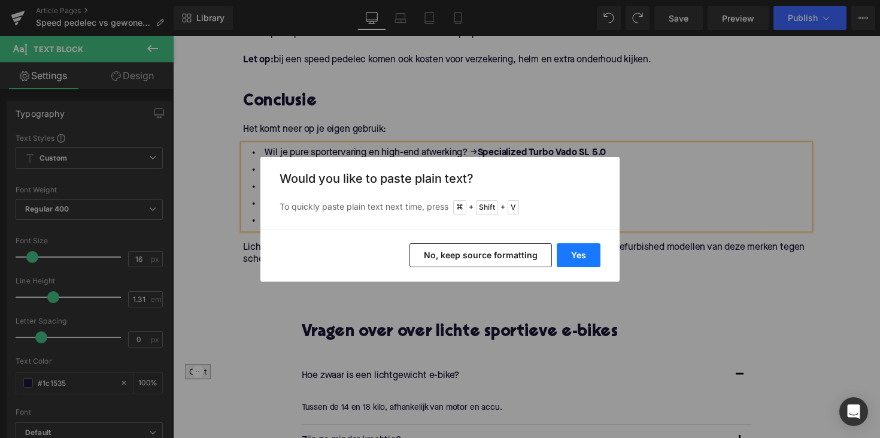
click at [569, 258] on button "Yes" at bounding box center [579, 255] width 44 height 24
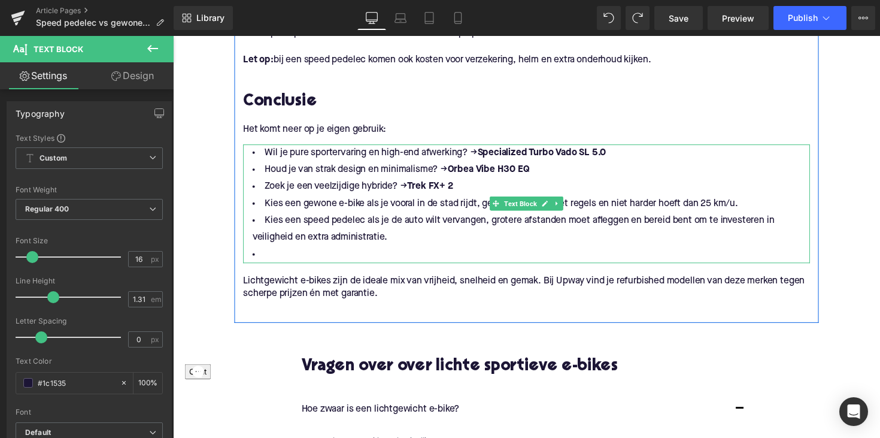
click at [302, 258] on li at bounding box center [535, 260] width 581 height 17
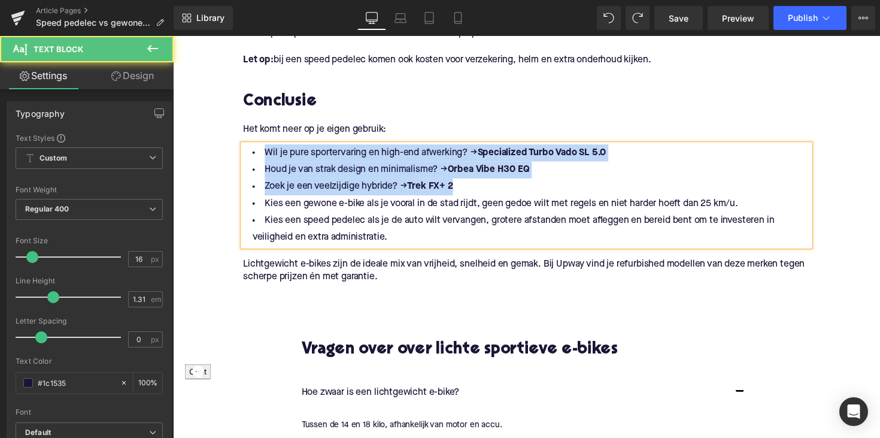
drag, startPoint x: 464, startPoint y: 189, endPoint x: 239, endPoint y: 151, distance: 227.7
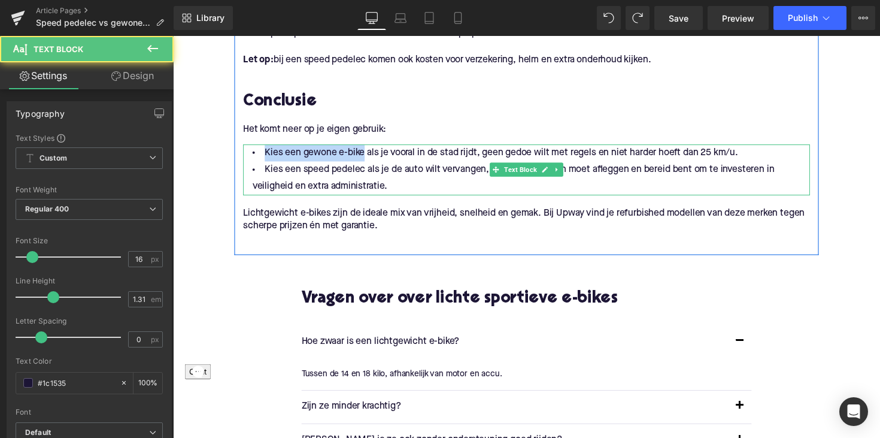
drag, startPoint x: 364, startPoint y: 156, endPoint x: 255, endPoint y: 157, distance: 109.0
click at [255, 157] on li "Kies een gewone e-bike als je vooral in de stad rijdt, geen gedoe wilt met rege…" at bounding box center [535, 155] width 581 height 17
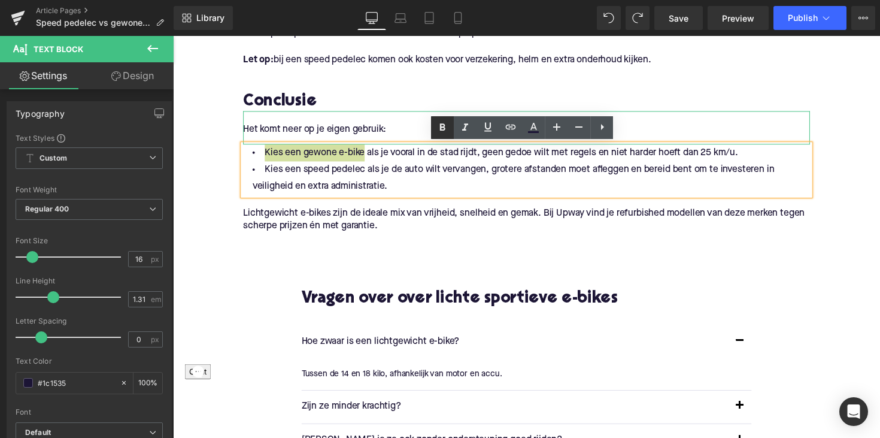
click at [437, 128] on icon at bounding box center [442, 127] width 14 height 14
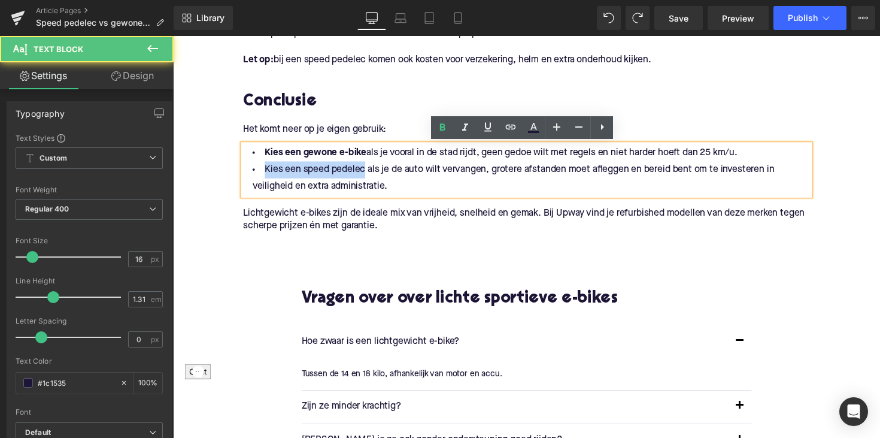
drag, startPoint x: 364, startPoint y: 175, endPoint x: 250, endPoint y: 174, distance: 113.8
click at [250, 174] on li "Kies een speed pedelec als je de auto wilt vervangen, grotere afstanden moet af…" at bounding box center [535, 182] width 581 height 35
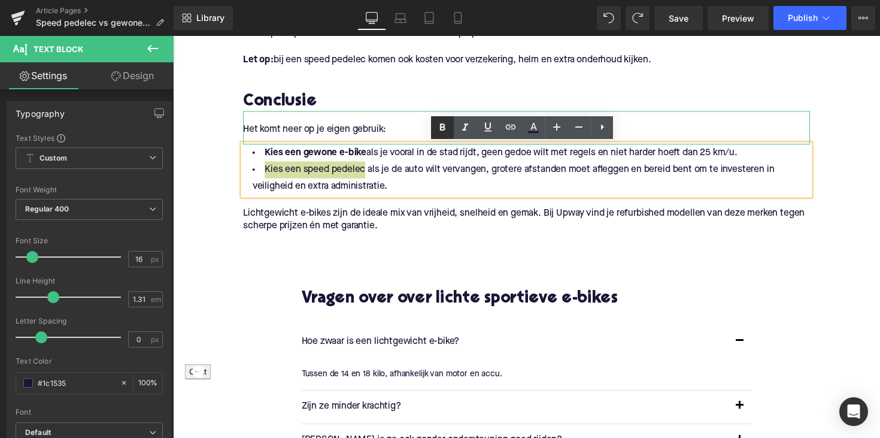
click at [434, 125] on link at bounding box center [442, 127] width 23 height 23
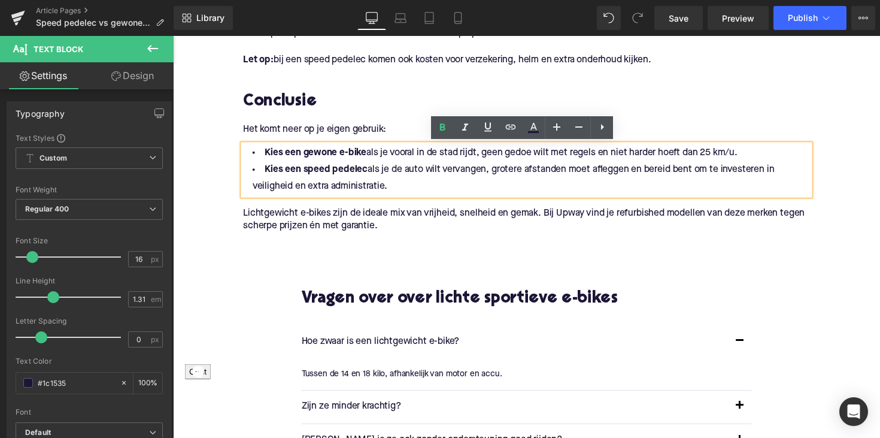
click at [437, 220] on p "Lichtgewicht e-bikes zijn de ideale mix van vrijheid, snelheid en gemak. Bij Up…" at bounding box center [535, 224] width 581 height 25
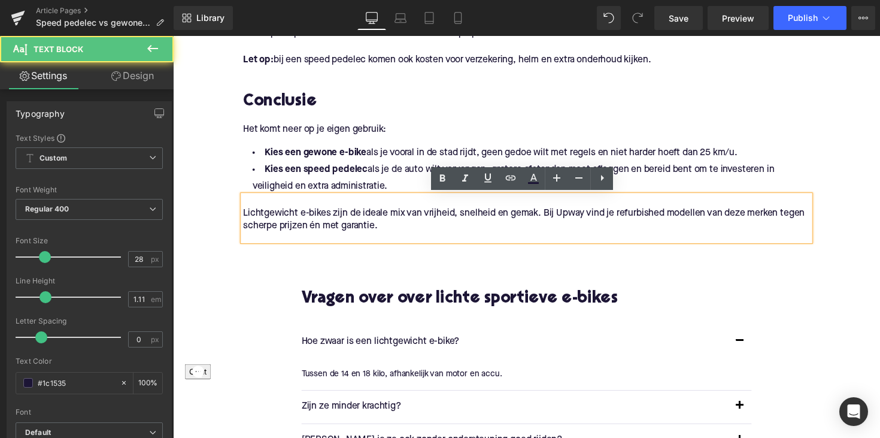
click at [383, 226] on p "Lichtgewicht e-bikes zijn de ideale mix van vrijheid, snelheid en gemak. Bij Up…" at bounding box center [535, 224] width 581 height 25
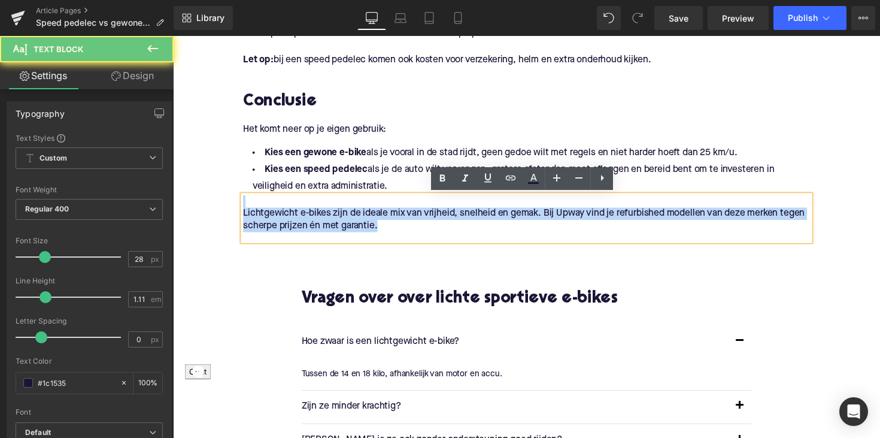
drag, startPoint x: 385, startPoint y: 229, endPoint x: 234, endPoint y: 205, distance: 152.2
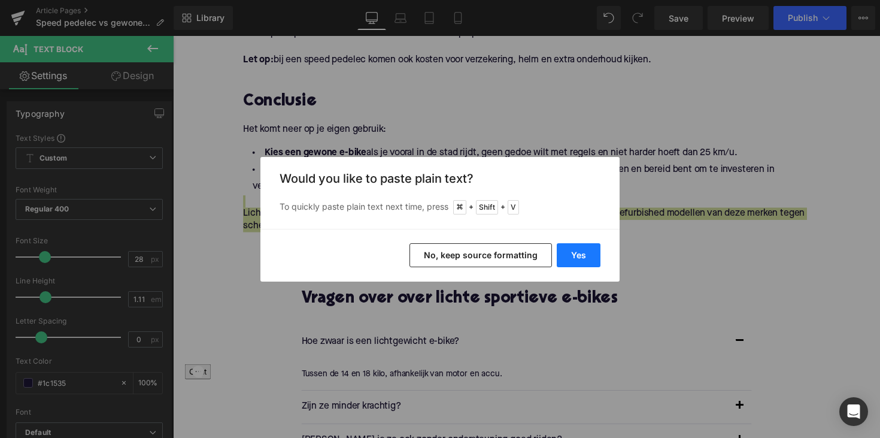
click at [582, 257] on button "Yes" at bounding box center [579, 255] width 44 height 24
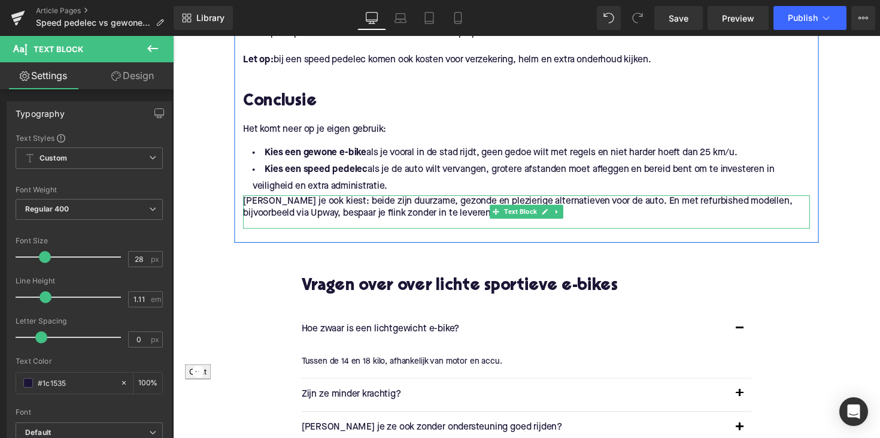
click at [274, 224] on div "[PERSON_NAME] je ook kiest: beide zijn duurzame, gezonde en plezierige alternat…" at bounding box center [535, 216] width 581 height 34
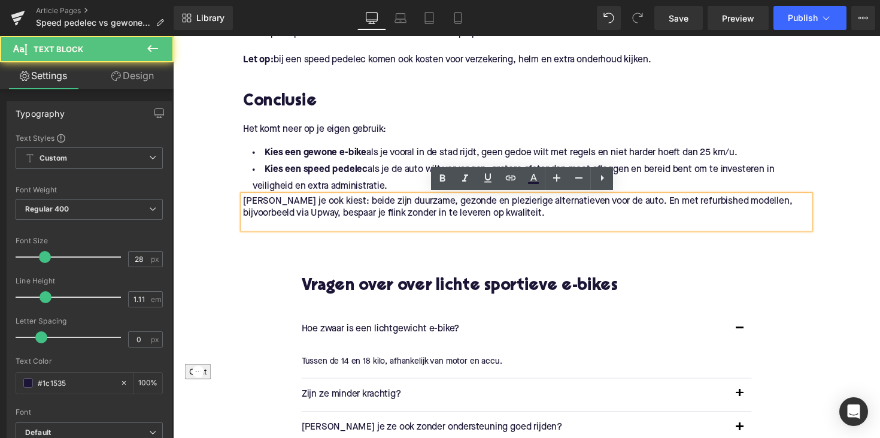
click at [245, 205] on p "[PERSON_NAME] je ook kiest: beide zijn duurzame, gezonde en plezierige alternat…" at bounding box center [535, 211] width 581 height 25
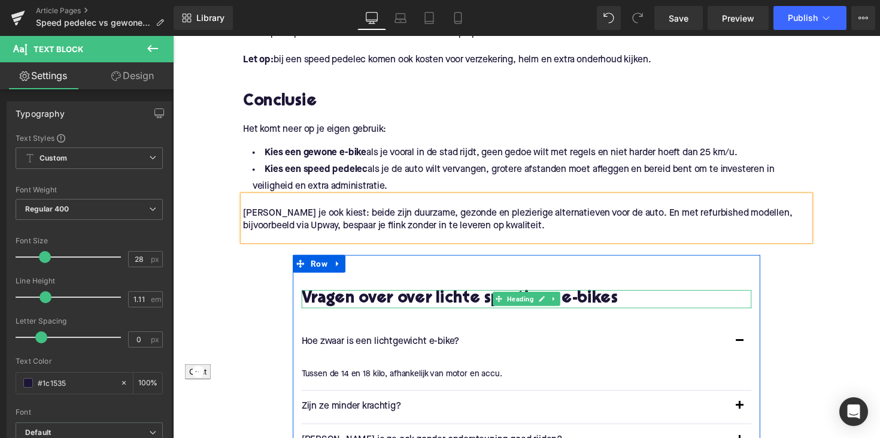
click at [449, 303] on h2 "Vragen over over lichte sportieve e-bikes" at bounding box center [535, 305] width 461 height 19
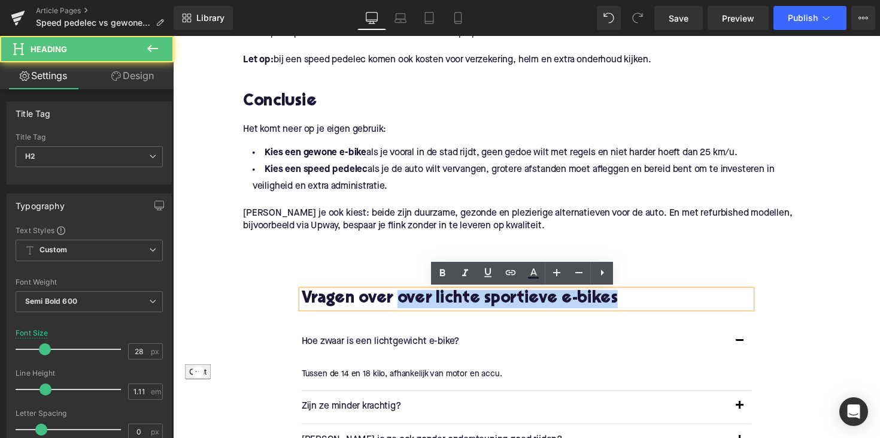
drag, startPoint x: 406, startPoint y: 303, endPoint x: 652, endPoint y: 295, distance: 245.7
click at [652, 296] on h2 "Vragen over over lichte sportieve e-bikes" at bounding box center [535, 305] width 461 height 19
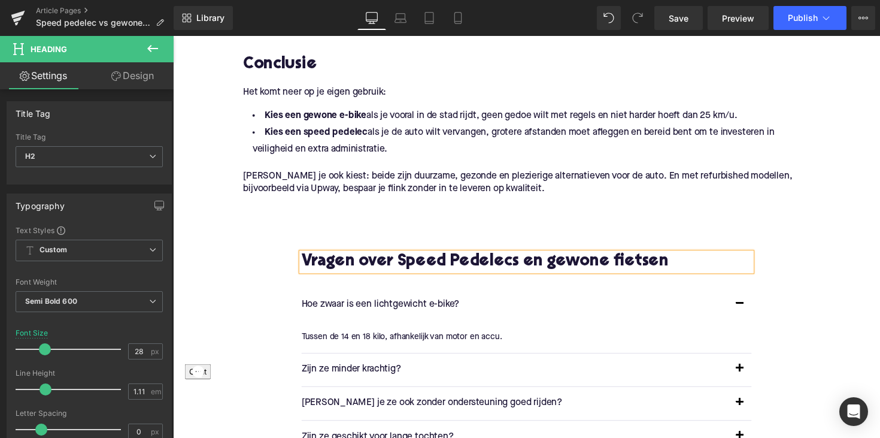
scroll to position [2250, 0]
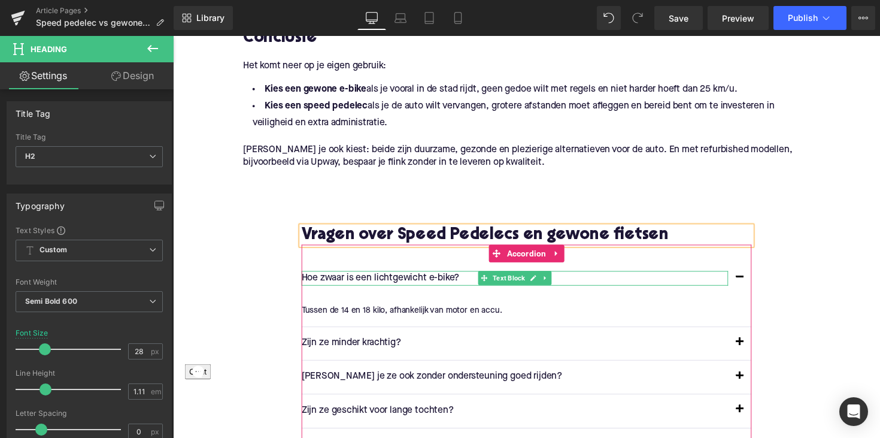
click at [357, 282] on p "Hoe zwaar is een lichtgewicht e-bike?" at bounding box center [523, 285] width 437 height 16
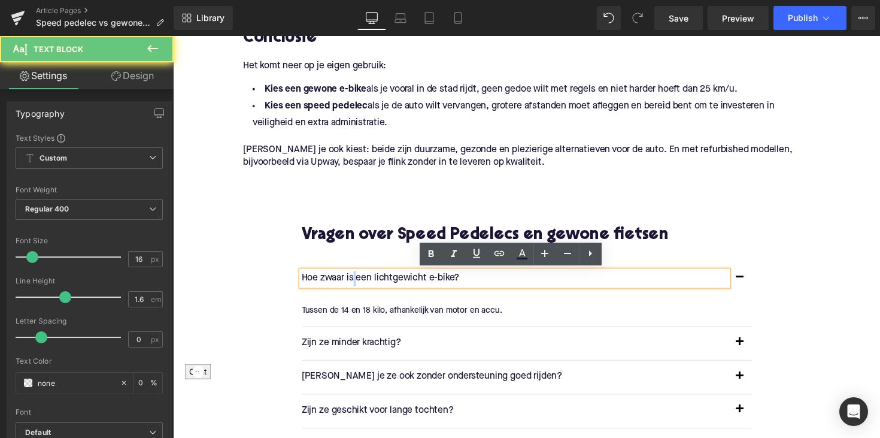
click at [357, 282] on p "Hoe zwaar is een lichtgewicht e-bike?" at bounding box center [523, 285] width 437 height 16
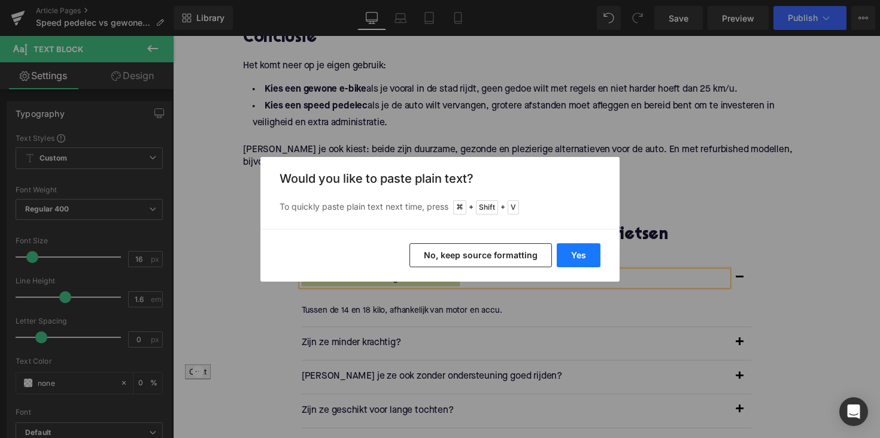
click at [586, 258] on button "Yes" at bounding box center [579, 255] width 44 height 24
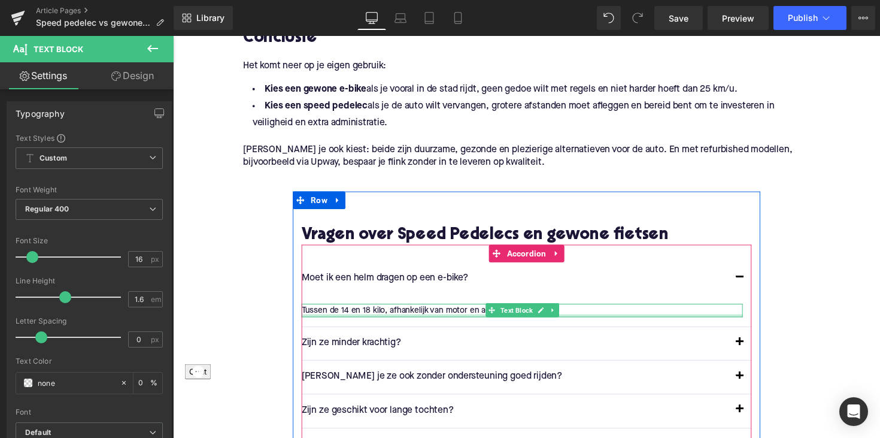
click at [376, 322] on div at bounding box center [531, 322] width 452 height 3
click at [376, 322] on p "Tussen de 14 en 18 kilo, afhankelijk van motor en accu." at bounding box center [531, 316] width 452 height 13
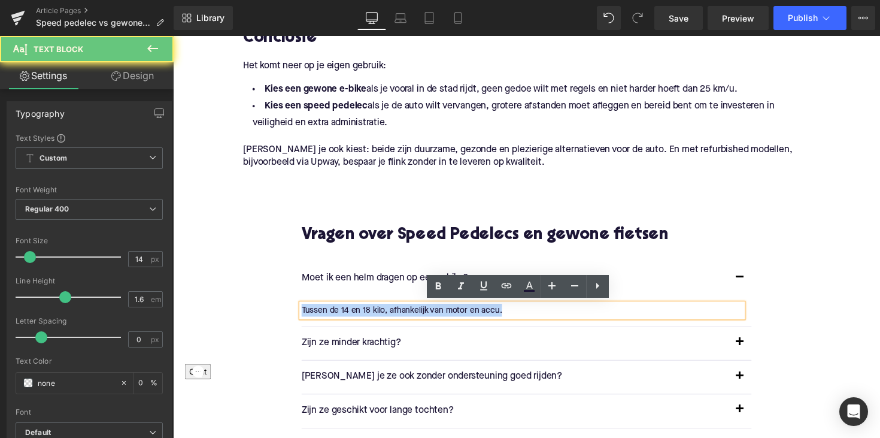
click at [376, 322] on p "Tussen de 14 en 18 kilo, afhankelijk van motor en accu." at bounding box center [531, 316] width 452 height 13
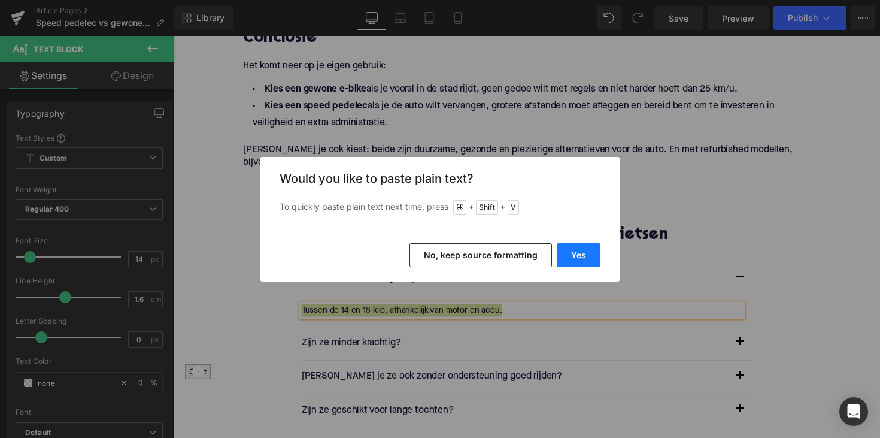
click at [568, 255] on button "Yes" at bounding box center [579, 255] width 44 height 24
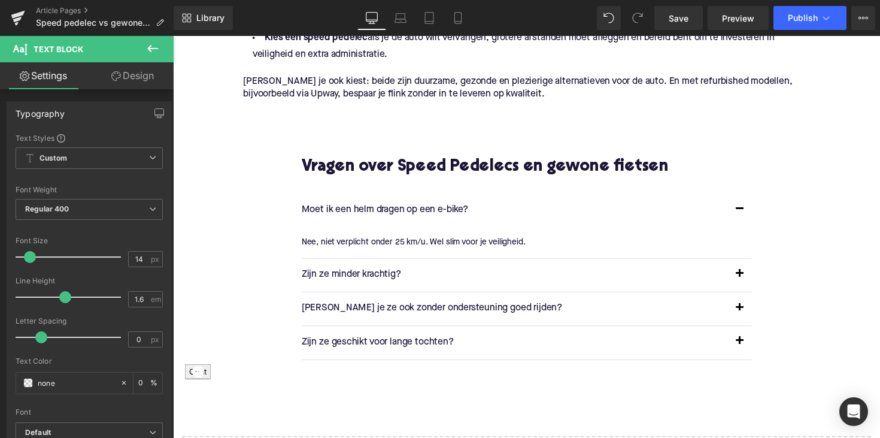
scroll to position [2371, 0]
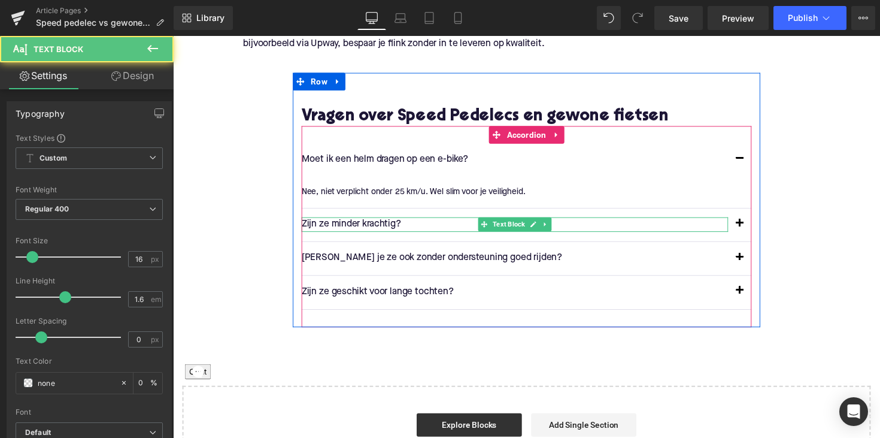
click at [349, 228] on p "Zijn ze minder krachtig?" at bounding box center [523, 230] width 437 height 16
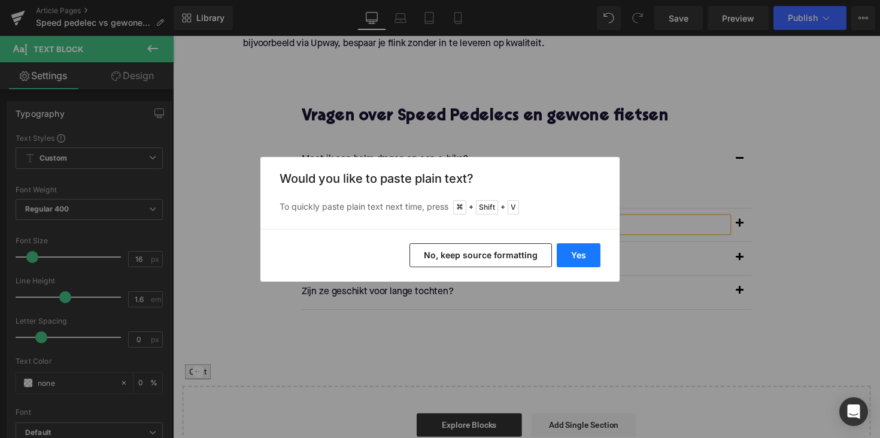
click at [586, 253] on button "Yes" at bounding box center [579, 255] width 44 height 24
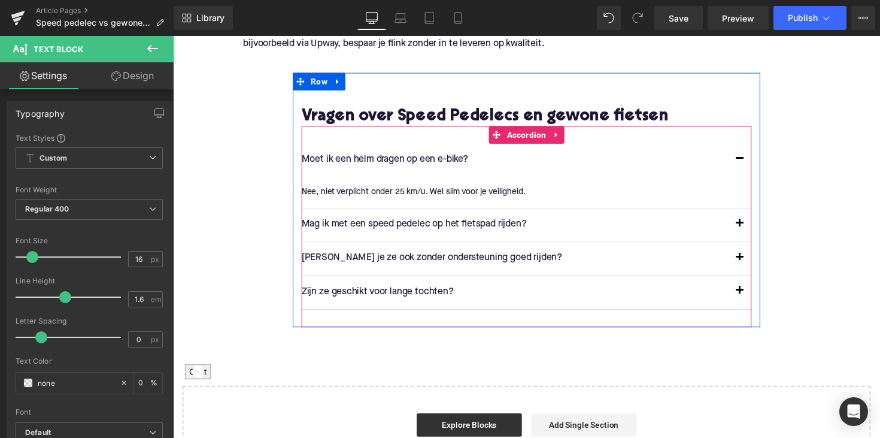
click at [754, 231] on span "button" at bounding box center [754, 231] width 0 height 0
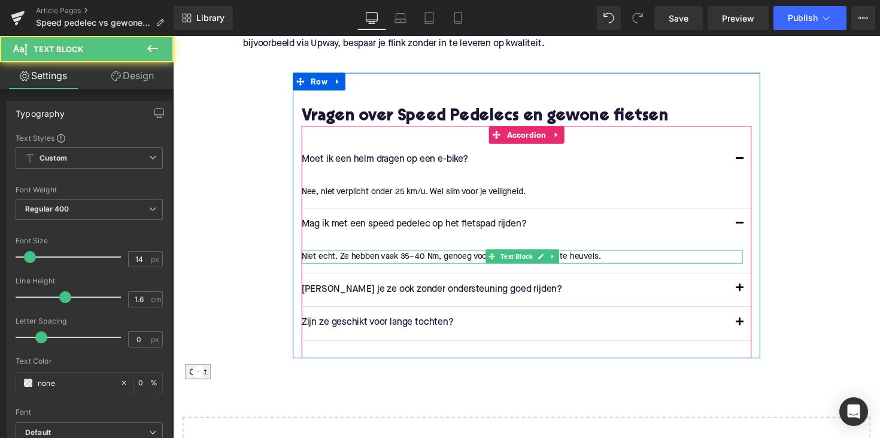
click at [396, 255] on div "Niet echt. Ze hebben vaak 35–40 Nm, genoeg voor vlak terrein en lichte heuvels.…" at bounding box center [531, 261] width 452 height 13
click at [396, 255] on div "Niet echt. Ze hebben vaak 35–40 Nm, genoeg voor vlak terrein en lichte heuvels." at bounding box center [531, 261] width 452 height 13
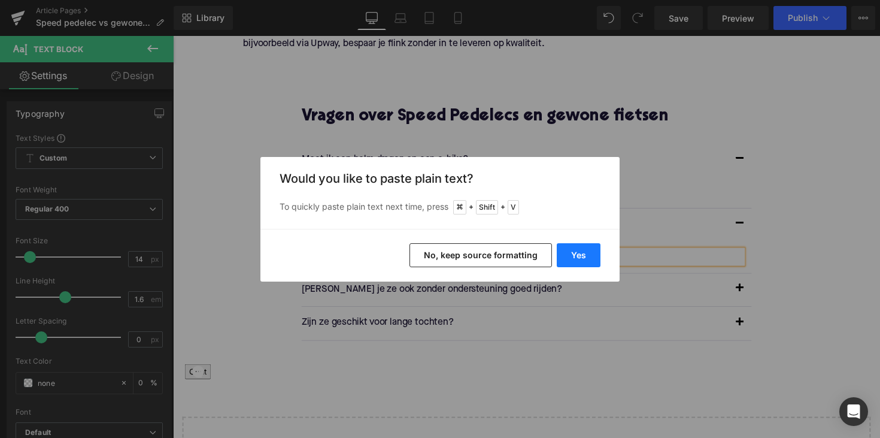
click at [570, 249] on button "Yes" at bounding box center [579, 255] width 44 height 24
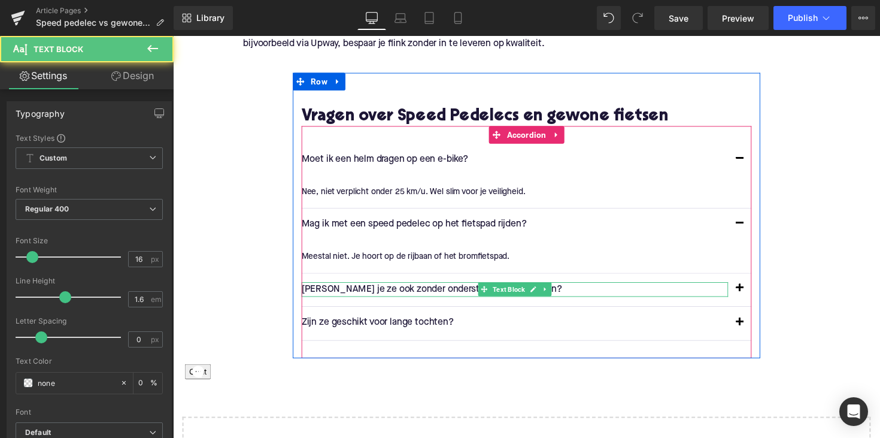
click at [417, 296] on p "[PERSON_NAME] je ze ook zonder ondersteuning goed rijden?" at bounding box center [523, 296] width 437 height 16
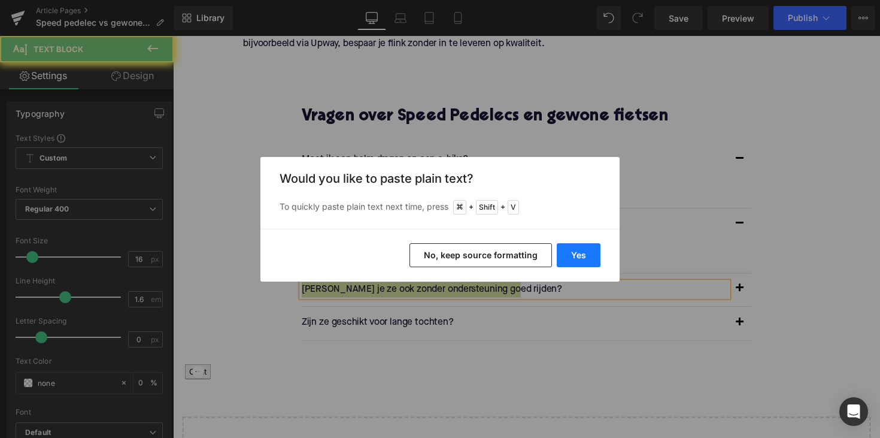
click at [579, 264] on button "Yes" at bounding box center [579, 255] width 44 height 24
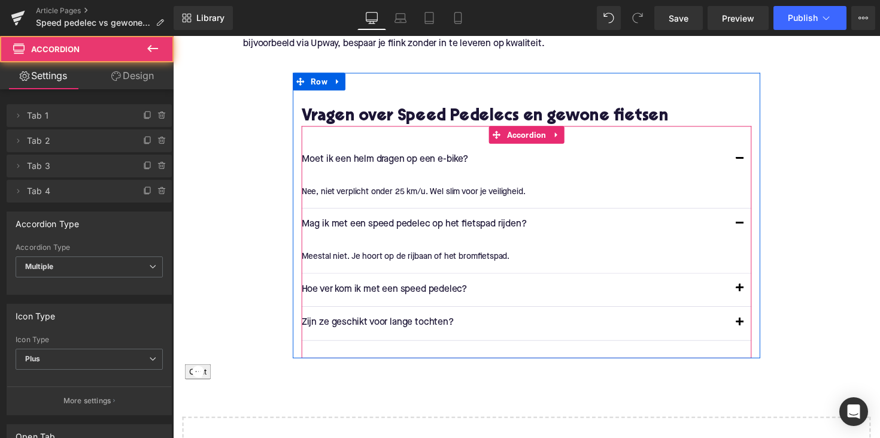
click at [754, 298] on span "button" at bounding box center [754, 298] width 0 height 0
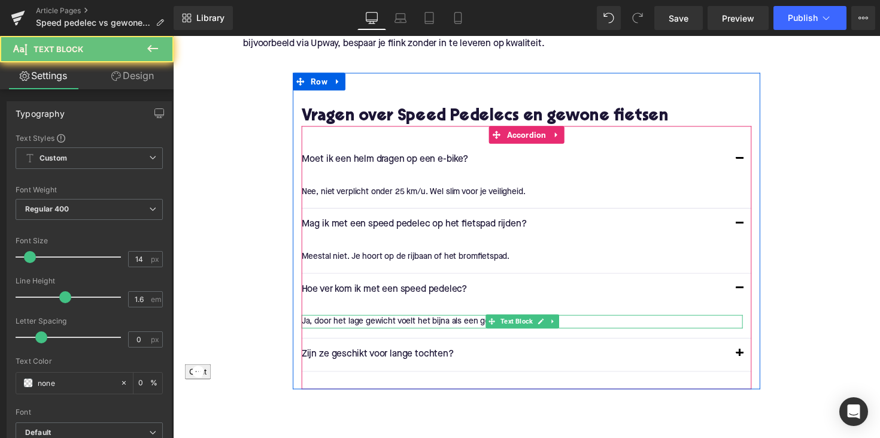
click at [447, 326] on p "Ja, door het lage gewicht voelt het bijna als een gewone sportfiets." at bounding box center [531, 328] width 452 height 13
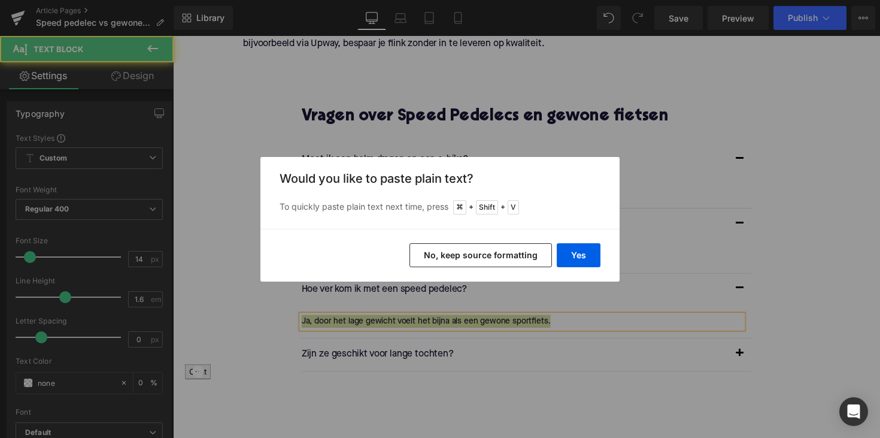
click at [590, 242] on div "Yes No, keep source formatting" at bounding box center [440, 255] width 359 height 53
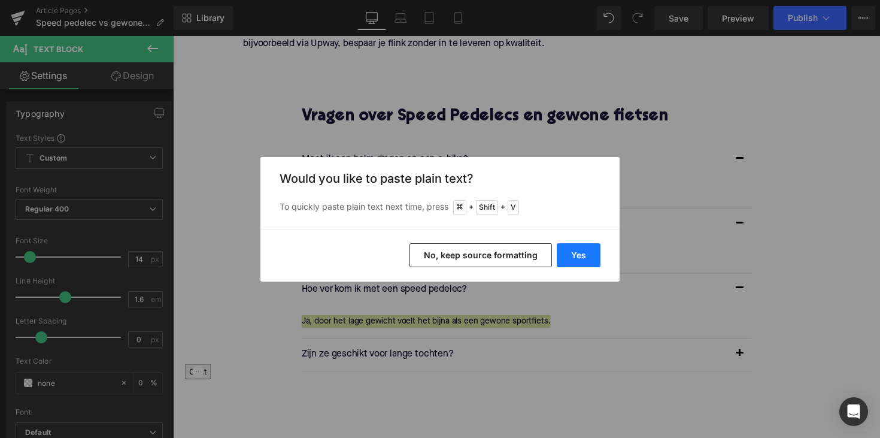
click at [586, 249] on button "Yes" at bounding box center [579, 255] width 44 height 24
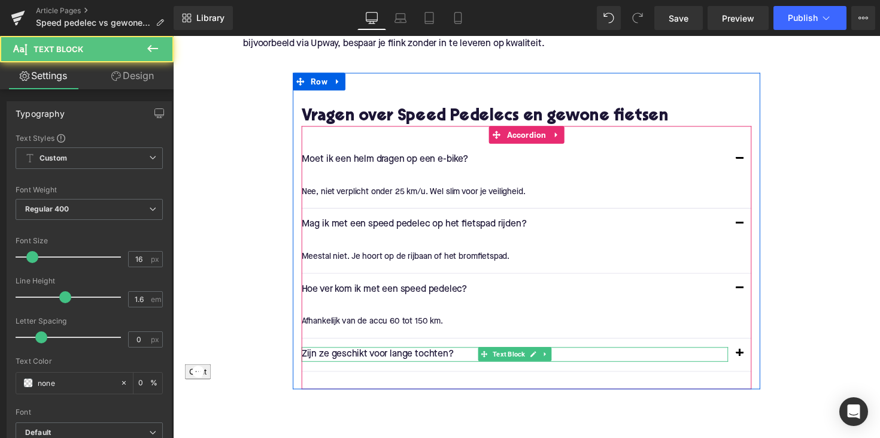
click at [402, 358] on p "Zijn ze geschikt voor lange tochten?" at bounding box center [523, 363] width 437 height 16
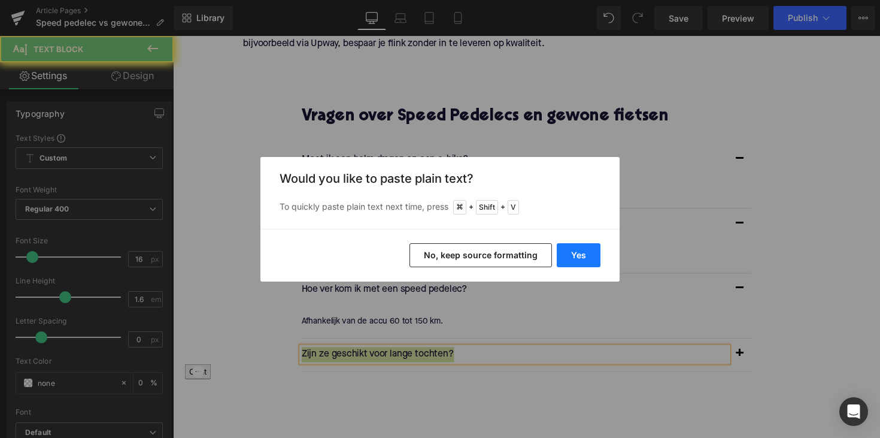
click at [560, 259] on button "Yes" at bounding box center [579, 255] width 44 height 24
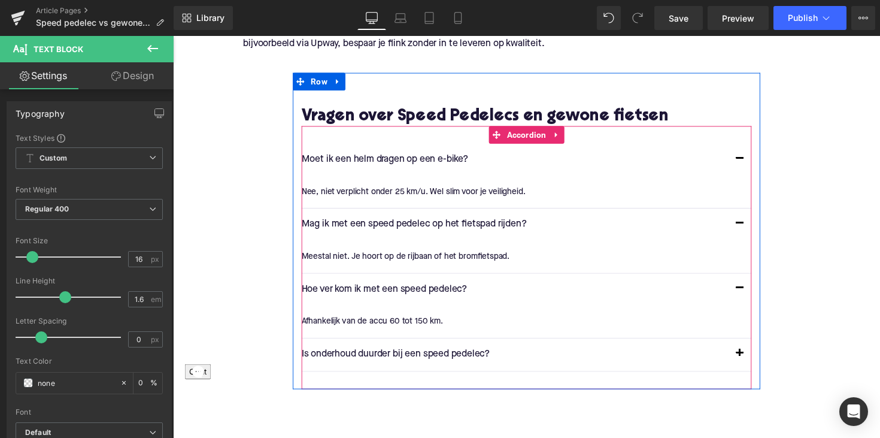
click at [755, 358] on button "button" at bounding box center [754, 363] width 24 height 34
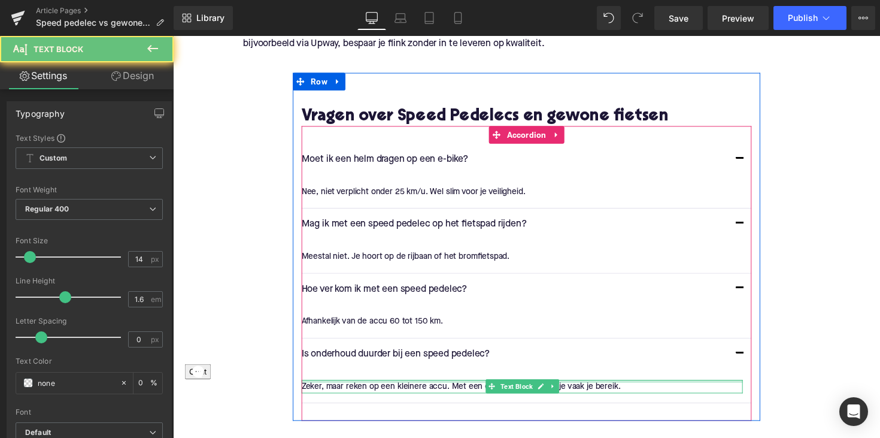
click at [401, 388] on div "Zeker, maar reken op een kleinere accu. Met een extender verdubbel je vaak je b…" at bounding box center [531, 394] width 452 height 13
click at [401, 388] on p "Zeker, maar reken op een kleinere accu. Met een extender verdubbel je vaak je b…" at bounding box center [531, 394] width 452 height 13
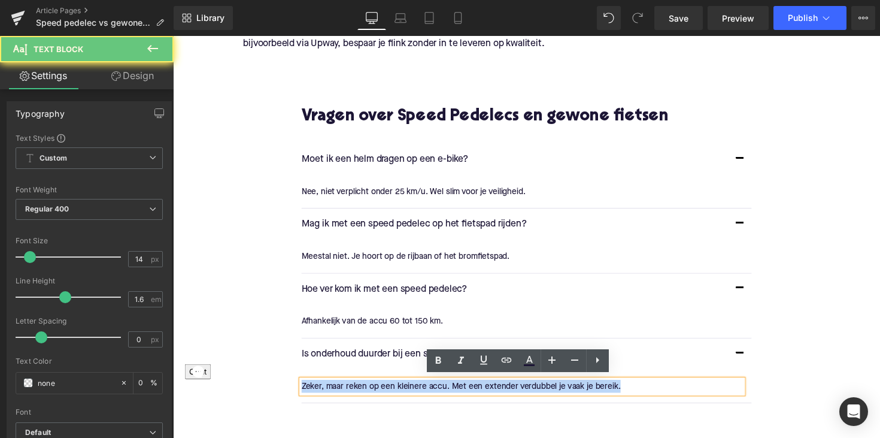
click at [401, 388] on p "Zeker, maar reken op een kleinere accu. Met een extender verdubbel je vaak je b…" at bounding box center [531, 394] width 452 height 13
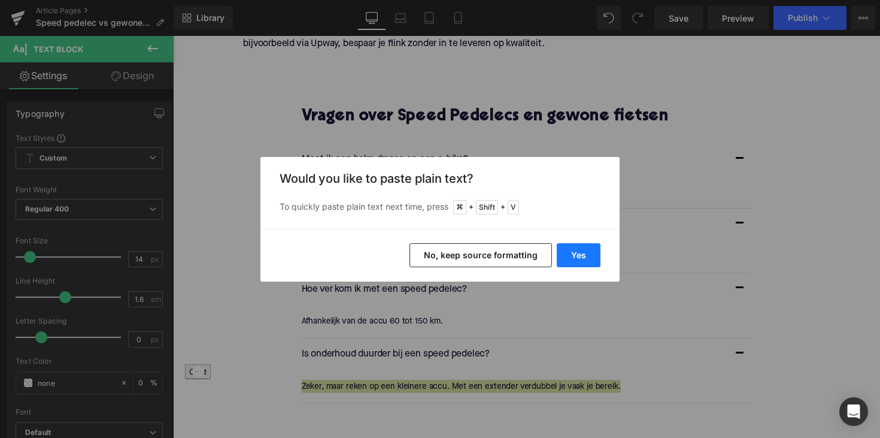
click at [576, 246] on button "Yes" at bounding box center [579, 255] width 44 height 24
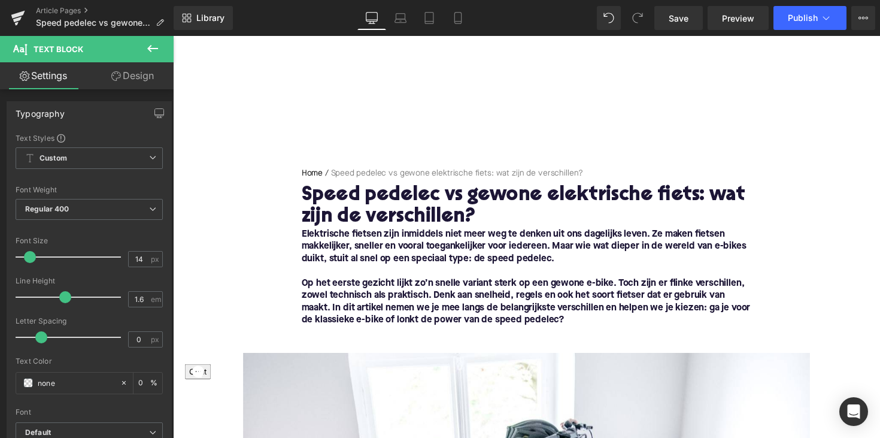
scroll to position [0, 0]
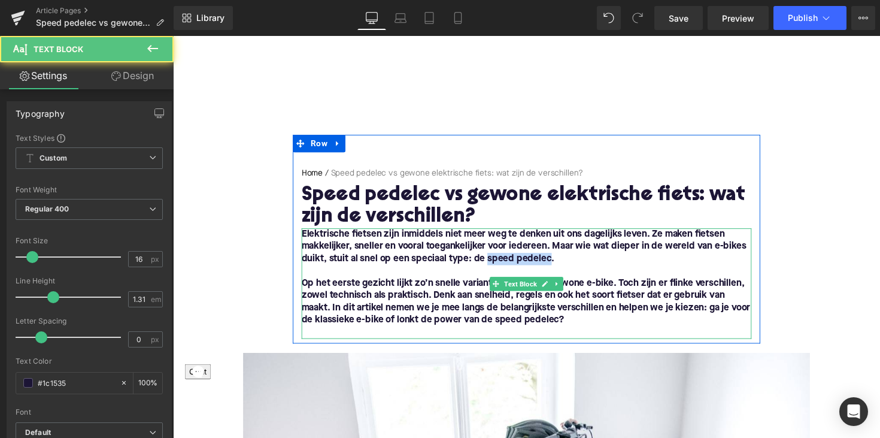
drag, startPoint x: 492, startPoint y: 265, endPoint x: 554, endPoint y: 265, distance: 61.7
click at [554, 265] on font "Elektrische fietsen zijn inmiddels niet meer weg te denken uit ons dagelijks le…" at bounding box center [533, 251] width 456 height 35
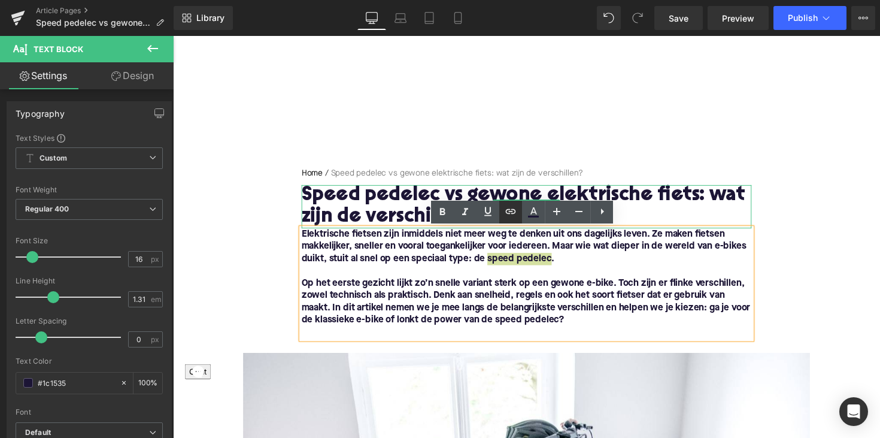
click at [505, 211] on icon at bounding box center [511, 211] width 14 height 14
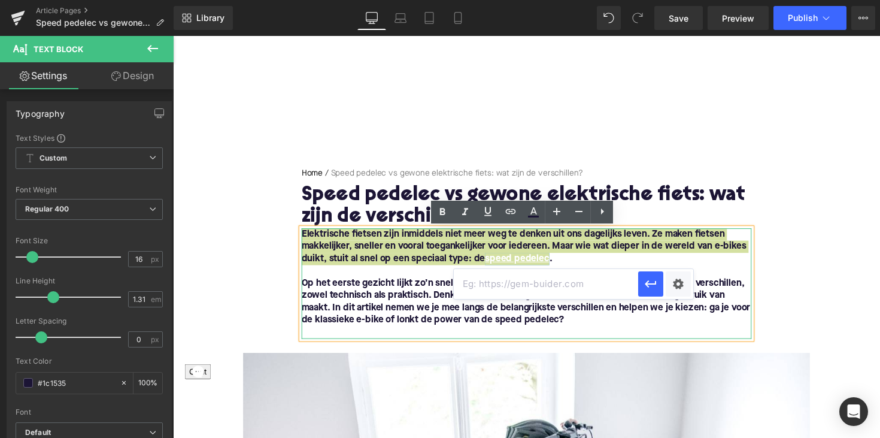
click at [505, 280] on input "text" at bounding box center [546, 284] width 184 height 30
paste input "[URL][DOMAIN_NAME]"
click at [647, 280] on icon "button" at bounding box center [651, 284] width 14 height 14
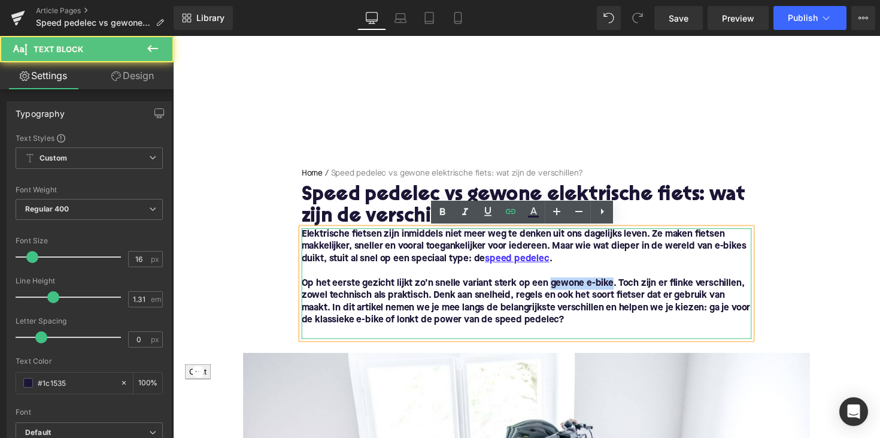
drag, startPoint x: 559, startPoint y: 289, endPoint x: 620, endPoint y: 291, distance: 61.1
click at [620, 291] on font "Op het eerste gezicht lijkt zo’n snelle variant sterk op een gewone e-bike. Toc…" at bounding box center [535, 307] width 460 height 47
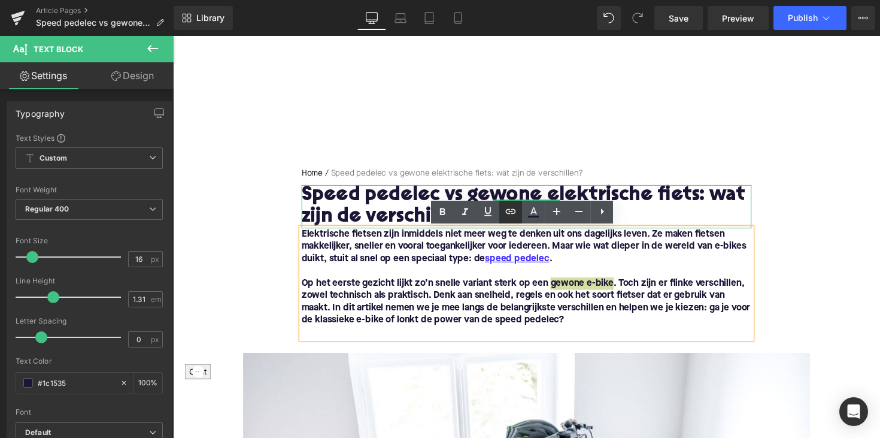
click at [511, 218] on icon at bounding box center [511, 211] width 14 height 14
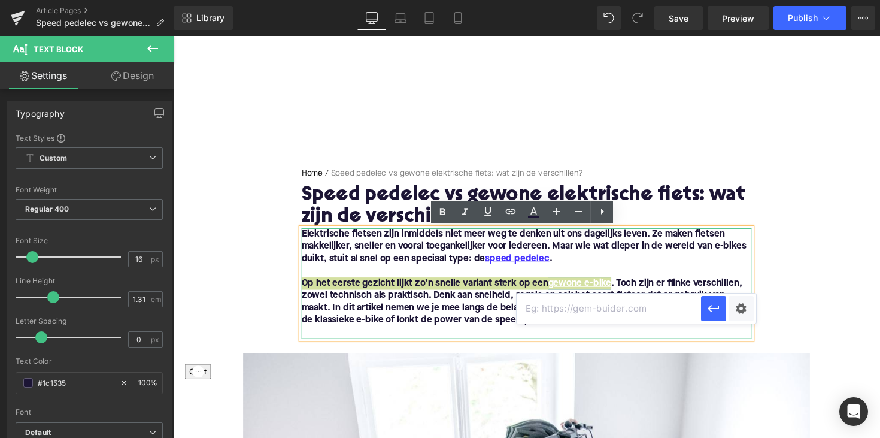
click at [572, 300] on input "text" at bounding box center [609, 308] width 184 height 30
type input "v"
paste input "[URL][DOMAIN_NAME]"
click at [717, 307] on icon "button" at bounding box center [714, 308] width 14 height 14
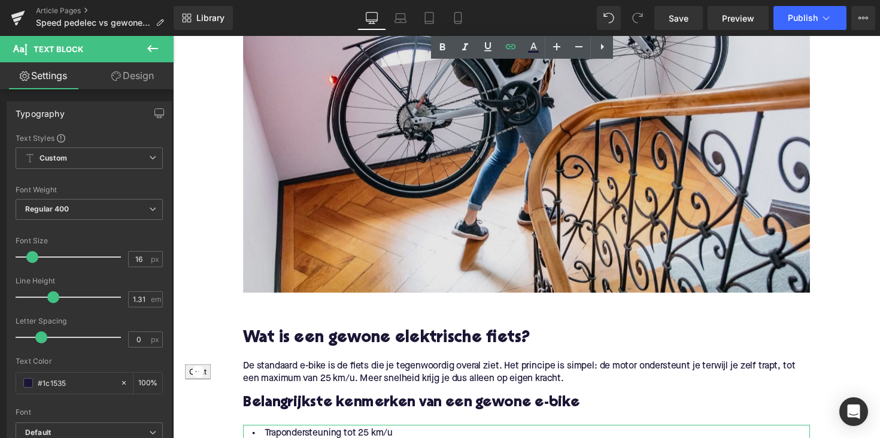
scroll to position [610, 0]
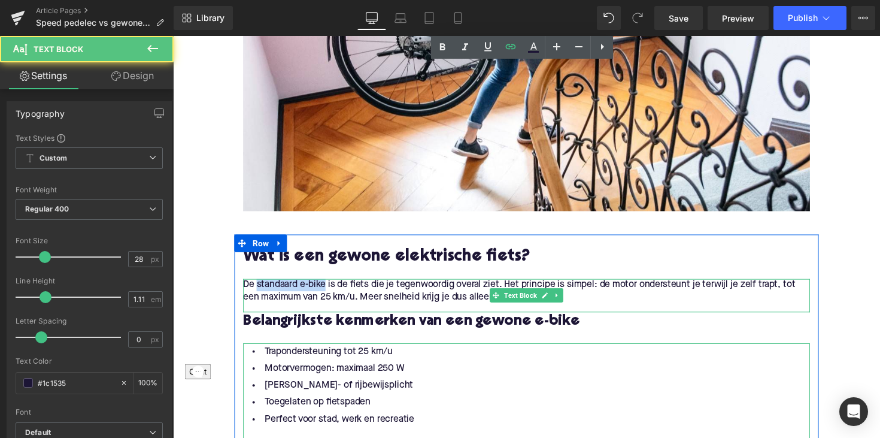
drag, startPoint x: 257, startPoint y: 292, endPoint x: 327, endPoint y: 293, distance: 70.1
click at [327, 293] on p "De standaard e-bike is de fiets die je tegenwoordig overal ziet. Het principe i…" at bounding box center [535, 297] width 581 height 25
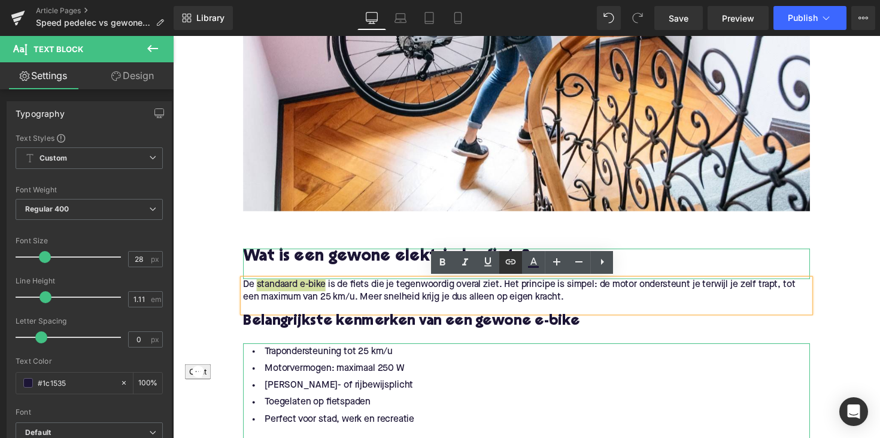
click at [510, 262] on icon at bounding box center [511, 261] width 10 height 5
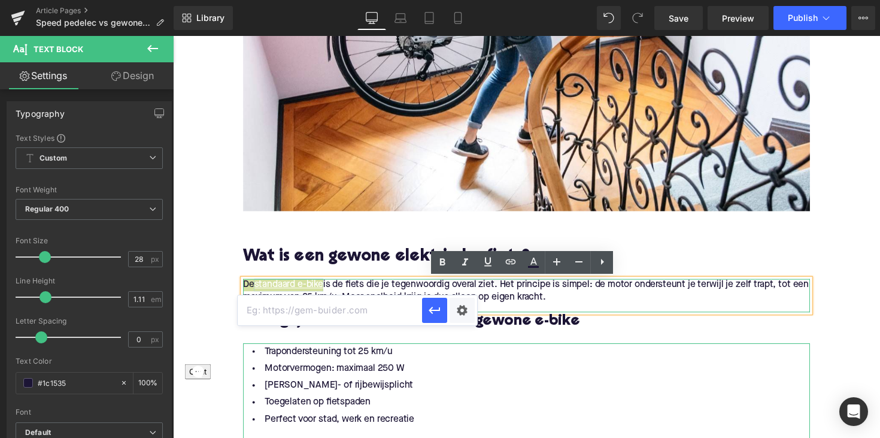
click at [401, 304] on input "text" at bounding box center [330, 310] width 184 height 30
paste input "[URL][DOMAIN_NAME]"
click at [437, 309] on icon "button" at bounding box center [435, 310] width 14 height 14
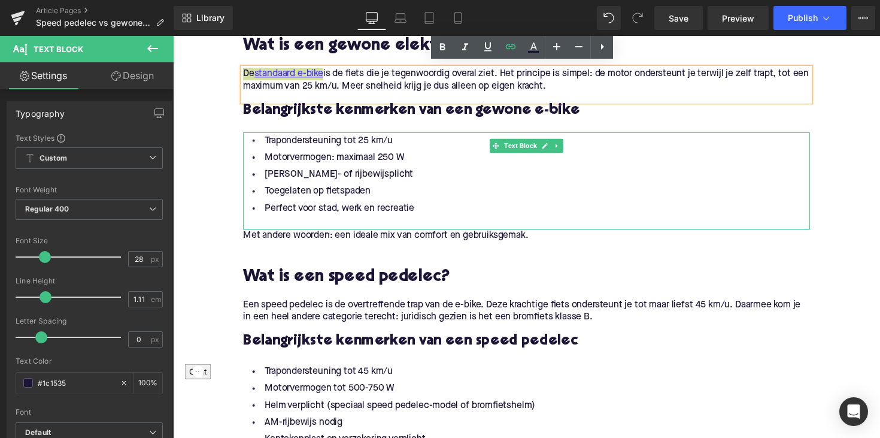
scroll to position [927, 0]
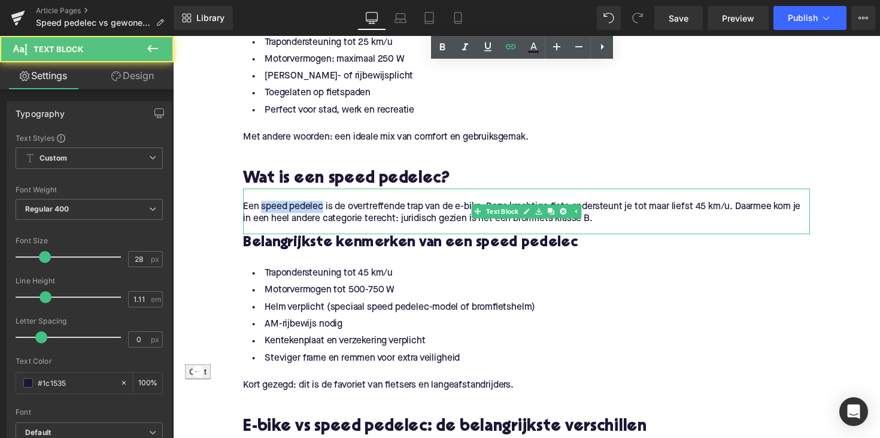
drag, startPoint x: 261, startPoint y: 210, endPoint x: 323, endPoint y: 211, distance: 61.7
click at [323, 211] on p "Een speed pedelec is de overtreffende trap van de e-bike. Deze krachtige fiets …" at bounding box center [535, 217] width 581 height 25
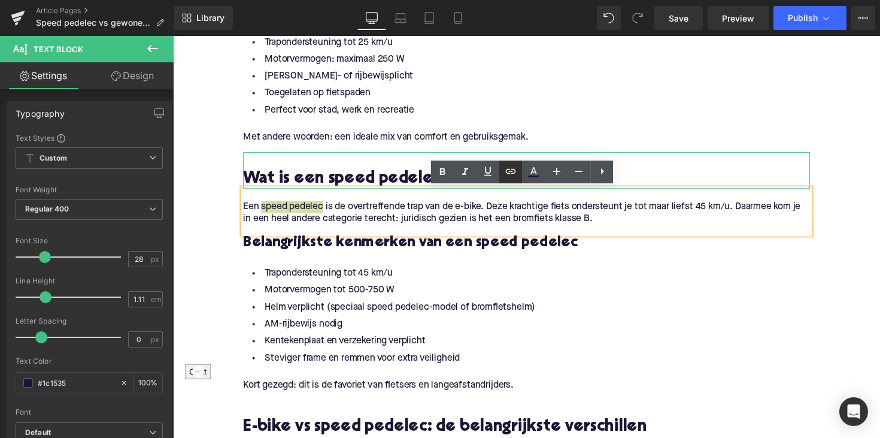
click at [507, 168] on icon at bounding box center [511, 171] width 14 height 14
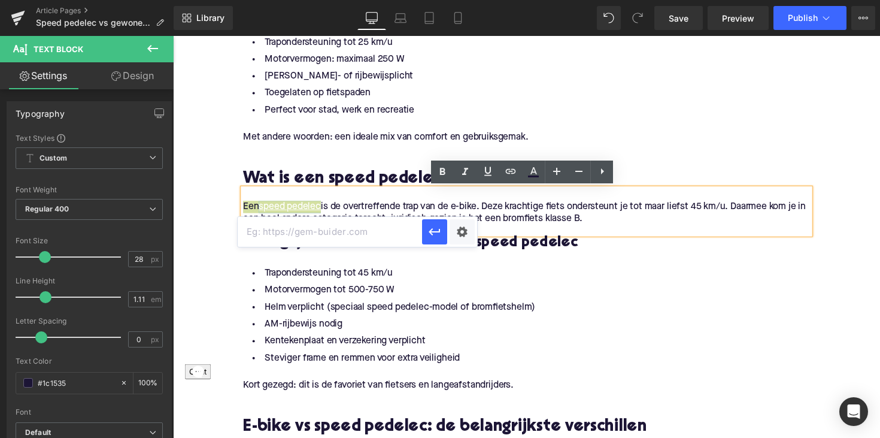
click at [374, 240] on input "text" at bounding box center [330, 232] width 184 height 30
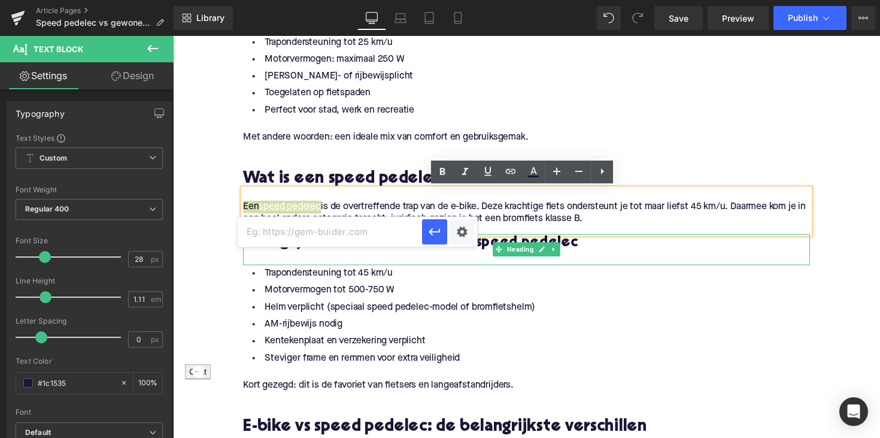
paste input "[URL][DOMAIN_NAME]"
type input "[URL][DOMAIN_NAME]"
click at [437, 232] on icon "button" at bounding box center [435, 232] width 14 height 14
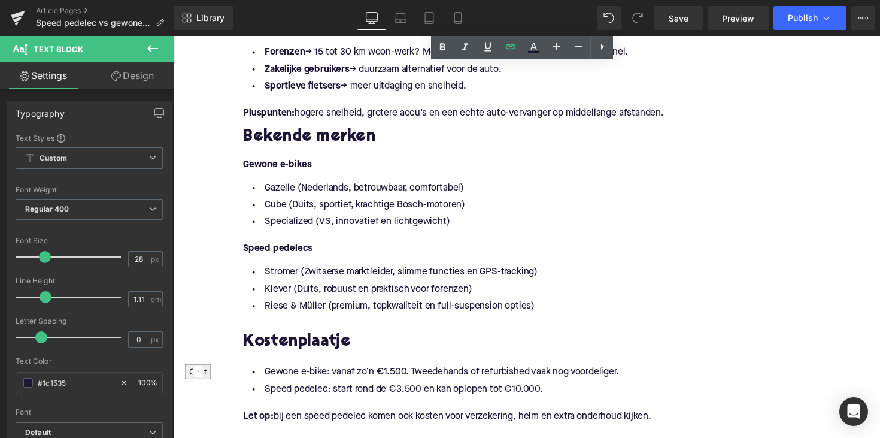
scroll to position [1824, 0]
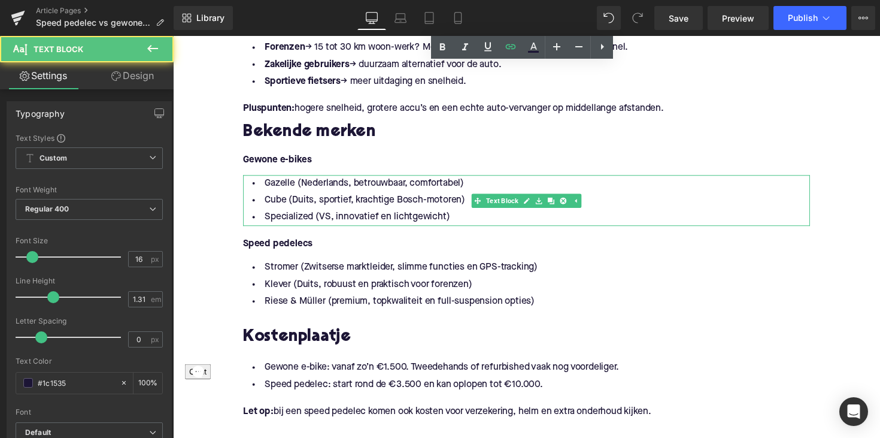
click at [283, 190] on li "Gazelle (Nederlands, betrouwbaar, comfortabel)" at bounding box center [535, 186] width 581 height 17
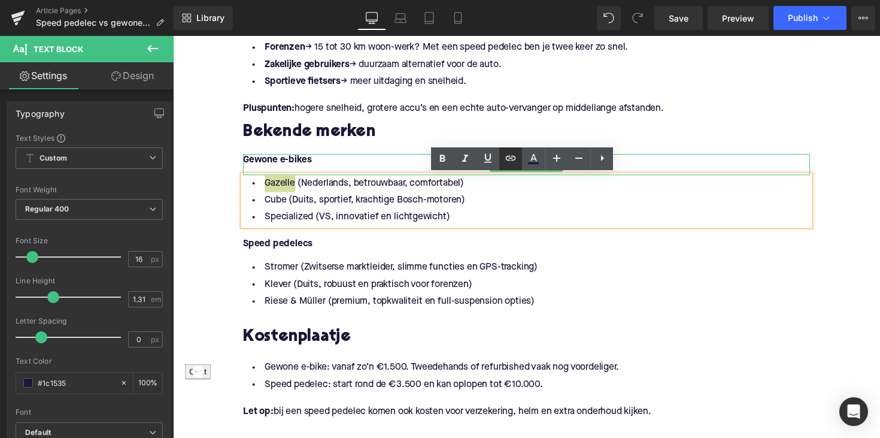
click at [510, 161] on icon at bounding box center [511, 158] width 14 height 14
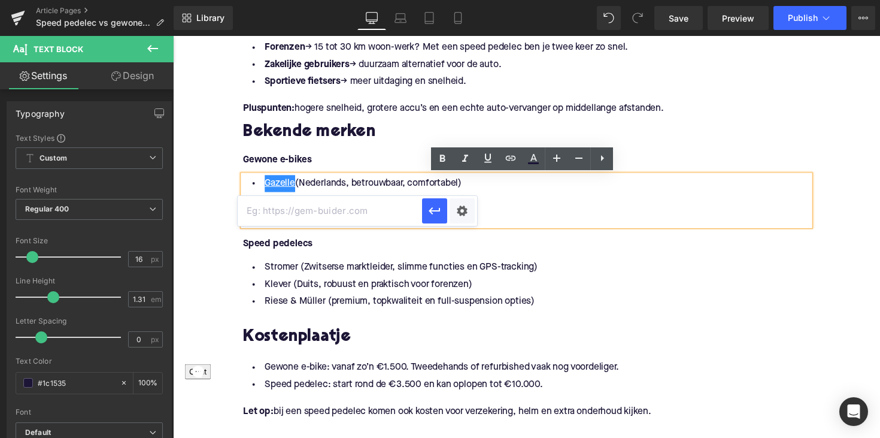
click at [367, 219] on input "text" at bounding box center [330, 211] width 184 height 30
paste input "[URL][DOMAIN_NAME]"
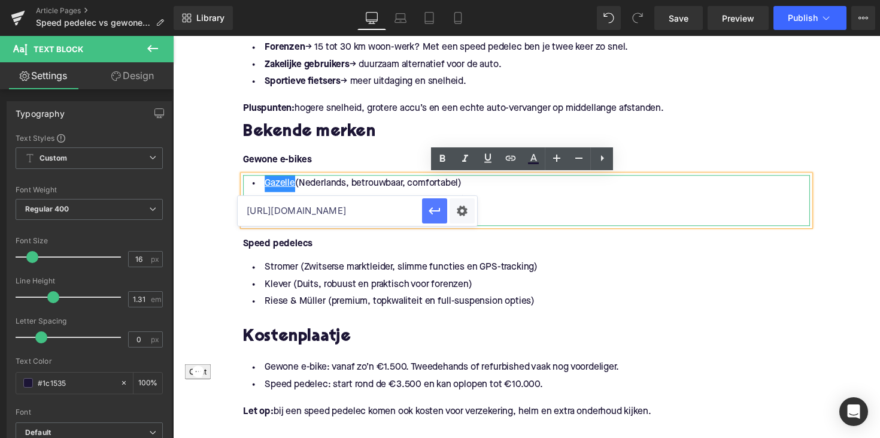
click at [437, 211] on icon "button" at bounding box center [434, 210] width 11 height 7
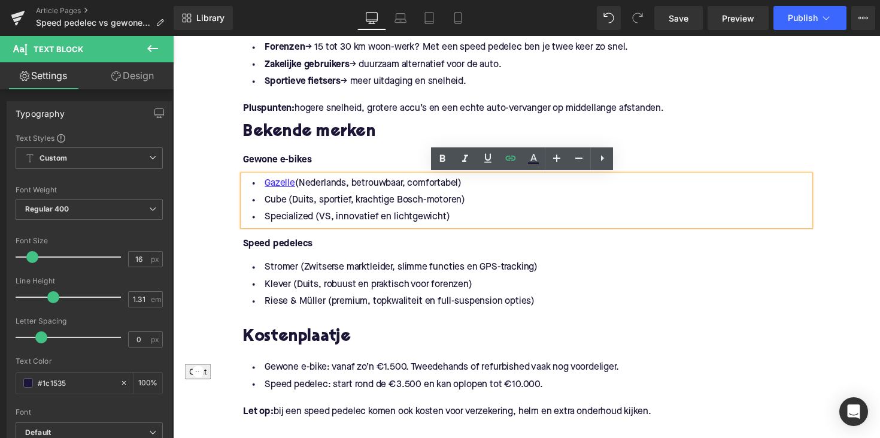
click at [274, 207] on li "Cube (Duits, sportief, krachtige Bosch-motoren)" at bounding box center [535, 204] width 581 height 17
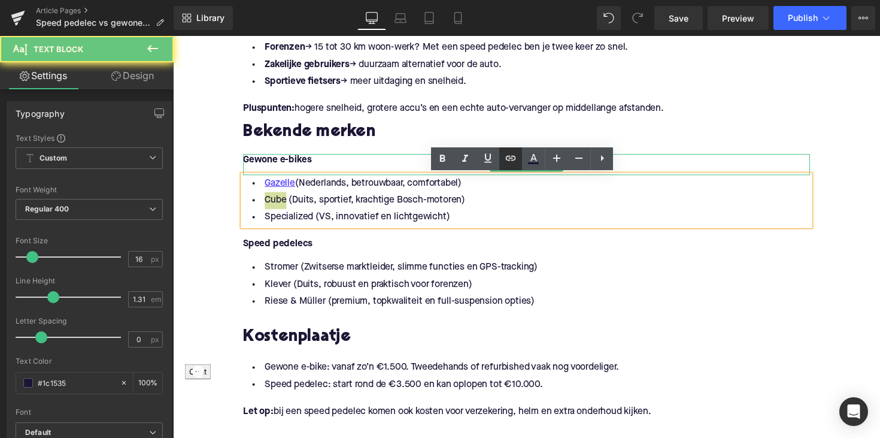
click at [504, 159] on icon at bounding box center [511, 158] width 14 height 14
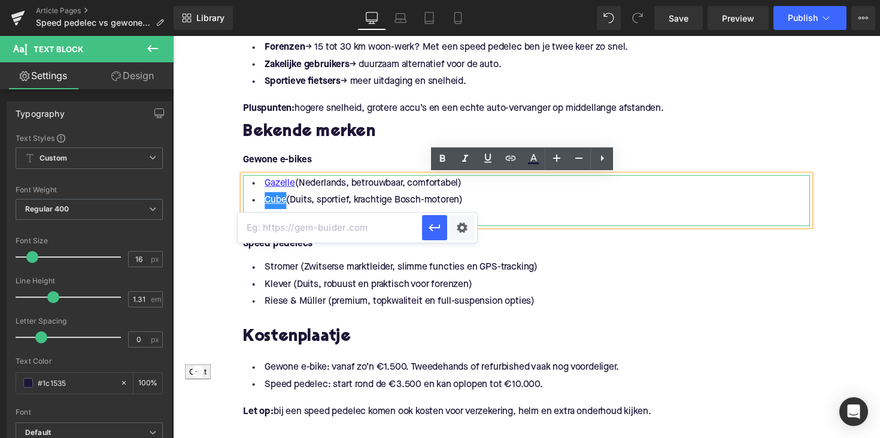
click at [367, 233] on input "text" at bounding box center [330, 228] width 184 height 30
paste input "[URL][DOMAIN_NAME]"
click at [437, 232] on icon "button" at bounding box center [435, 227] width 14 height 14
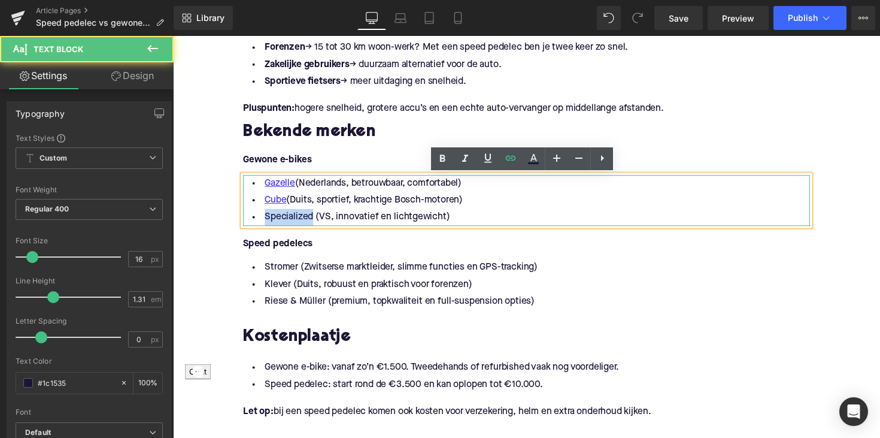
drag, startPoint x: 260, startPoint y: 220, endPoint x: 311, endPoint y: 222, distance: 50.9
click at [311, 222] on li "Specialized (VS, innovatief en lichtgewicht)" at bounding box center [535, 221] width 581 height 17
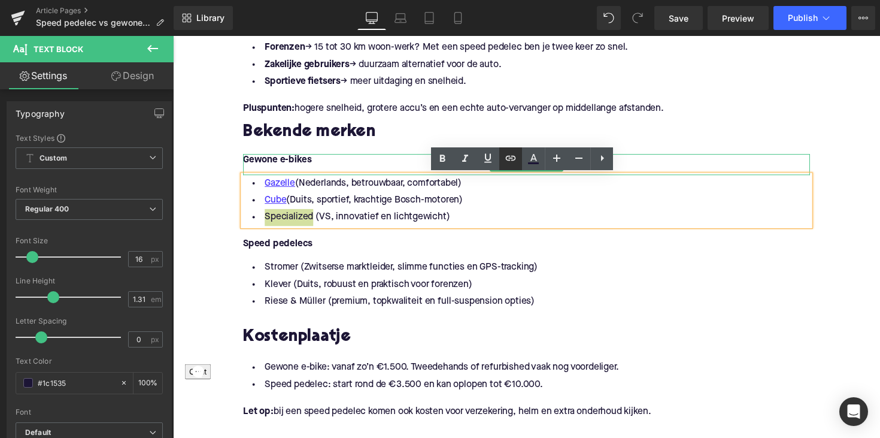
click at [515, 156] on icon at bounding box center [511, 158] width 14 height 14
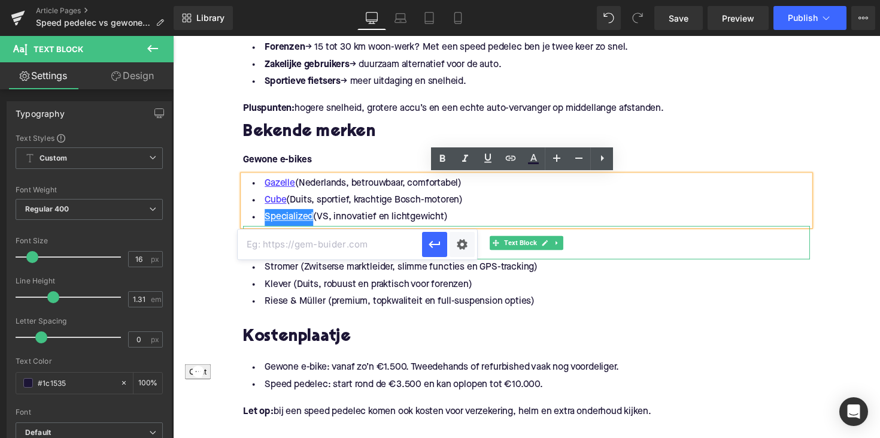
click at [393, 249] on input "text" at bounding box center [330, 244] width 184 height 30
paste input "[URL][DOMAIN_NAME]"
click at [439, 250] on icon "button" at bounding box center [435, 244] width 14 height 14
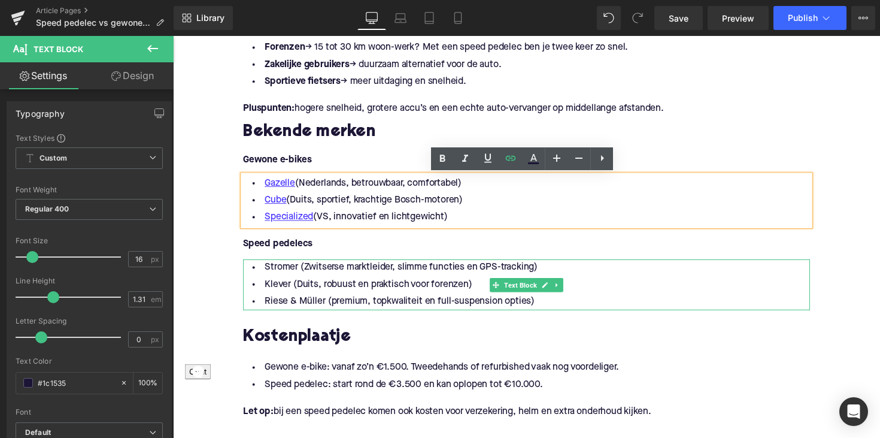
click at [273, 270] on li "Stromer (Zwitserse marktleider, slimme functies en GPS-tracking)" at bounding box center [535, 273] width 581 height 17
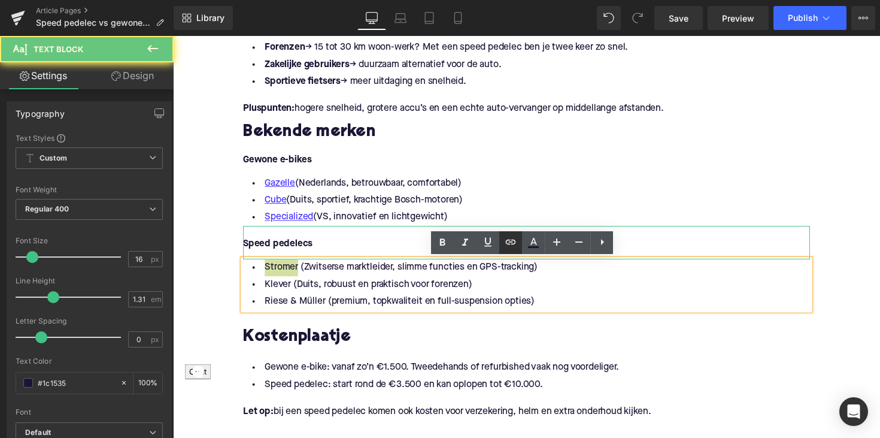
click at [510, 243] on icon at bounding box center [511, 242] width 10 height 5
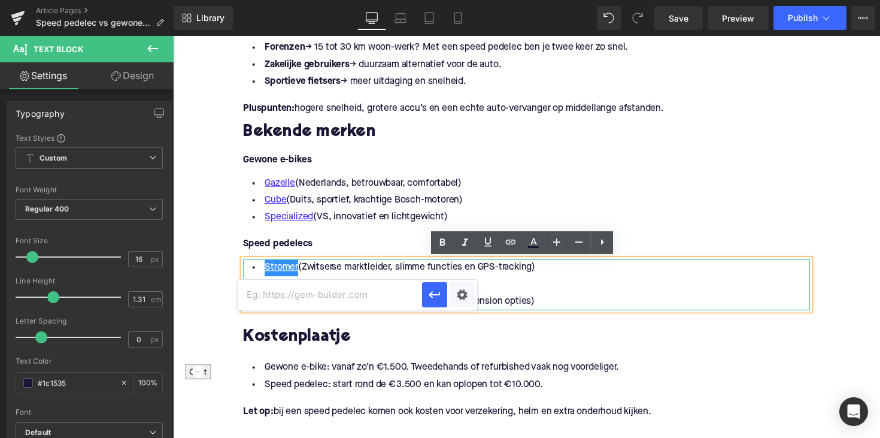
click at [385, 299] on input "text" at bounding box center [330, 295] width 184 height 30
paste input "[URL][DOMAIN_NAME]"
click at [427, 301] on button "button" at bounding box center [434, 294] width 25 height 25
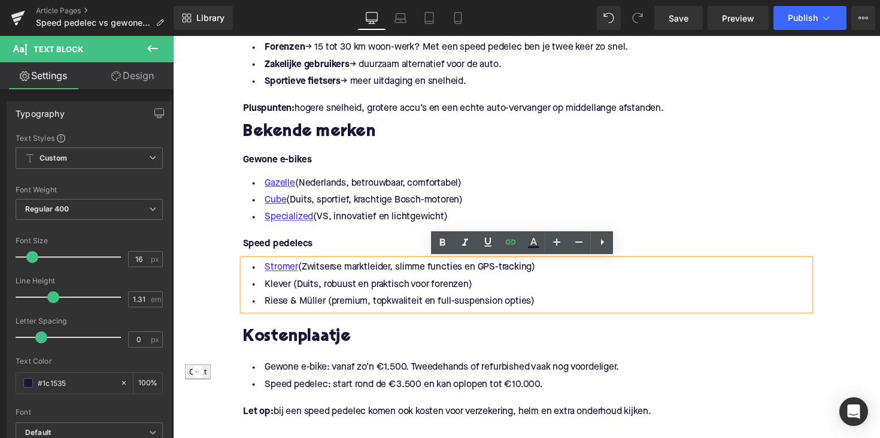
click at [271, 289] on li "Klever (Duits, robuust en praktisch voor forenzen)" at bounding box center [535, 290] width 581 height 17
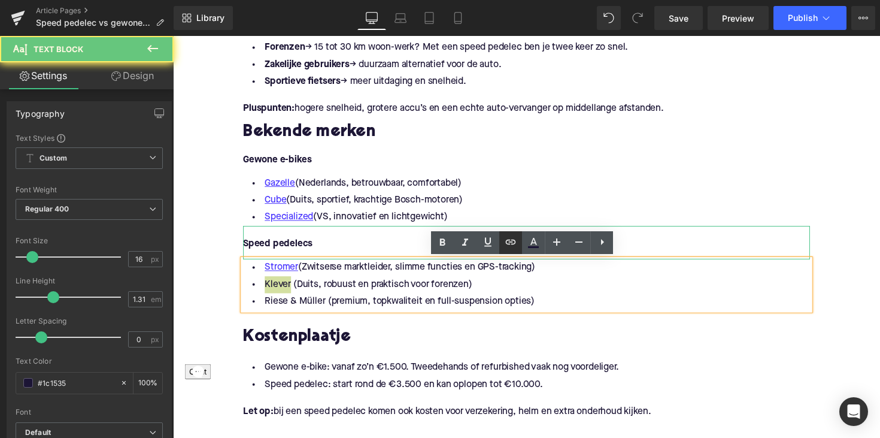
click at [509, 238] on icon at bounding box center [511, 242] width 14 height 14
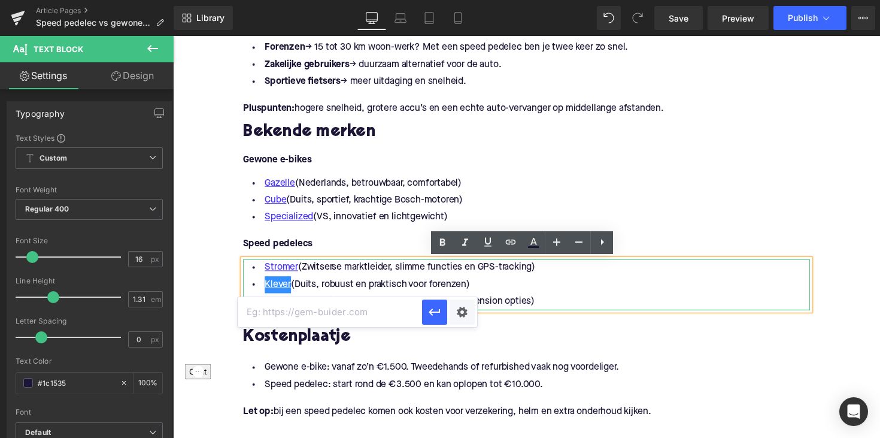
click at [356, 309] on input "text" at bounding box center [330, 312] width 184 height 30
paste input "[URL][DOMAIN_NAME]"
click at [452, 0] on div "Text Color Highlight Color #333333 Edit or remove link: Edit - Unlink - Cancel …" at bounding box center [440, 0] width 880 height 0
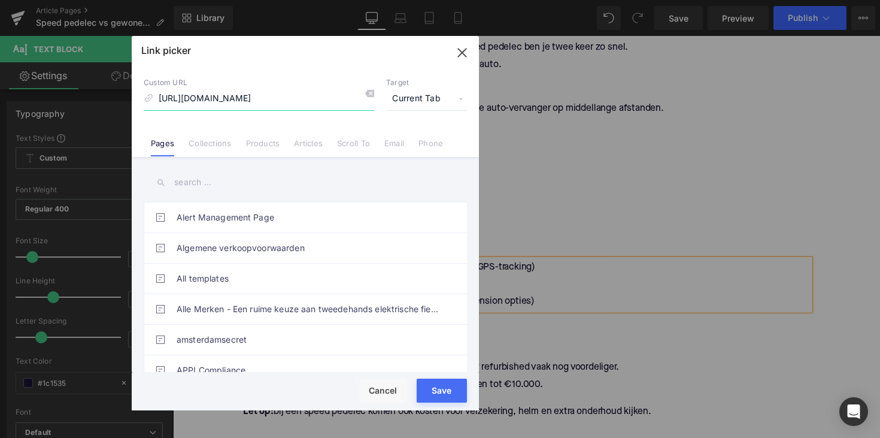
click at [464, 55] on icon "button" at bounding box center [462, 53] width 8 height 8
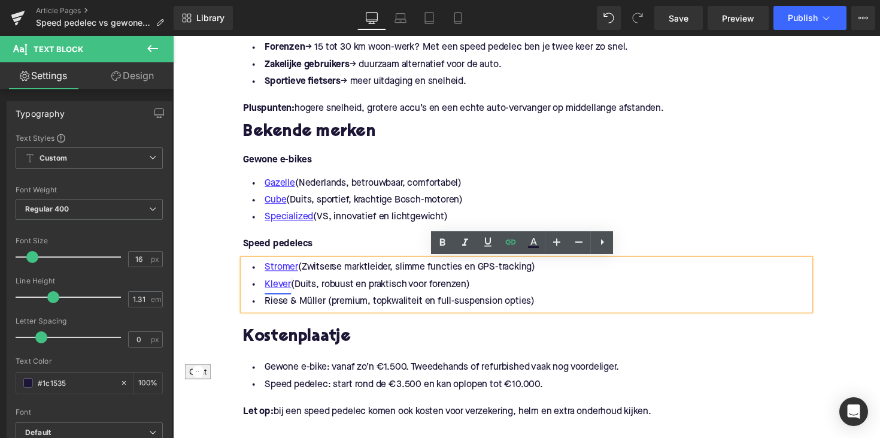
click at [282, 292] on link "Klever" at bounding box center [280, 290] width 27 height 17
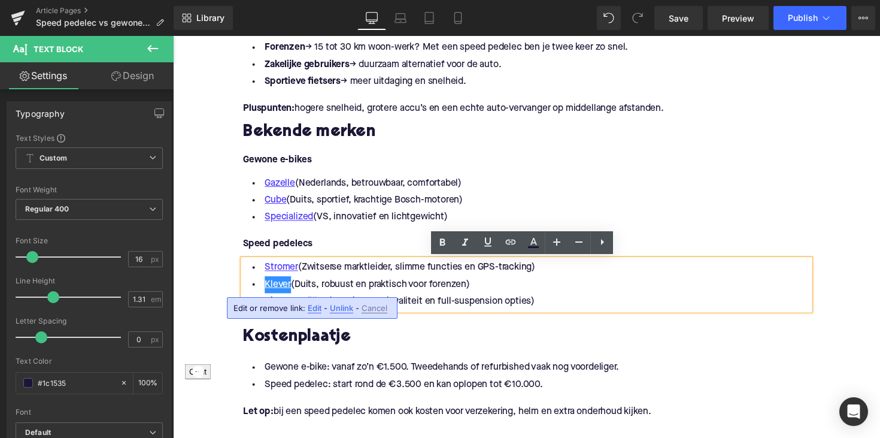
click at [313, 307] on span "Edit" at bounding box center [315, 308] width 14 height 10
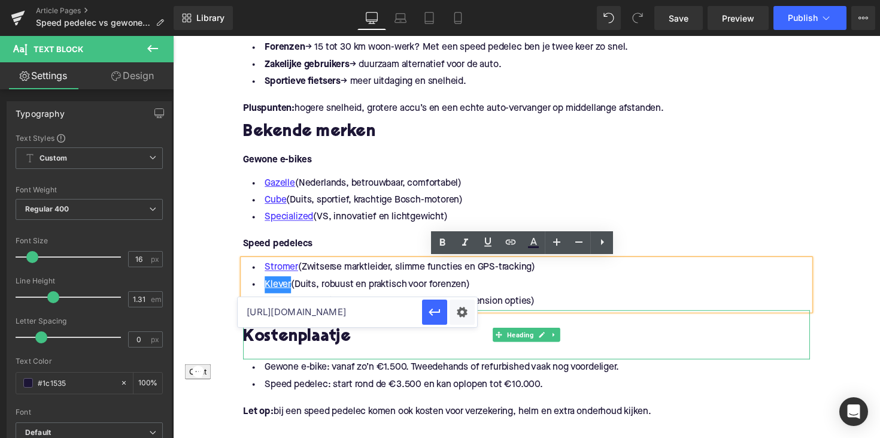
click at [419, 367] on div "Gewone e-bike: vanaf zo’n €1.500. Tweedehands of refurbished vaak nog voordelig…" at bounding box center [535, 384] width 581 height 35
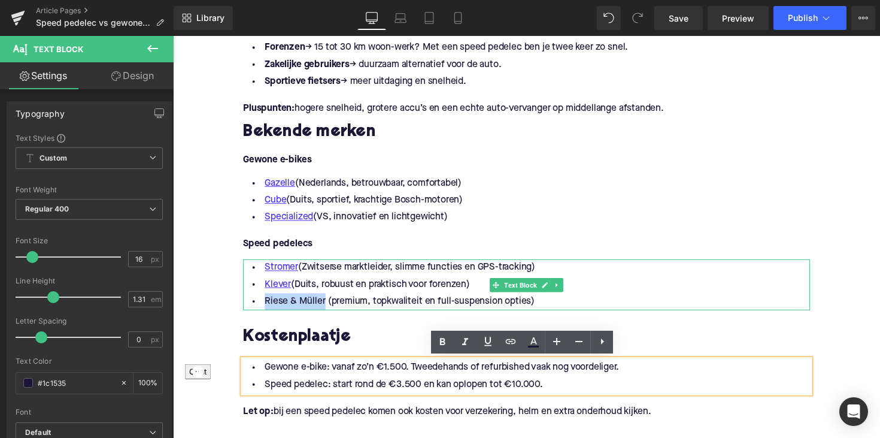
drag, startPoint x: 262, startPoint y: 308, endPoint x: 323, endPoint y: 308, distance: 60.5
click at [323, 308] on li "Riese & Müller (premium, topkwaliteit en full-suspension opties)" at bounding box center [535, 307] width 581 height 17
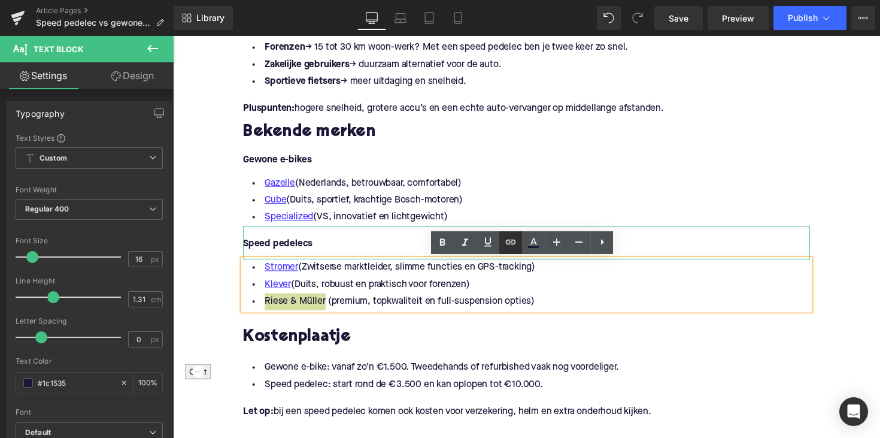
click at [504, 240] on link at bounding box center [511, 242] width 23 height 23
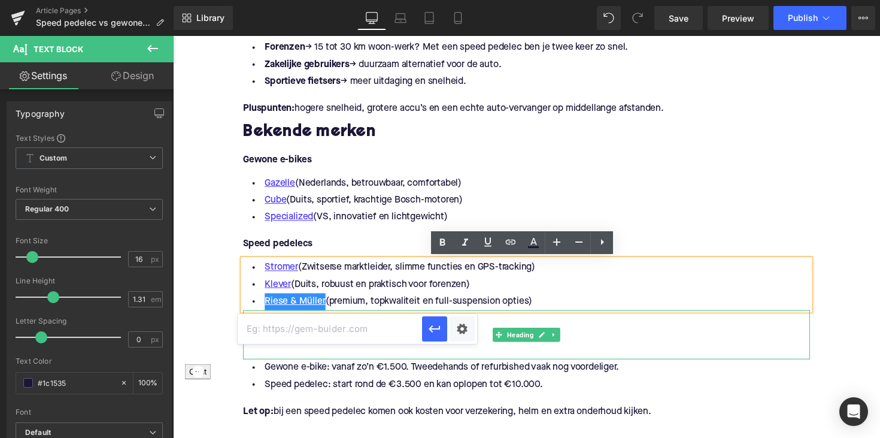
click at [392, 331] on input "text" at bounding box center [330, 329] width 184 height 30
paste input "[URL][DOMAIN_NAME]"
type input "[URL][DOMAIN_NAME]"
click at [440, 336] on button "button" at bounding box center [434, 328] width 25 height 25
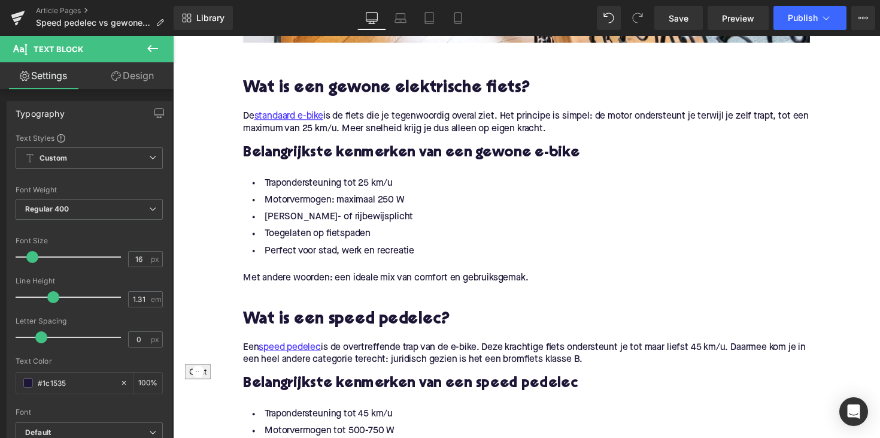
scroll to position [233, 0]
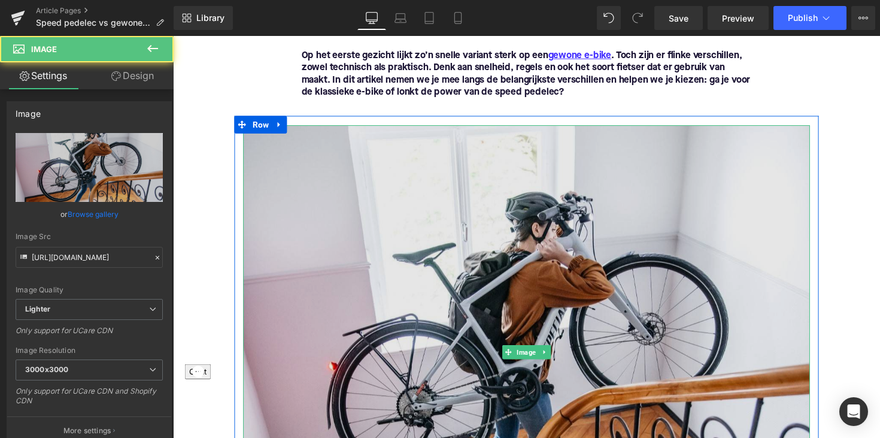
click at [558, 241] on img at bounding box center [535, 360] width 581 height 465
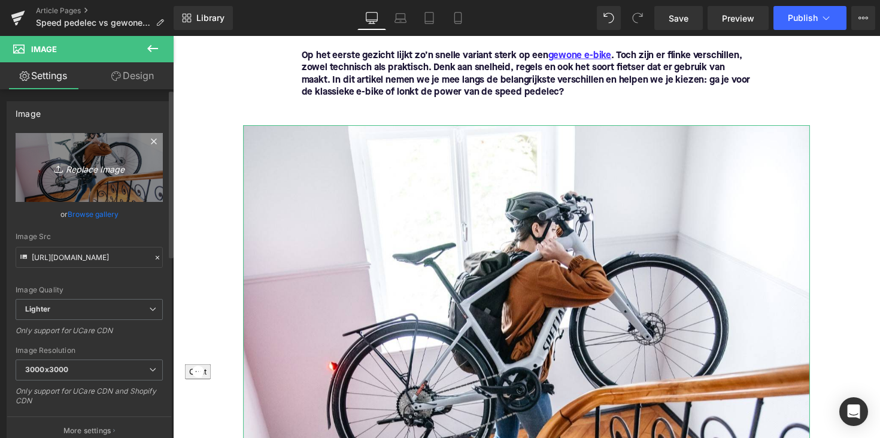
click at [112, 169] on icon "Replace Image" at bounding box center [89, 167] width 96 height 15
type input "C:\fakepath\Ontwerp zonder titel-77.png"
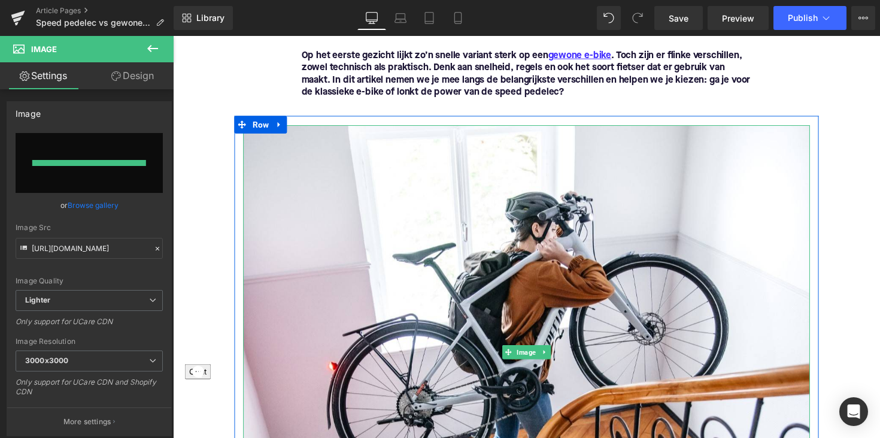
type input "[URL][DOMAIN_NAME]"
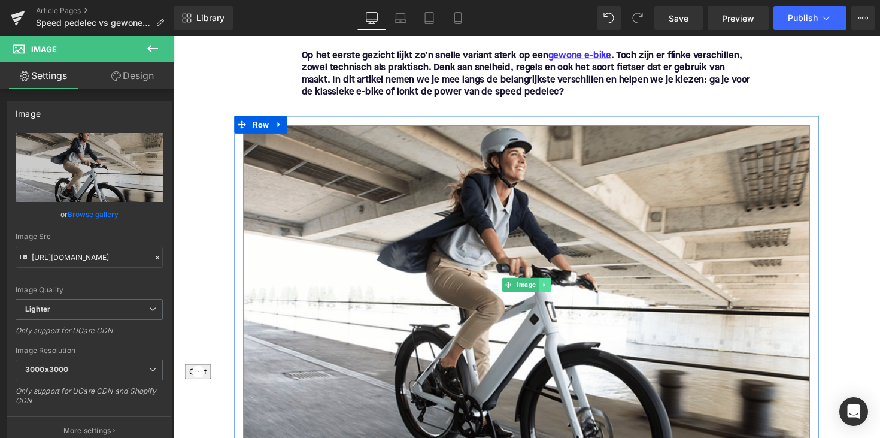
click at [556, 292] on link at bounding box center [554, 291] width 13 height 14
click at [546, 292] on icon at bounding box center [547, 290] width 7 height 7
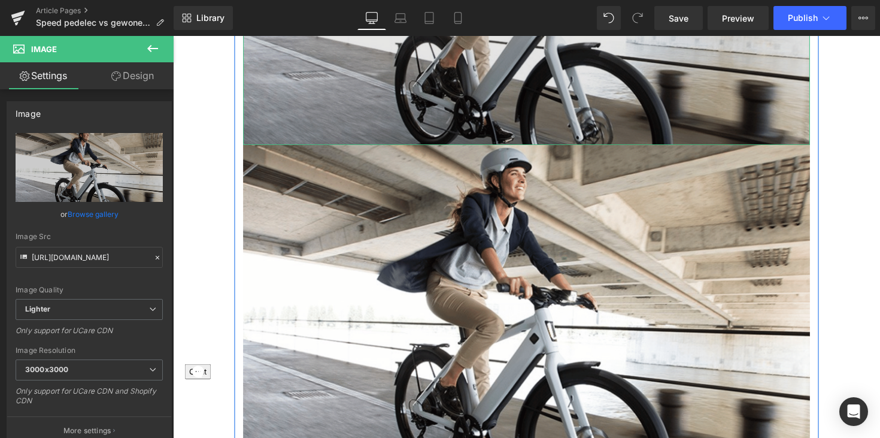
scroll to position [603, 0]
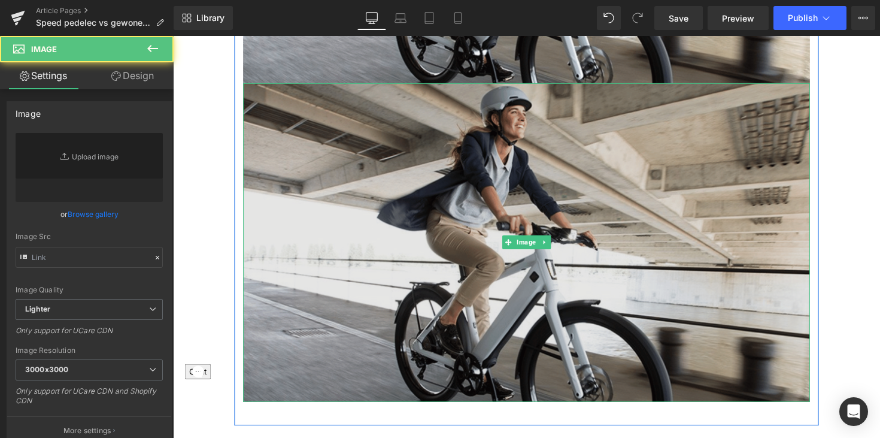
type input "[URL][DOMAIN_NAME]"
click at [495, 200] on img at bounding box center [535, 247] width 581 height 327
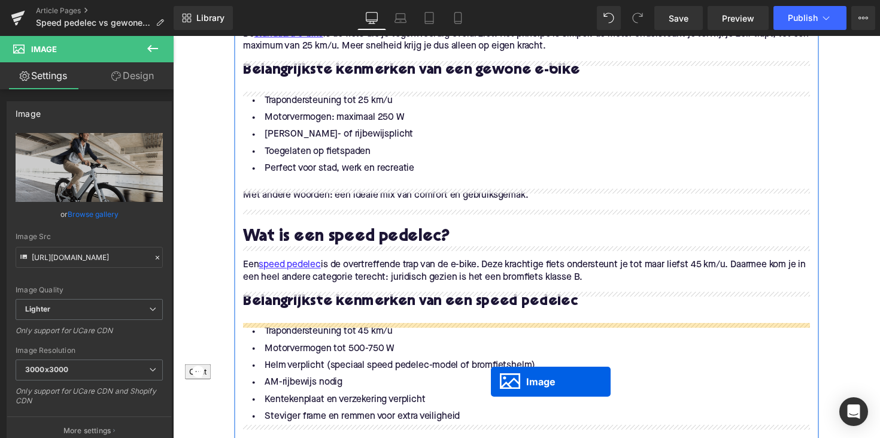
scroll to position [795, 0]
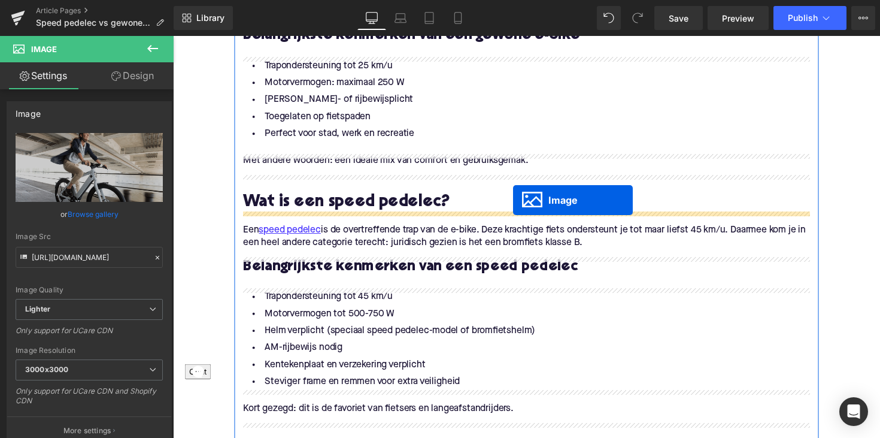
drag, startPoint x: 512, startPoint y: 245, endPoint x: 520, endPoint y: 206, distance: 39.8
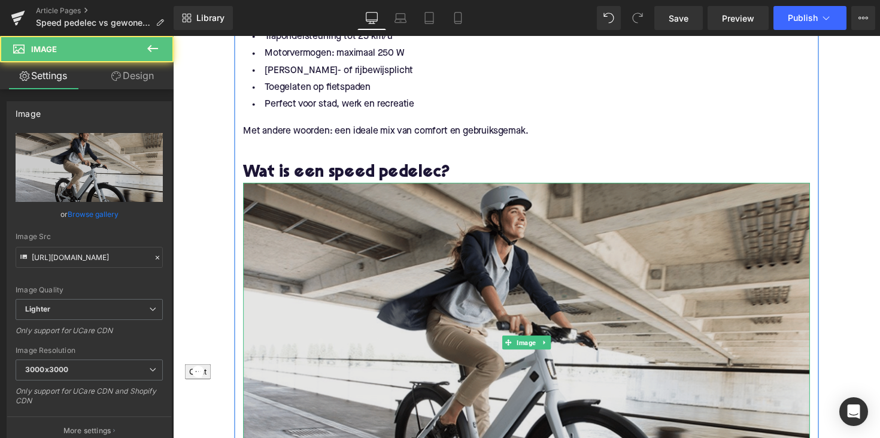
click at [455, 274] on img at bounding box center [535, 349] width 581 height 327
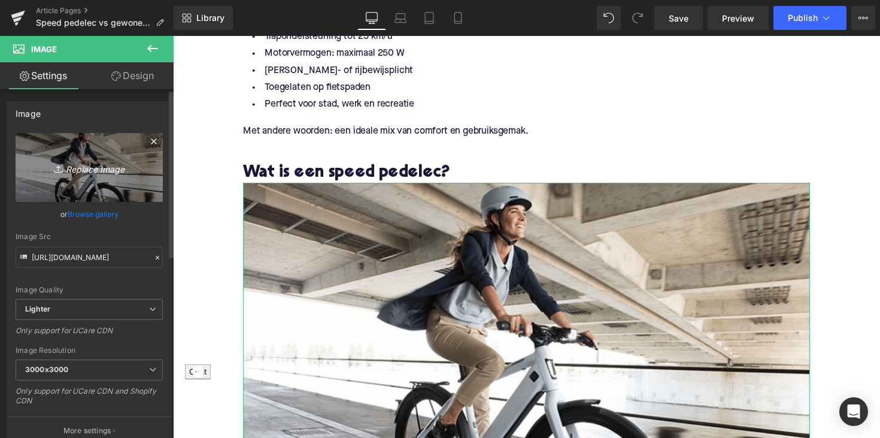
click at [100, 168] on icon "Replace Image" at bounding box center [89, 167] width 96 height 15
type input "C:\fakepath\stromerfiets.jpg"
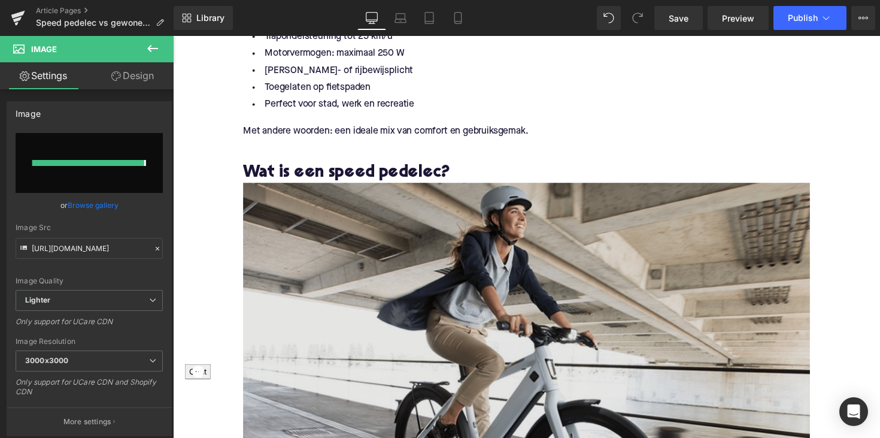
type input "[URL][DOMAIN_NAME]"
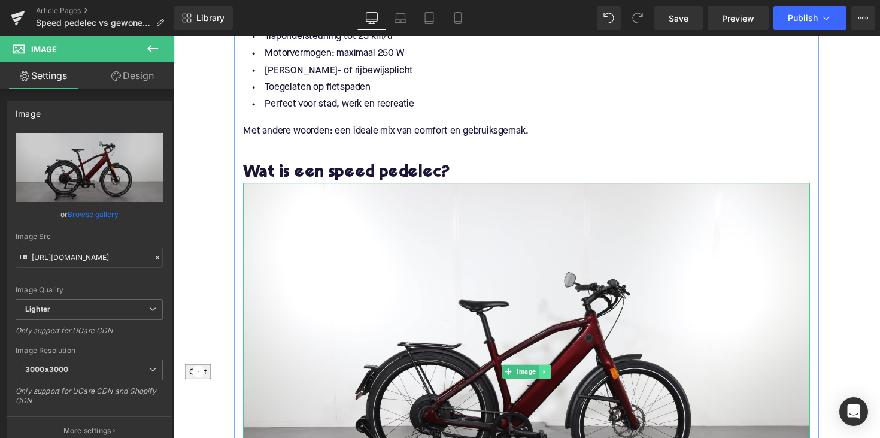
click at [553, 377] on icon at bounding box center [553, 379] width 7 height 7
click at [547, 380] on icon at bounding box center [547, 380] width 7 height 7
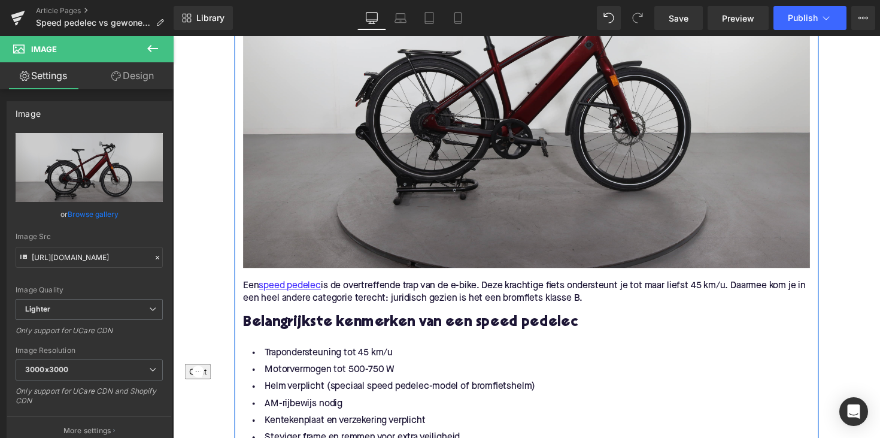
scroll to position [1454, 0]
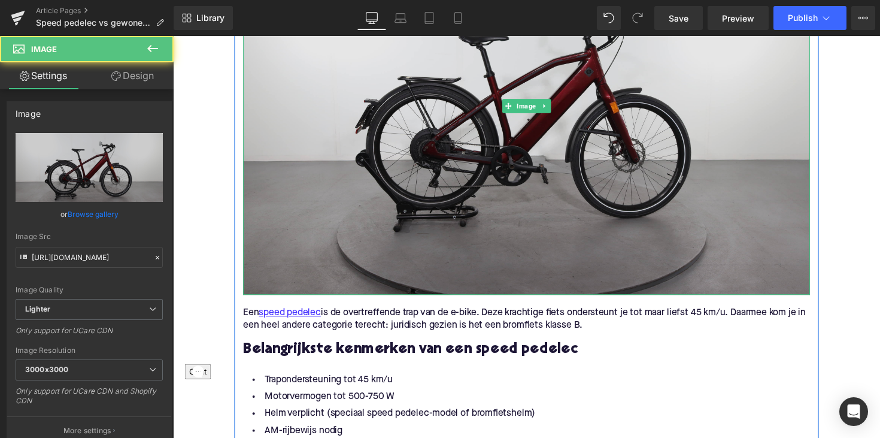
click at [523, 223] on img at bounding box center [535, 108] width 581 height 388
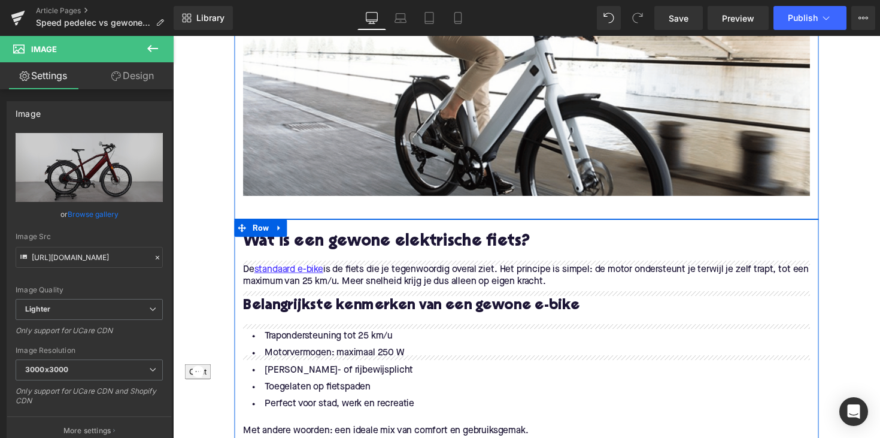
scroll to position [555, 0]
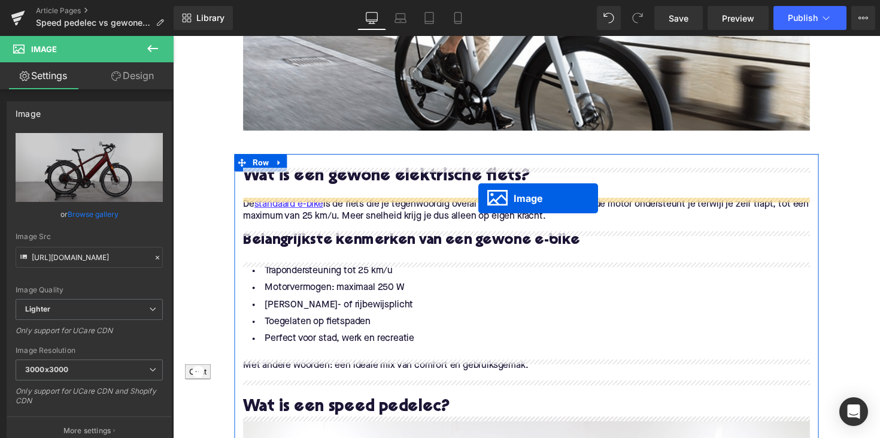
drag, startPoint x: 514, startPoint y: 108, endPoint x: 486, endPoint y: 202, distance: 98.6
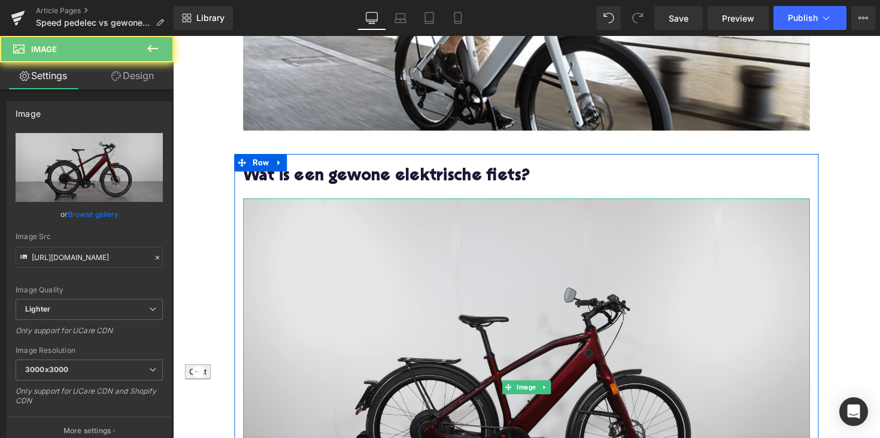
click at [419, 272] on img at bounding box center [535, 396] width 581 height 388
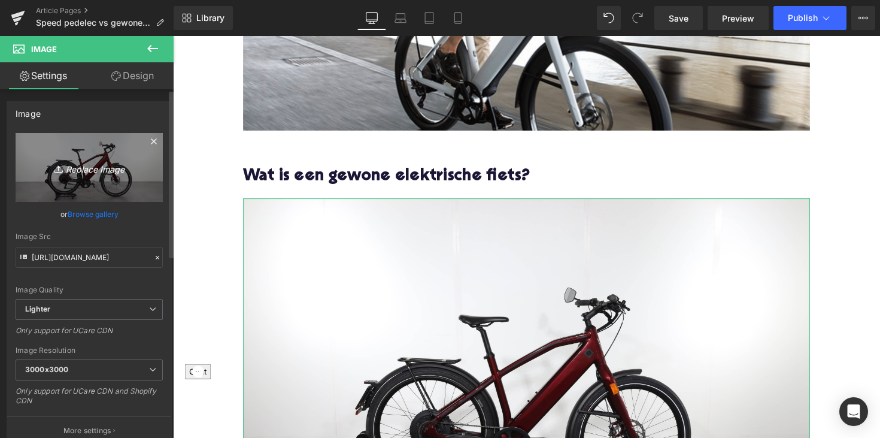
click at [104, 171] on icon "Replace Image" at bounding box center [89, 167] width 96 height 15
type input "C:\fakepath\tenwaysfiets.jpg"
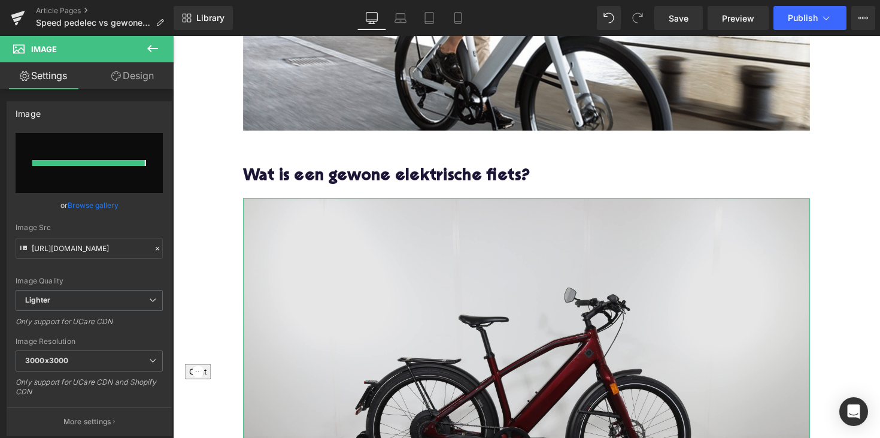
type input "[URL][DOMAIN_NAME]"
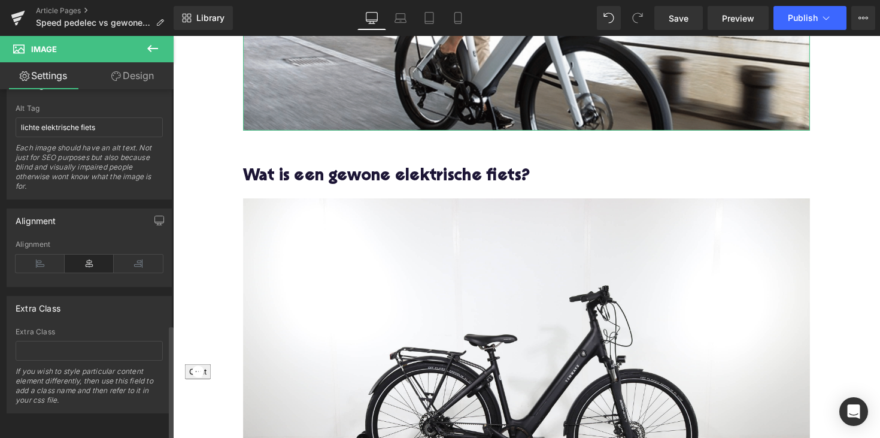
scroll to position [690, 0]
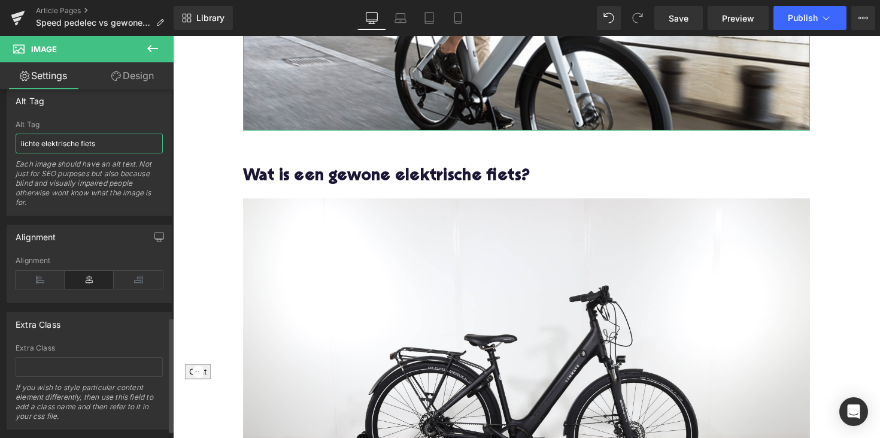
click at [60, 147] on input "lichte elektrische fiets" at bounding box center [89, 144] width 147 height 20
type input "vrouw op speed pedelec"
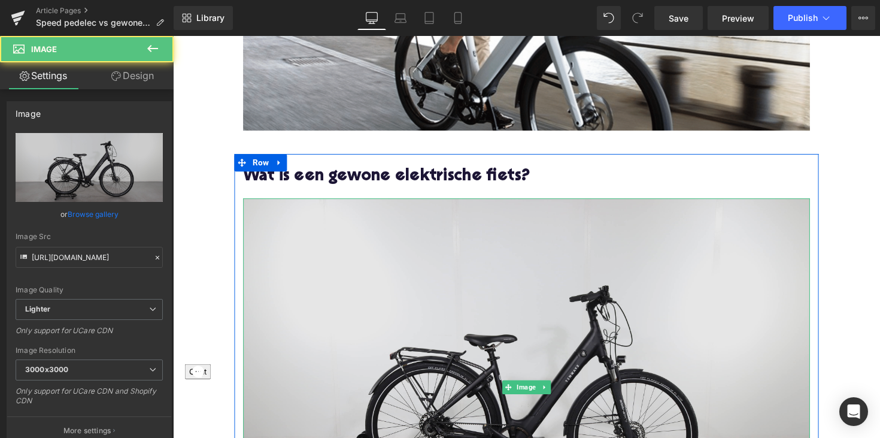
click at [356, 290] on img at bounding box center [535, 396] width 581 height 388
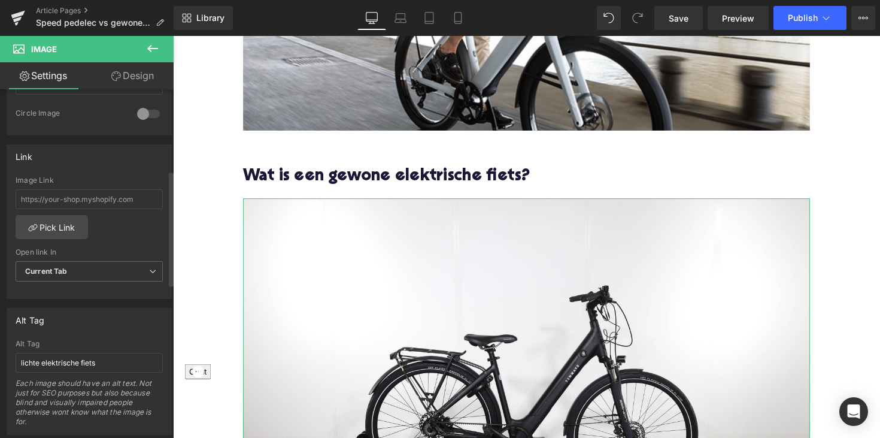
scroll to position [530, 0]
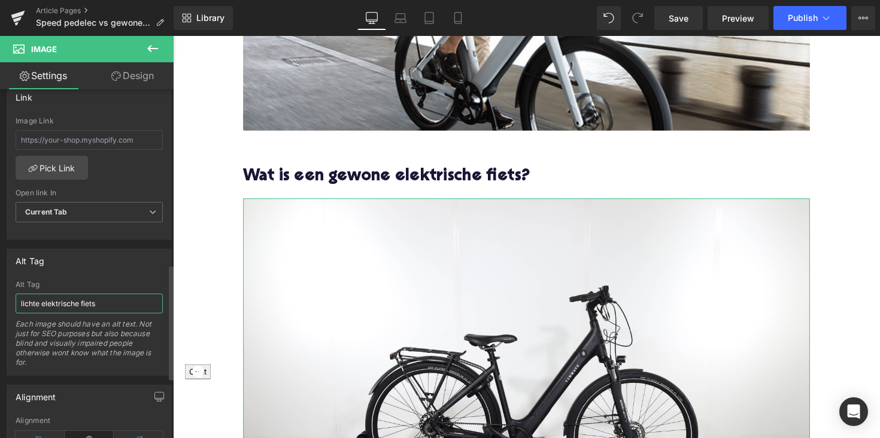
click at [74, 303] on input "lichte elektrische fiets" at bounding box center [89, 303] width 147 height 20
drag, startPoint x: 38, startPoint y: 302, endPoint x: 5, endPoint y: 302, distance: 32.9
click at [5, 302] on div "Alt Tag lichte elektrische fiets Alt Tag lichte elektrische fiets Each image sh…" at bounding box center [89, 308] width 179 height 136
type input "gewone elektrische fiets"
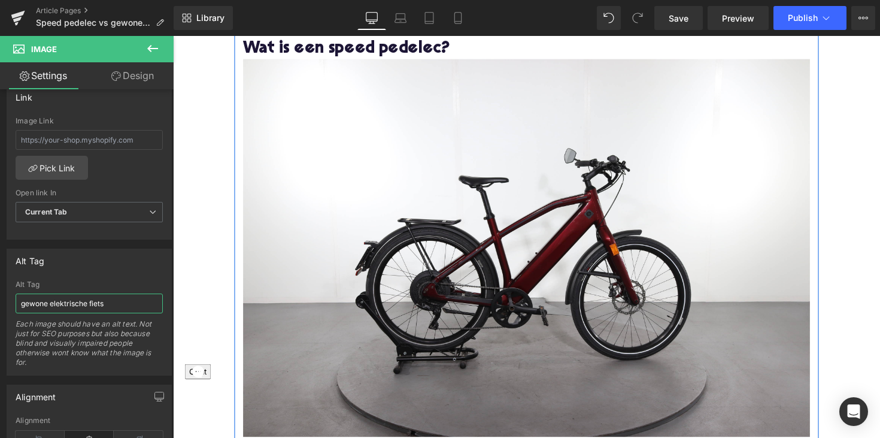
scroll to position [1328, 0]
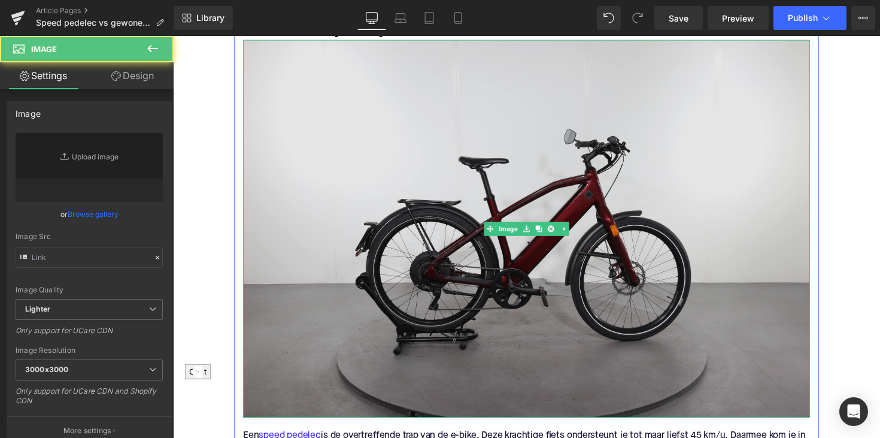
type input "[URL][DOMAIN_NAME]"
click at [371, 261] on img at bounding box center [535, 234] width 581 height 388
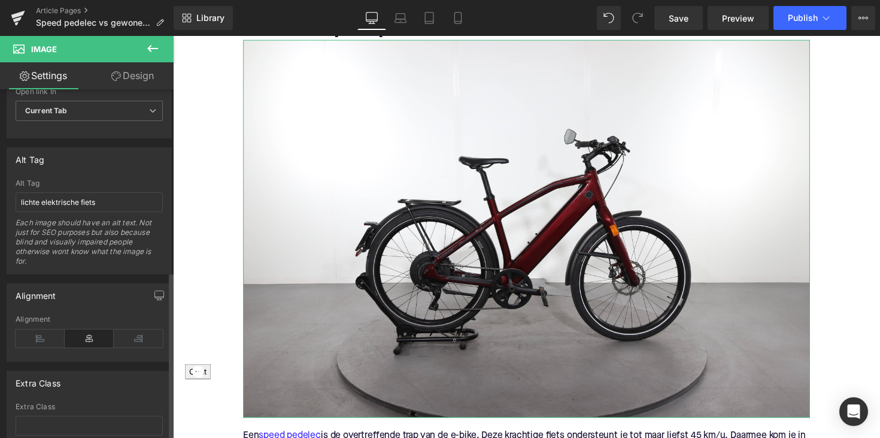
scroll to position [668, 0]
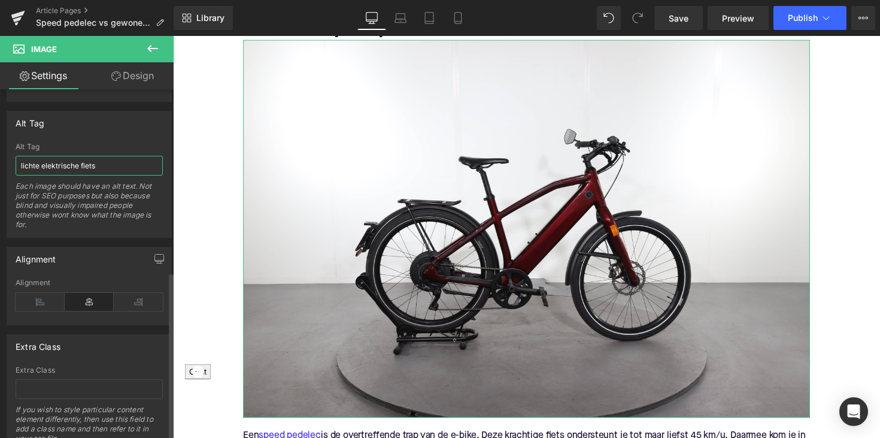
click at [69, 168] on input "lichte elektrische fiets" at bounding box center [89, 166] width 147 height 20
type input "p"
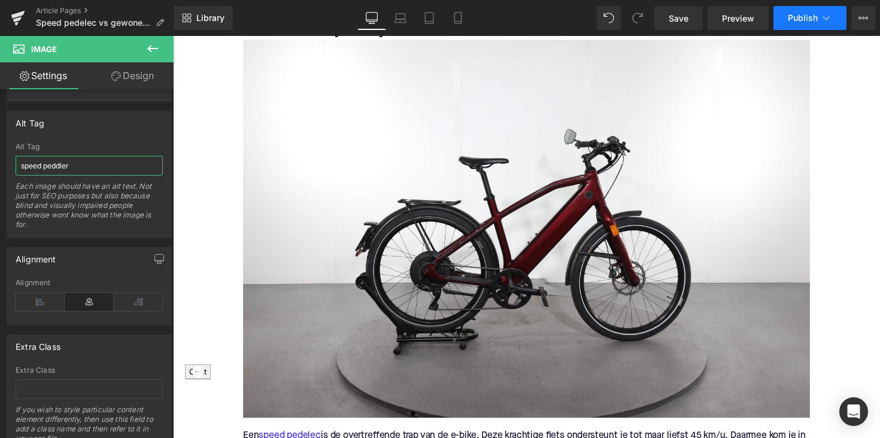
type input "speed peddler"
click at [800, 18] on span "Publish" at bounding box center [803, 18] width 30 height 10
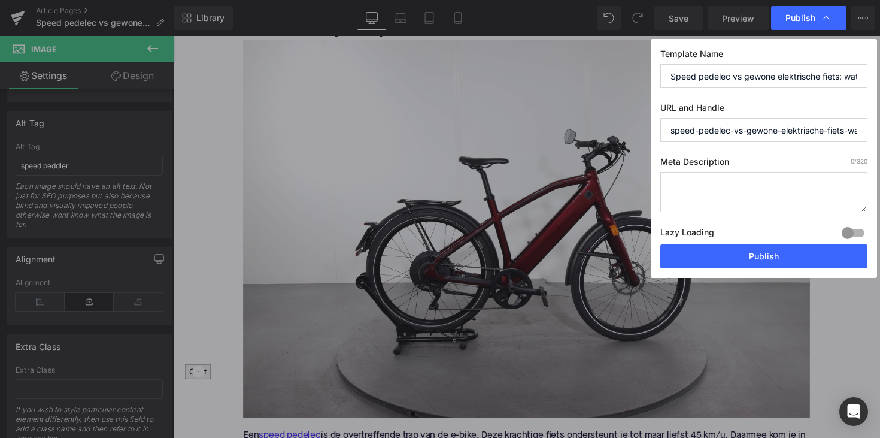
click at [707, 188] on textarea at bounding box center [764, 192] width 207 height 40
paste textarea "Ontdek de verschillen tussen e-bike en speed pedelec: snelheid, regels en doelg…"
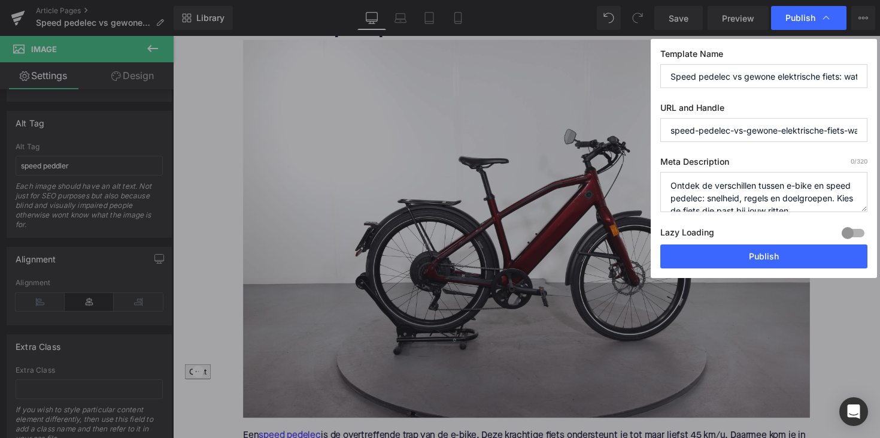
scroll to position [4, 0]
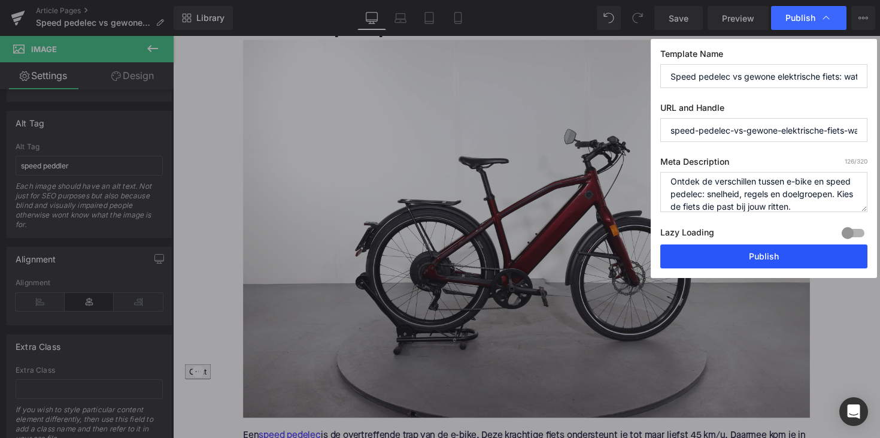
type textarea "Ontdek de verschillen tussen e-bike en speed pedelec: snelheid, regels en doelg…"
click at [725, 254] on button "Publish" at bounding box center [764, 256] width 207 height 24
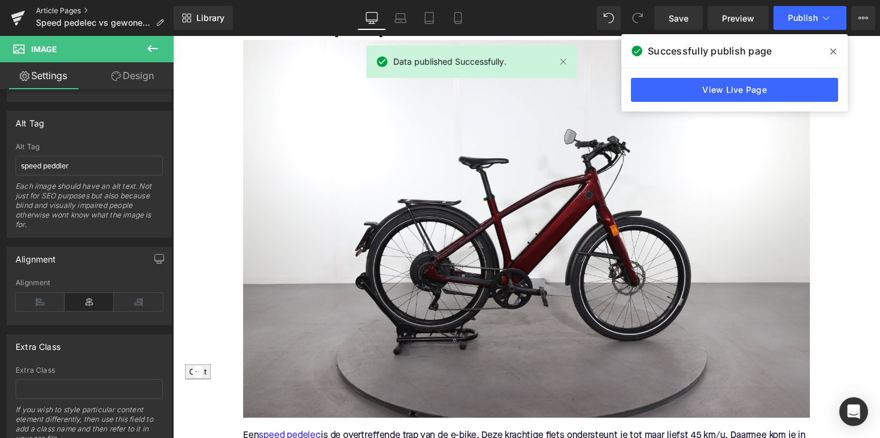
click at [59, 14] on link "Article Pages" at bounding box center [105, 11] width 138 height 10
